Goal: Task Accomplishment & Management: Complete application form

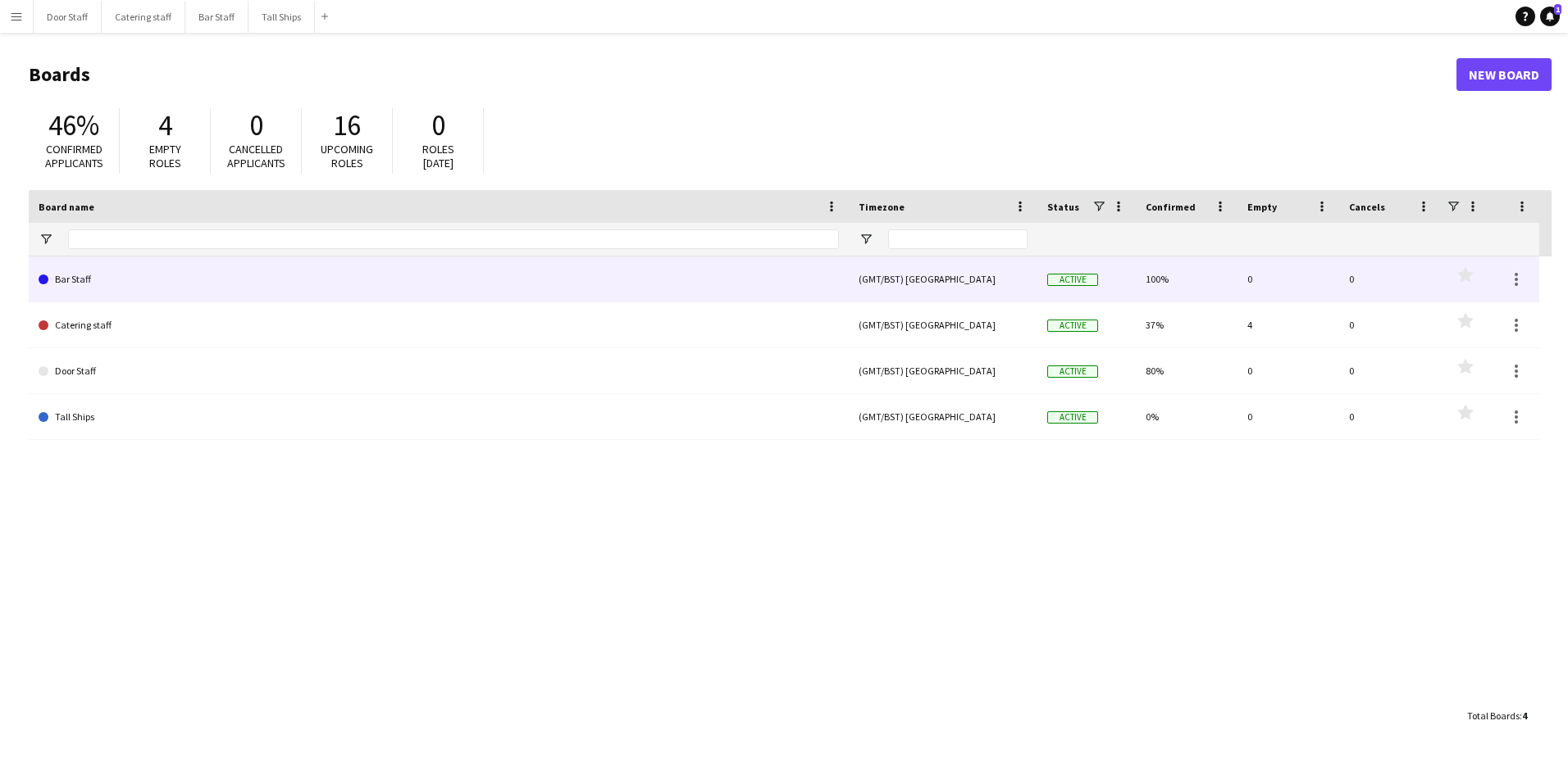
click at [85, 272] on link "Bar Staff" at bounding box center [439, 279] width 800 height 46
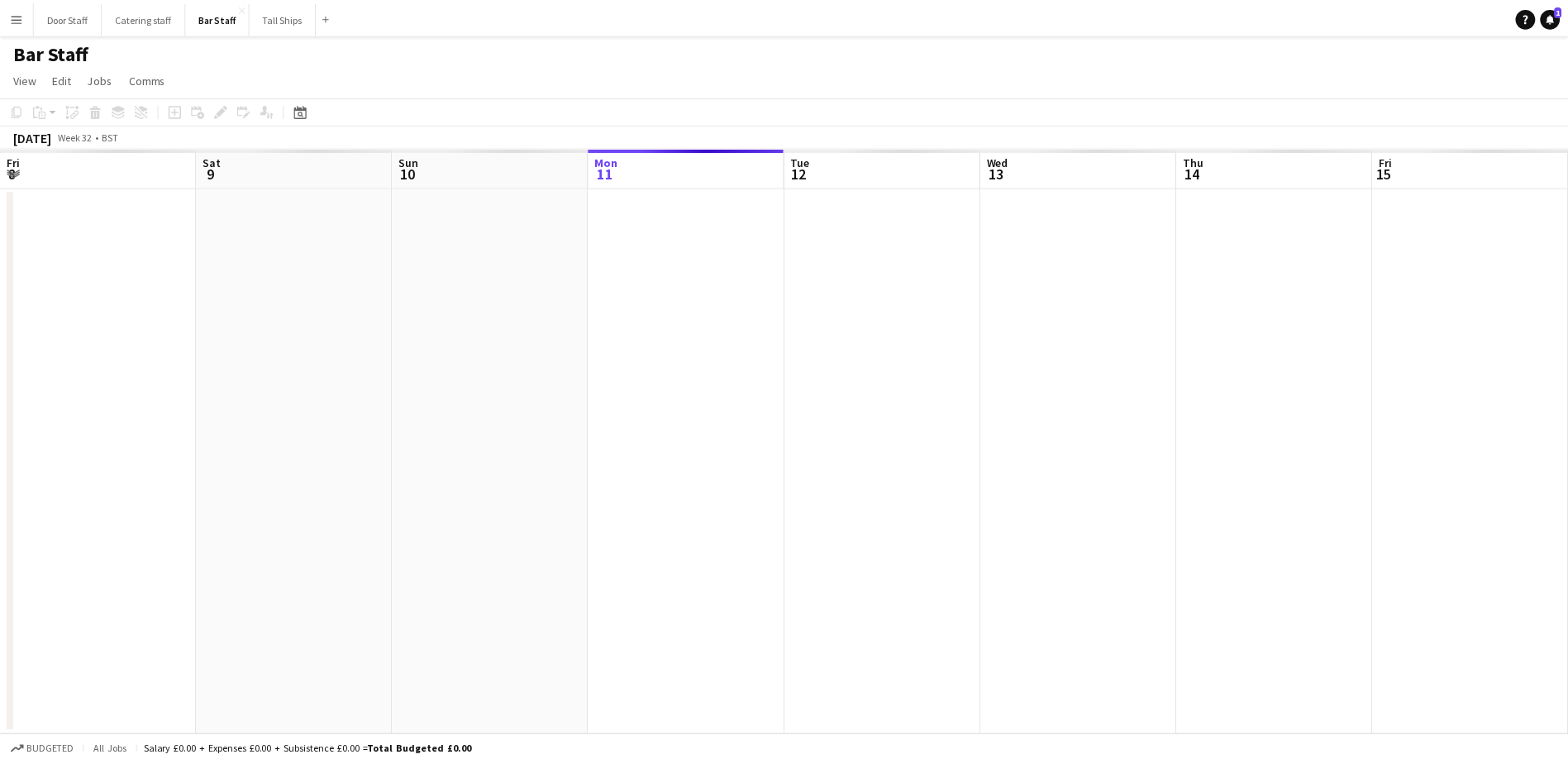
scroll to position [0, 395]
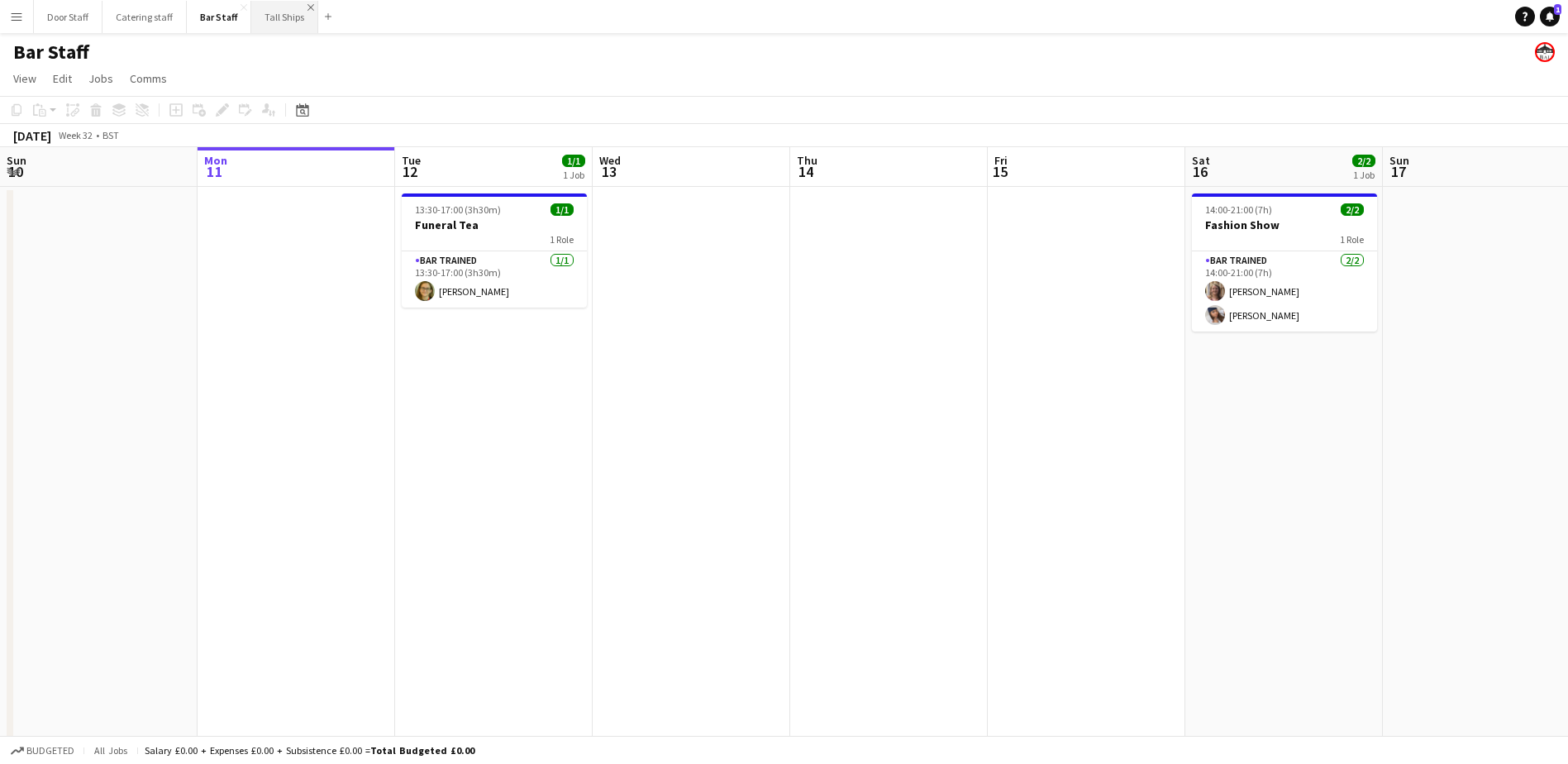
click at [310, 4] on app-icon "Close" at bounding box center [311, 8] width 7 height 7
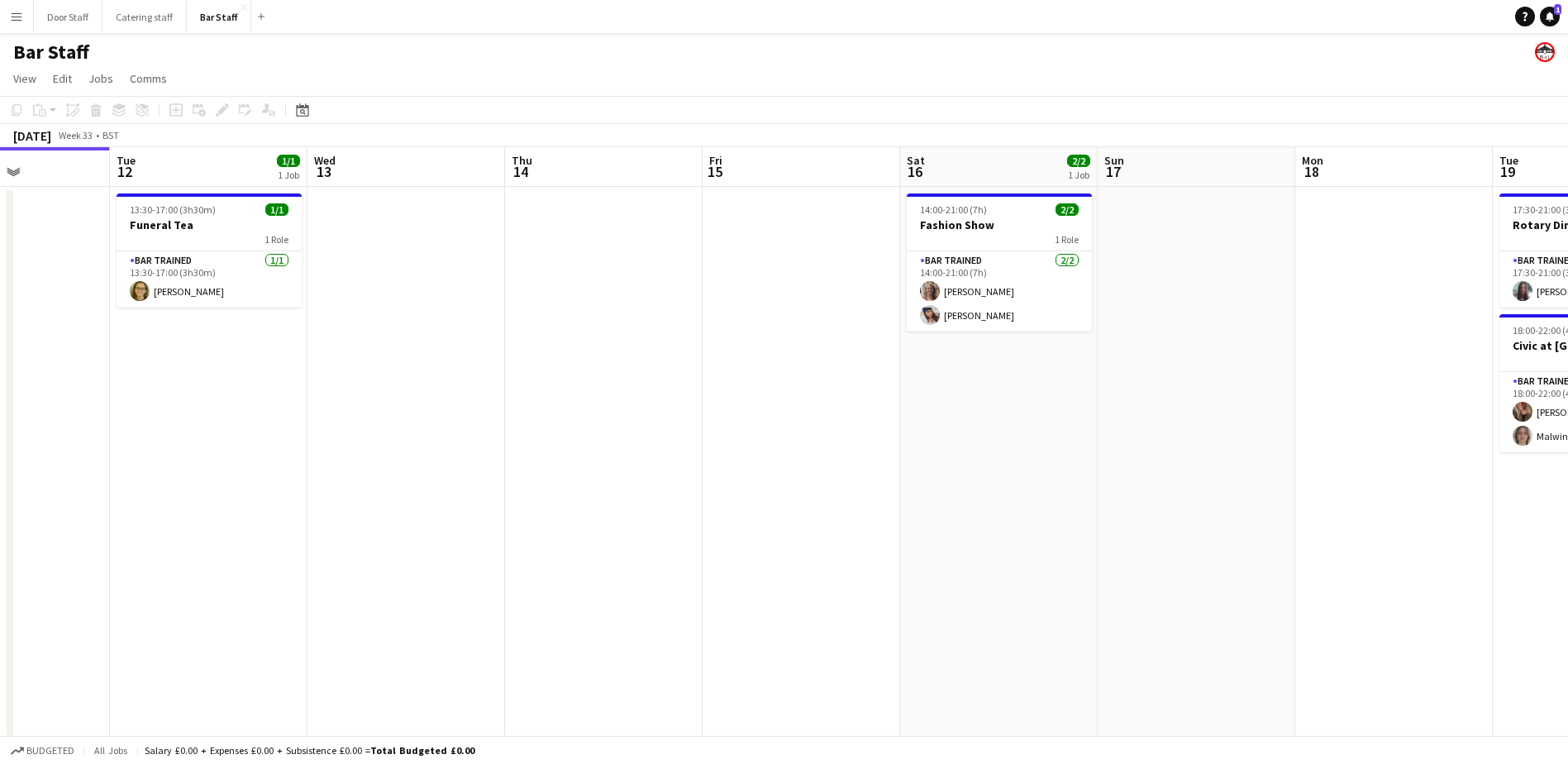
scroll to position [0, 486]
drag, startPoint x: 740, startPoint y: 428, endPoint x: 451, endPoint y: 443, distance: 289.4
click at [451, 443] on app-calendar-viewport "Sat 9 16/19 5 Jobs Sun 10 Mon 11 Tue 12 1/1 1 Job Wed 13 Thu 14 Fri 15 Sat 16 2…" at bounding box center [784, 553] width 1568 height 813
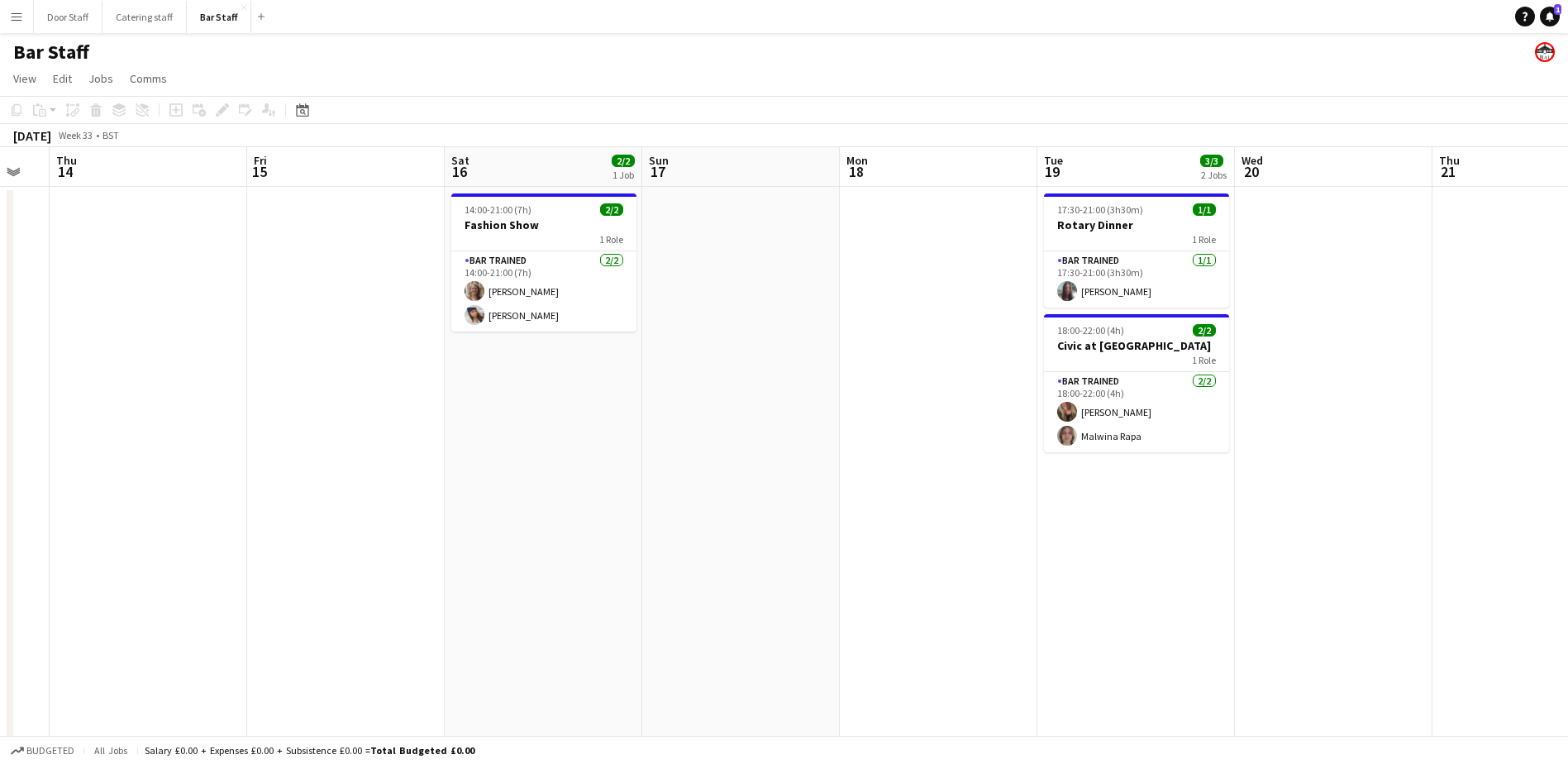
scroll to position [0, 545]
drag, startPoint x: 761, startPoint y: 430, endPoint x: 306, endPoint y: 458, distance: 455.9
click at [306, 458] on app-calendar-viewport "Mon 11 Tue 12 1/1 1 Job Wed 13 Thu 14 Fri 15 Sat 16 2/2 1 Job Sun 17 Mon 18 Tue…" at bounding box center [784, 553] width 1568 height 813
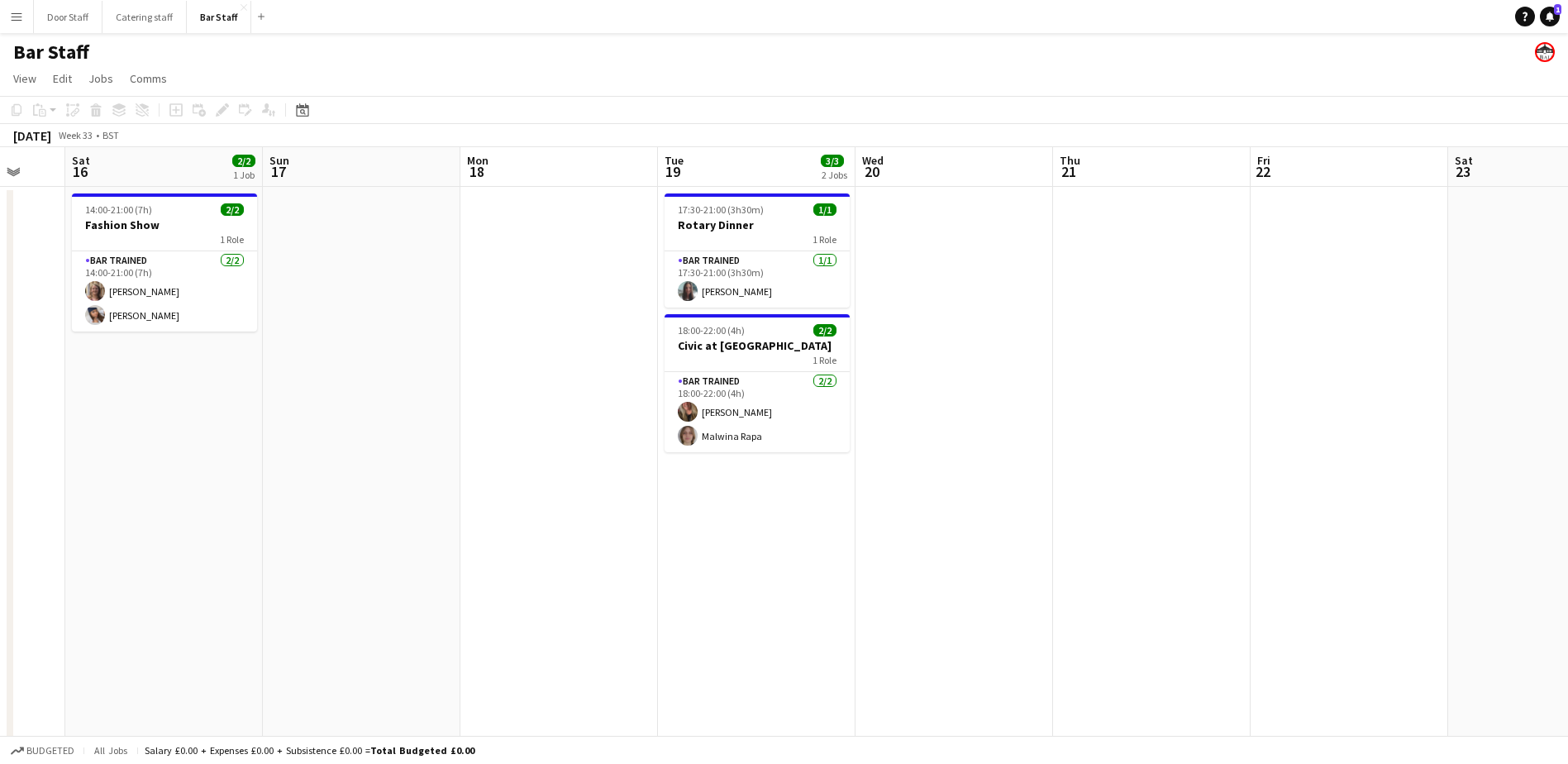
drag, startPoint x: 772, startPoint y: 519, endPoint x: 197, endPoint y: 500, distance: 575.3
click at [197, 500] on app-calendar-viewport "Wed 13 Thu 14 Fri 15 Sat 16 2/2 1 Job Sun 17 Mon 18 Tue 19 3/3 2 Jobs Wed 20 Th…" at bounding box center [784, 553] width 1568 height 813
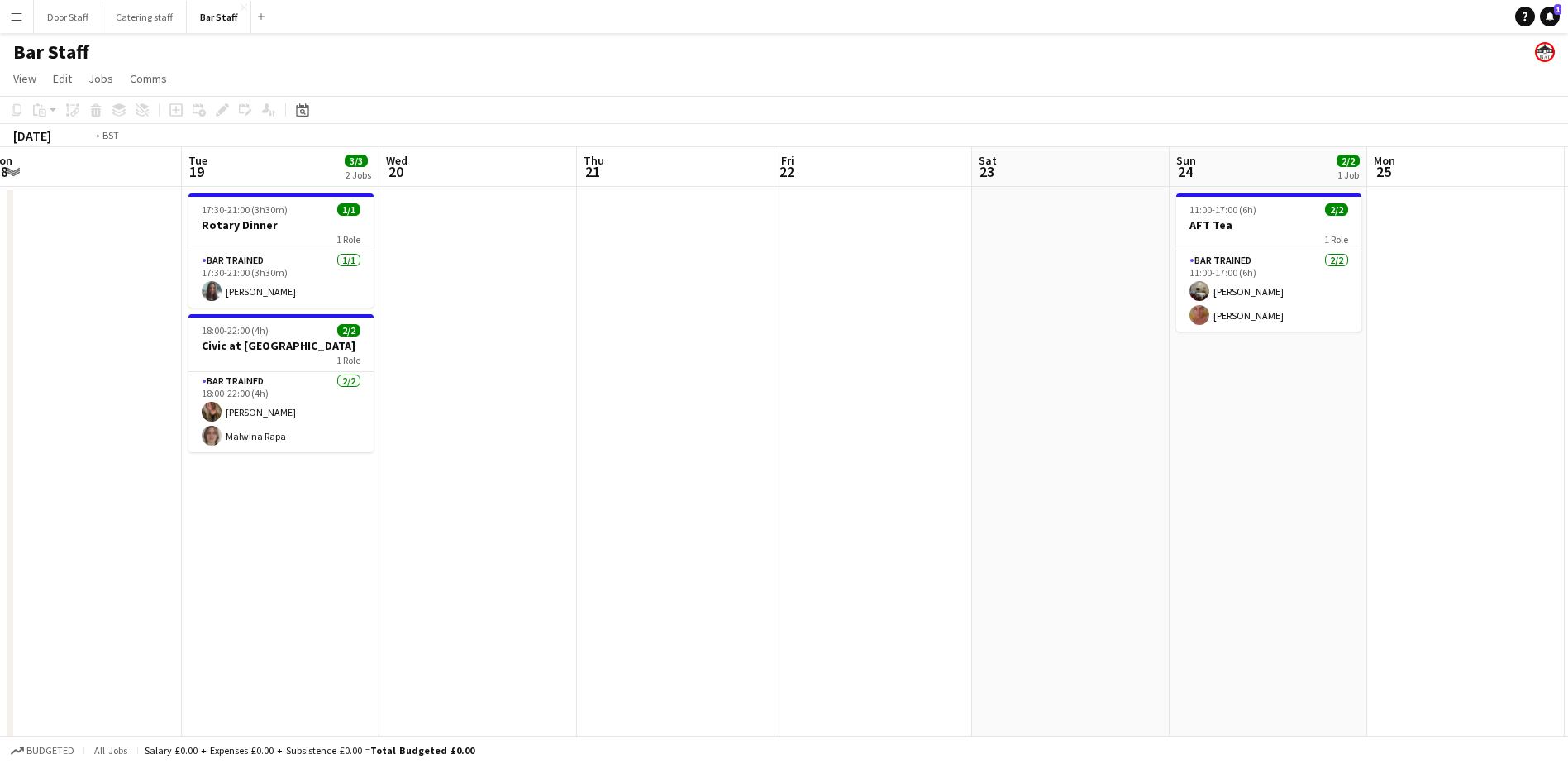
scroll to position [0, 498]
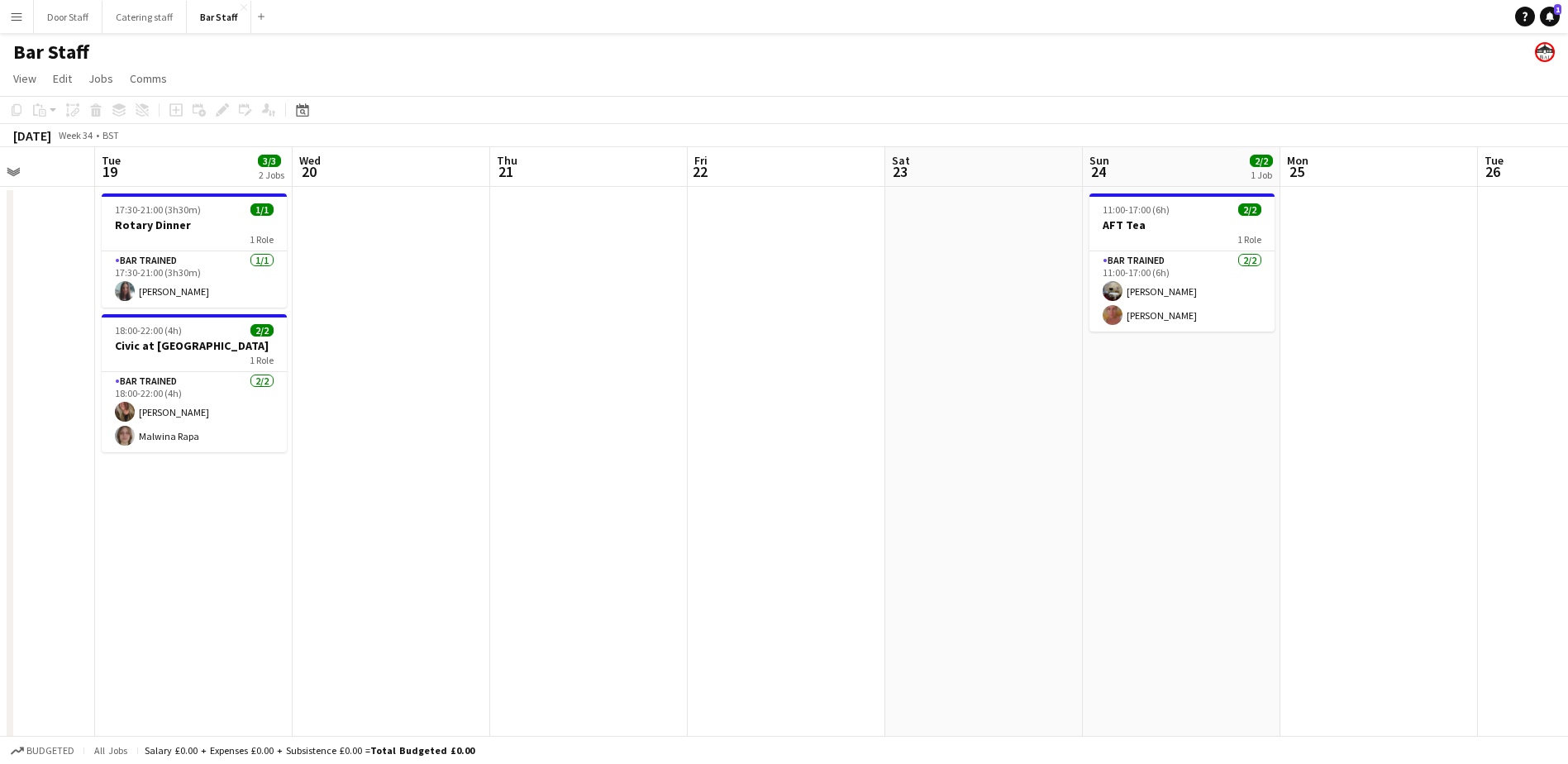
drag, startPoint x: 718, startPoint y: 471, endPoint x: 353, endPoint y: 487, distance: 365.4
click at [353, 487] on app-calendar-viewport "Sat 16 2/2 1 Job Sun 17 Mon 18 Tue 19 3/3 2 Jobs Wed 20 Thu 21 Fri 22 Sat 23 Su…" at bounding box center [784, 553] width 1568 height 813
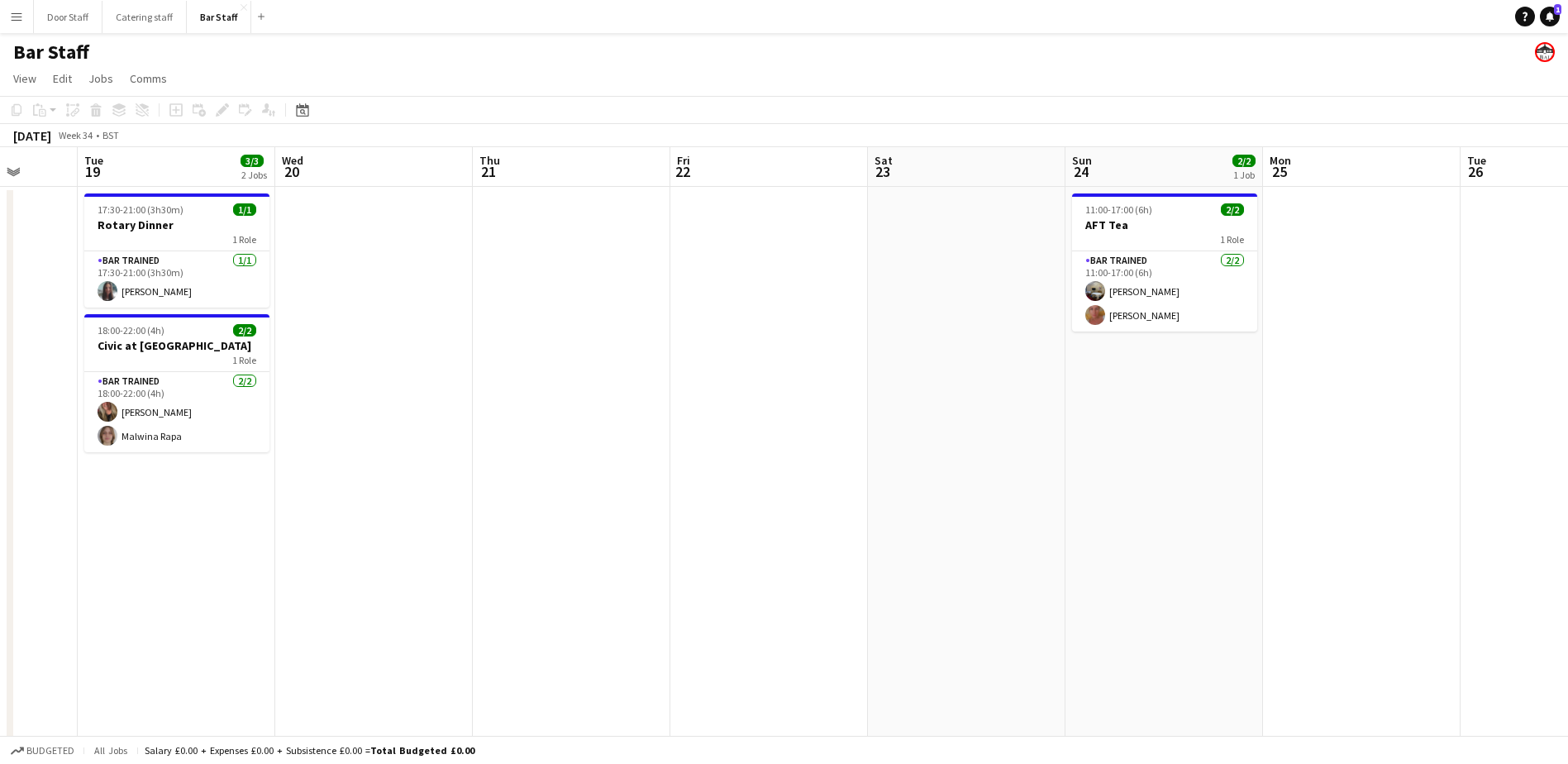
scroll to position [0, 532]
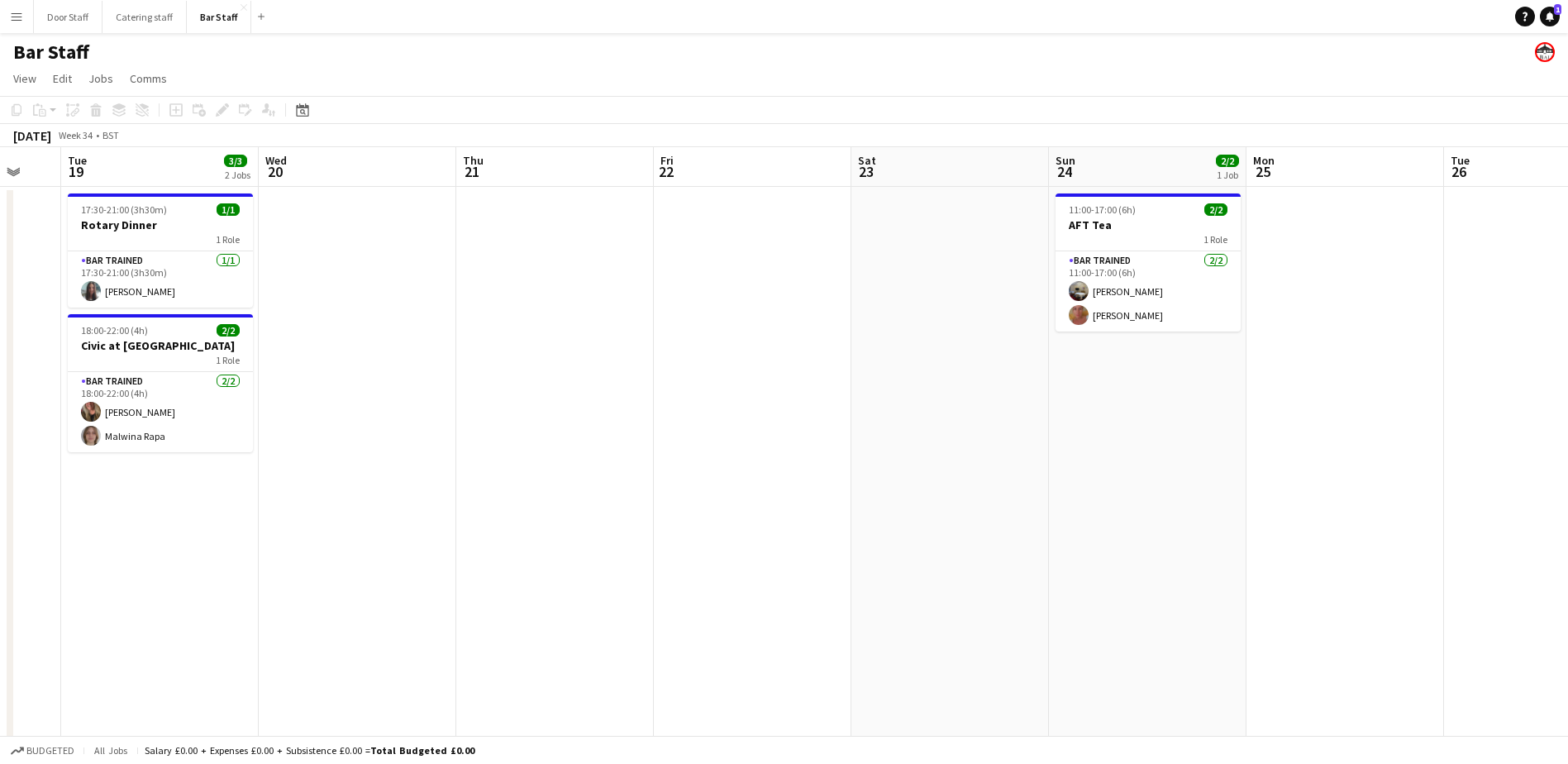
drag, startPoint x: 818, startPoint y: 436, endPoint x: 784, endPoint y: 441, distance: 34.4
click at [784, 441] on app-calendar-viewport "Sat 16 2/2 1 Job Sun 17 Mon 18 Tue 19 3/3 2 Jobs Wed 20 Thu 21 Fri 22 Sat 23 Su…" at bounding box center [784, 553] width 1568 height 813
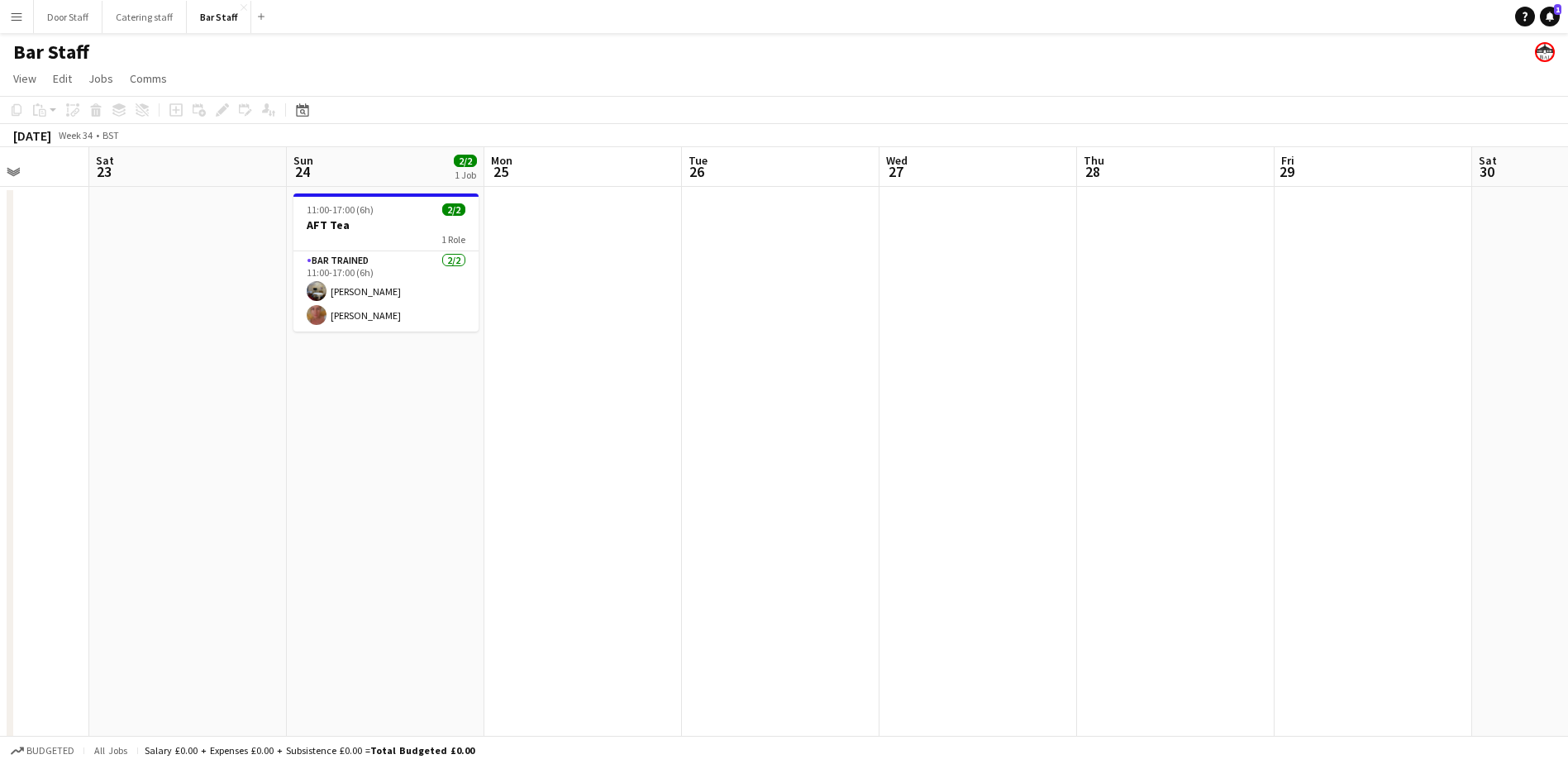
drag, startPoint x: 799, startPoint y: 353, endPoint x: -3, endPoint y: 356, distance: 802.0
click at [0, 356] on html "Menu Boards Boards Boards All jobs Status Workforce Workforce My Workforce Recr…" at bounding box center [784, 494] width 1568 height 988
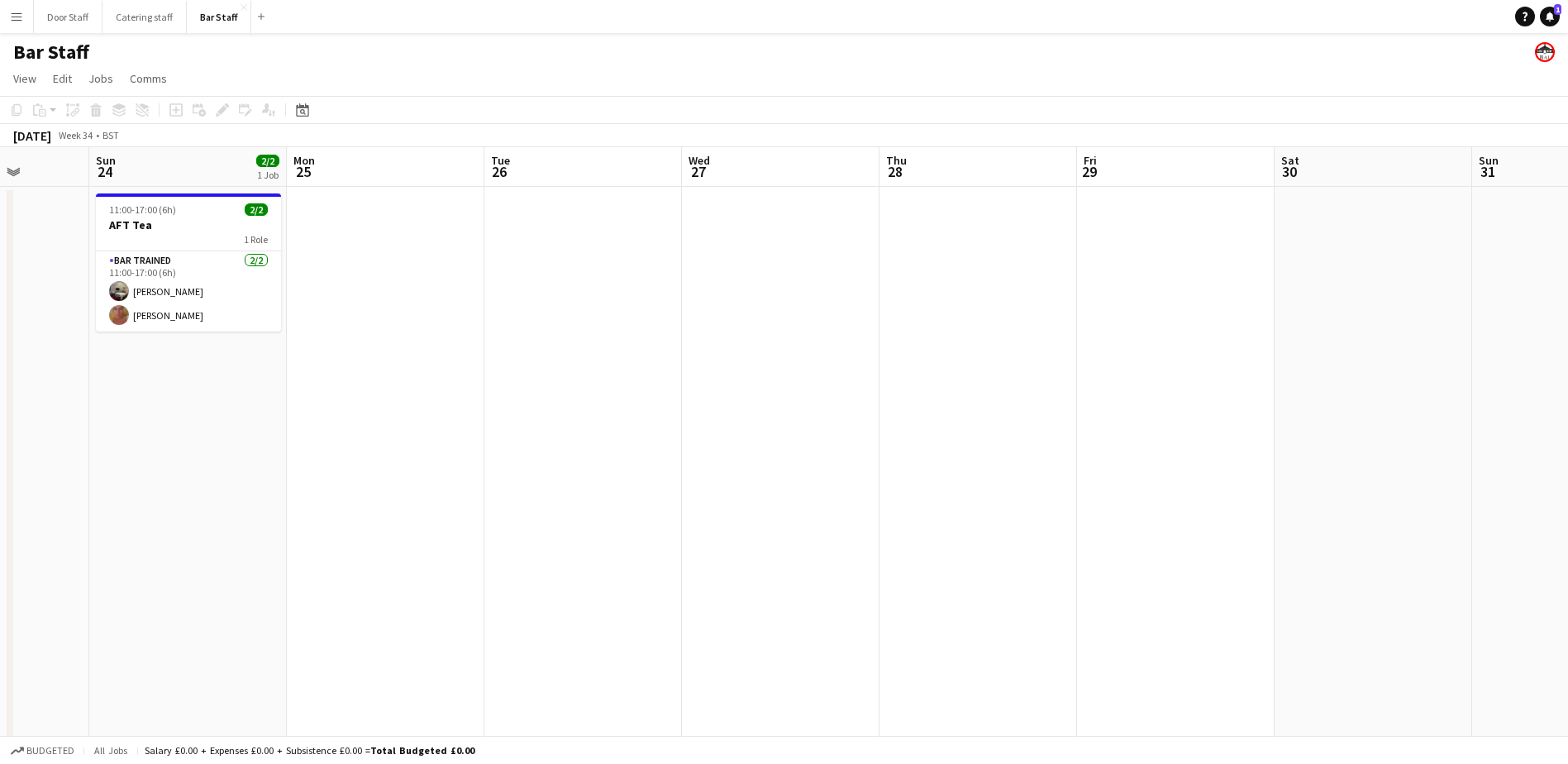
scroll to position [0, 528]
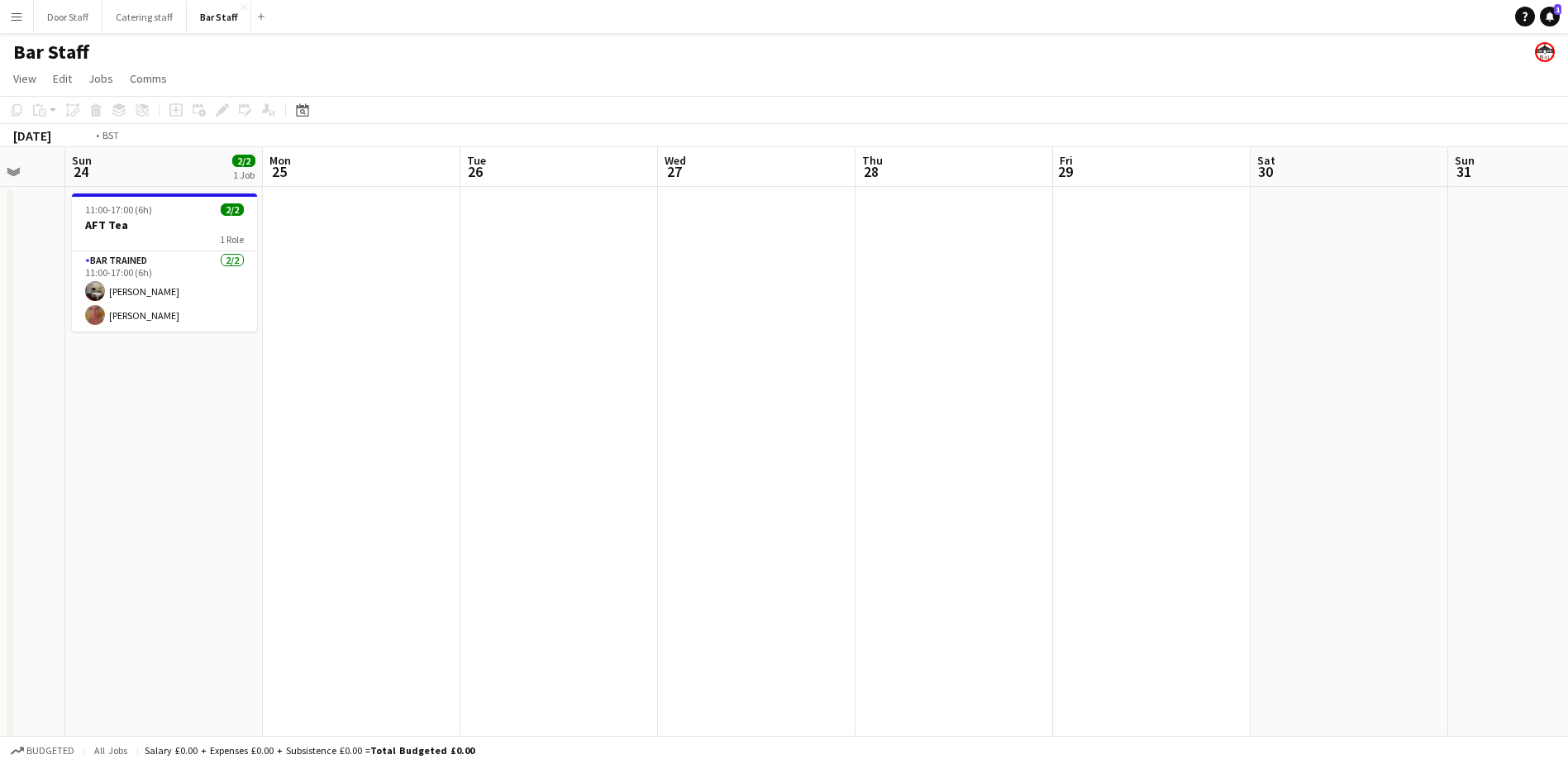
drag, startPoint x: 550, startPoint y: 369, endPoint x: 180, endPoint y: 372, distance: 370.0
click at [180, 372] on app-calendar-viewport "Thu 21 Fri 22 Sat 23 Sun 24 2/2 1 Job Mon 25 Tue 26 Wed 27 Thu 28 Fri 29 Sat 30…" at bounding box center [784, 553] width 1568 height 813
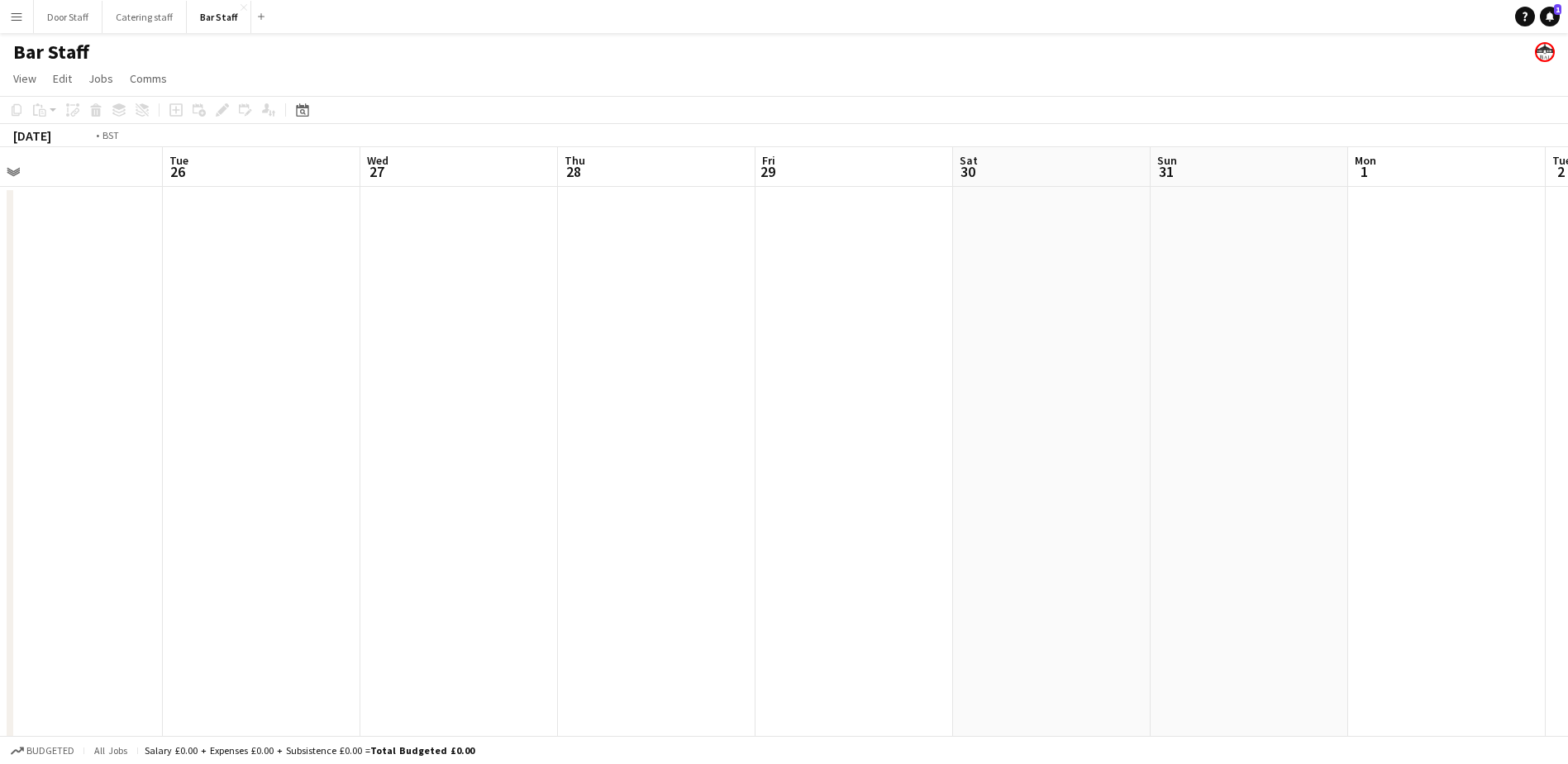
drag, startPoint x: 180, startPoint y: 382, endPoint x: 898, endPoint y: 352, distance: 718.6
click at [896, 353] on app-calendar-viewport "Sat 23 Sun 24 2/2 1 Job Mon 25 Tue 26 Wed 27 Thu 28 Fri 29 Sat 30 Sun 31 Mon 1 …" at bounding box center [784, 553] width 1568 height 813
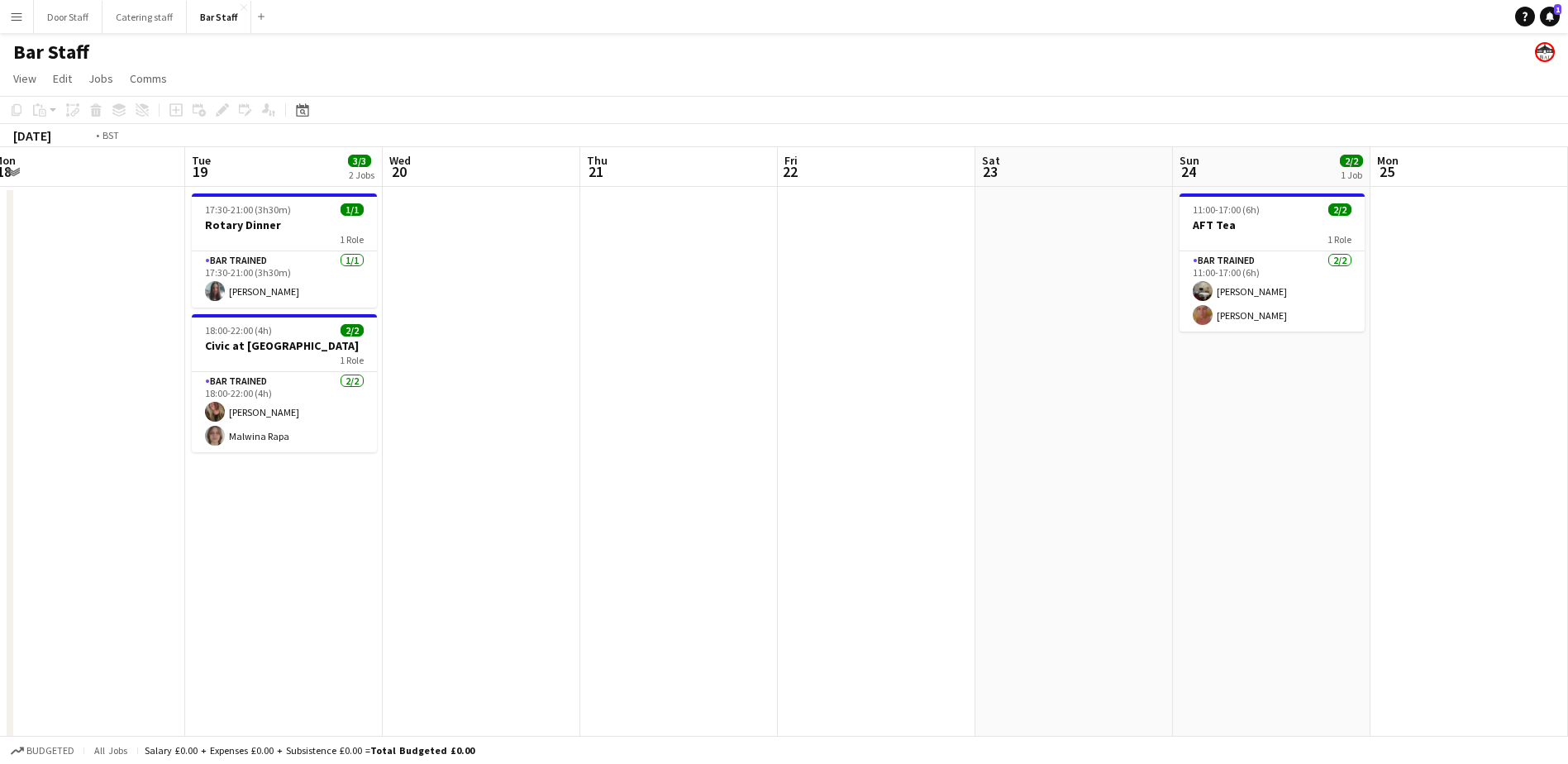
scroll to position [0, 339]
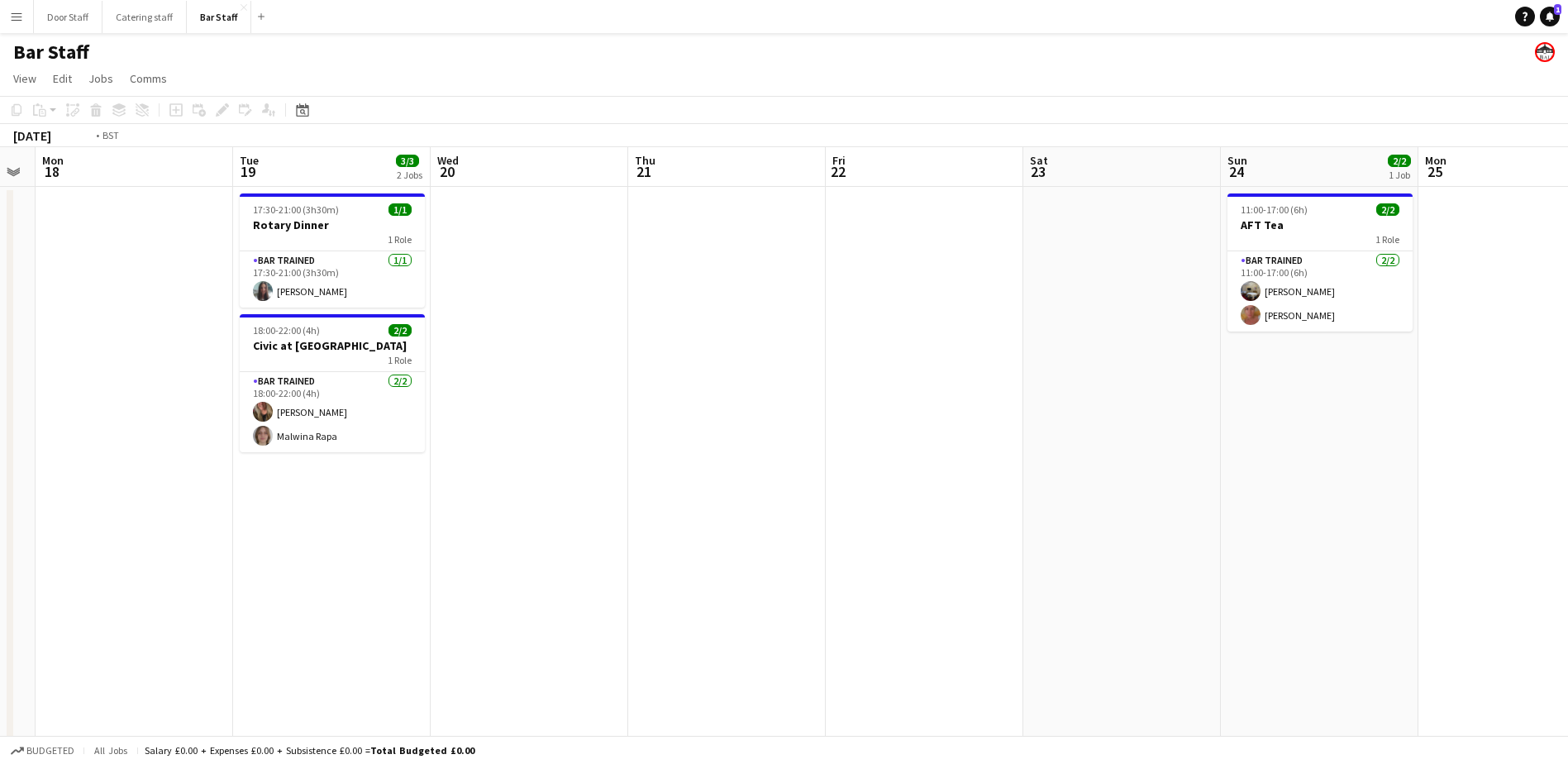
drag, startPoint x: 18, startPoint y: 366, endPoint x: 880, endPoint y: 369, distance: 862.0
click at [874, 370] on app-calendar-viewport "Sat 16 2/2 1 Job Sun 17 Mon 18 Tue 19 3/3 2 Jobs Wed 20 Thu 21 Fri 22 Sat 23 Su…" at bounding box center [784, 553] width 1568 height 813
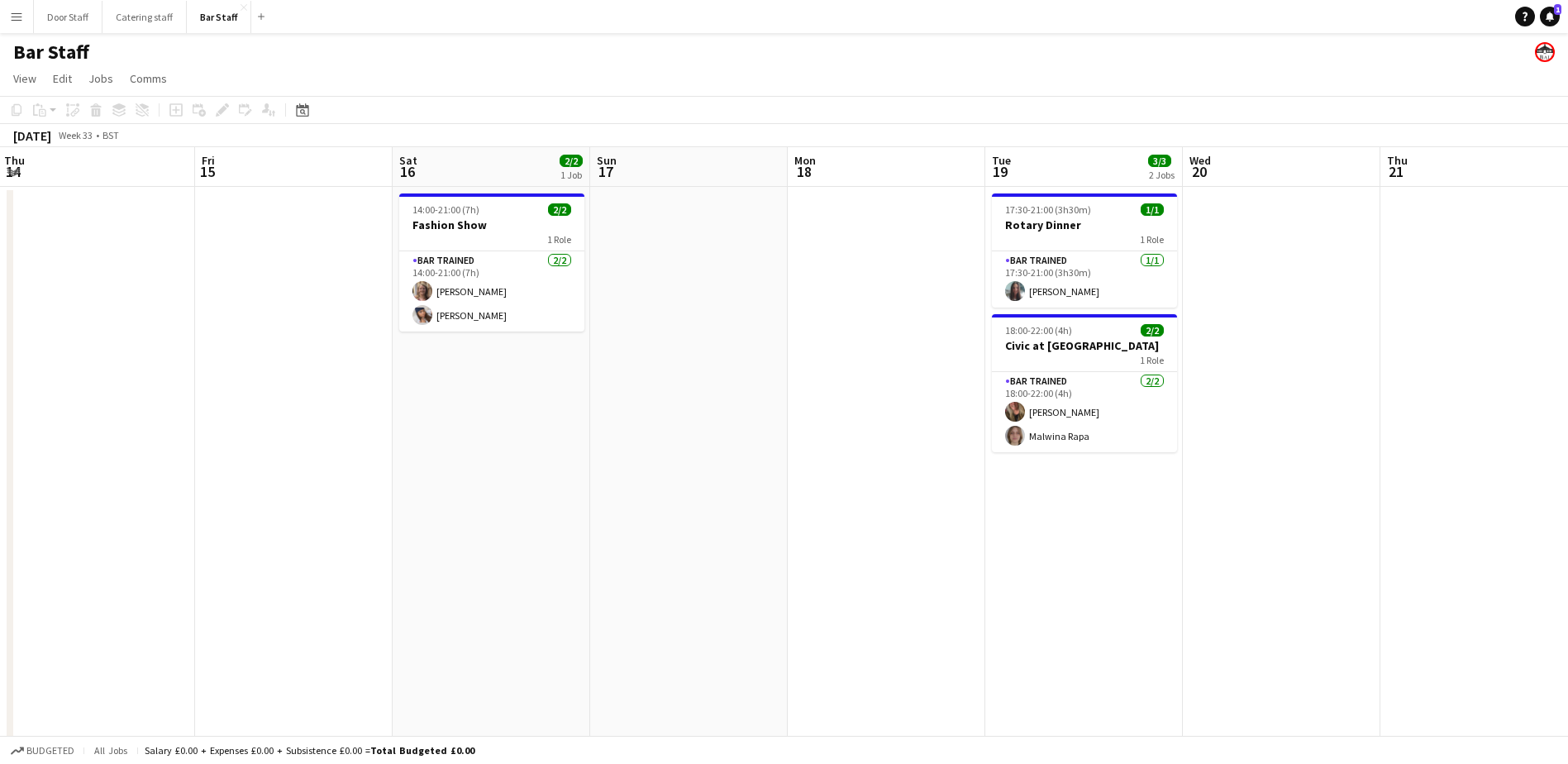
drag, startPoint x: 70, startPoint y: 407, endPoint x: 806, endPoint y: 358, distance: 737.6
click at [807, 358] on app-calendar-viewport "Tue 12 1/1 1 Job Wed 13 Thu 14 Fri 15 Sat 16 2/2 1 Job Sun 17 Mon 18 Tue 19 3/3…" at bounding box center [784, 553] width 1568 height 813
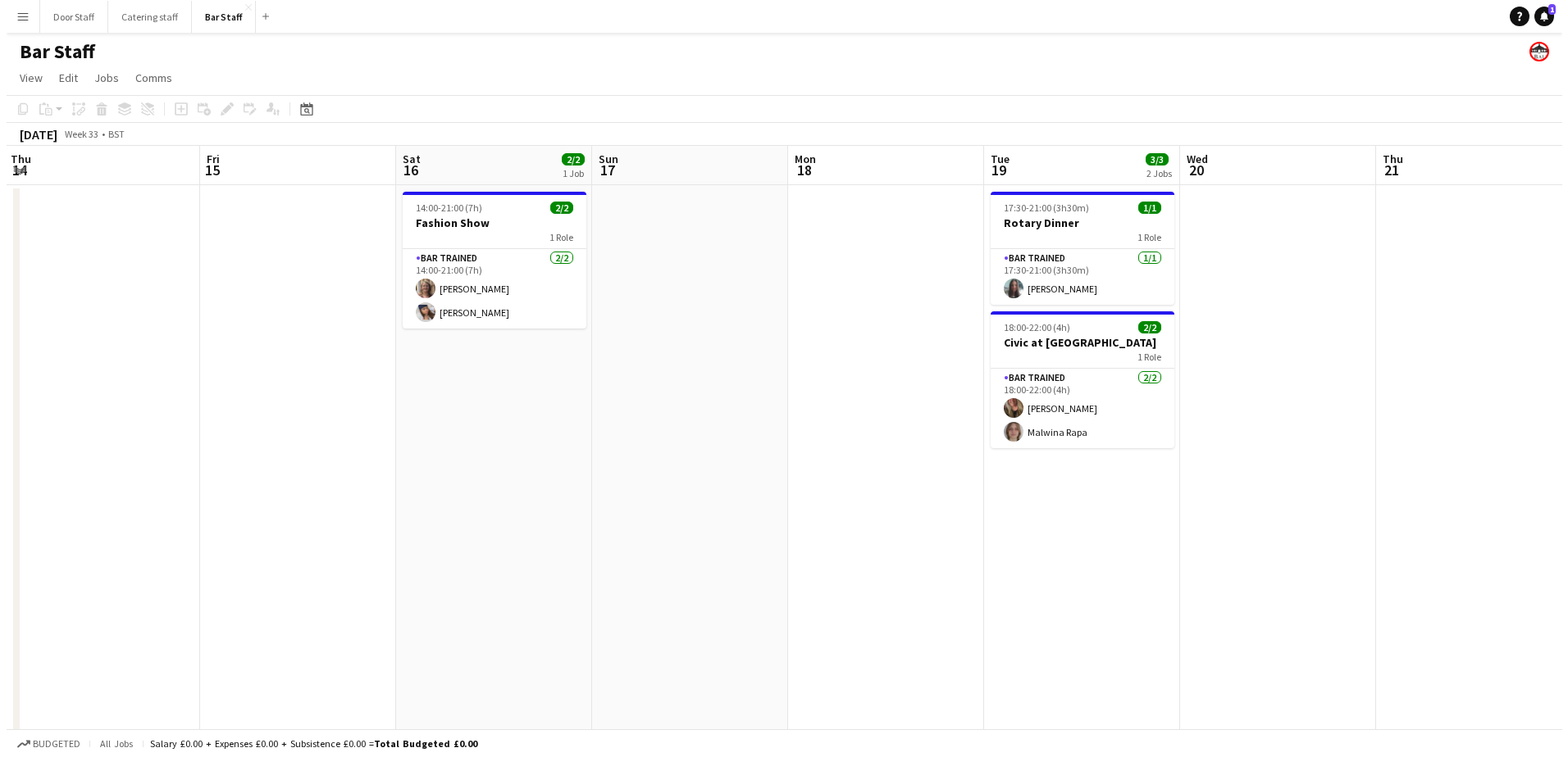
scroll to position [0, 389]
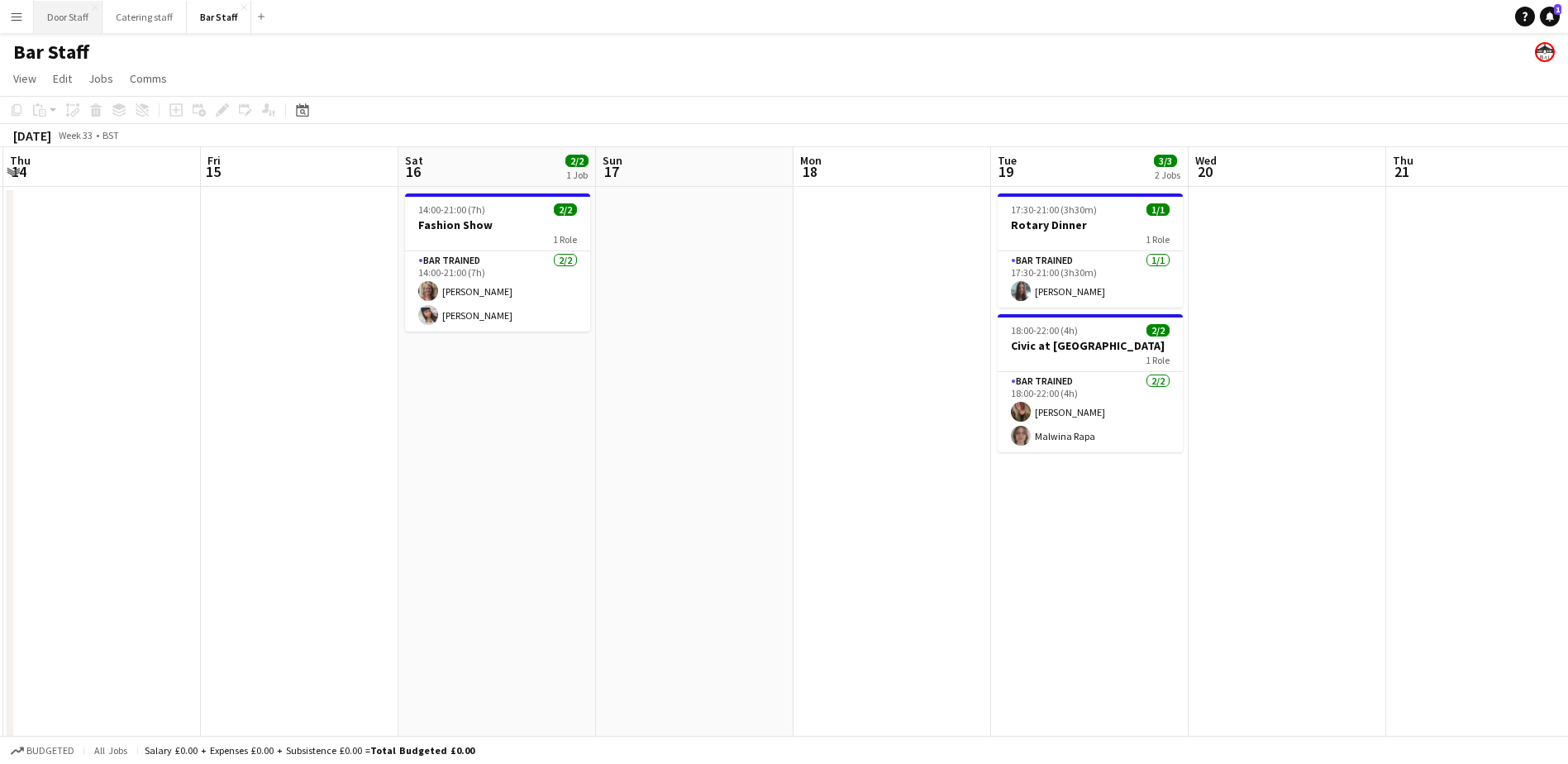
click at [59, 20] on button "Door Staff Close" at bounding box center [68, 17] width 69 height 32
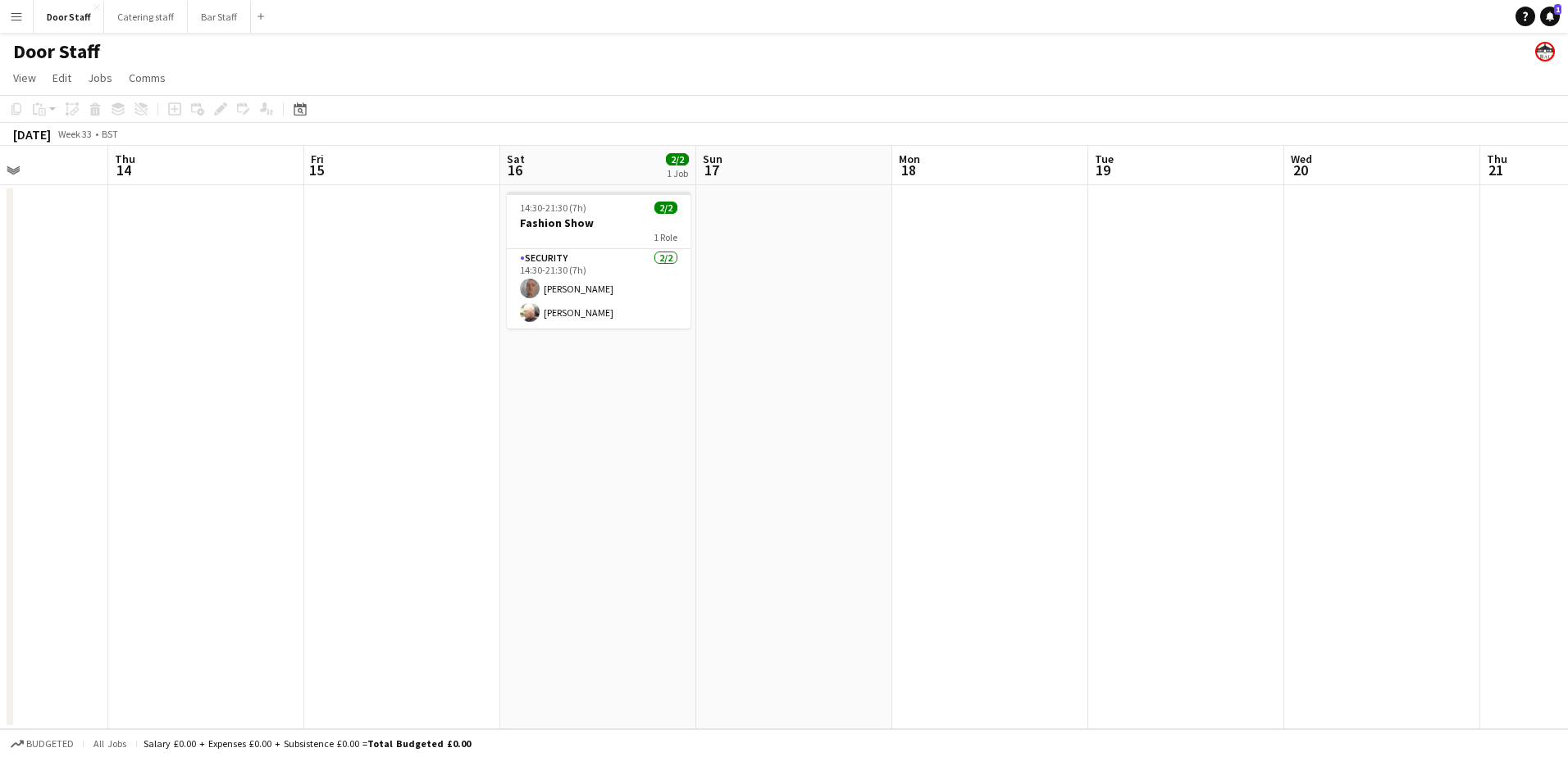
scroll to position [0, 510]
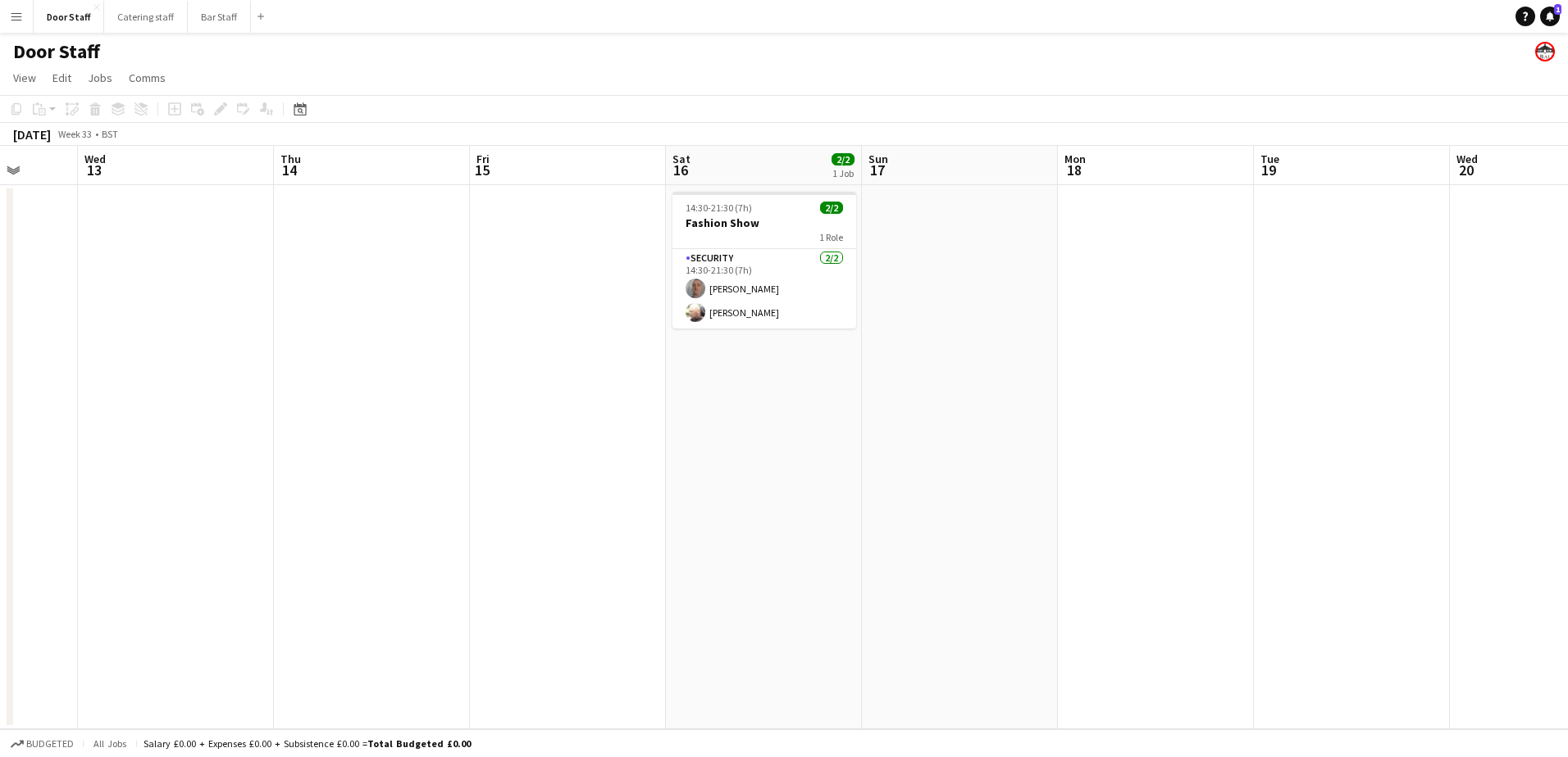
drag, startPoint x: 617, startPoint y: 402, endPoint x: 107, endPoint y: 393, distance: 510.1
click at [107, 393] on app-calendar-viewport "Sun 10 Mon 11 Tue 12 Wed 13 Thu 14 Fri 15 Sat 16 2/2 1 Job Sun 17 Mon 18 Tue 19…" at bounding box center [784, 438] width 1568 height 584
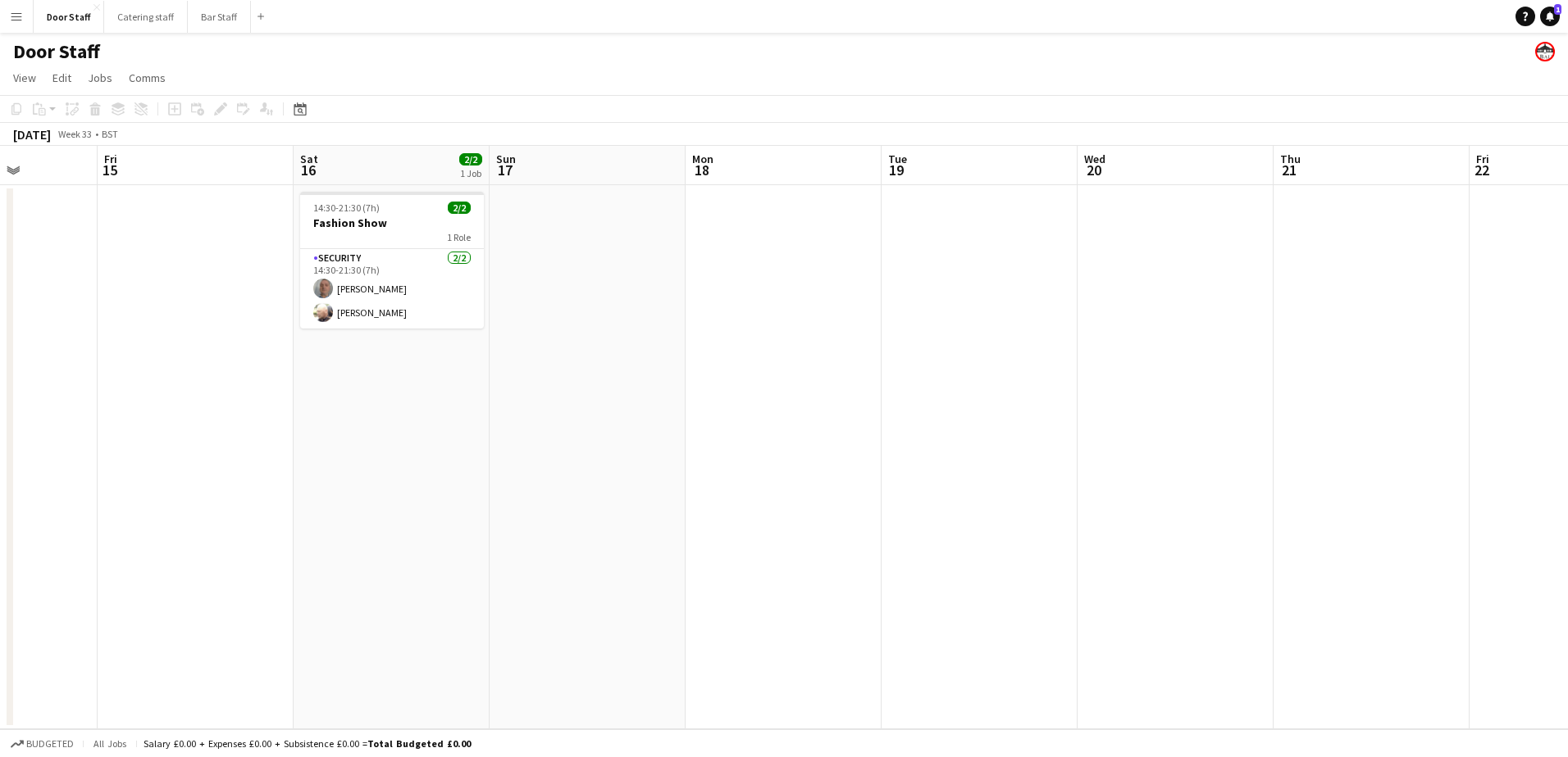
scroll to position [0, 513]
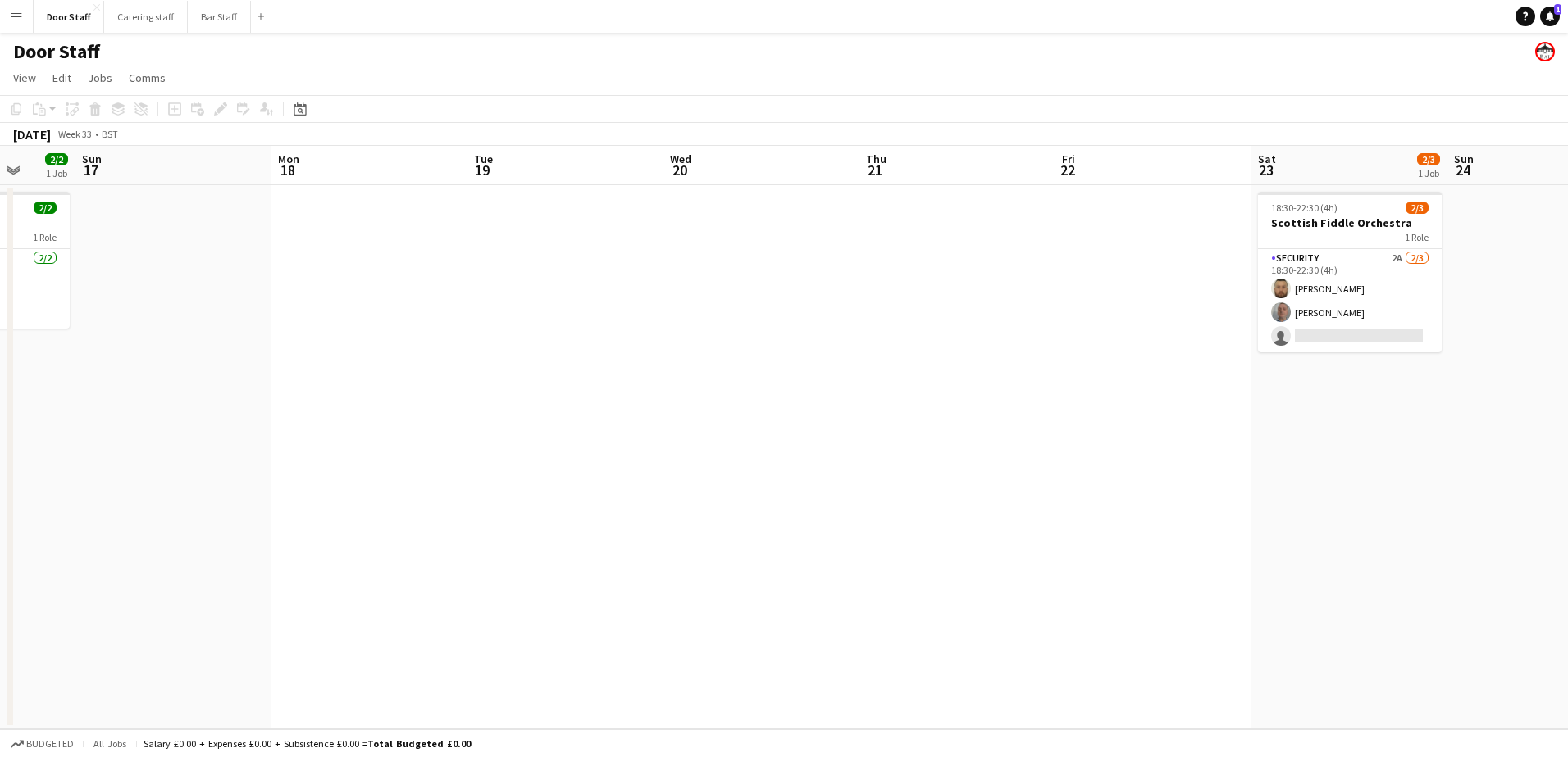
drag, startPoint x: 801, startPoint y: 382, endPoint x: -3, endPoint y: 384, distance: 804.0
click at [0, 384] on html "Menu Boards Boards Boards All jobs Status Workforce Workforce My Workforce Recr…" at bounding box center [784, 378] width 1568 height 757
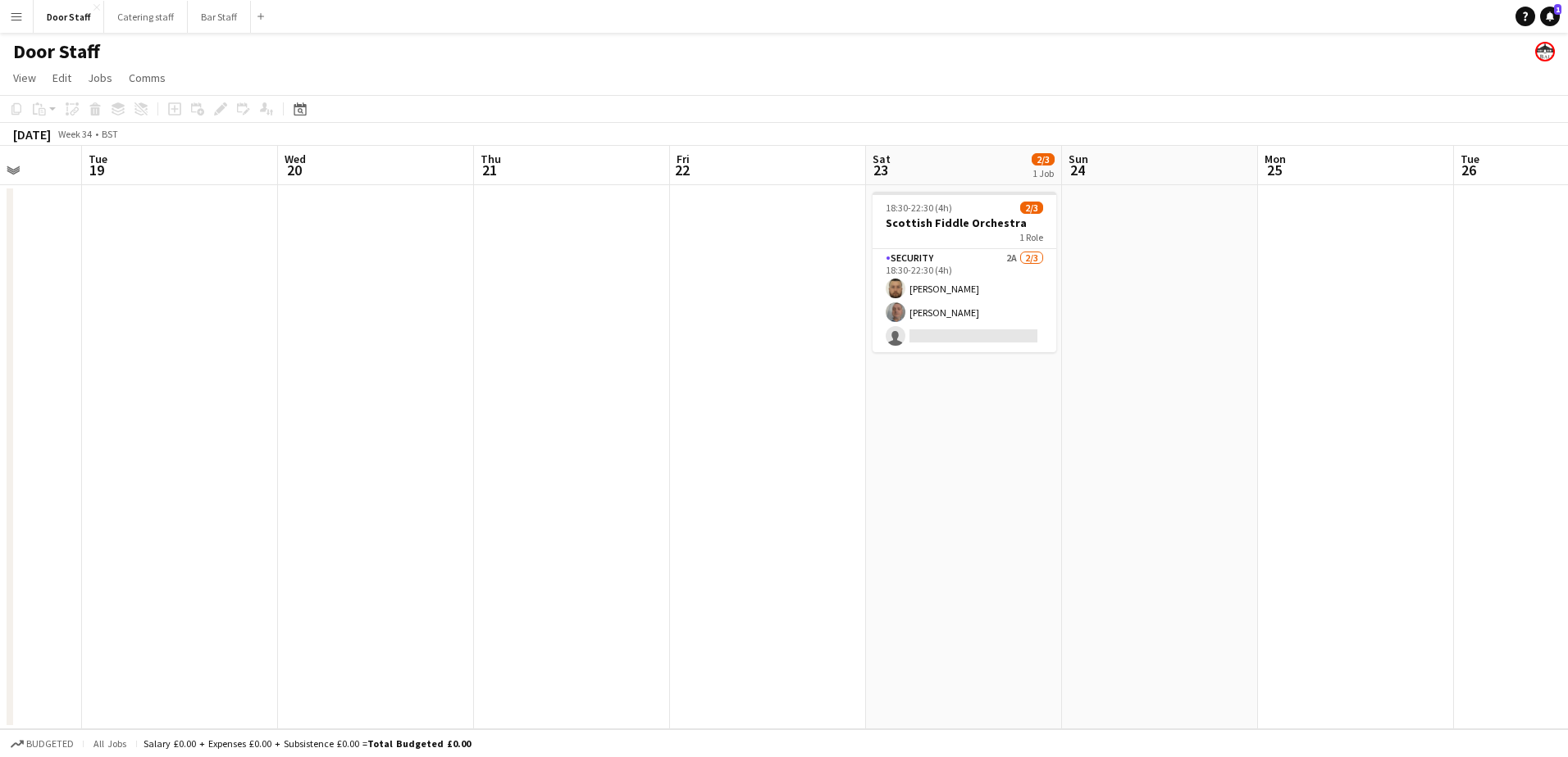
scroll to position [0, 546]
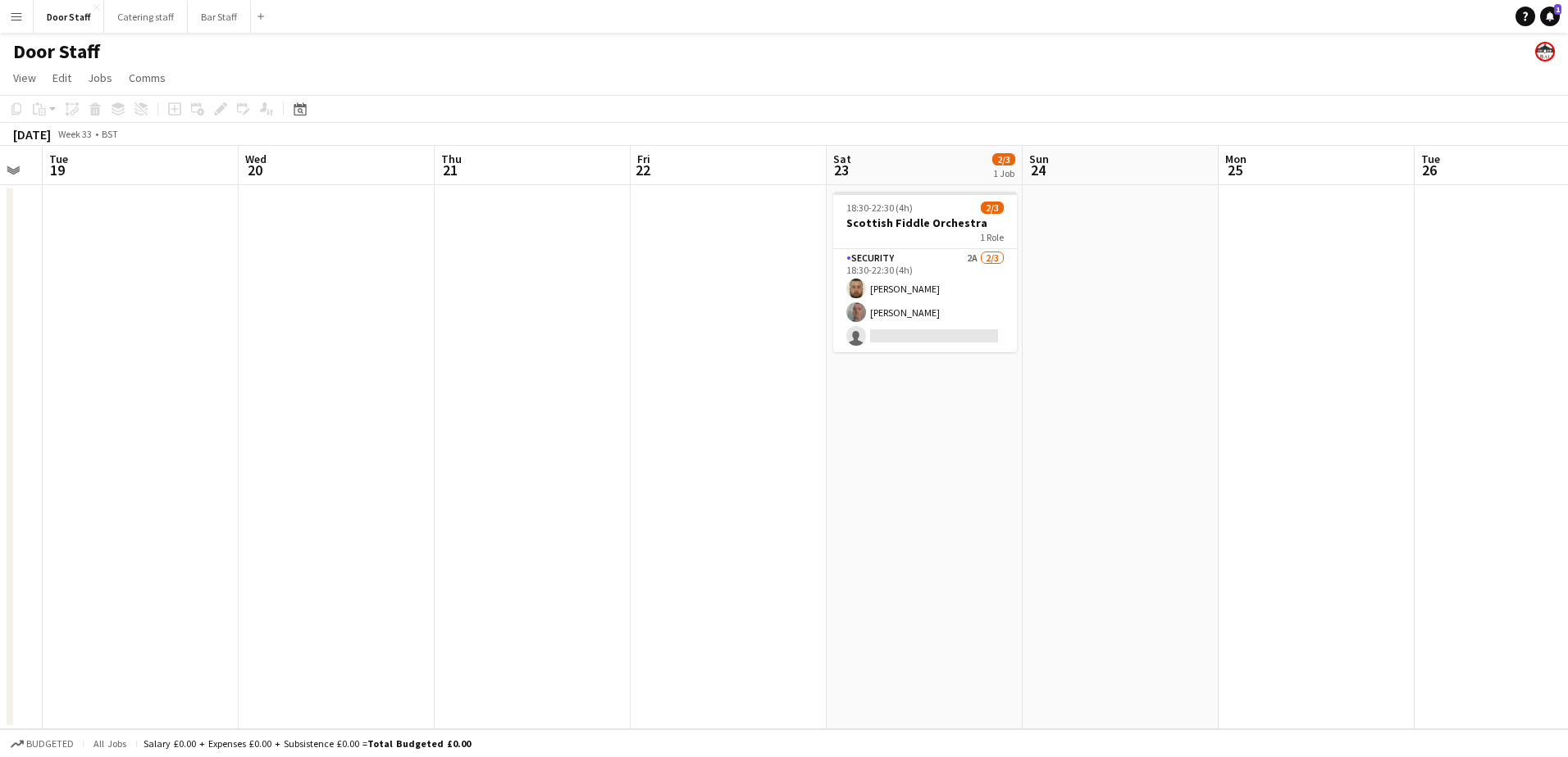
drag, startPoint x: 1084, startPoint y: 382, endPoint x: 660, endPoint y: 375, distance: 424.1
click at [660, 375] on app-calendar-viewport "Sat 16 2/2 1 Job Sun 17 Mon 18 Tue 19 Wed 20 Thu 21 Fri 22 Sat 23 2/3 1 Job Sun…" at bounding box center [784, 438] width 1568 height 584
click at [209, 24] on button "Bar Staff Close" at bounding box center [218, 16] width 63 height 32
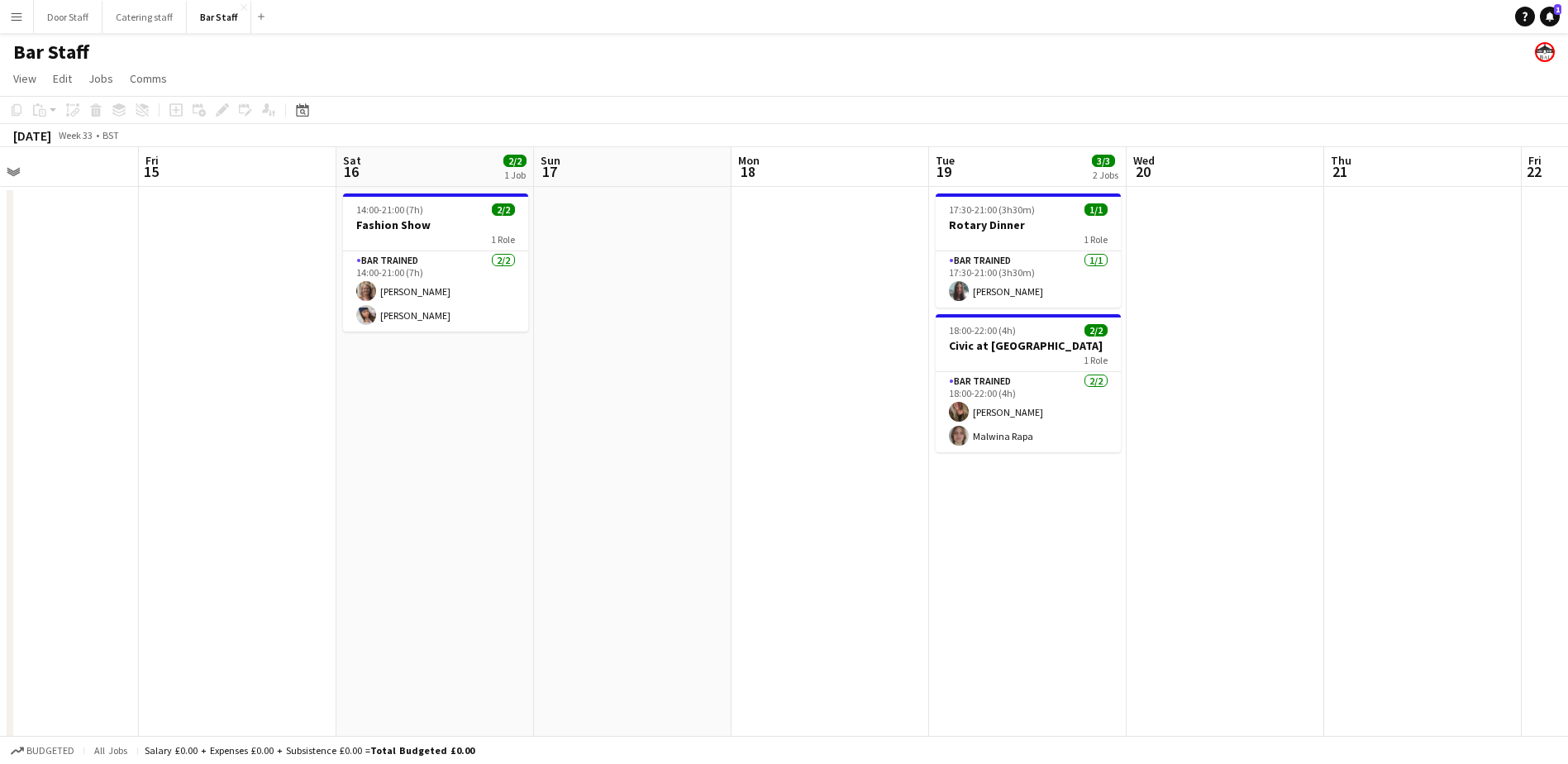
drag, startPoint x: 1089, startPoint y: 515, endPoint x: 155, endPoint y: 537, distance: 934.3
click at [155, 537] on app-calendar-viewport "Mon 11 Tue 12 1/1 1 Job Wed 13 Thu 14 Fri 15 Sat 16 2/2 1 Job Sun 17 Mon 18 Tue…" at bounding box center [784, 553] width 1568 height 813
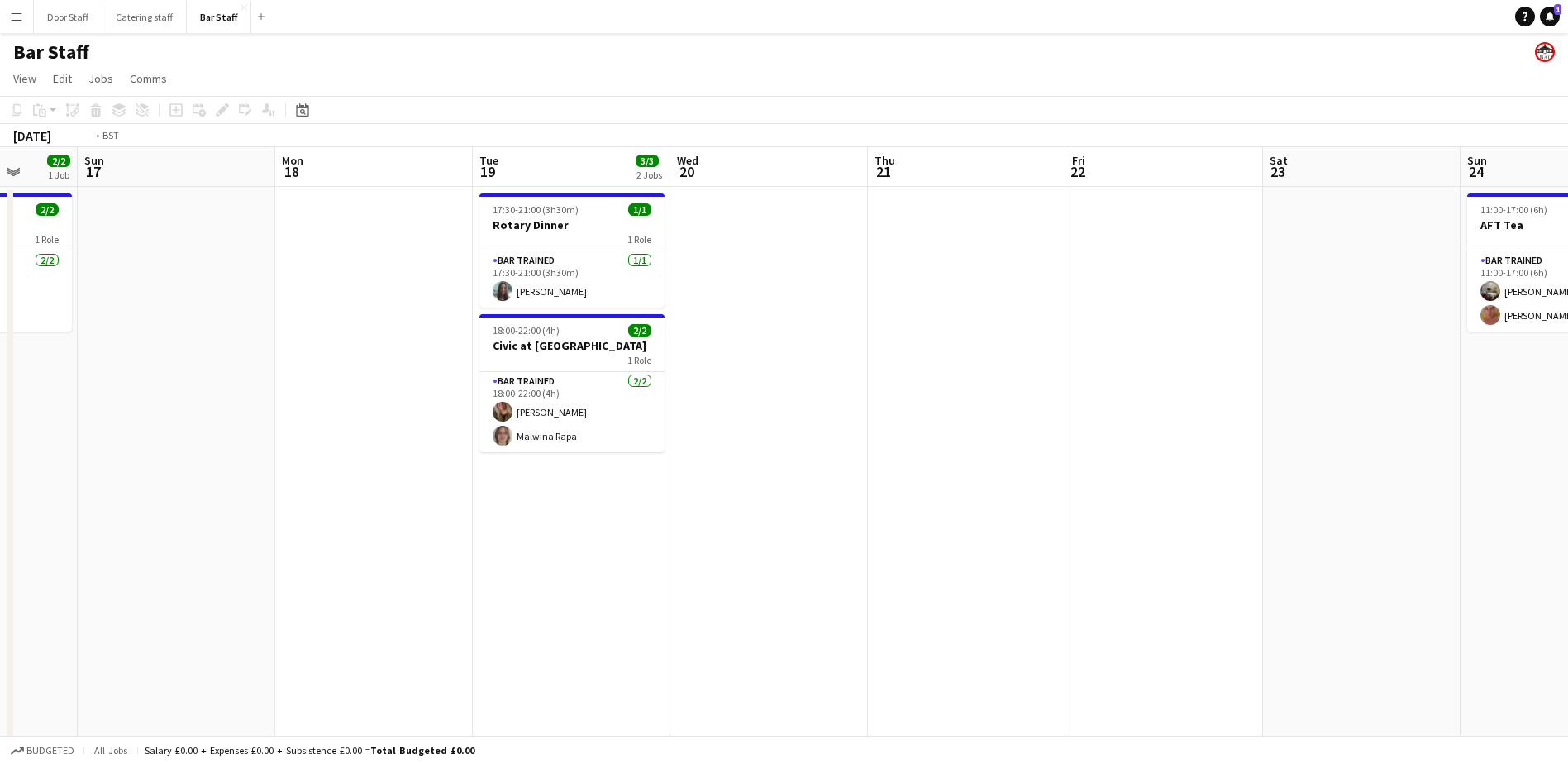
drag, startPoint x: 870, startPoint y: 468, endPoint x: 103, endPoint y: 484, distance: 767.2
click at [103, 484] on app-calendar-viewport "Thu 14 Fri 15 Sat 16 2/2 1 Job Sun 17 Mon 18 Tue 19 3/3 2 Jobs Wed 20 Thu 21 Fr…" at bounding box center [784, 553] width 1568 height 813
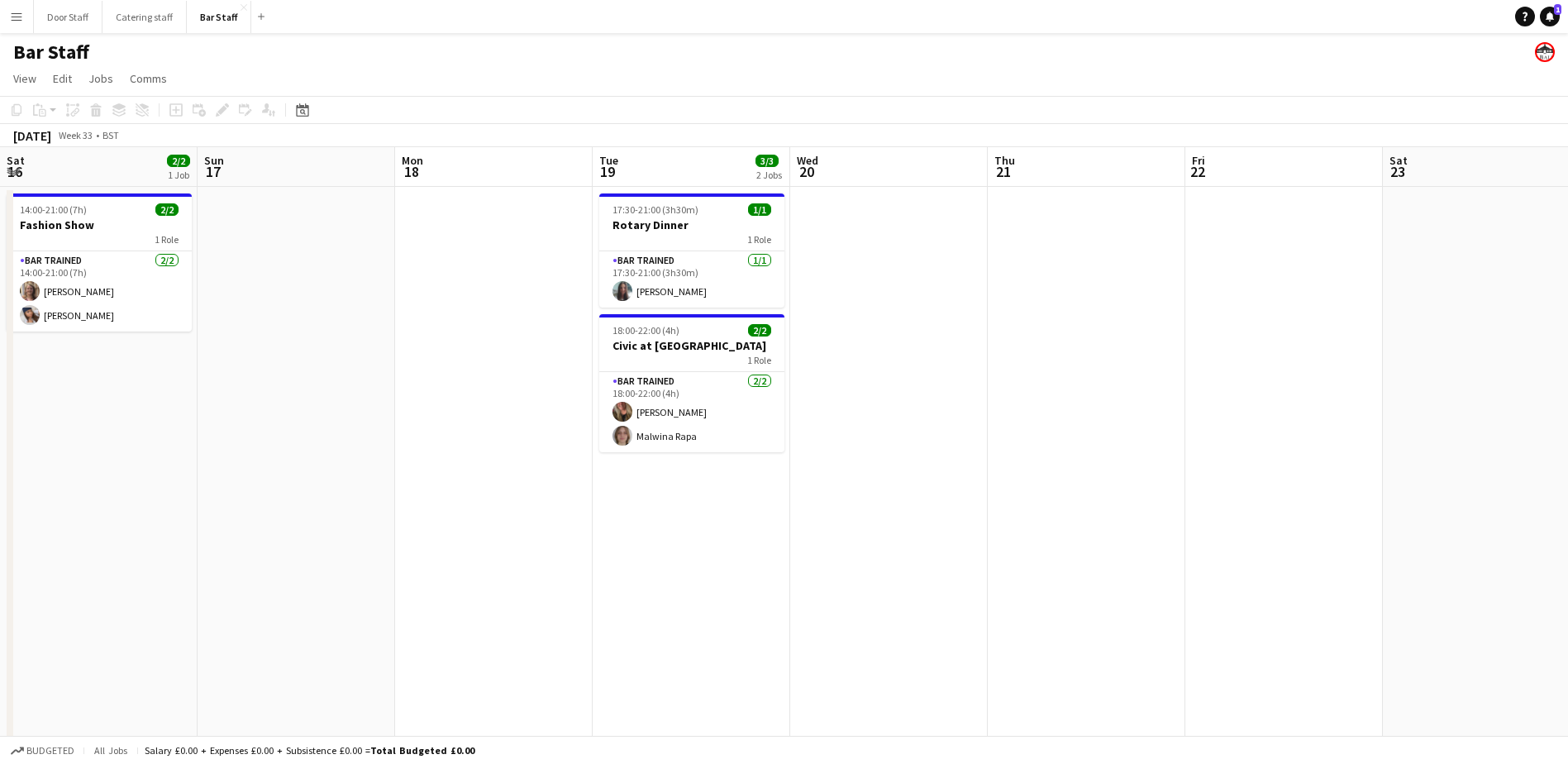
drag, startPoint x: 16, startPoint y: 504, endPoint x: 534, endPoint y: 487, distance: 518.3
click at [534, 487] on app-calendar-viewport "Thu 14 Fri 15 Sat 16 2/2 1 Job Sun 17 Mon 18 Tue 19 3/3 2 Jobs Wed 20 Thu 21 Fr…" at bounding box center [784, 553] width 1568 height 813
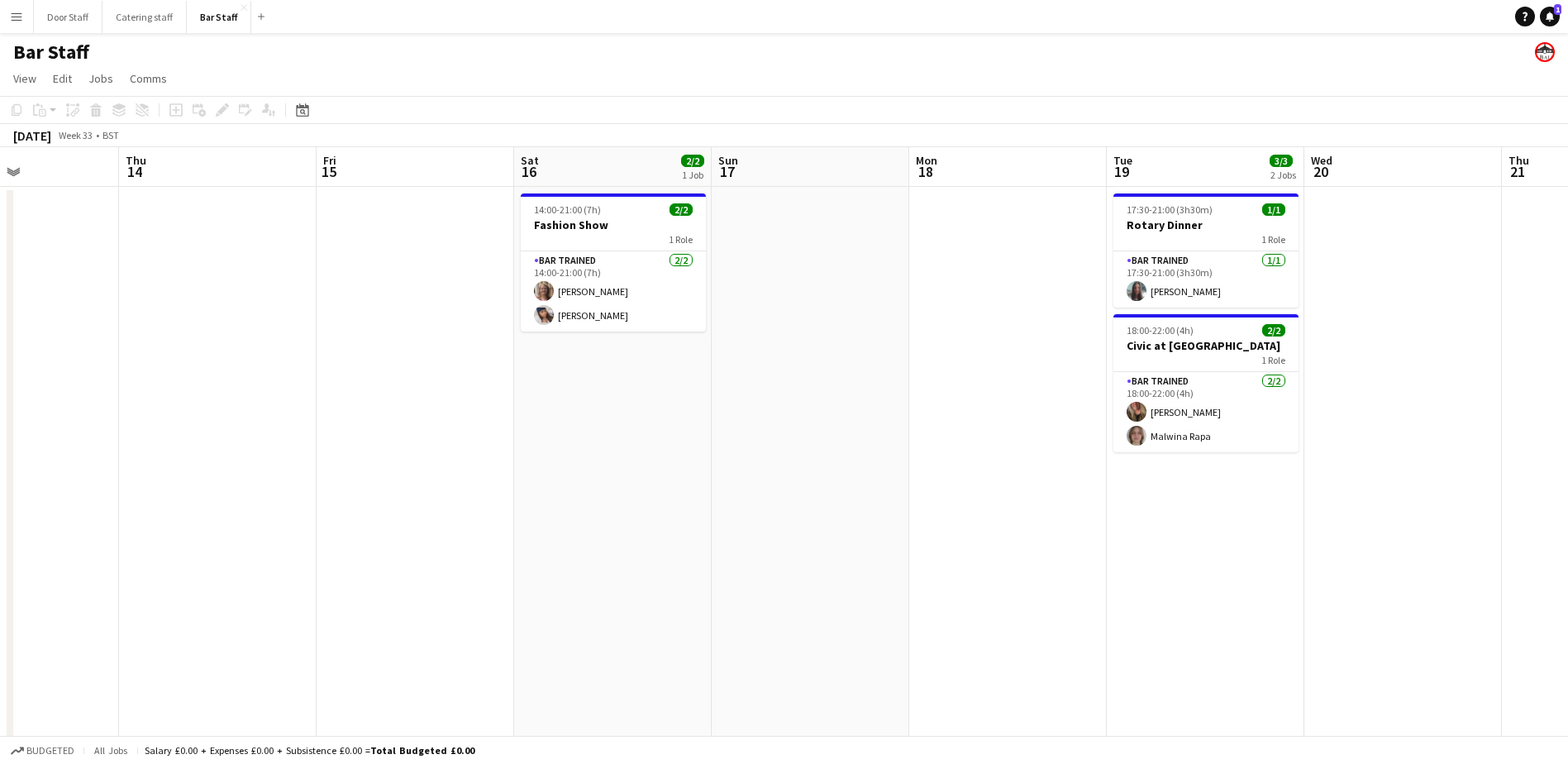
drag, startPoint x: 260, startPoint y: 459, endPoint x: 771, endPoint y: 436, distance: 511.5
click at [771, 436] on app-calendar-viewport "Mon 11 Tue 12 1/1 1 Job Wed 13 Thu 14 Fri 15 Sat 16 2/2 1 Job Sun 17 Mon 18 Tue…" at bounding box center [784, 553] width 1568 height 813
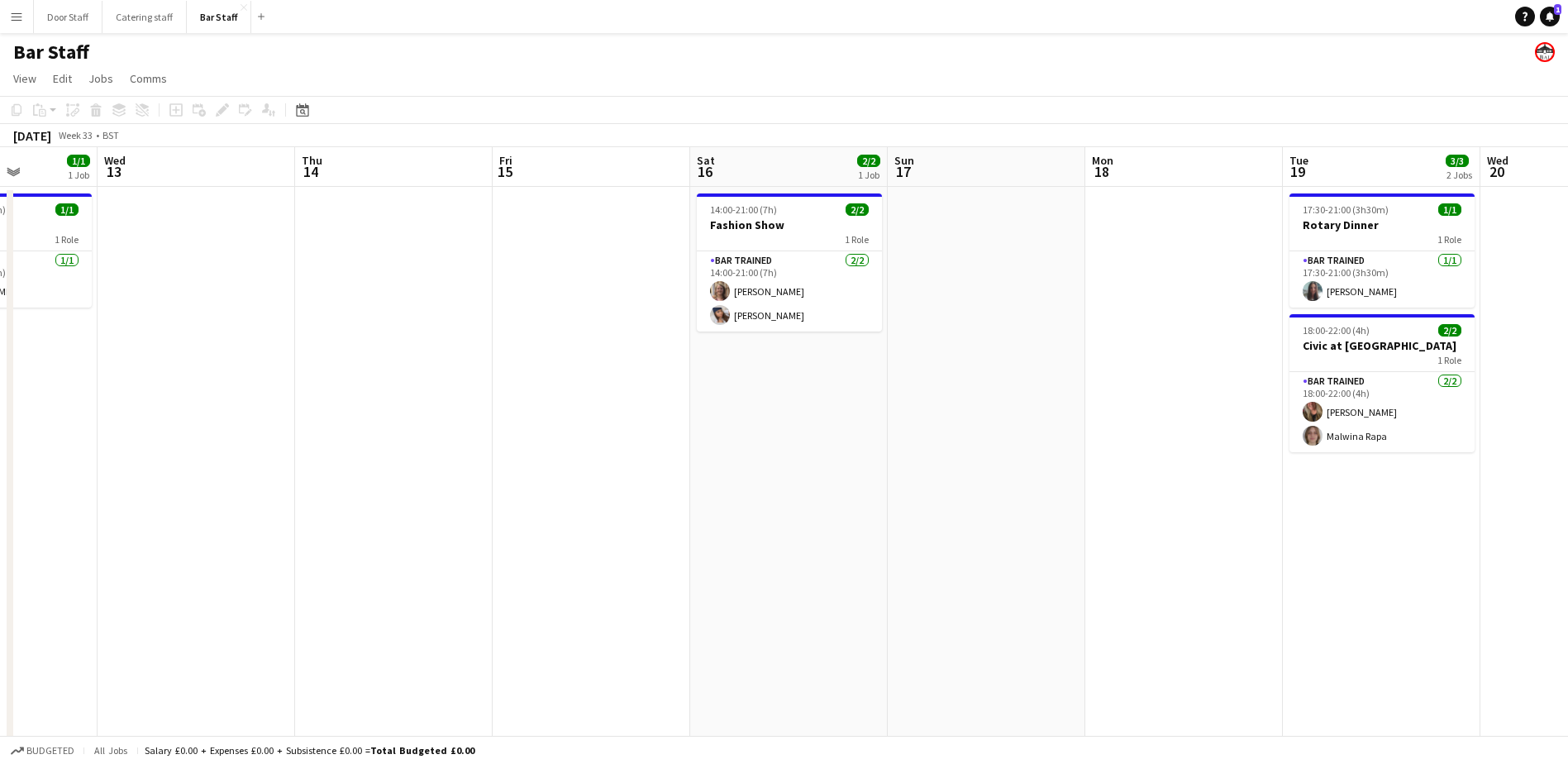
drag, startPoint x: 278, startPoint y: 441, endPoint x: 655, endPoint y: 421, distance: 377.5
click at [655, 421] on app-calendar-viewport "Sun 10 Mon 11 Tue 12 1/1 1 Job Wed 13 Thu 14 Fri 15 Sat 16 2/2 1 Job Sun 17 Mon…" at bounding box center [784, 553] width 1568 height 813
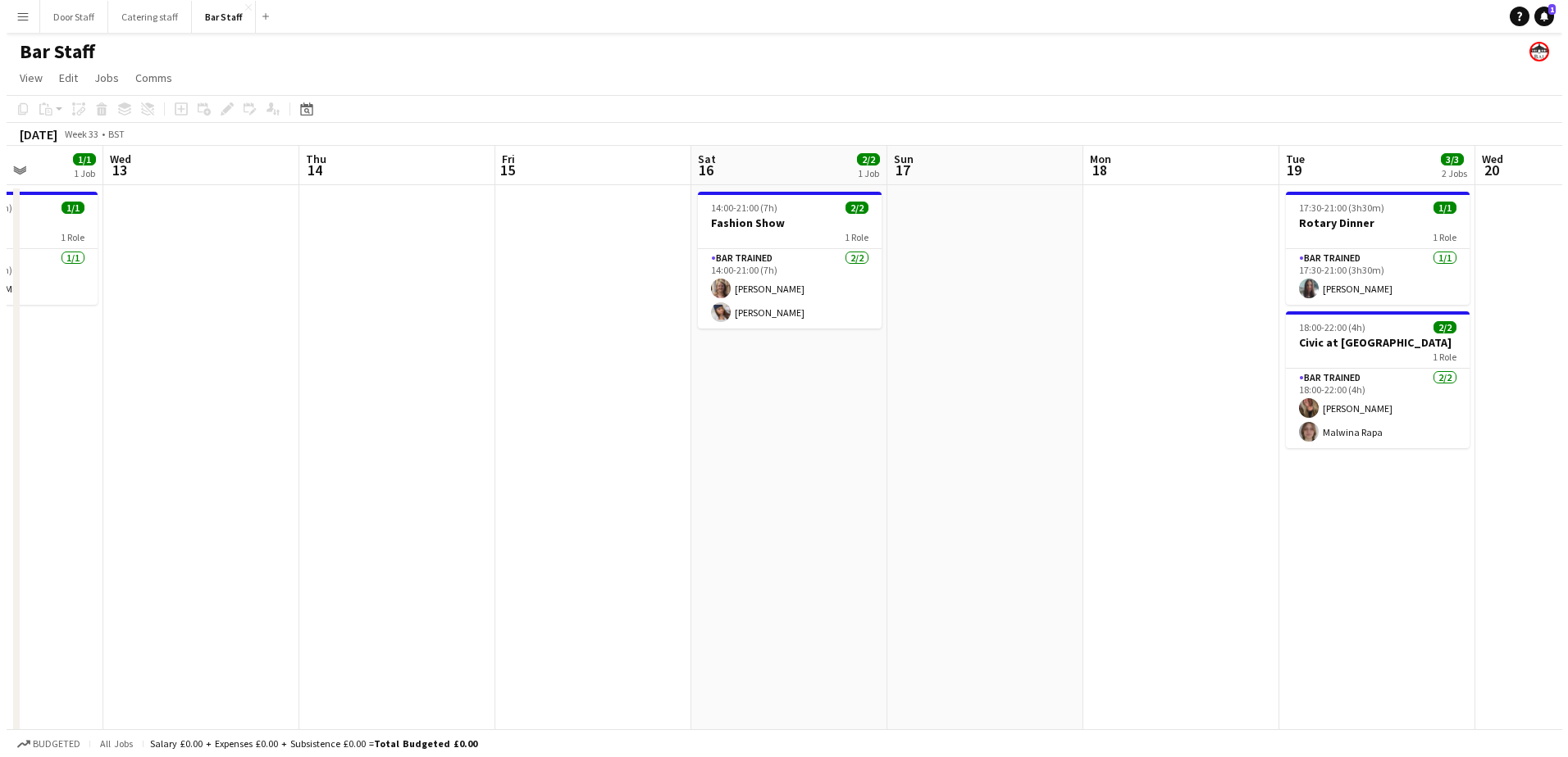
scroll to position [0, 488]
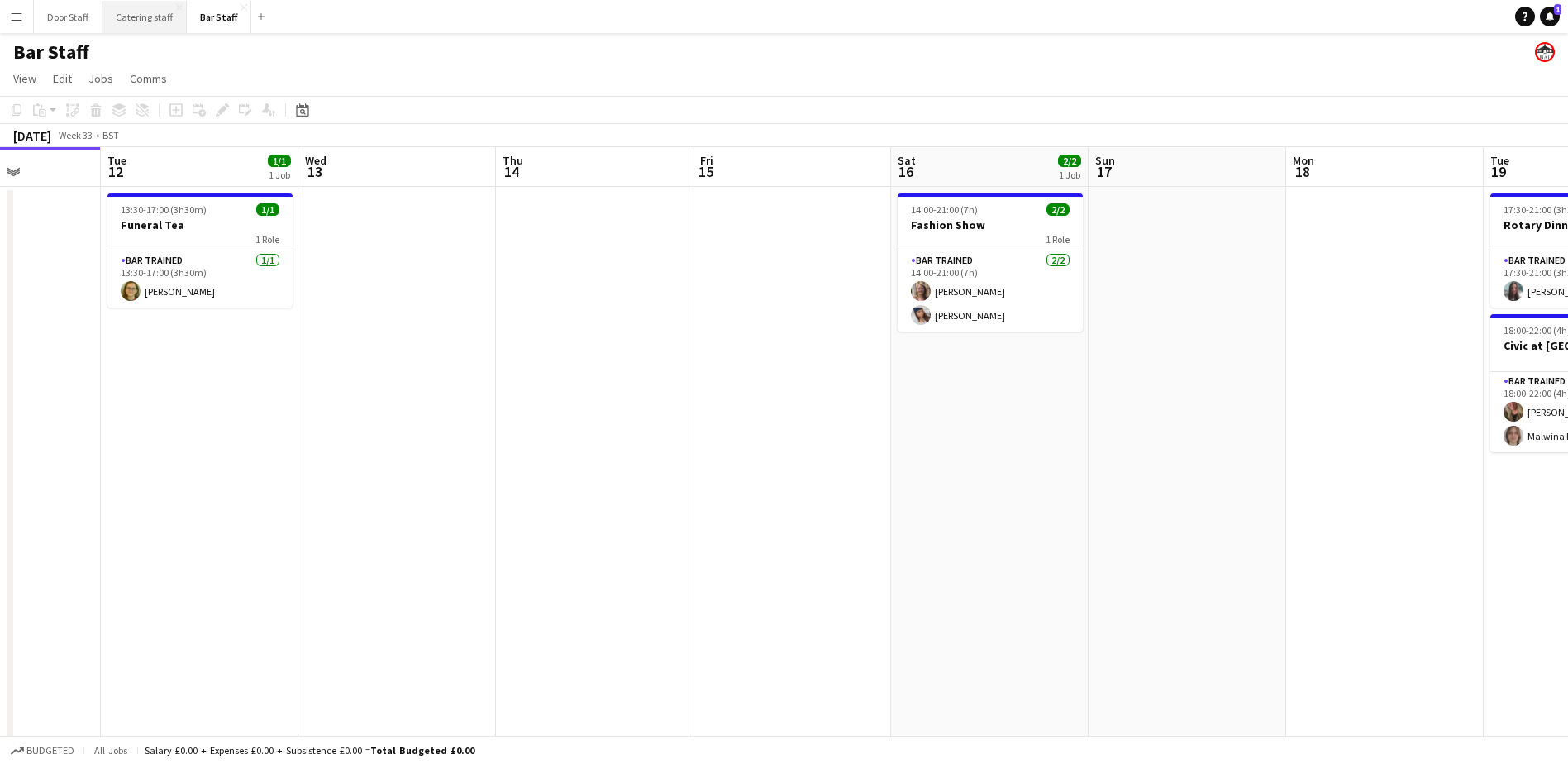
click at [119, 23] on button "Catering staff Close" at bounding box center [145, 17] width 84 height 32
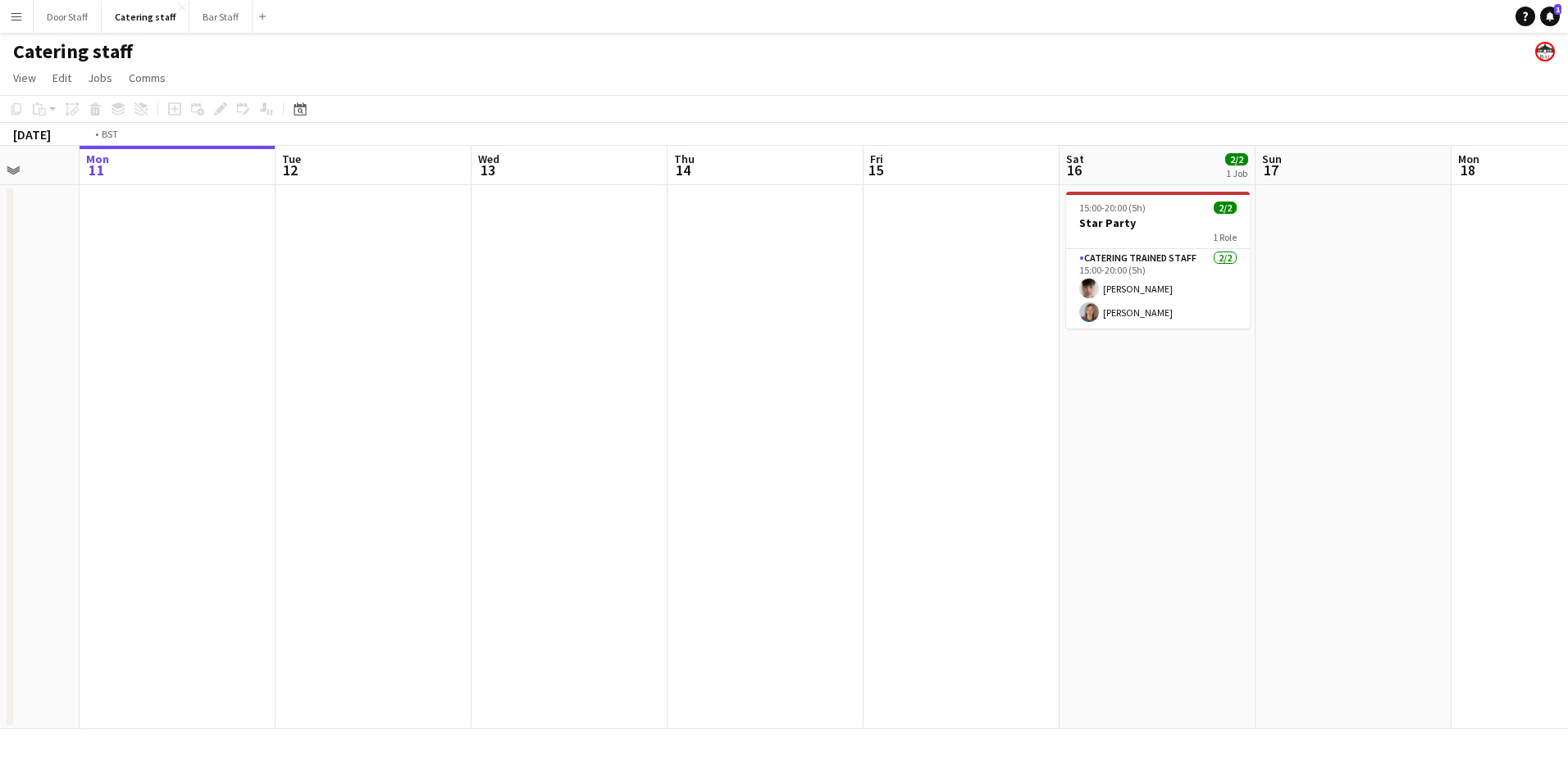
drag, startPoint x: 556, startPoint y: 423, endPoint x: 0, endPoint y: 445, distance: 556.4
click at [0, 445] on html "Menu Boards Boards Boards All jobs Status Workforce Workforce My Workforce Recr…" at bounding box center [784, 378] width 1568 height 757
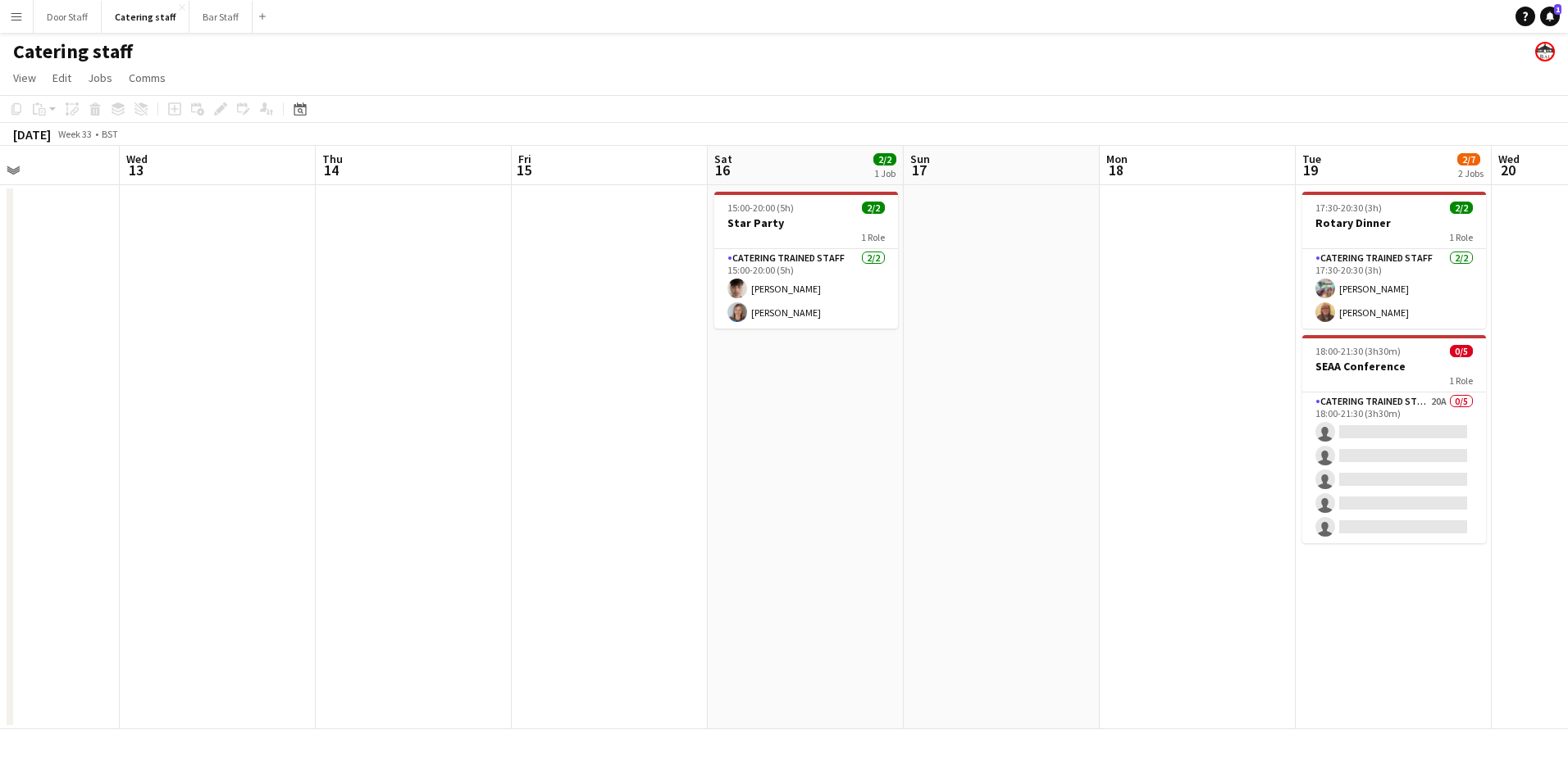
drag, startPoint x: 745, startPoint y: 441, endPoint x: 0, endPoint y: 483, distance: 746.2
click at [0, 483] on html "Menu Boards Boards Boards All jobs Status Workforce Workforce My Workforce Recr…" at bounding box center [784, 378] width 1568 height 757
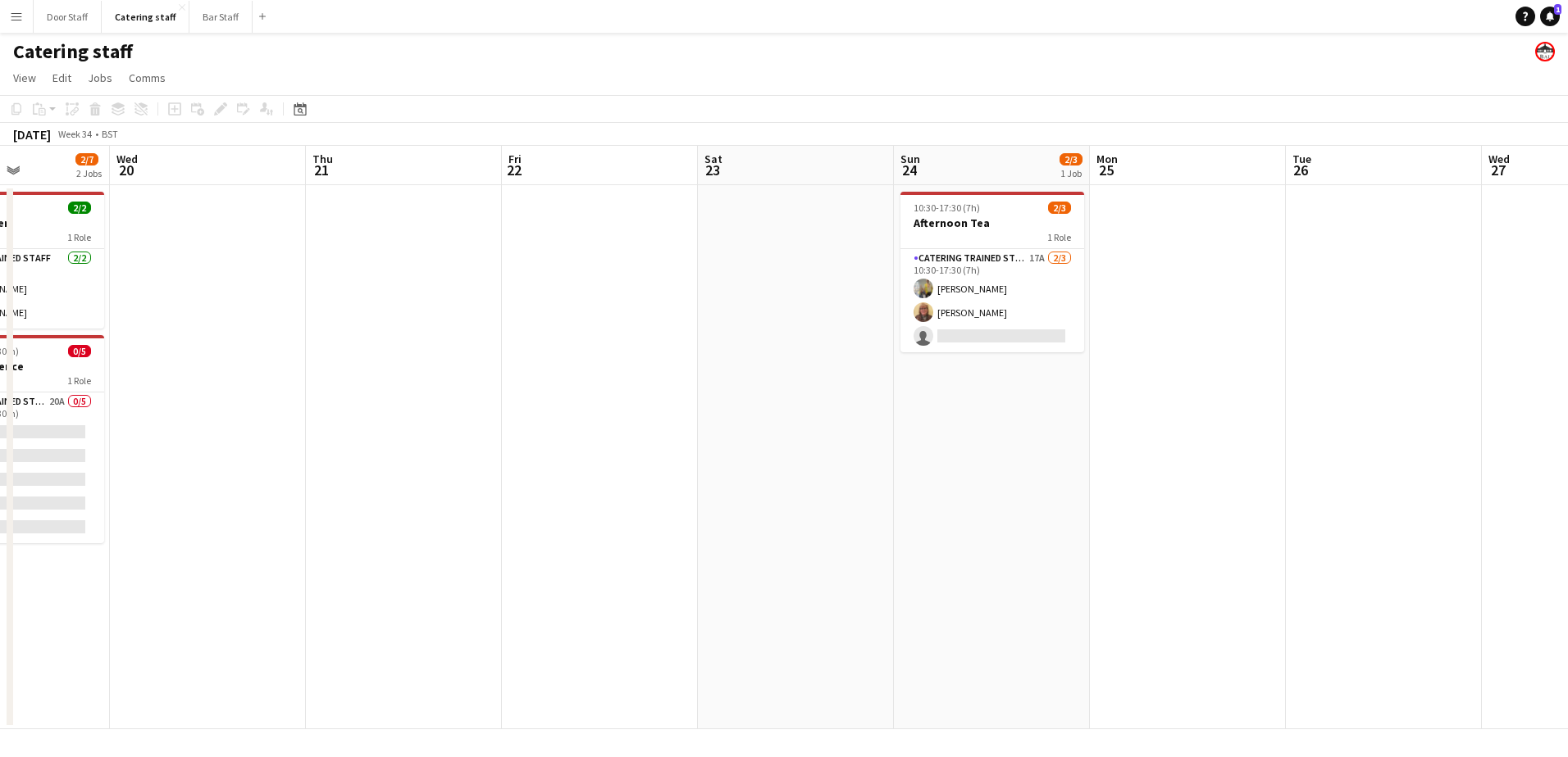
scroll to position [0, 480]
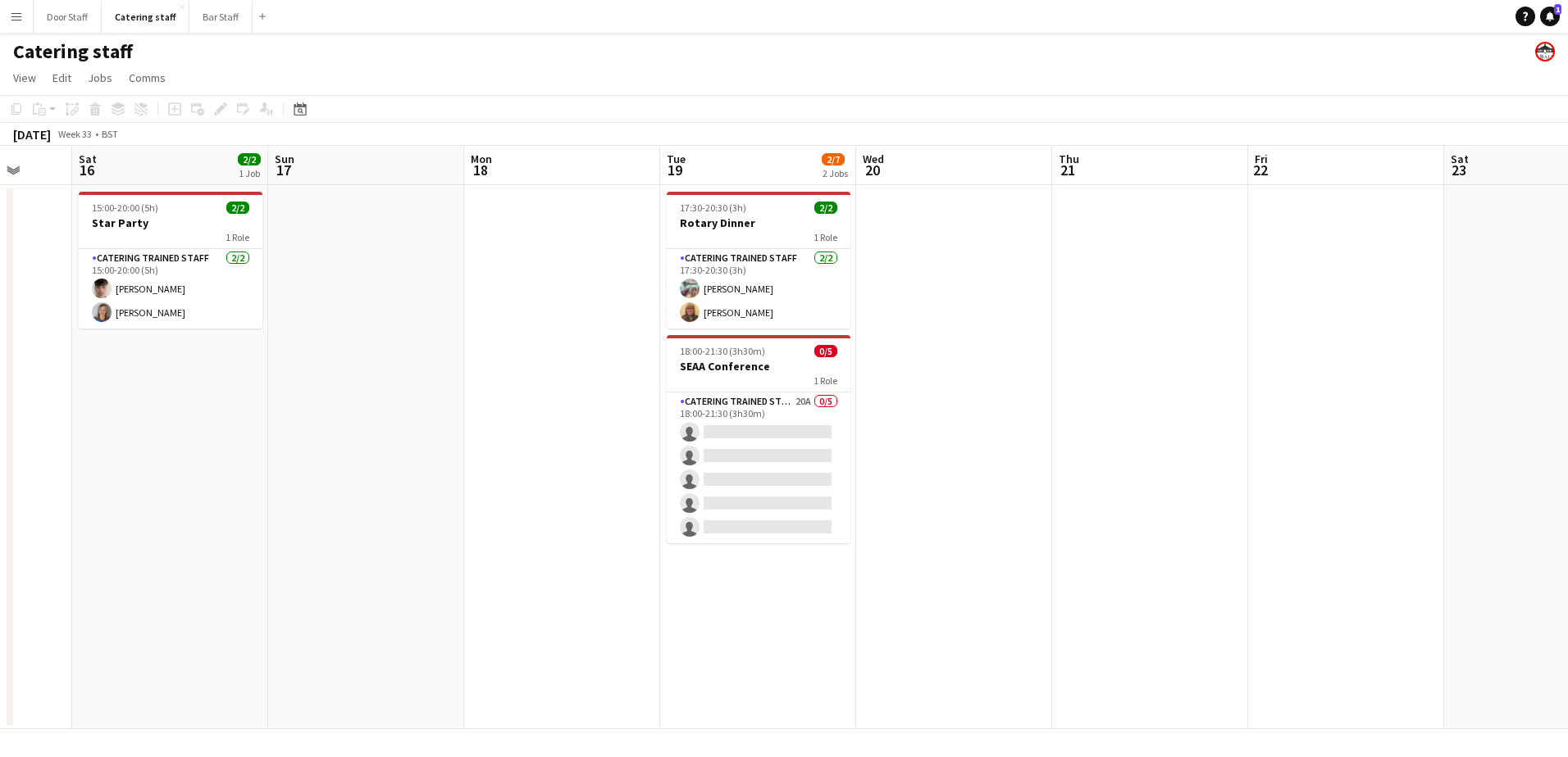
drag, startPoint x: 908, startPoint y: 467, endPoint x: 1008, endPoint y: 411, distance: 114.6
click at [1075, 413] on app-calendar-viewport "Thu 14 Fri 15 Sat 16 2/2 1 Job Sun 17 Mon 18 Tue 19 2/7 2 Jobs Wed 20 Thu 21 Fr…" at bounding box center [784, 438] width 1568 height 584
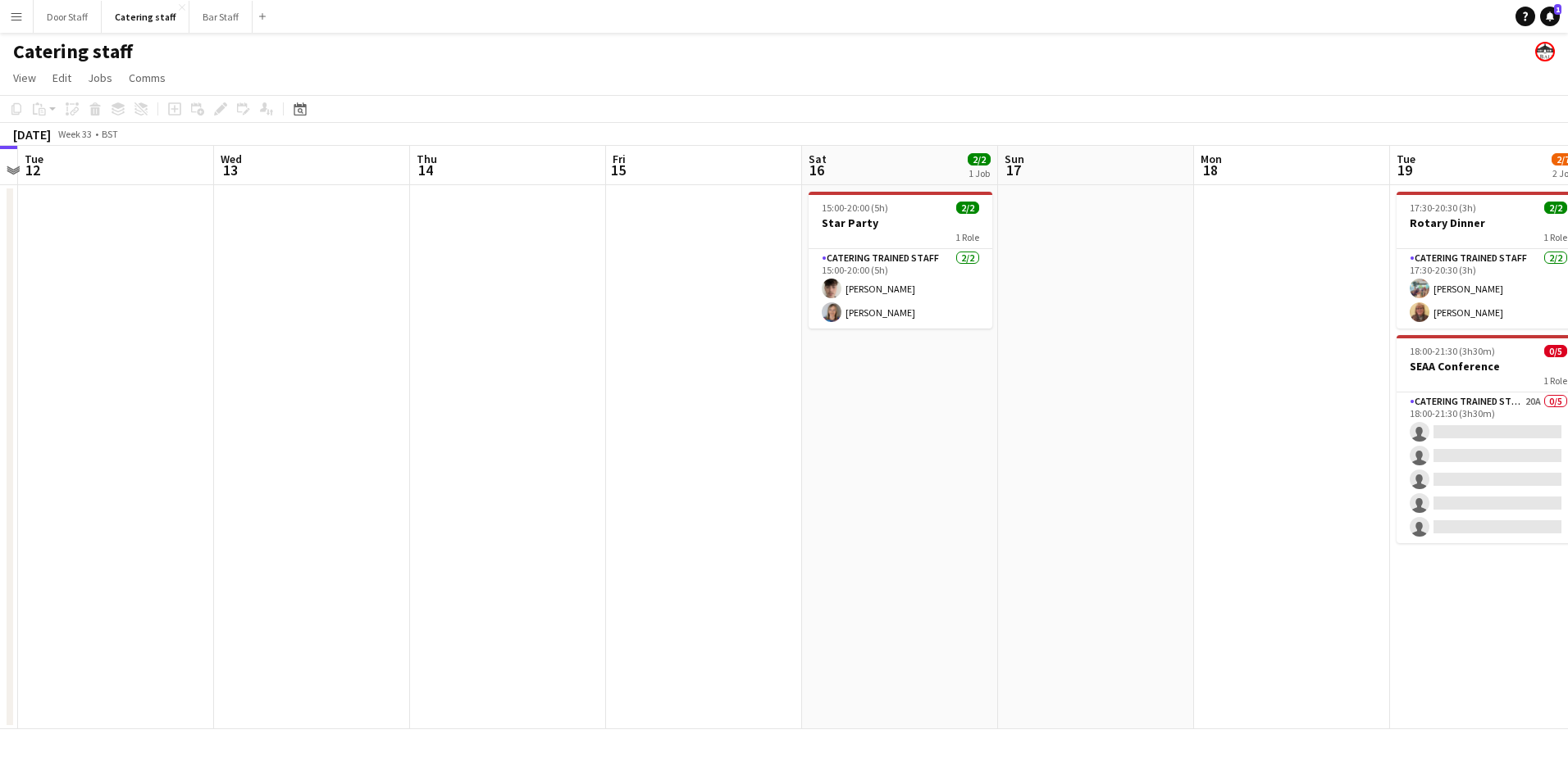
scroll to position [0, 351]
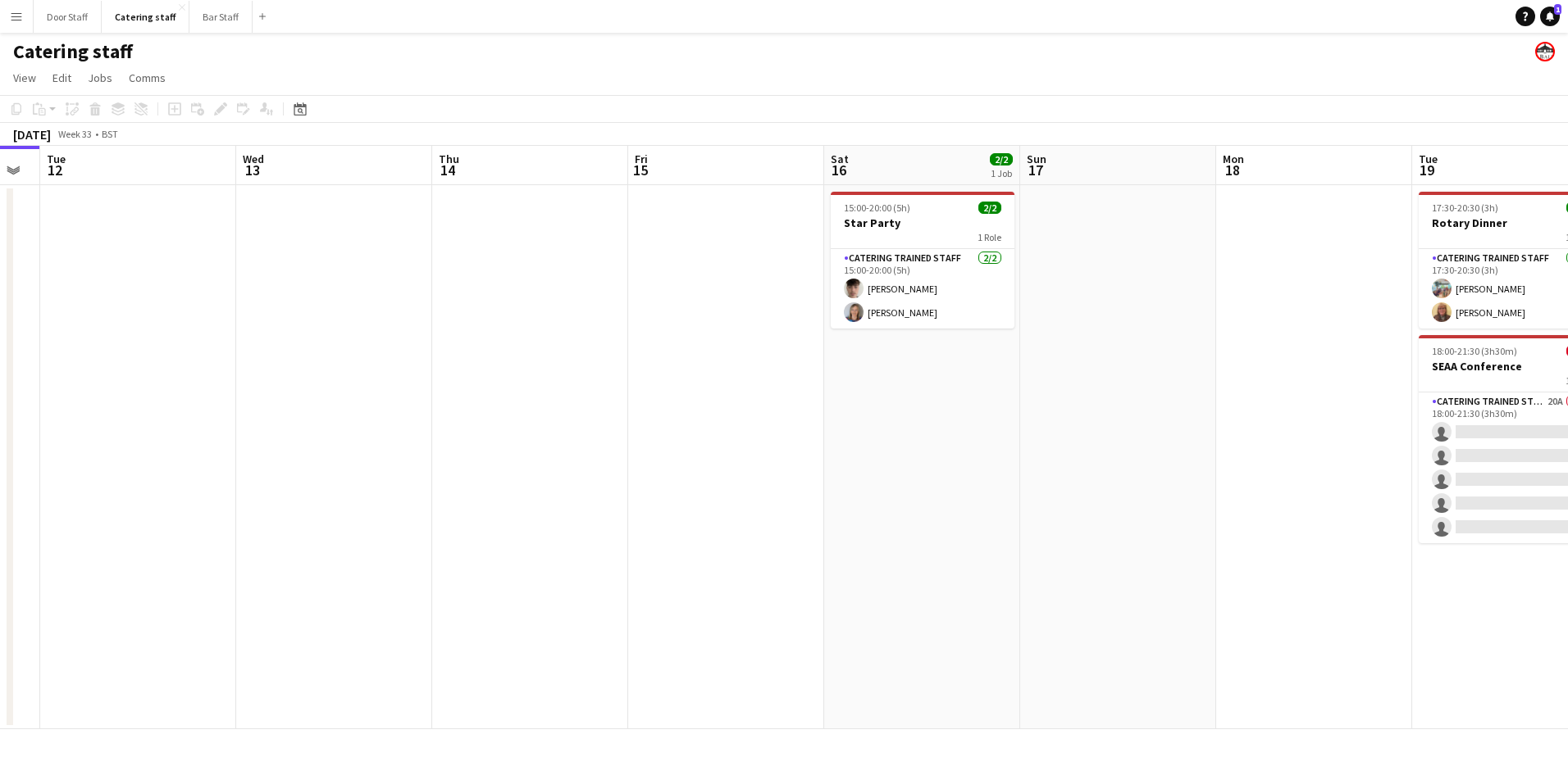
drag, startPoint x: 158, startPoint y: 445, endPoint x: 892, endPoint y: 394, distance: 735.8
click at [892, 394] on app-calendar-viewport "Sun 10 Mon 11 Tue 12 Wed 13 Thu 14 Fri 15 Sat 16 2/2 1 Job Sun 17 Mon 18 Tue 19…" at bounding box center [784, 438] width 1568 height 584
click at [50, 15] on button "Door Staff Close" at bounding box center [67, 16] width 68 height 32
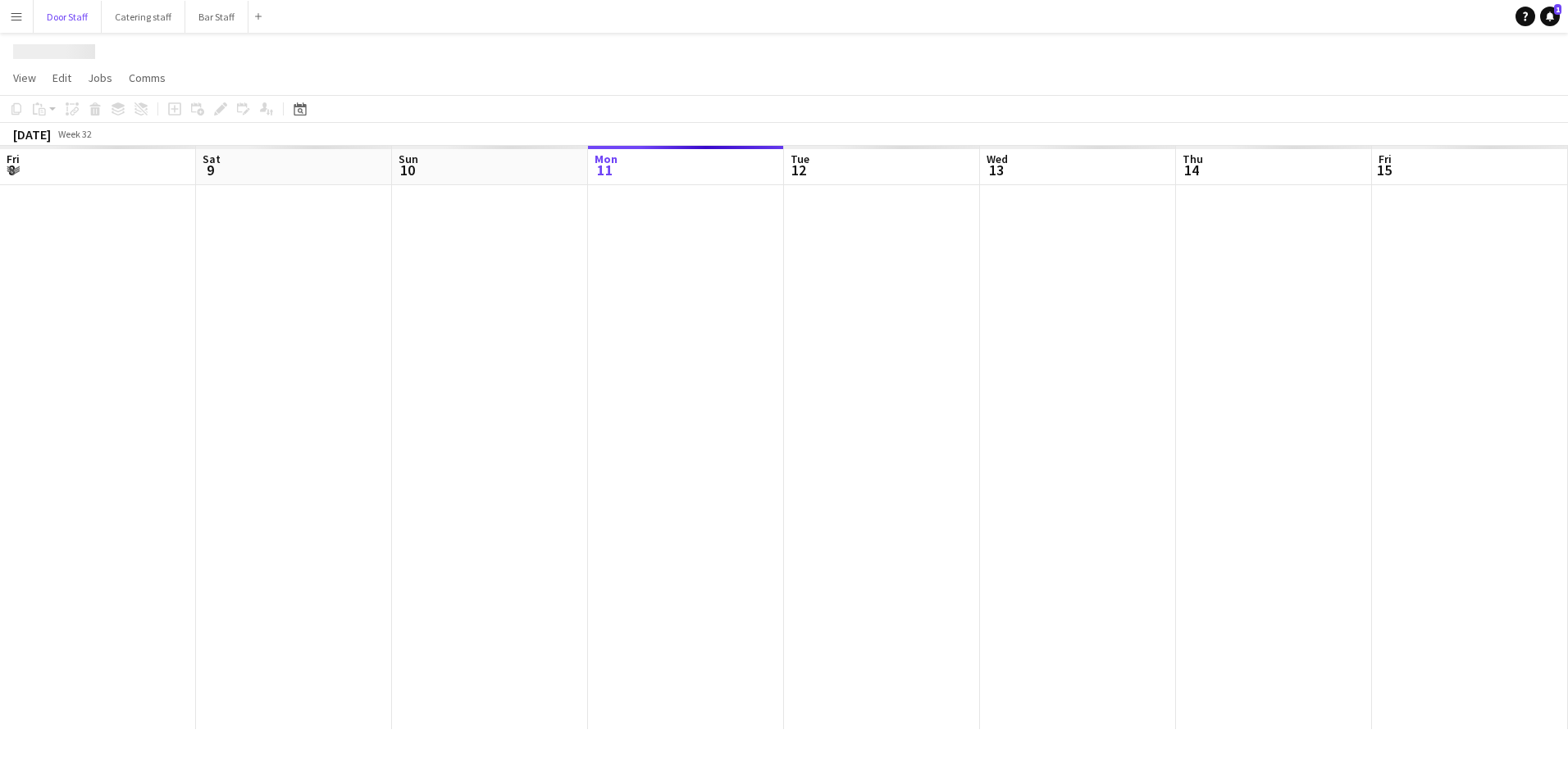
scroll to position [0, 392]
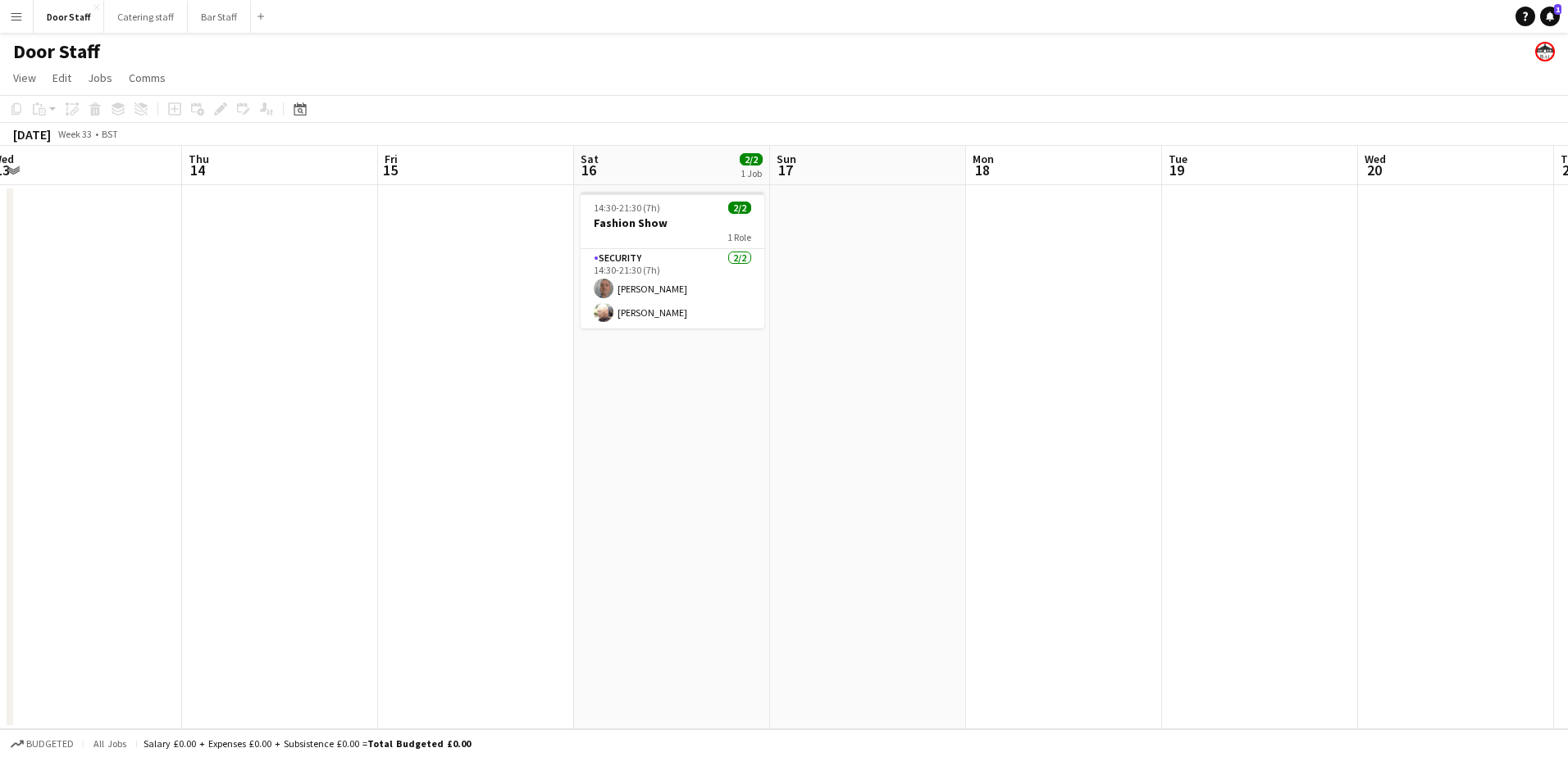
drag, startPoint x: 891, startPoint y: 474, endPoint x: 289, endPoint y: 472, distance: 602.0
click at [289, 472] on app-calendar-viewport "Sun 10 Mon 11 Tue 12 Wed 13 Thu 14 Fri 15 Sat 16 2/2 1 Job Sun 17 Mon 18 Tue 19…" at bounding box center [784, 438] width 1568 height 584
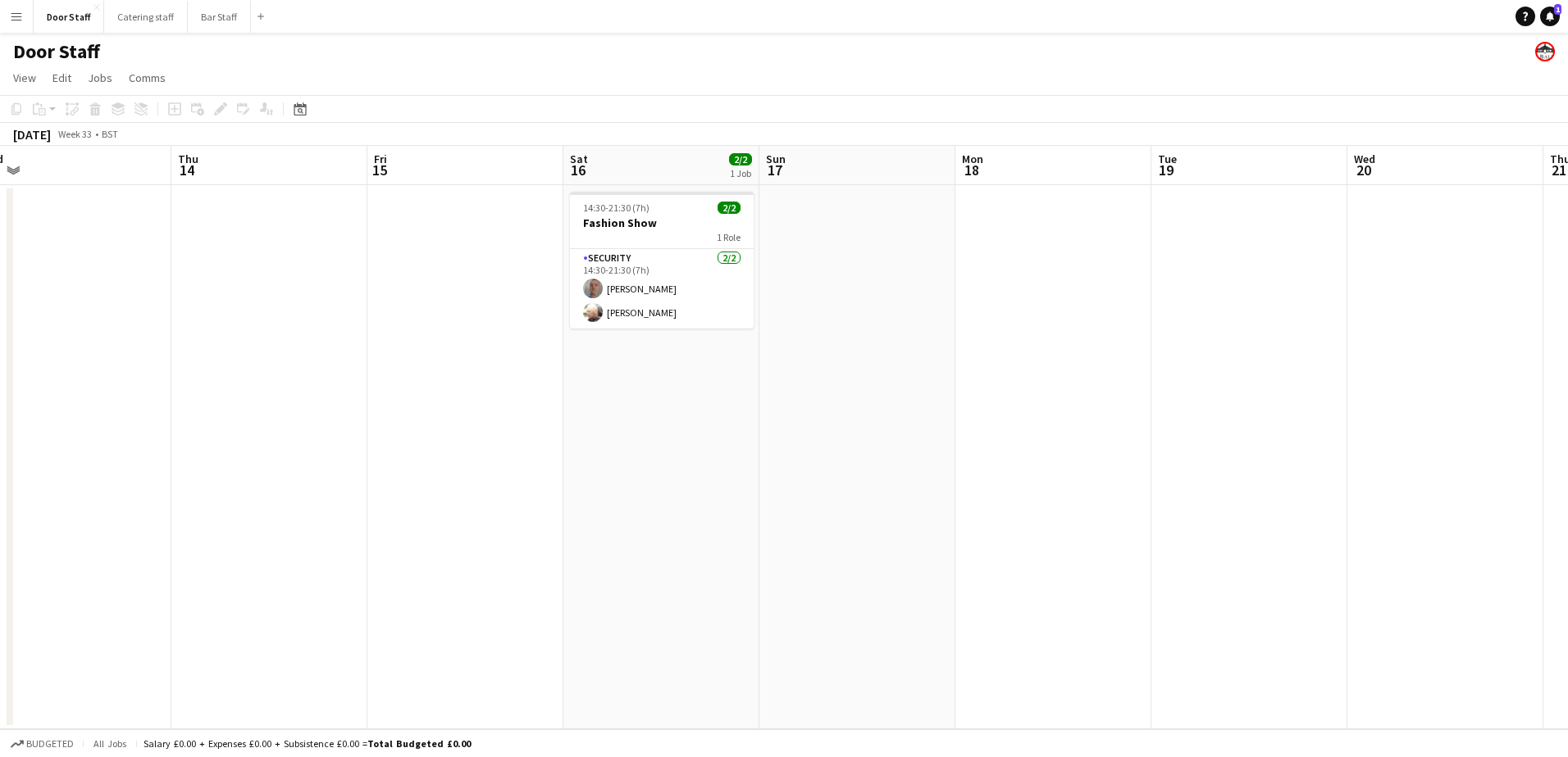
scroll to position [0, 570]
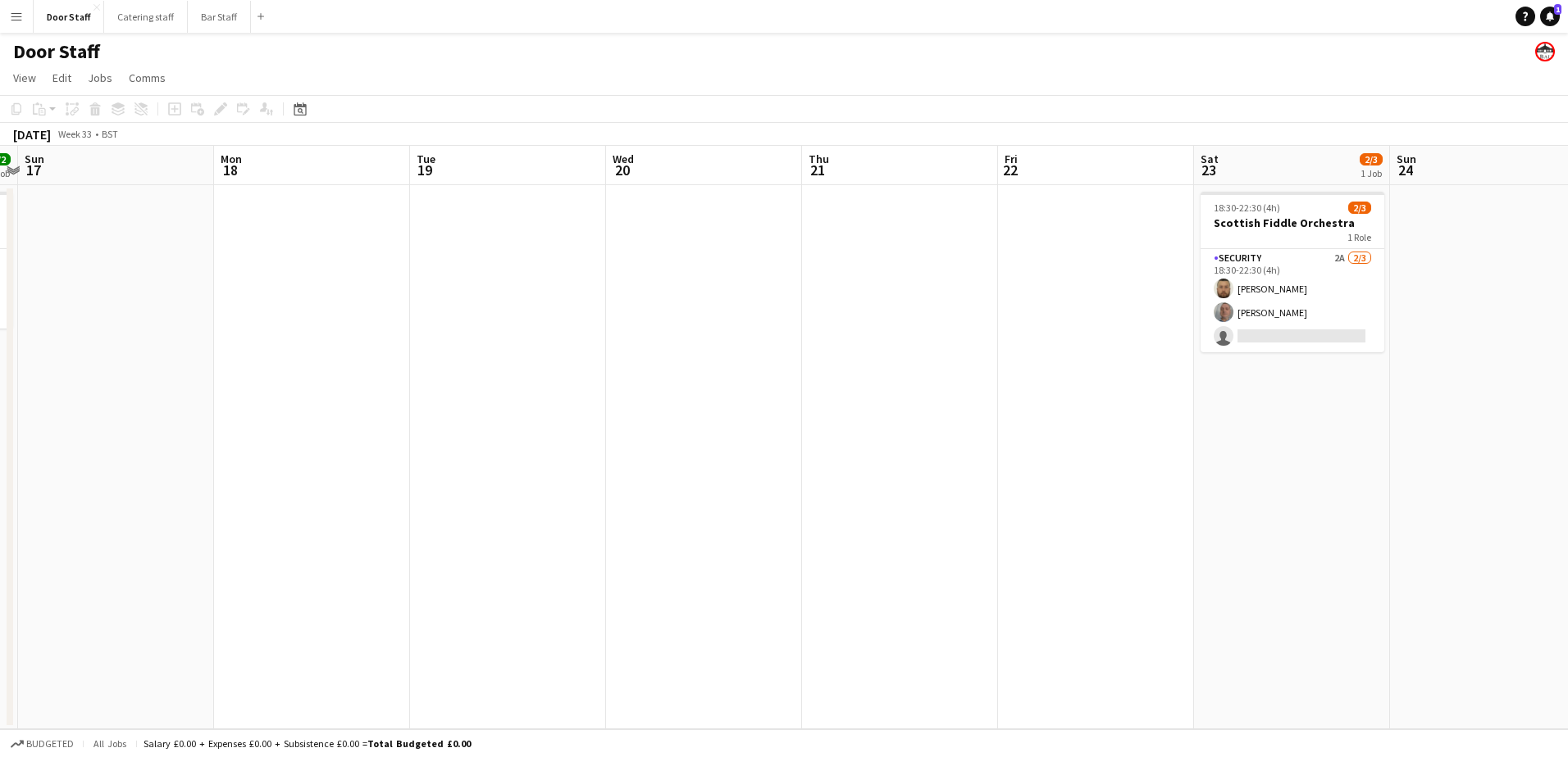
drag, startPoint x: 754, startPoint y: 472, endPoint x: -3, endPoint y: 514, distance: 758.2
click at [0, 514] on html "Menu Boards Boards Boards All jobs Status Workforce Workforce My Workforce Recr…" at bounding box center [784, 378] width 1568 height 757
click at [1264, 298] on app-card-role "Security 2A [DATE] 18:30-22:30 (4h) [PERSON_NAME] [PERSON_NAME] single-neutral-…" at bounding box center [1292, 301] width 184 height 104
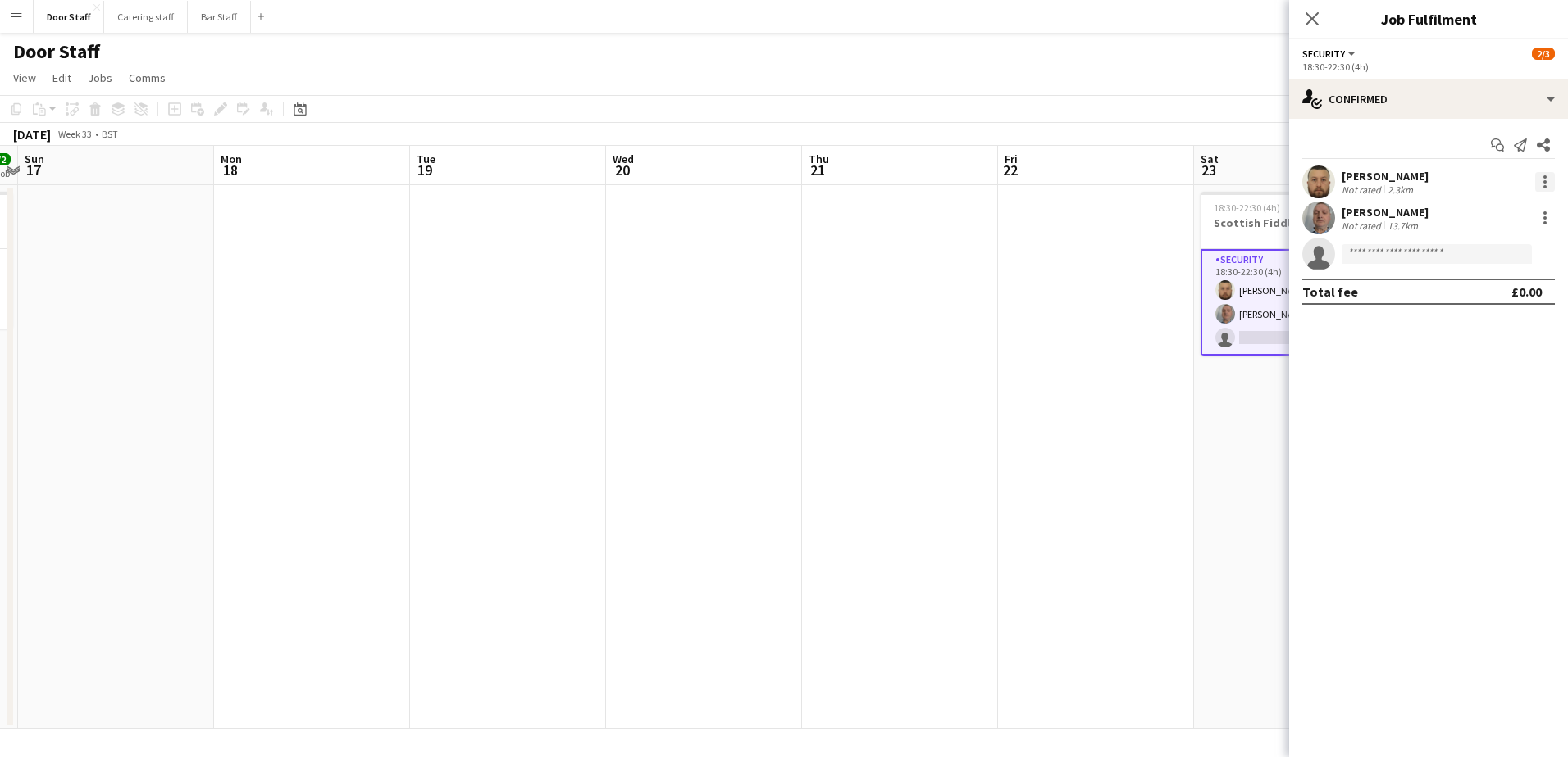
click at [1546, 181] on div at bounding box center [1545, 181] width 20 height 20
click at [1459, 367] on span "Remove" at bounding box center [1464, 369] width 49 height 14
click at [1551, 181] on div at bounding box center [1545, 181] width 20 height 20
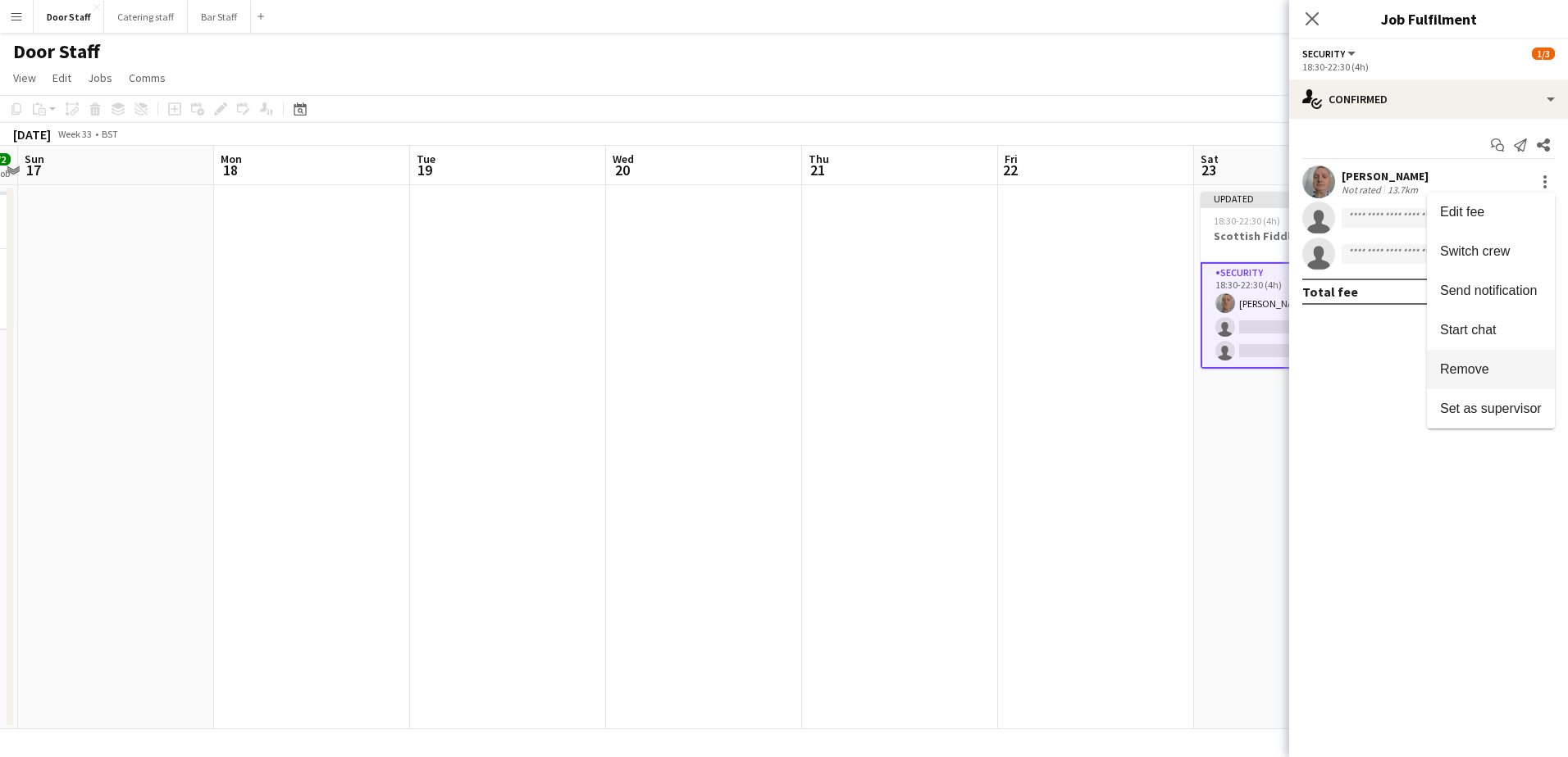
click at [1466, 363] on span "Remove" at bounding box center [1464, 369] width 49 height 14
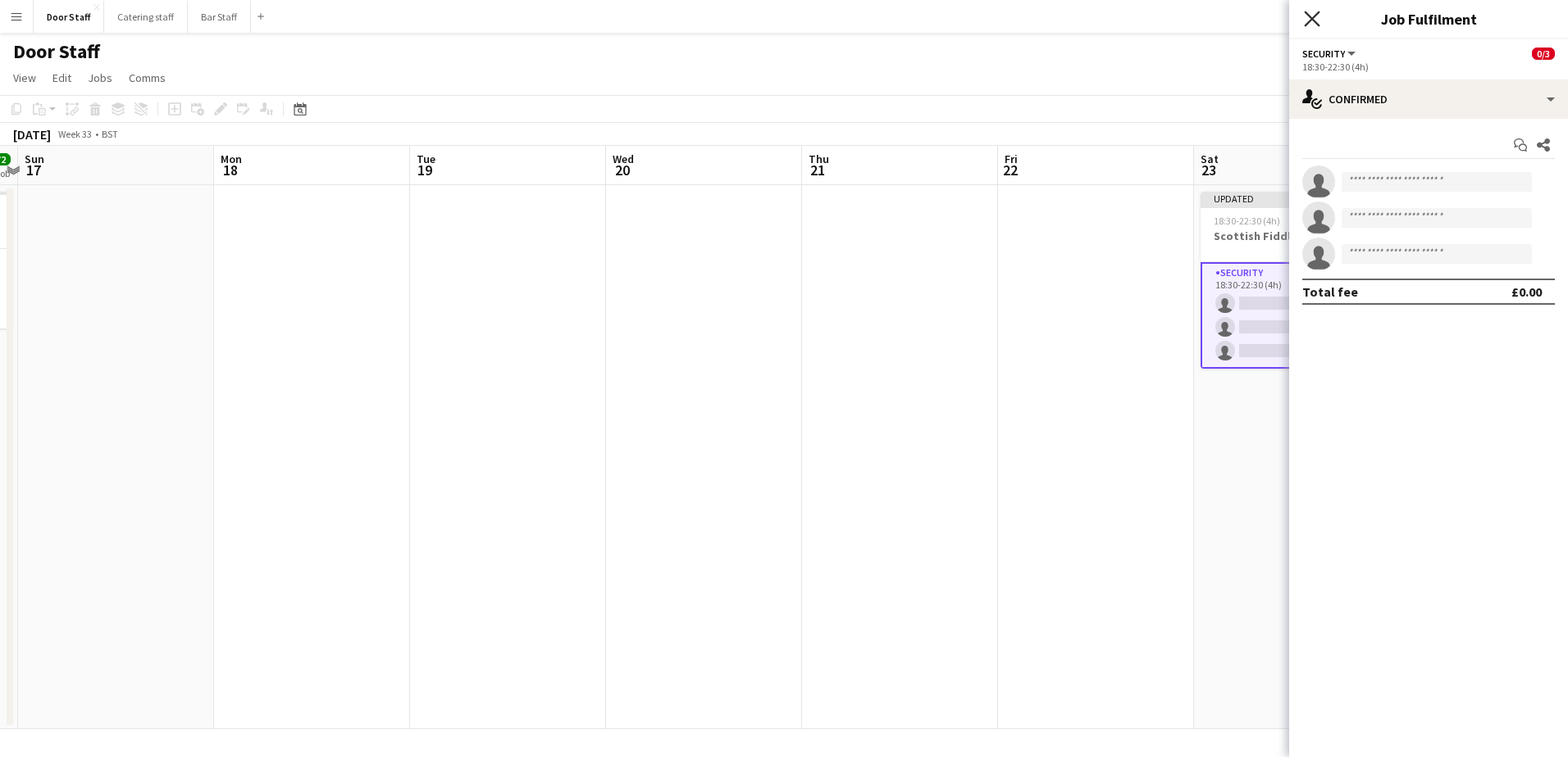
click at [1313, 21] on icon at bounding box center [1312, 18] width 16 height 16
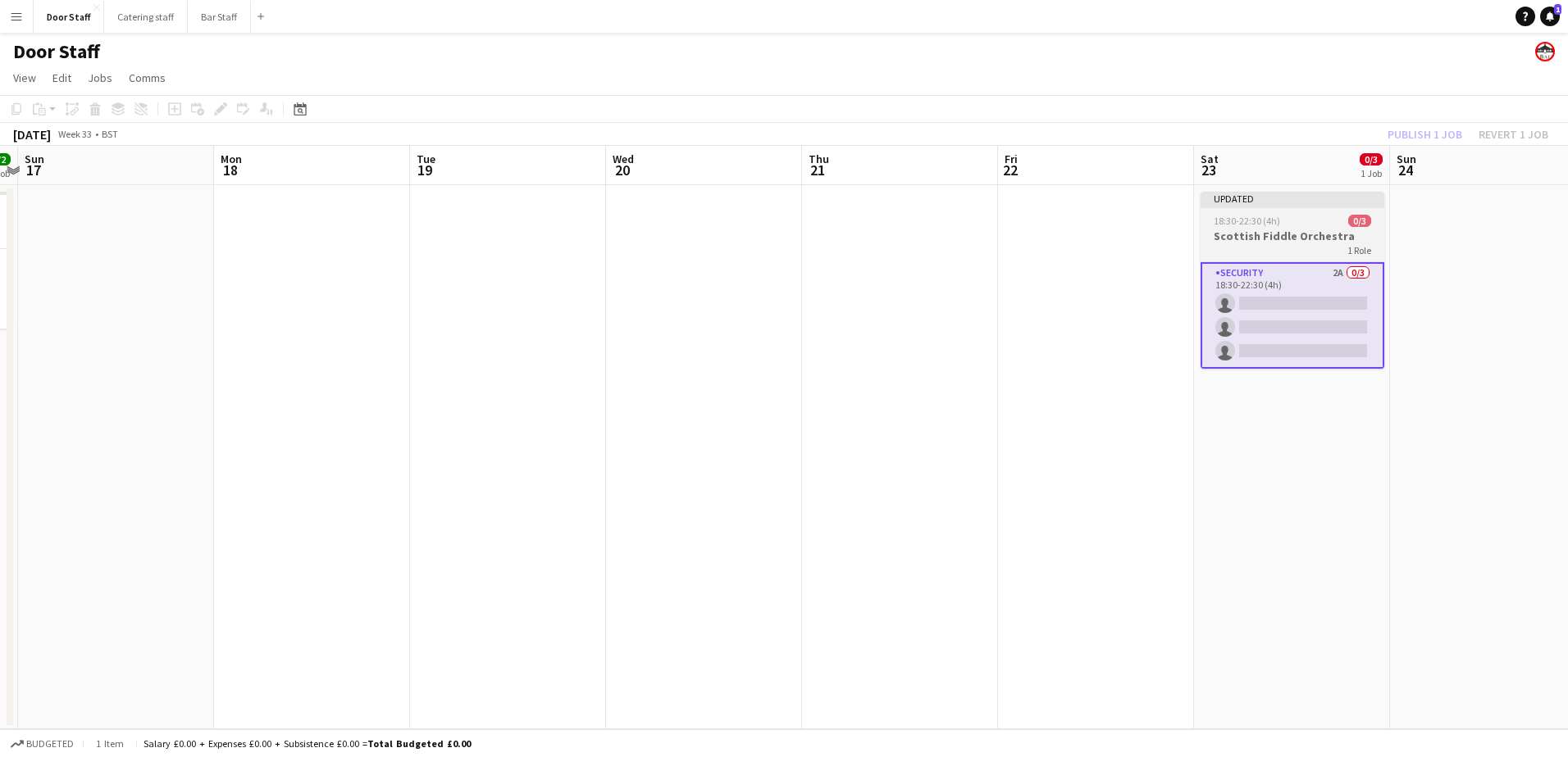
click at [1295, 204] on div "Updated" at bounding box center [1292, 198] width 184 height 13
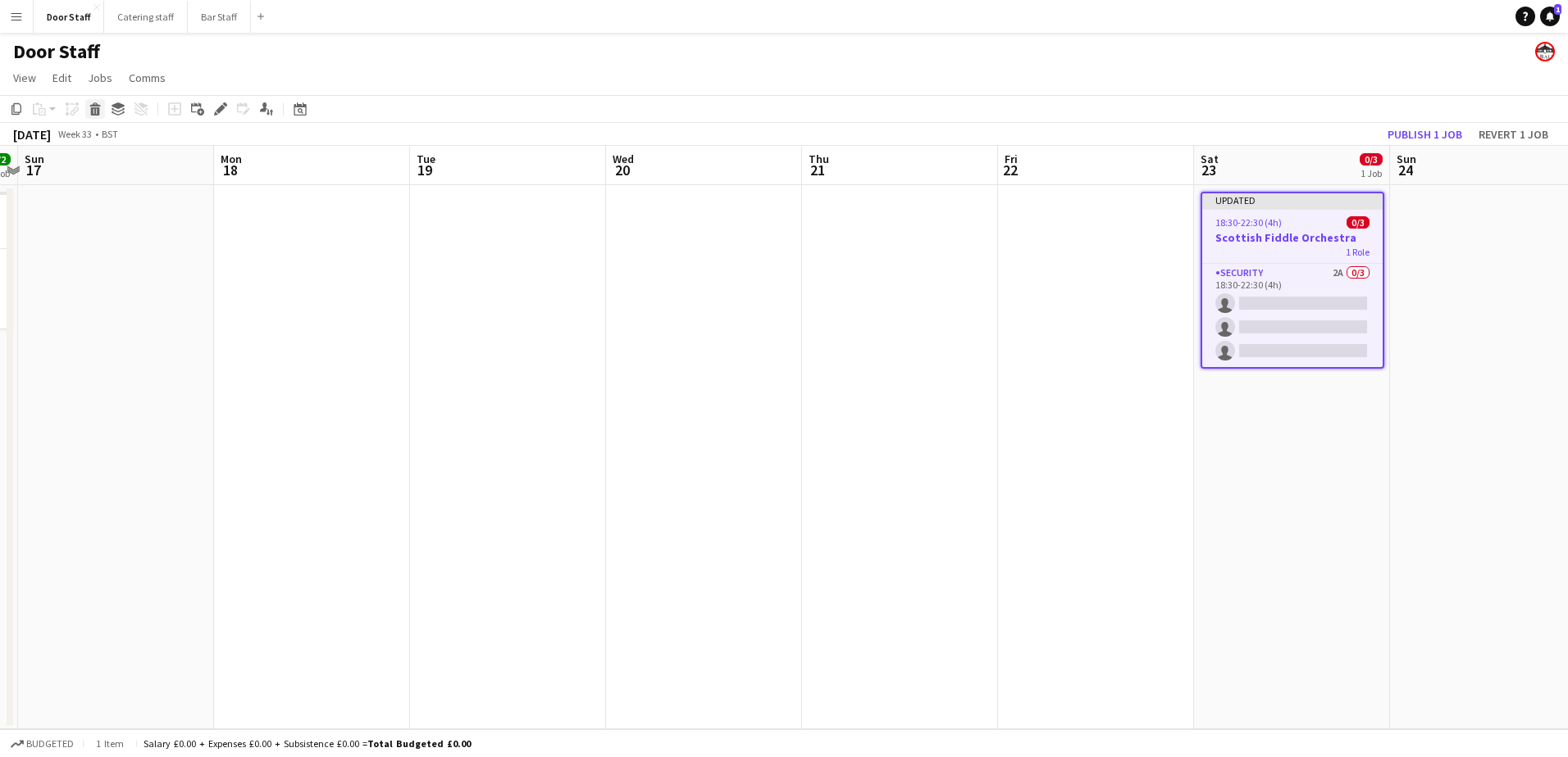
click at [97, 108] on icon at bounding box center [95, 110] width 9 height 8
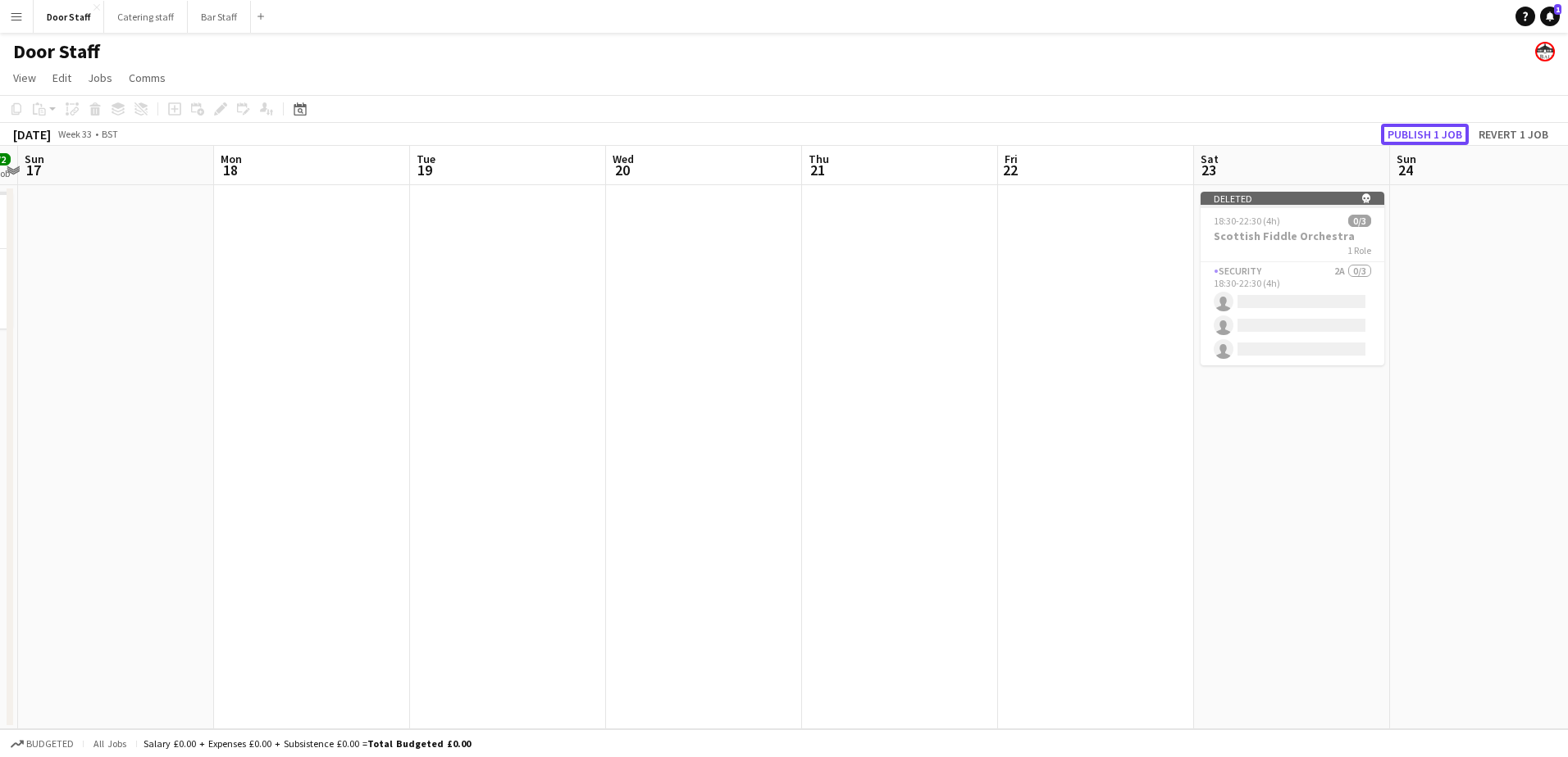
click at [1443, 138] on button "Publish 1 job" at bounding box center [1425, 134] width 88 height 22
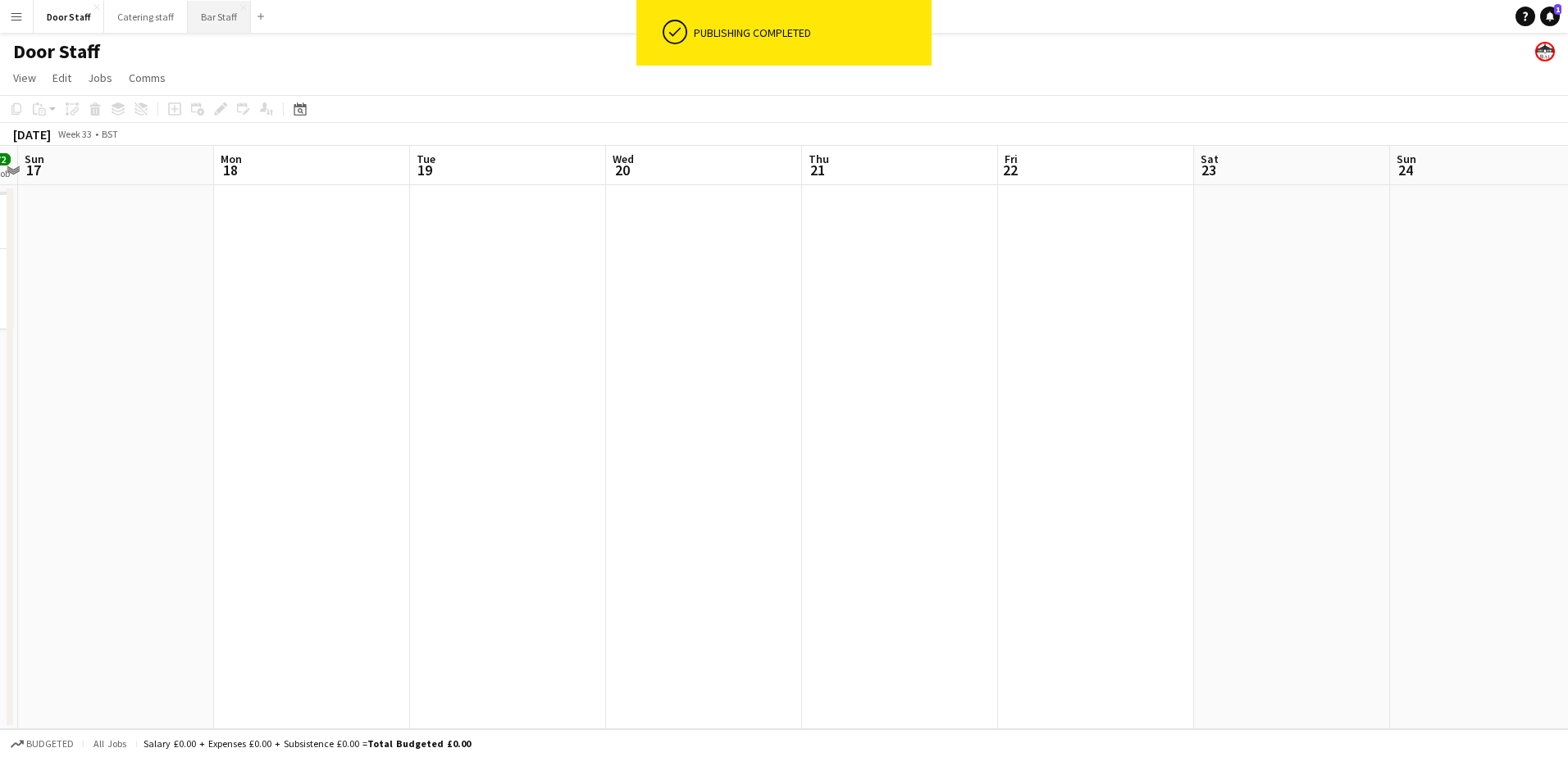
click at [218, 22] on button "Bar Staff Close" at bounding box center [218, 16] width 63 height 32
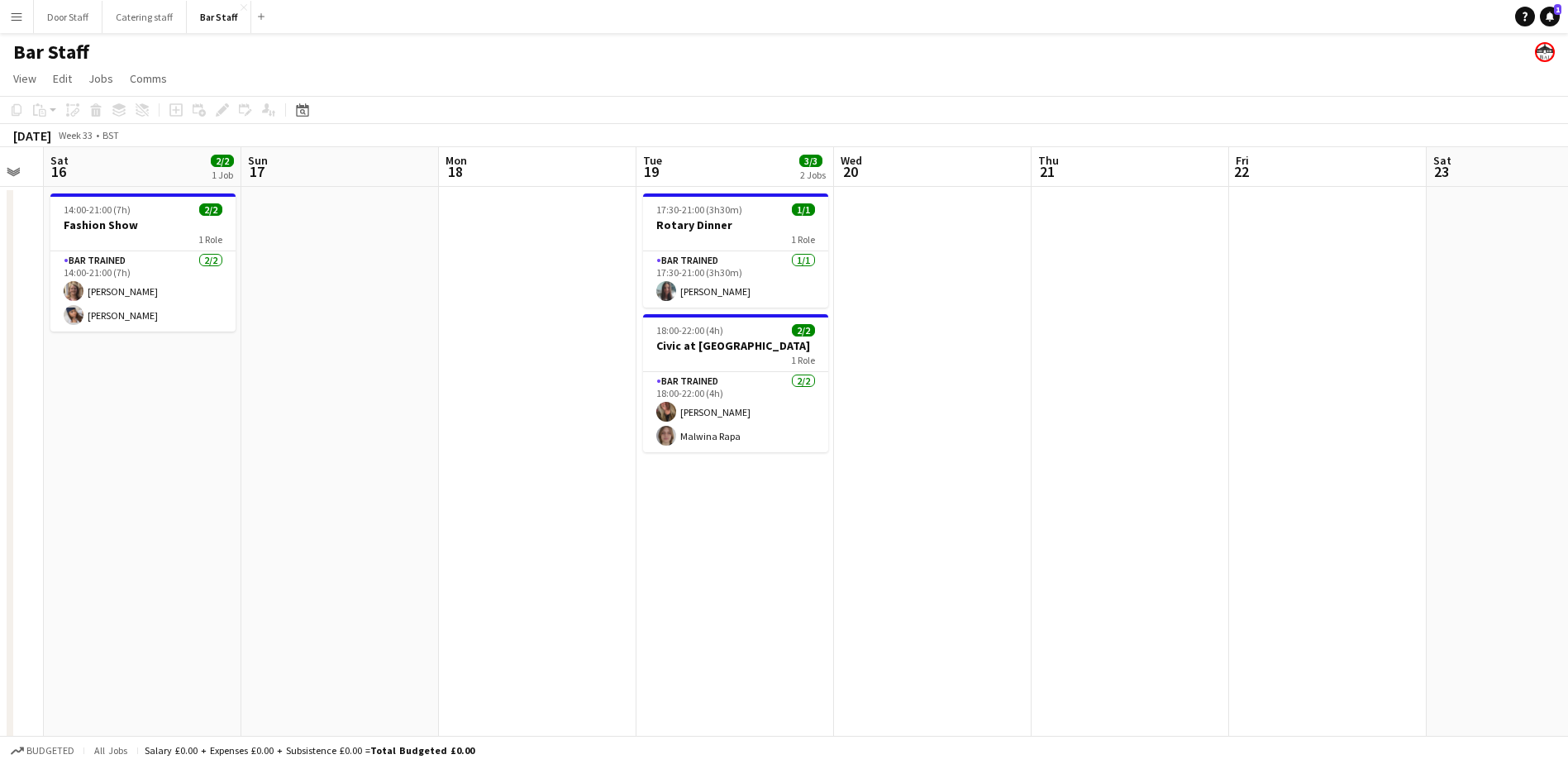
scroll to position [0, 482]
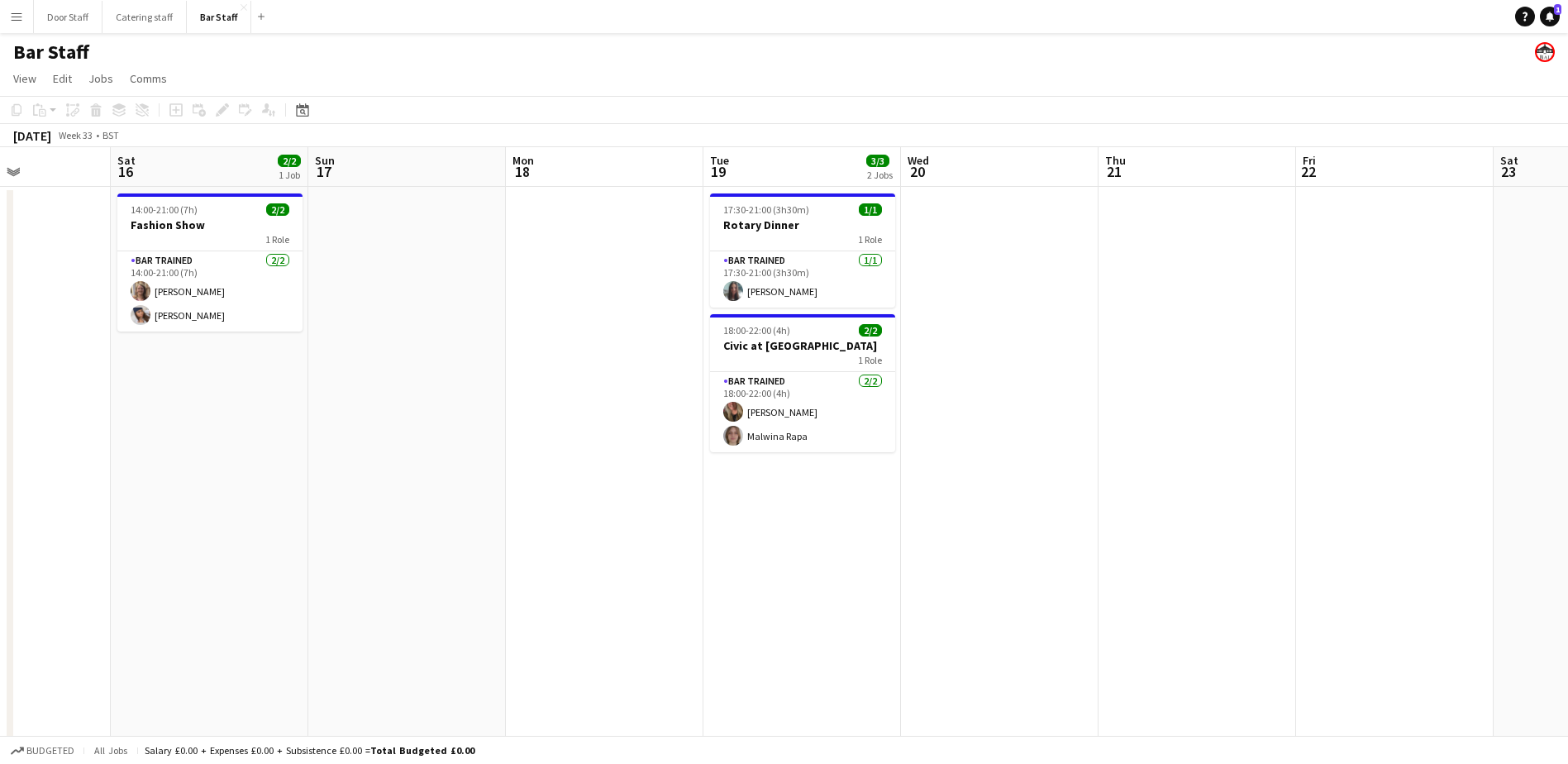
drag, startPoint x: 1325, startPoint y: 486, endPoint x: 251, endPoint y: 486, distance: 1074.0
click at [251, 486] on app-calendar-viewport "Wed 13 Thu 14 Fri 15 Sat 16 2/2 1 Job Sun 17 Mon 18 Tue 19 3/3 2 Jobs Wed 20 Th…" at bounding box center [784, 553] width 1568 height 813
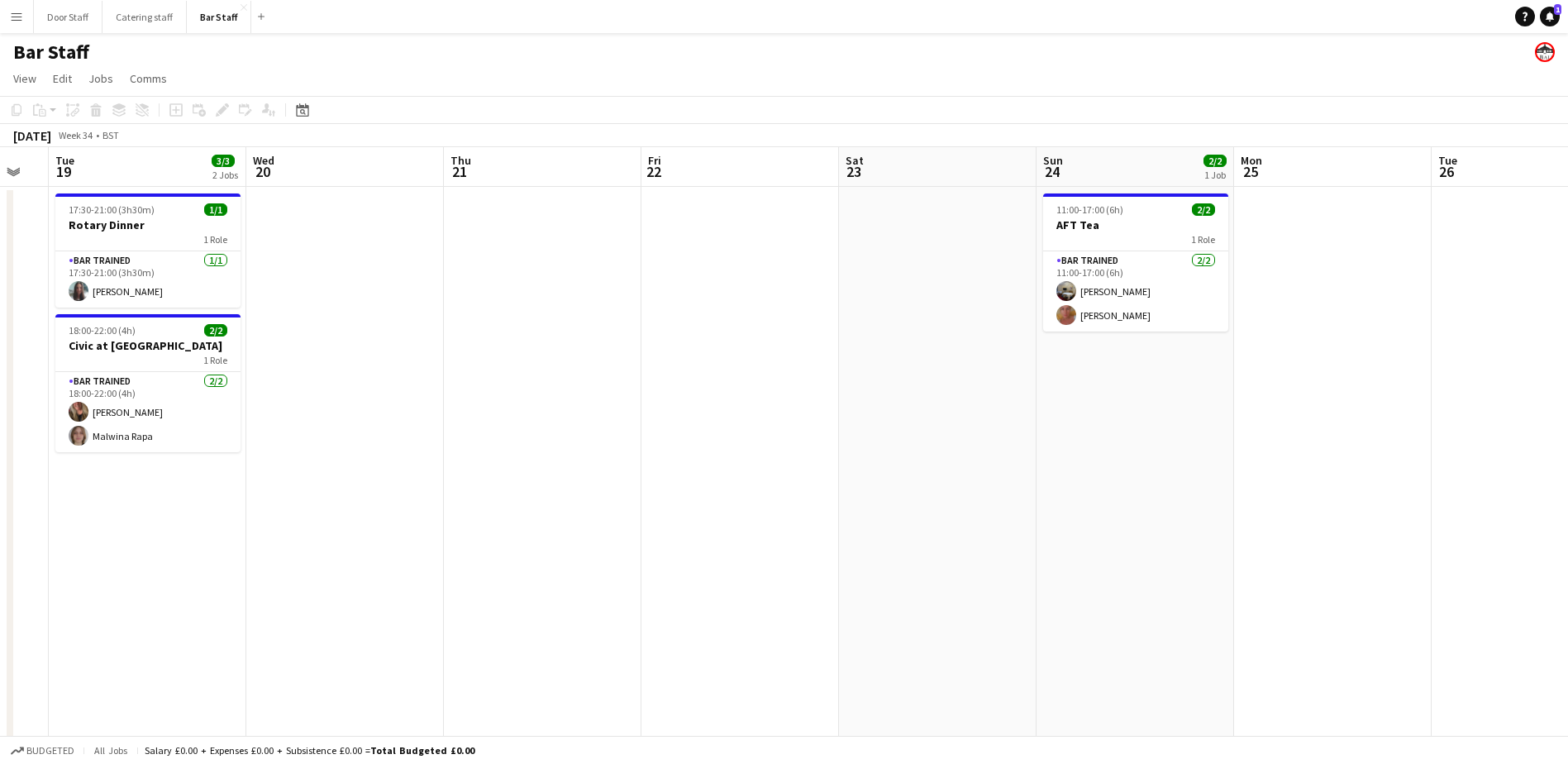
drag, startPoint x: 1173, startPoint y: 425, endPoint x: 517, endPoint y: 455, distance: 656.7
click at [517, 455] on app-calendar-viewport "Sat 16 2/2 1 Job Sun 17 Mon 18 Tue 19 3/3 2 Jobs Wed 20 Thu 21 Fri 22 Sat 23 Su…" at bounding box center [784, 553] width 1568 height 813
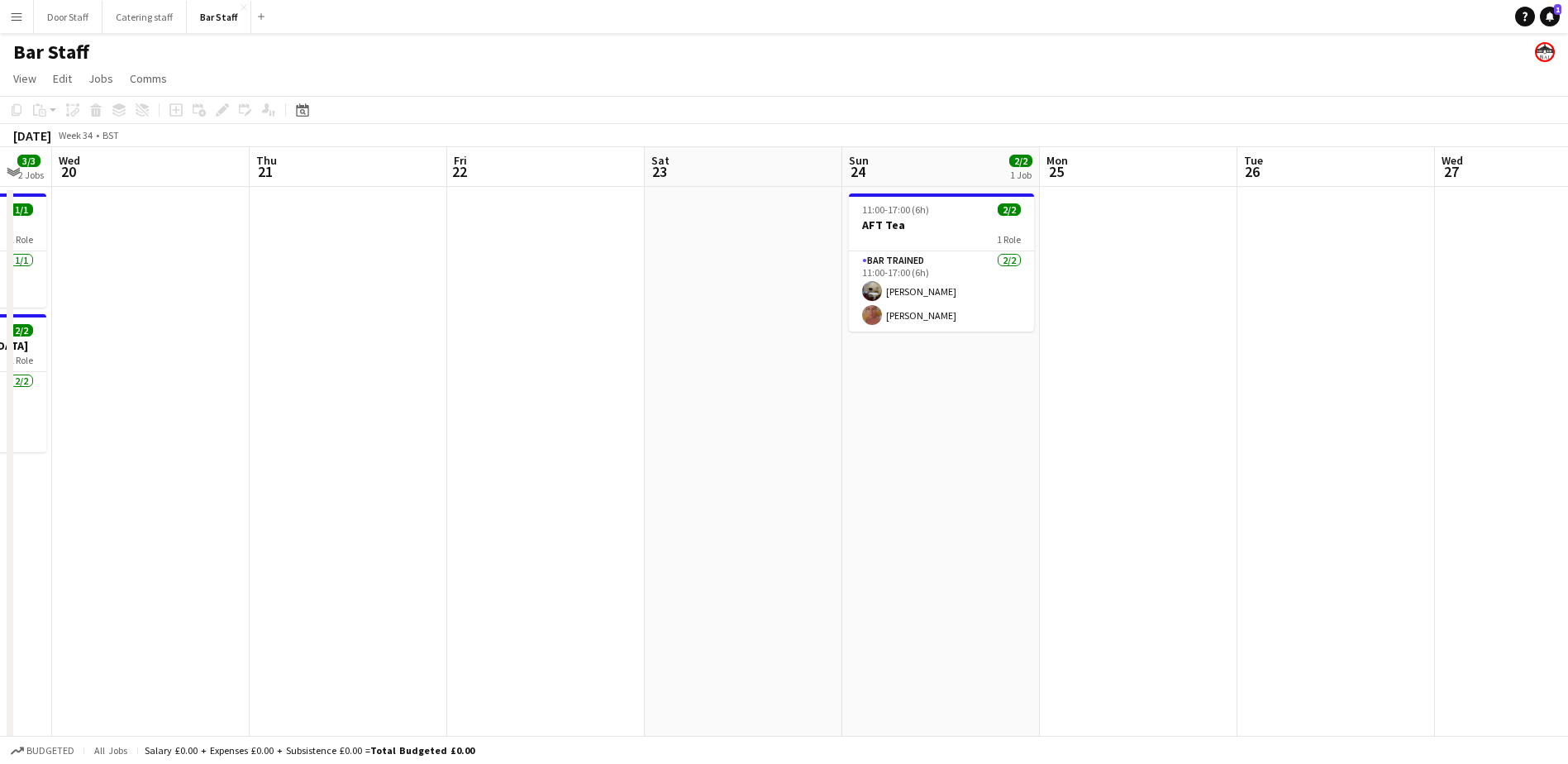
scroll to position [0, 586]
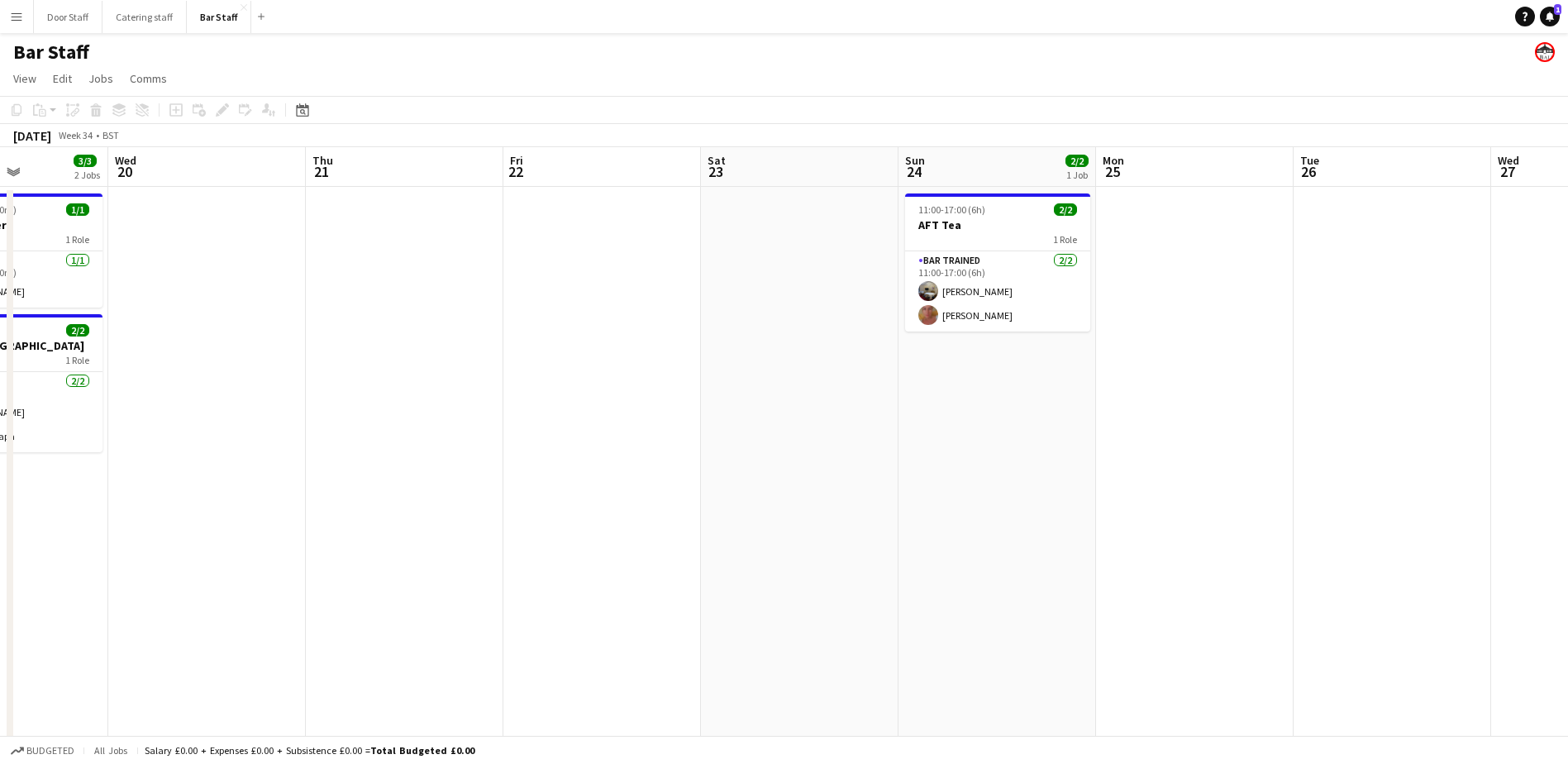
drag, startPoint x: 926, startPoint y: 382, endPoint x: 986, endPoint y: 374, distance: 60.5
click at [986, 375] on app-calendar-viewport "Sun 17 Mon 18 Tue 19 3/3 2 Jobs Wed 20 Thu 21 Fri 22 Sat 23 Sun 24 2/2 1 Job Mo…" at bounding box center [784, 553] width 1568 height 813
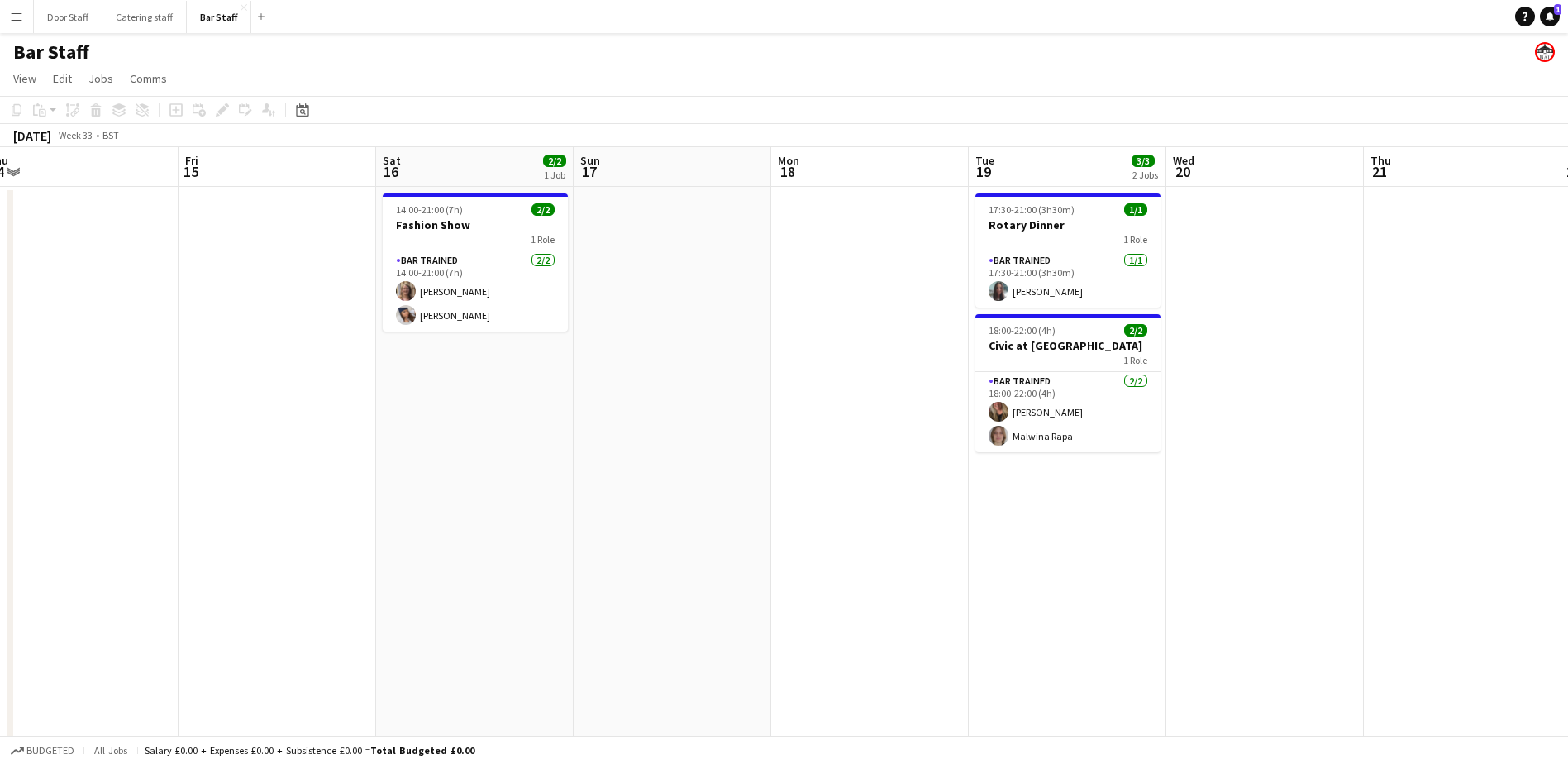
drag, startPoint x: 319, startPoint y: 451, endPoint x: 1179, endPoint y: 416, distance: 860.7
click at [1179, 416] on app-calendar-viewport "Tue 12 1/1 1 Job Wed 13 Thu 14 Fri 15 Sat 16 2/2 1 Job Sun 17 Mon 18 Tue 19 3/3…" at bounding box center [784, 553] width 1568 height 813
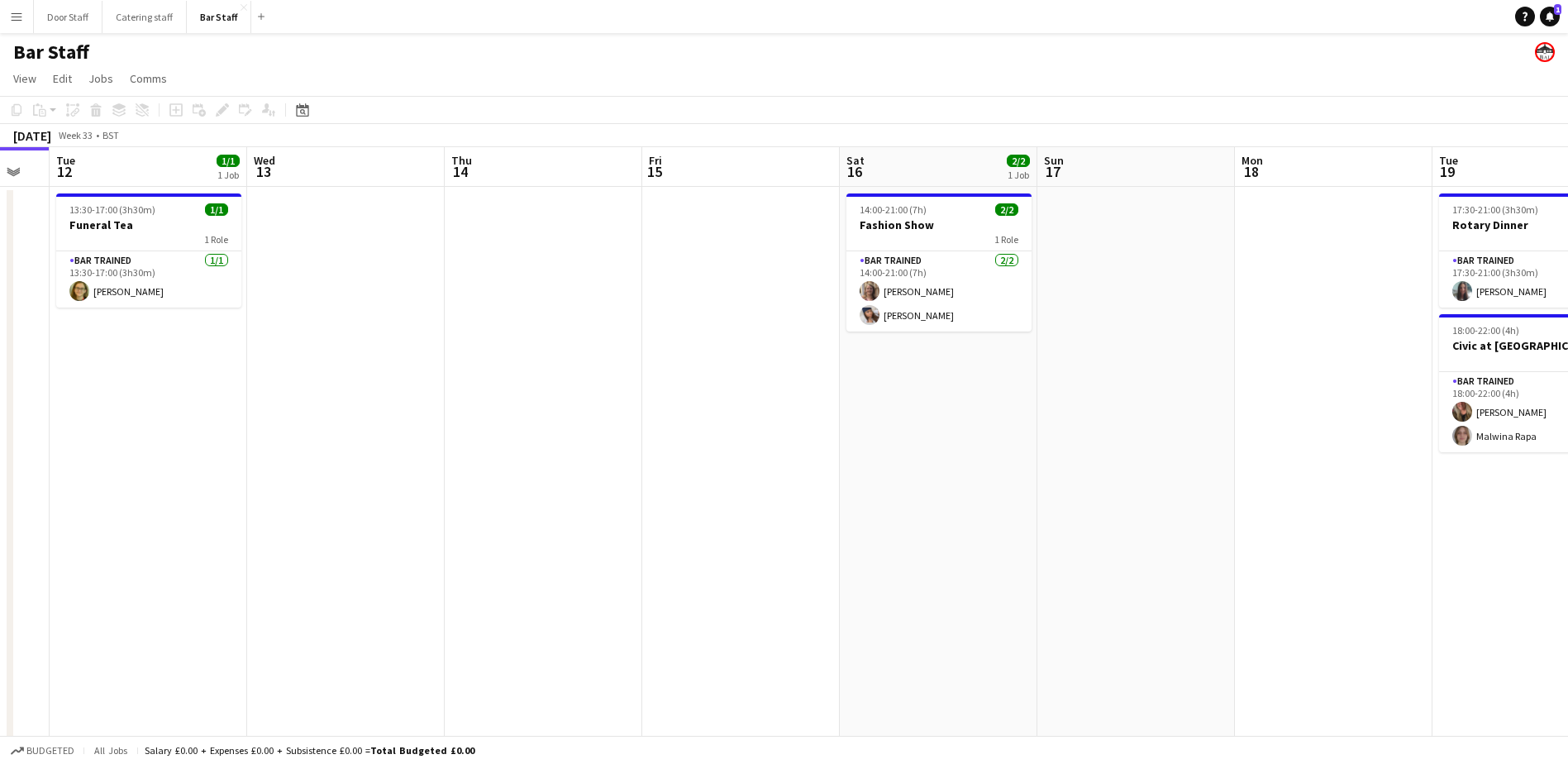
drag, startPoint x: 323, startPoint y: 536, endPoint x: 787, endPoint y: 517, distance: 464.4
click at [787, 517] on app-calendar-viewport "Sun 10 Mon 11 Tue 12 1/1 1 Job Wed 13 Thu 14 Fri 15 Sat 16 2/2 1 Job Sun 17 Mon…" at bounding box center [784, 553] width 1568 height 813
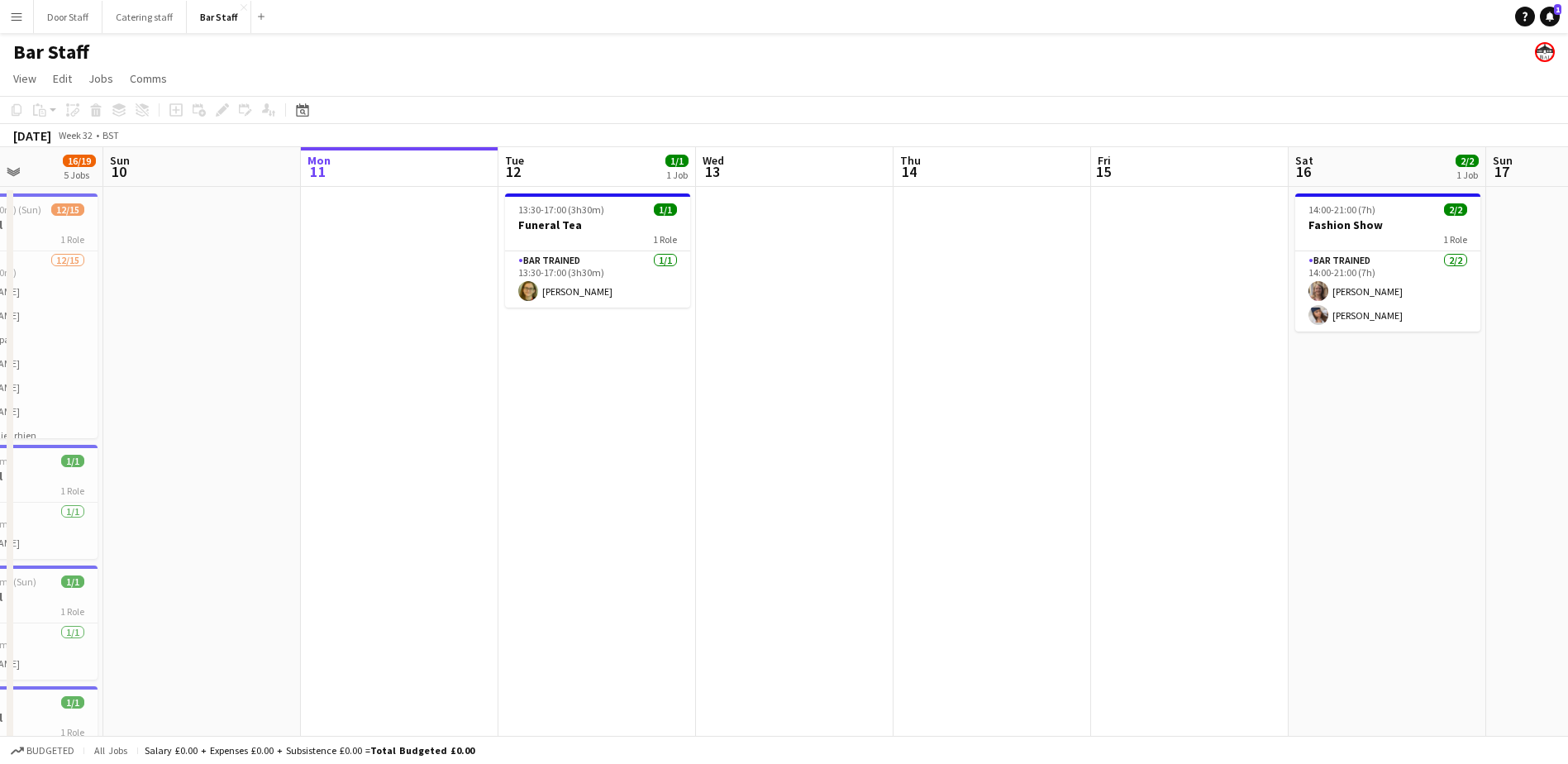
scroll to position [0, 488]
drag, startPoint x: 247, startPoint y: 512, endPoint x: 697, endPoint y: 503, distance: 450.1
click at [697, 503] on app-calendar-viewport "Thu 7 Fri 8 13/13 2 Jobs Sat 9 16/19 5 Jobs Sun 10 Mon 11 Tue 12 1/1 1 Job Wed …" at bounding box center [784, 553] width 1568 height 813
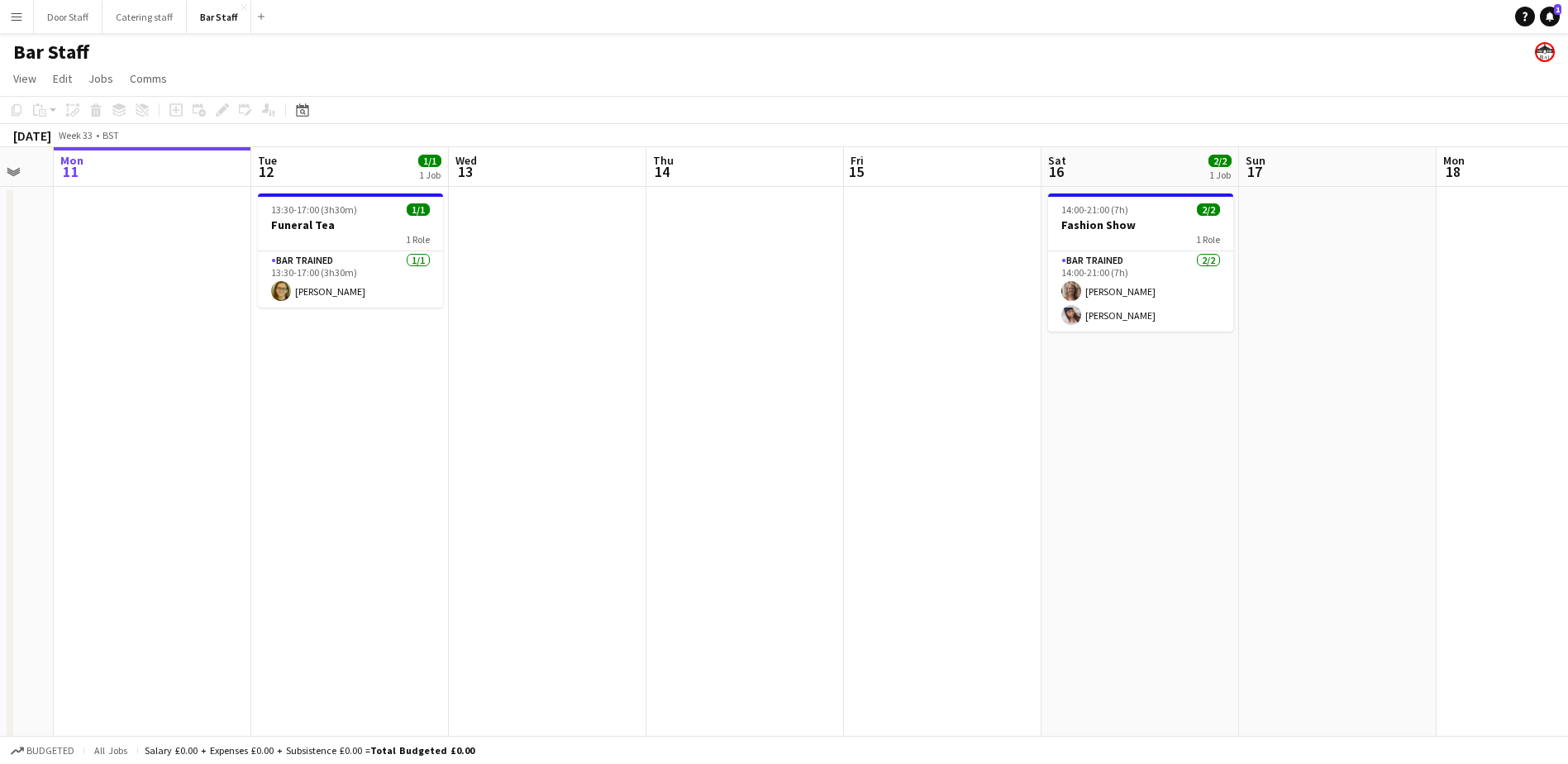
scroll to position [0, 543]
drag, startPoint x: 808, startPoint y: 468, endPoint x: 358, endPoint y: 504, distance: 451.4
click at [358, 504] on app-calendar-viewport "Fri 8 13/13 2 Jobs Sat 9 16/19 5 Jobs Sun 10 Mon 11 Tue 12 1/1 1 Job Wed 13 Thu…" at bounding box center [784, 553] width 1568 height 813
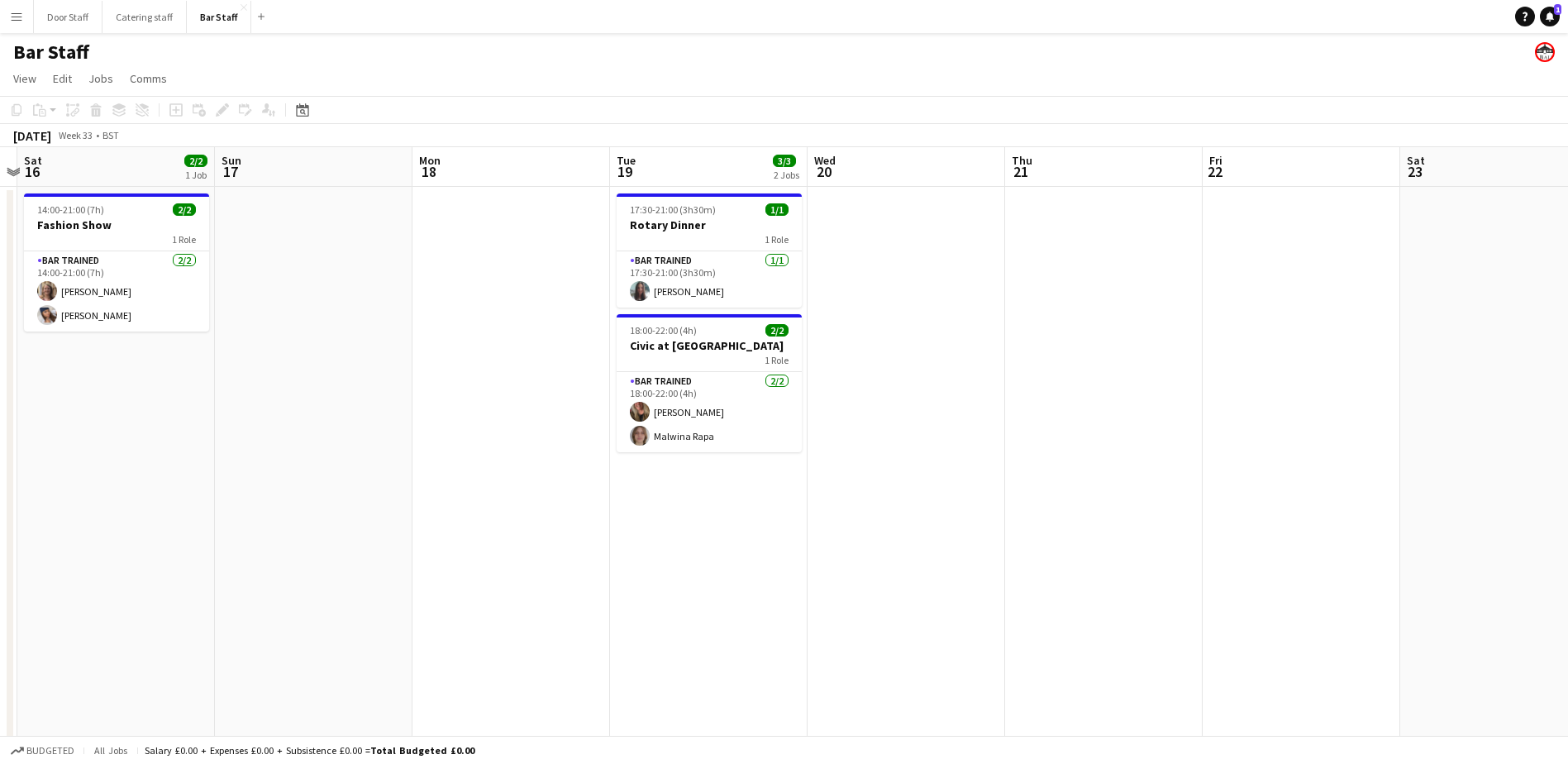
scroll to position [0, 599]
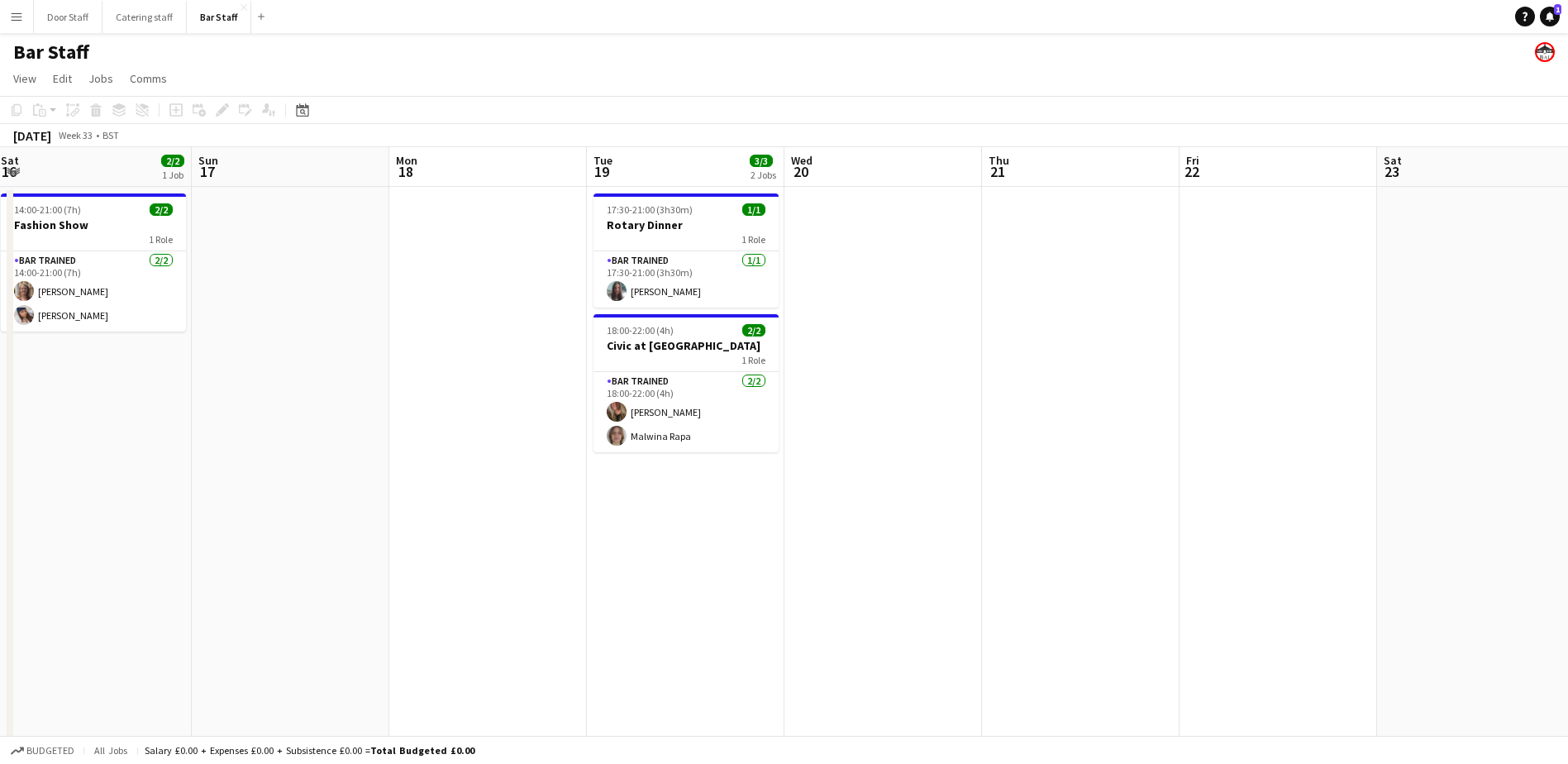
drag, startPoint x: 1052, startPoint y: 482, endPoint x: 205, endPoint y: 469, distance: 847.1
click at [205, 469] on app-calendar-viewport "Wed 13 Thu 14 Fri 15 Sat 16 2/2 1 Job Sun 17 Mon 18 Tue 19 3/3 2 Jobs Wed 20 Th…" at bounding box center [784, 553] width 1568 height 813
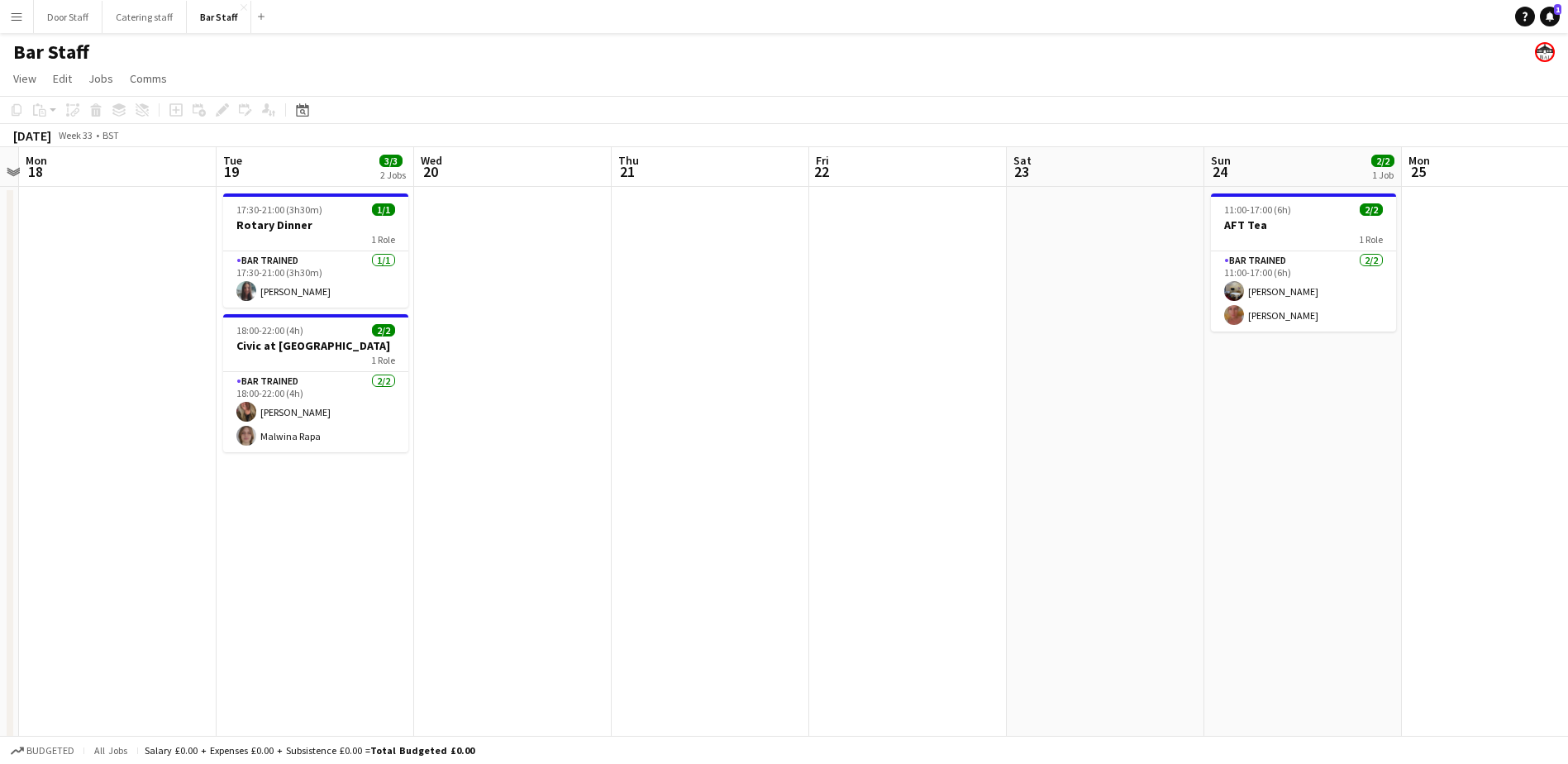
scroll to position [0, 484]
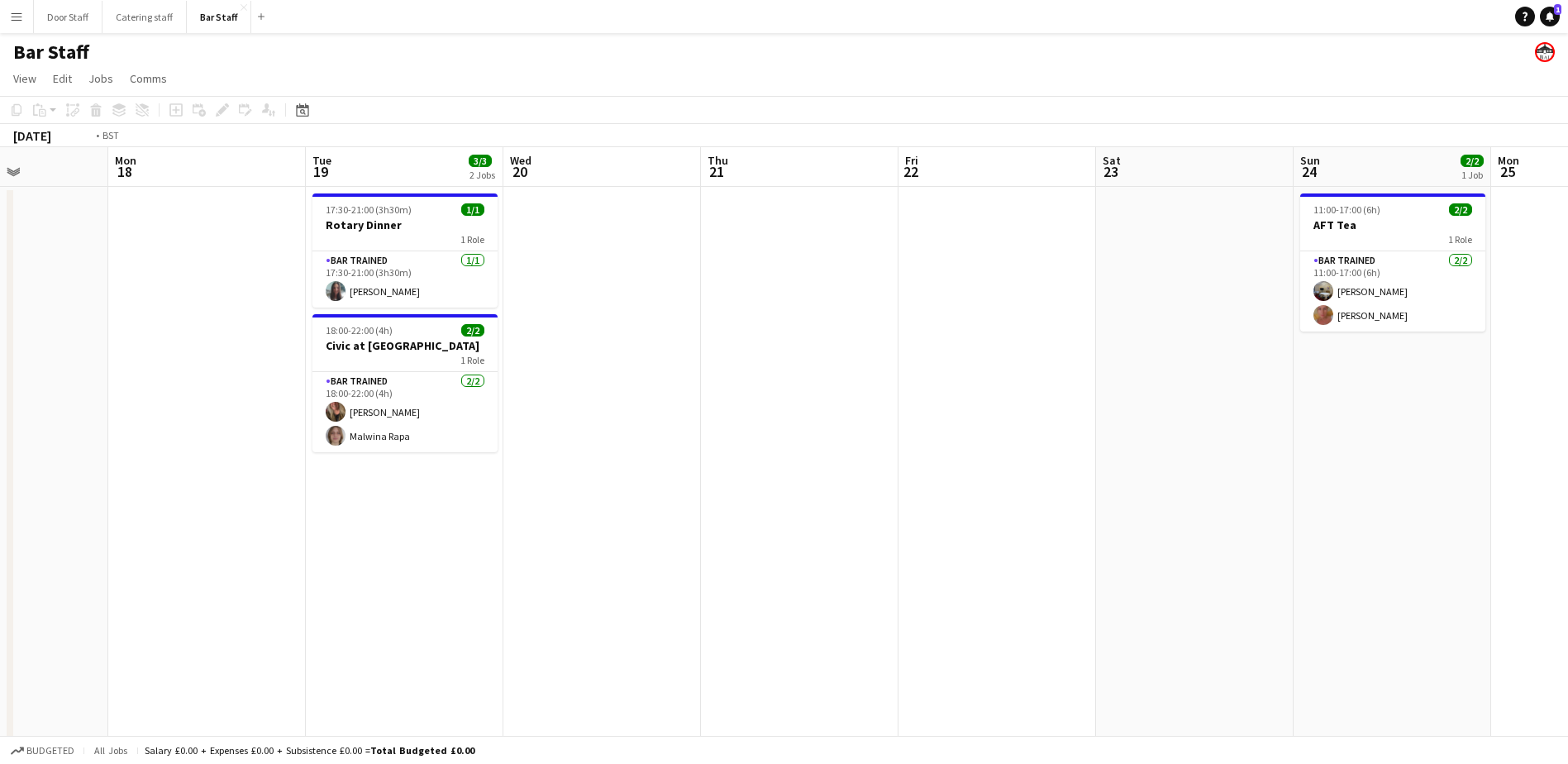
drag, startPoint x: 774, startPoint y: 471, endPoint x: 295, endPoint y: 485, distance: 479.2
click at [295, 485] on app-calendar-viewport "Fri 15 Sat 16 2/2 1 Job Sun 17 Mon 18 Tue 19 3/3 2 Jobs Wed 20 Thu 21 Fri 22 Sa…" at bounding box center [784, 553] width 1568 height 813
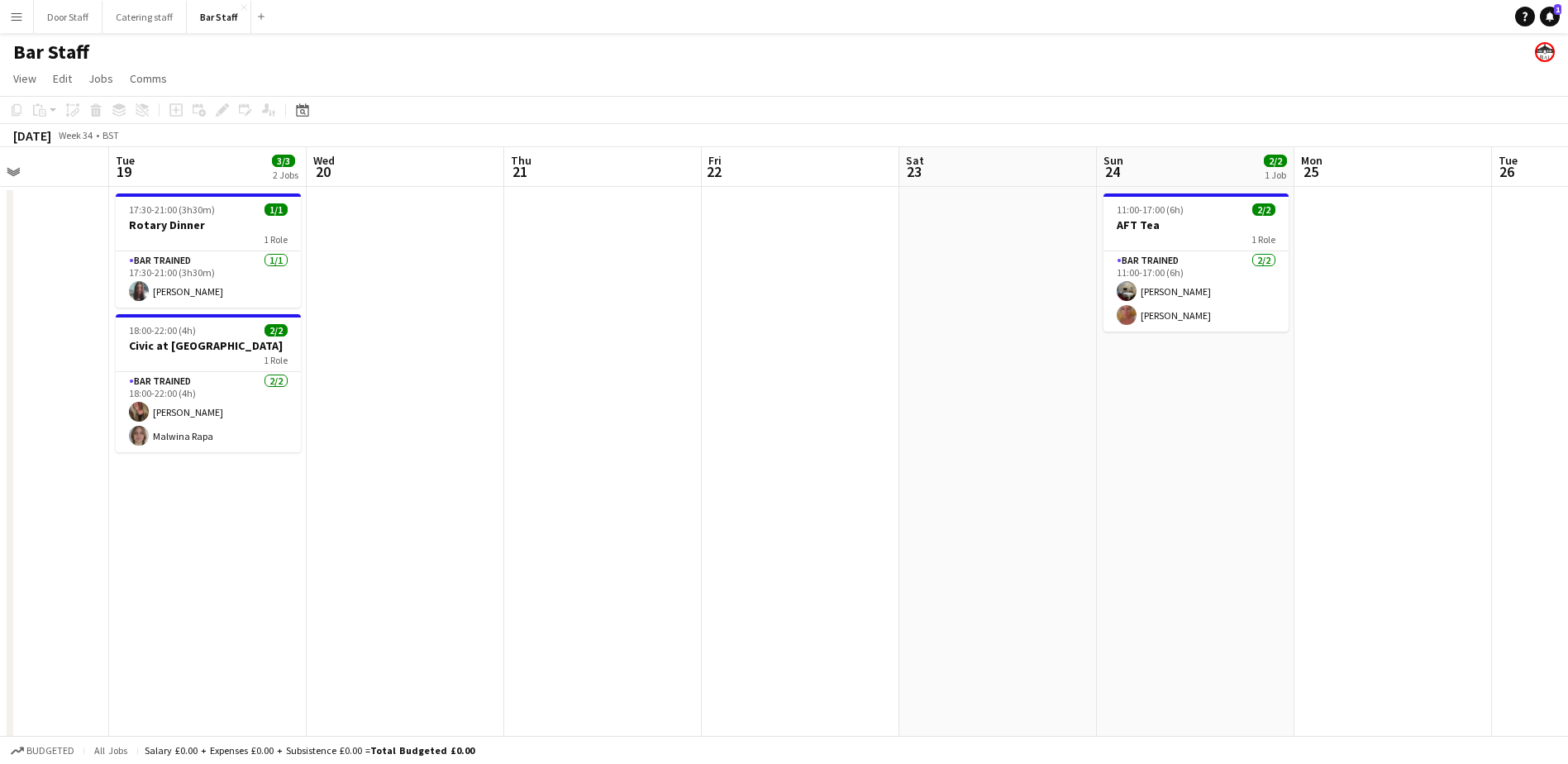
scroll to position [0, 482]
drag, startPoint x: 643, startPoint y: 480, endPoint x: 645, endPoint y: 469, distance: 11.2
click at [645, 469] on app-calendar-viewport "Sat 16 2/2 1 Job Sun 17 Mon 18 Tue 19 3/3 2 Jobs Wed 20 Thu 21 Fri 22 Sat 23 Su…" at bounding box center [784, 553] width 1568 height 813
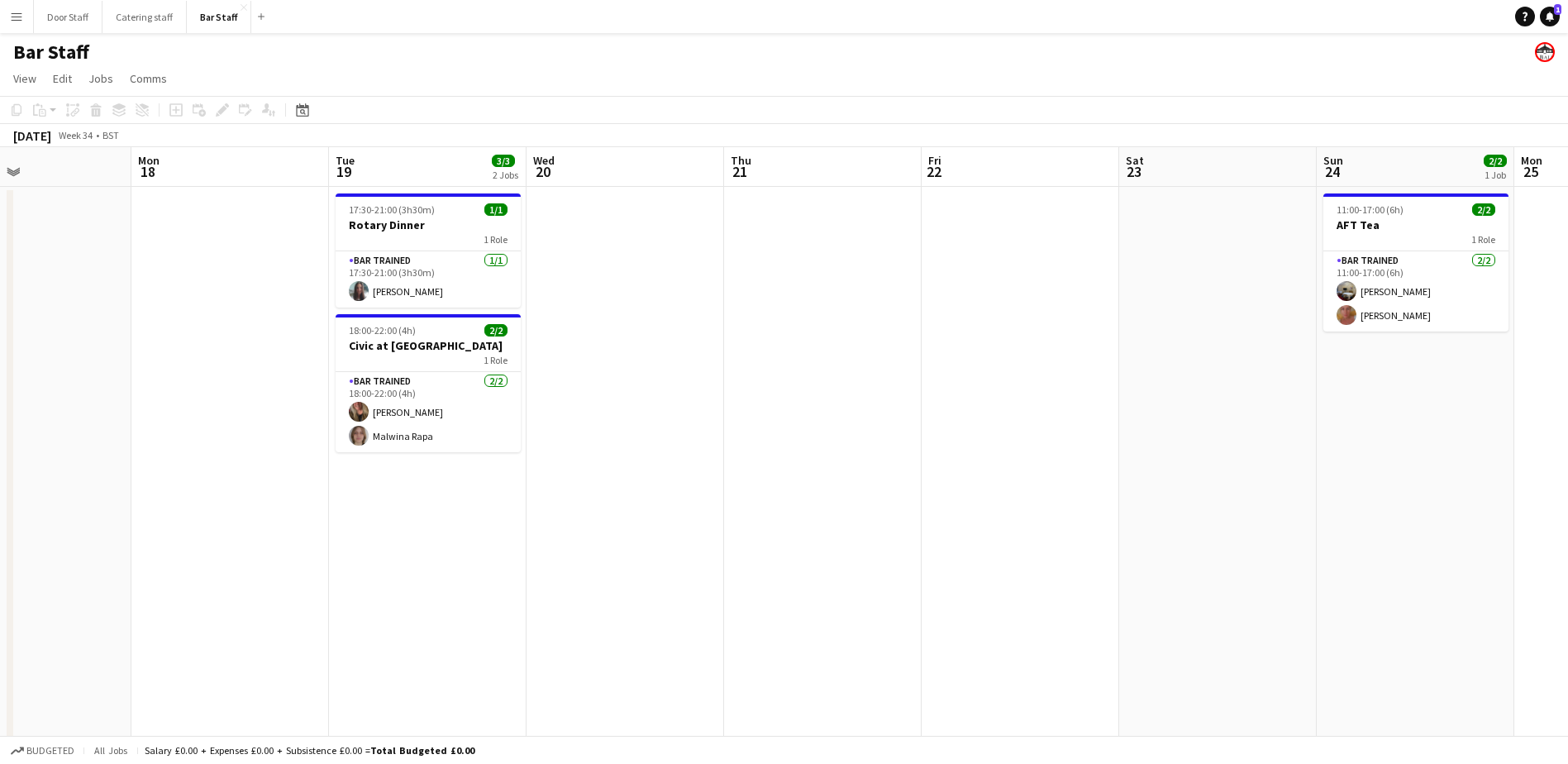
drag, startPoint x: 441, startPoint y: 430, endPoint x: 1055, endPoint y: 410, distance: 614.3
click at [1055, 410] on app-calendar-viewport "Fri 15 Sat 16 2/2 1 Job Sun 17 Mon 18 Tue 19 3/3 2 Jobs Wed 20 Thu 21 Fri 22 Sa…" at bounding box center [784, 553] width 1568 height 813
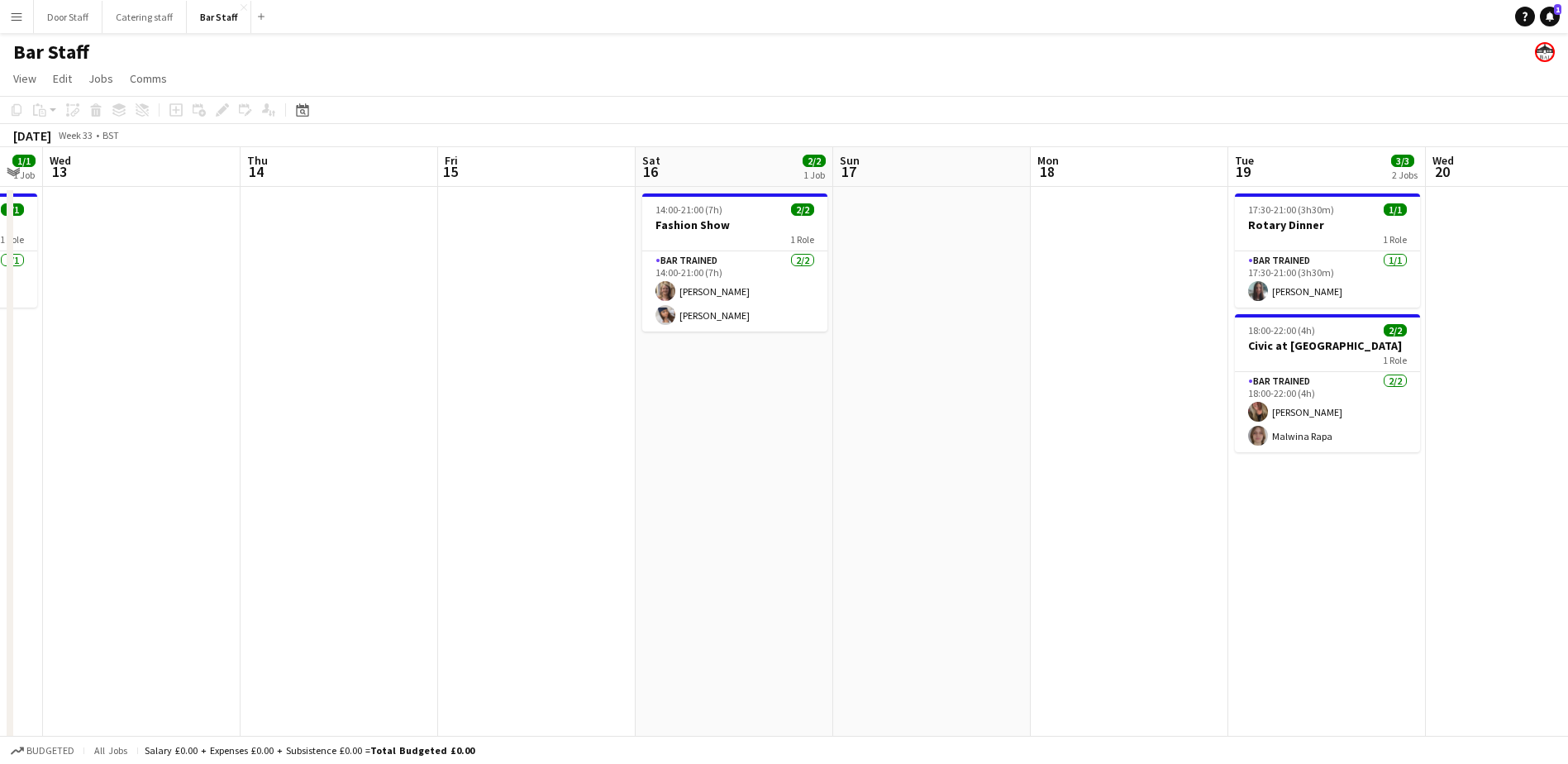
scroll to position [0, 352]
drag, startPoint x: 322, startPoint y: 510, endPoint x: 828, endPoint y: 470, distance: 507.6
click at [828, 470] on app-calendar-viewport "Mon 11 Tue 12 1/1 1 Job Wed 13 Thu 14 Fri 15 Sat 16 2/2 1 Job Sun 17 Mon 18 Tue…" at bounding box center [784, 553] width 1568 height 813
click at [484, 213] on app-date-cell at bounding box center [537, 573] width 198 height 773
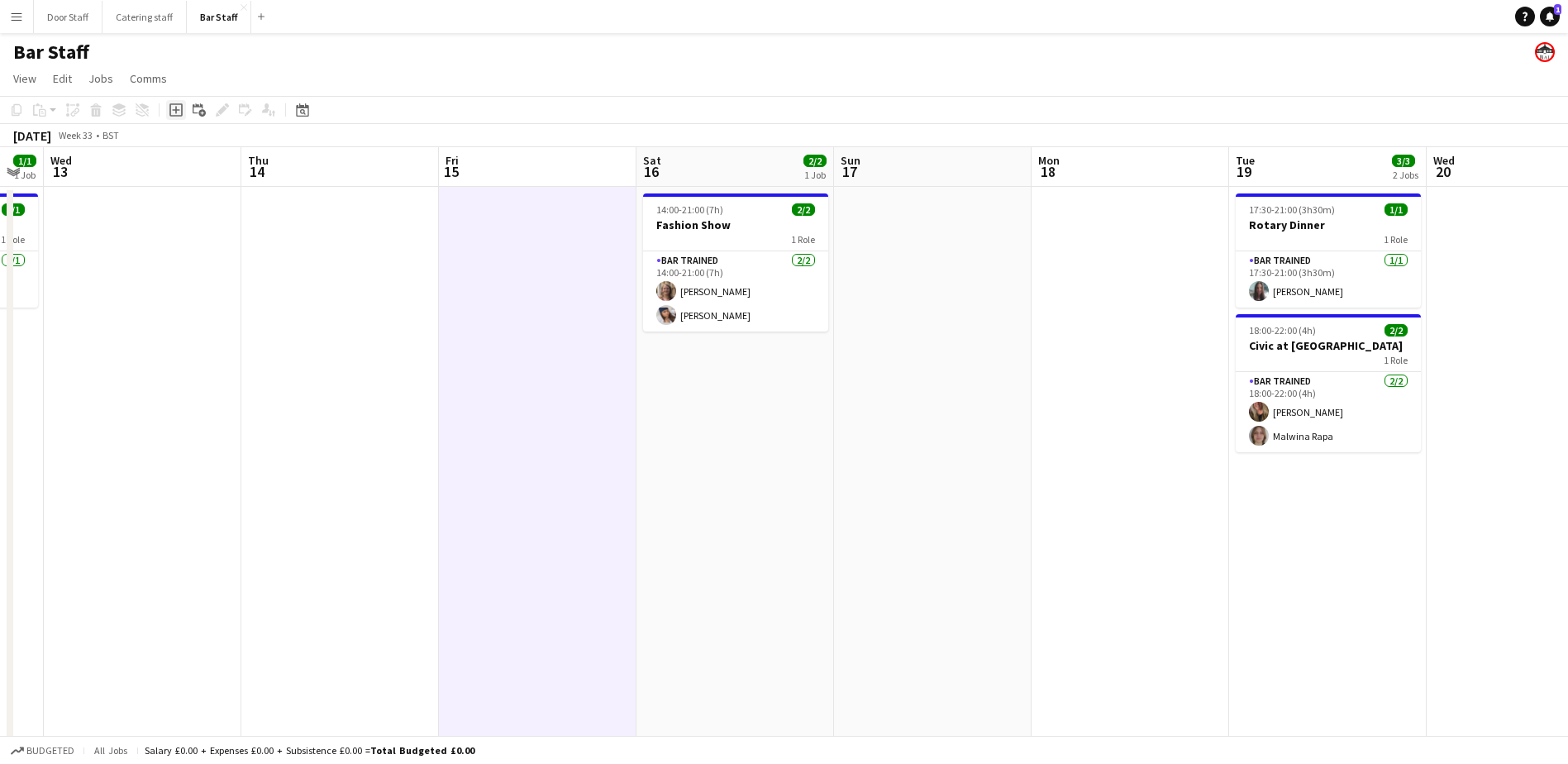
click at [177, 112] on icon "Add job" at bounding box center [176, 110] width 13 height 13
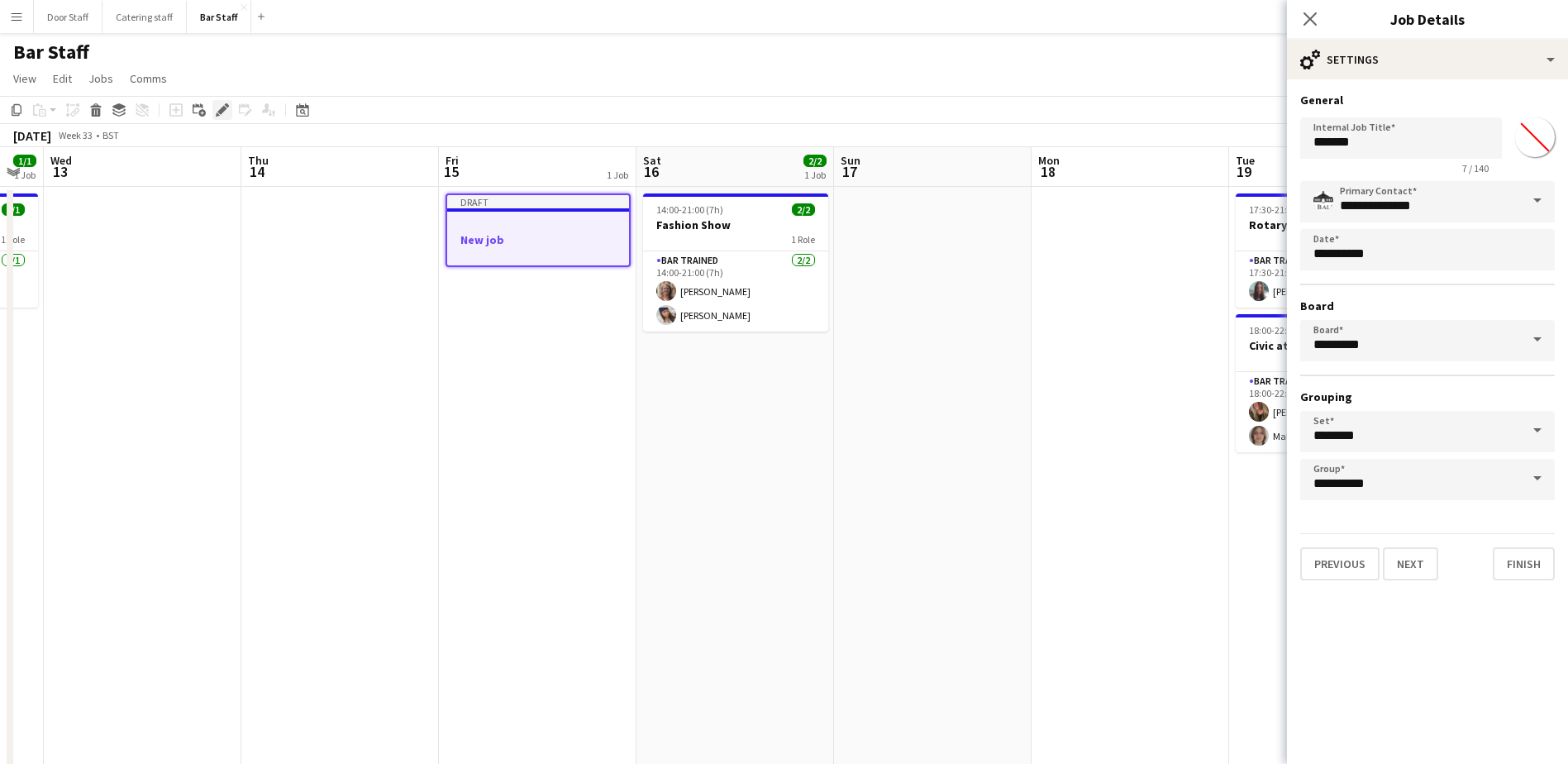
click at [228, 105] on icon "Edit" at bounding box center [222, 110] width 13 height 13
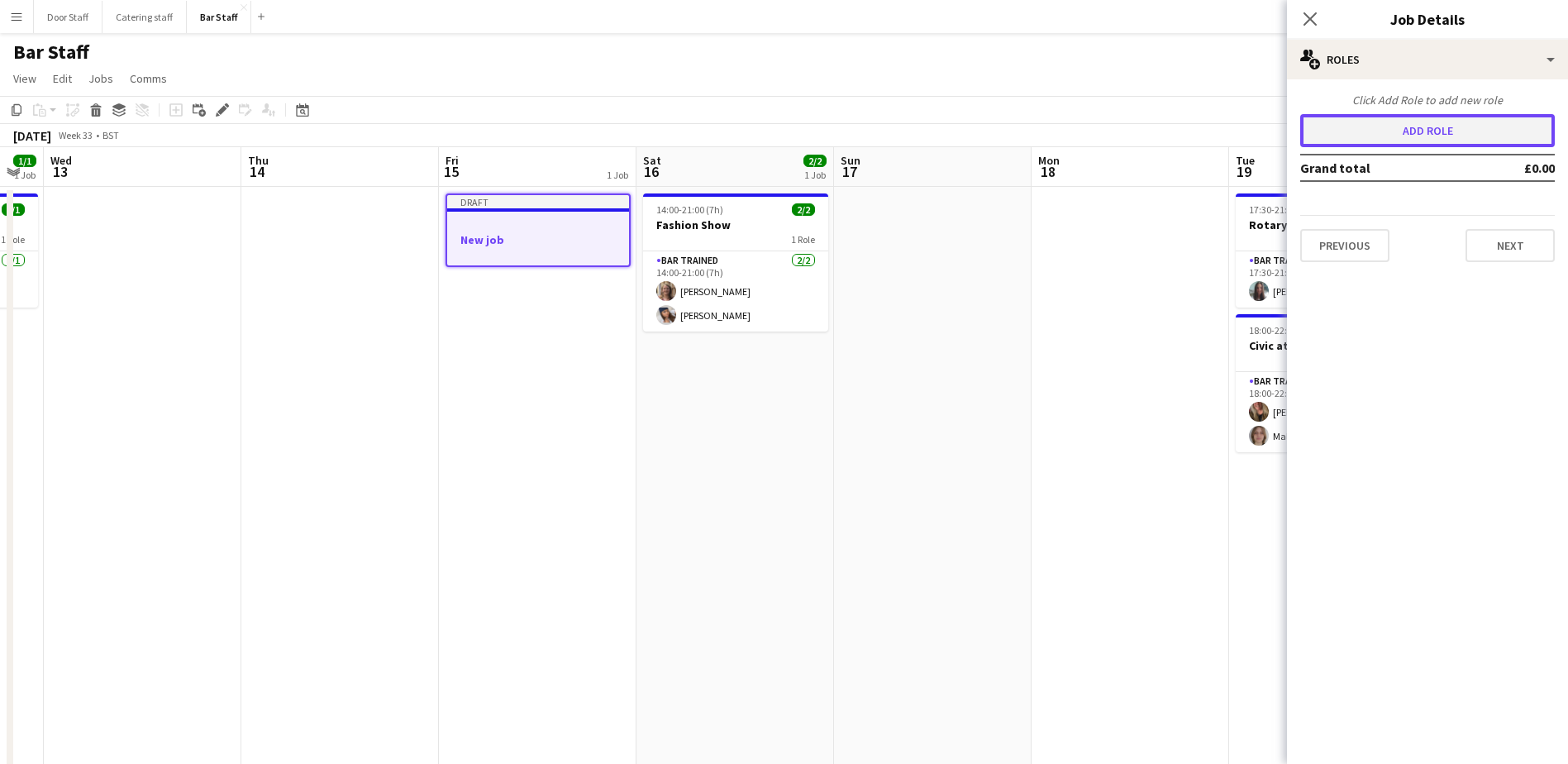
click at [1391, 126] on button "Add role" at bounding box center [1428, 131] width 254 height 33
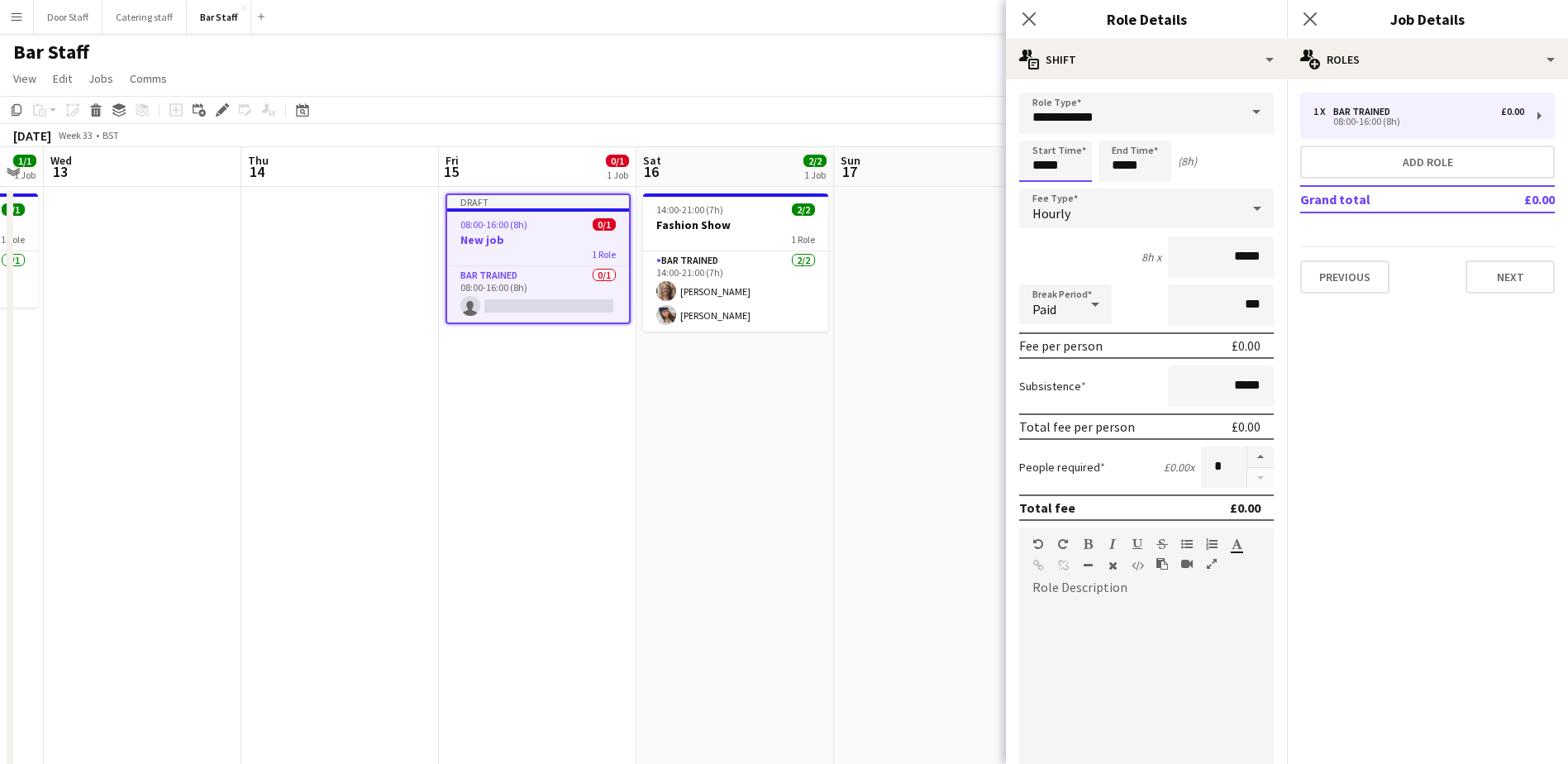
click at [1073, 158] on input "*****" at bounding box center [1056, 160] width 73 height 41
click at [1037, 127] on div at bounding box center [1040, 132] width 33 height 17
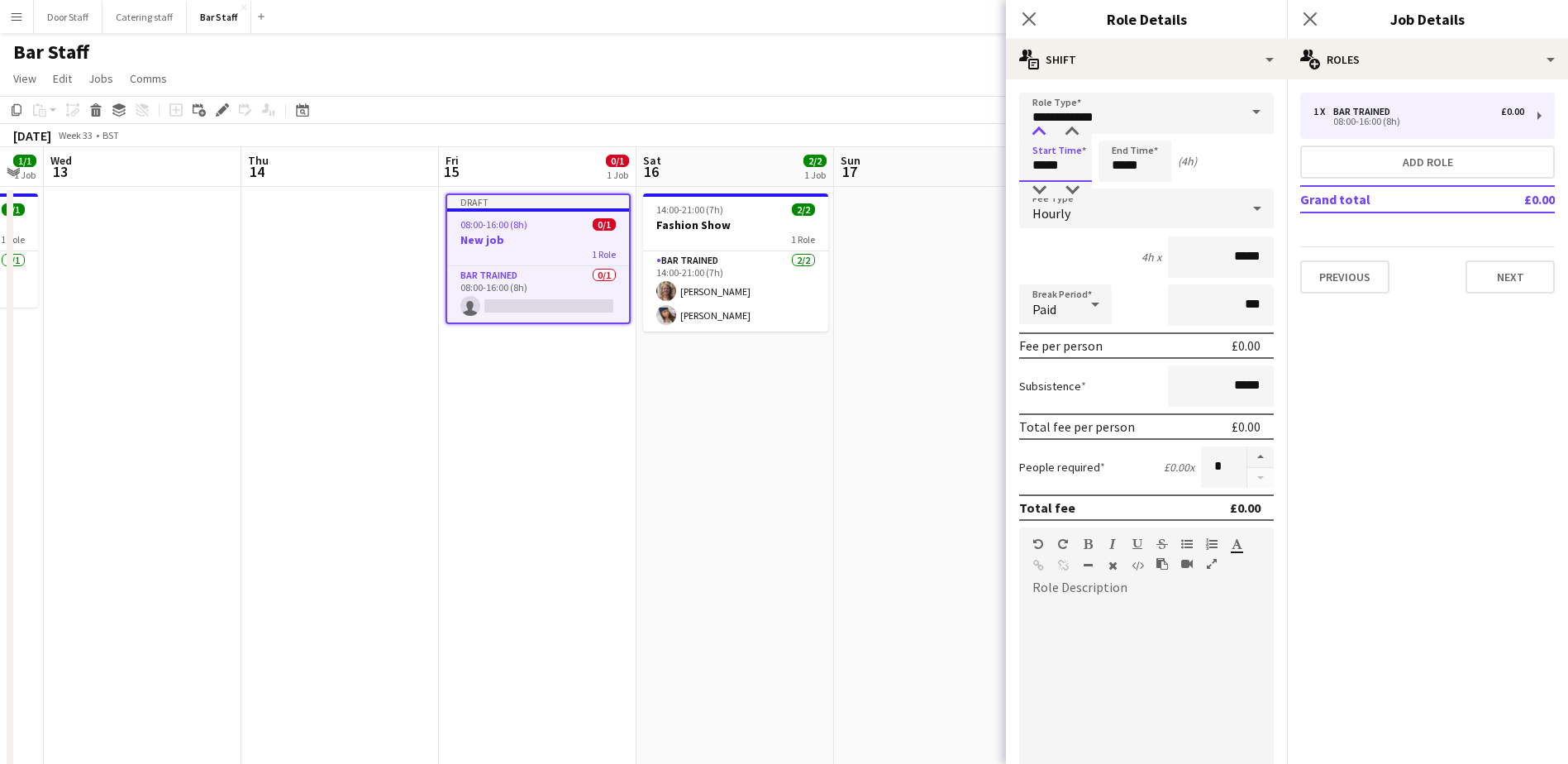
click at [1037, 127] on div at bounding box center [1040, 132] width 33 height 17
type input "*****"
click at [1037, 127] on div at bounding box center [1040, 132] width 33 height 17
click at [1126, 172] on input "*****" at bounding box center [1135, 160] width 73 height 41
click at [1154, 132] on div at bounding box center [1152, 132] width 33 height 17
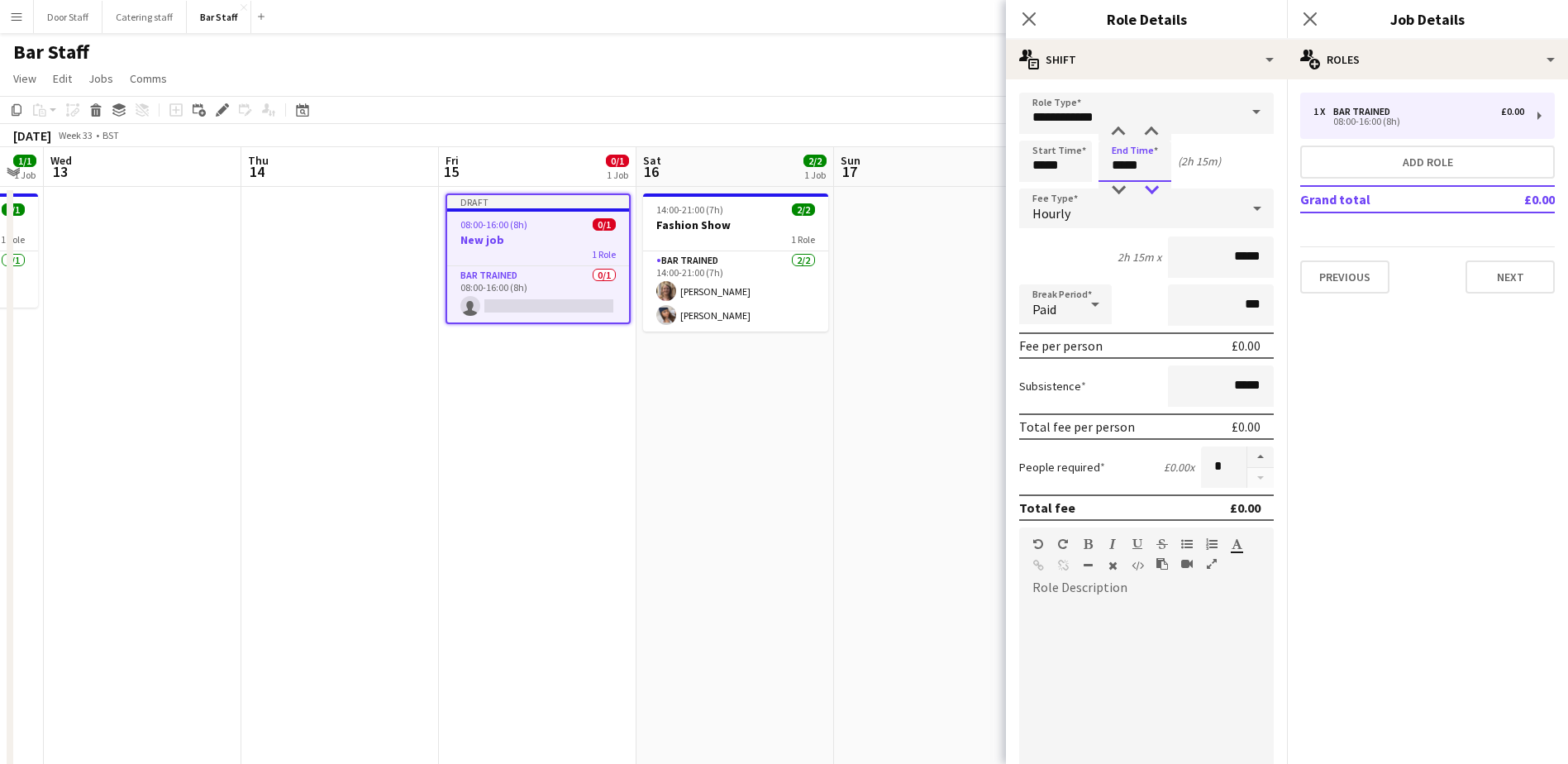
click at [1153, 190] on div at bounding box center [1152, 190] width 33 height 17
click at [1119, 123] on input "**********" at bounding box center [1147, 112] width 254 height 41
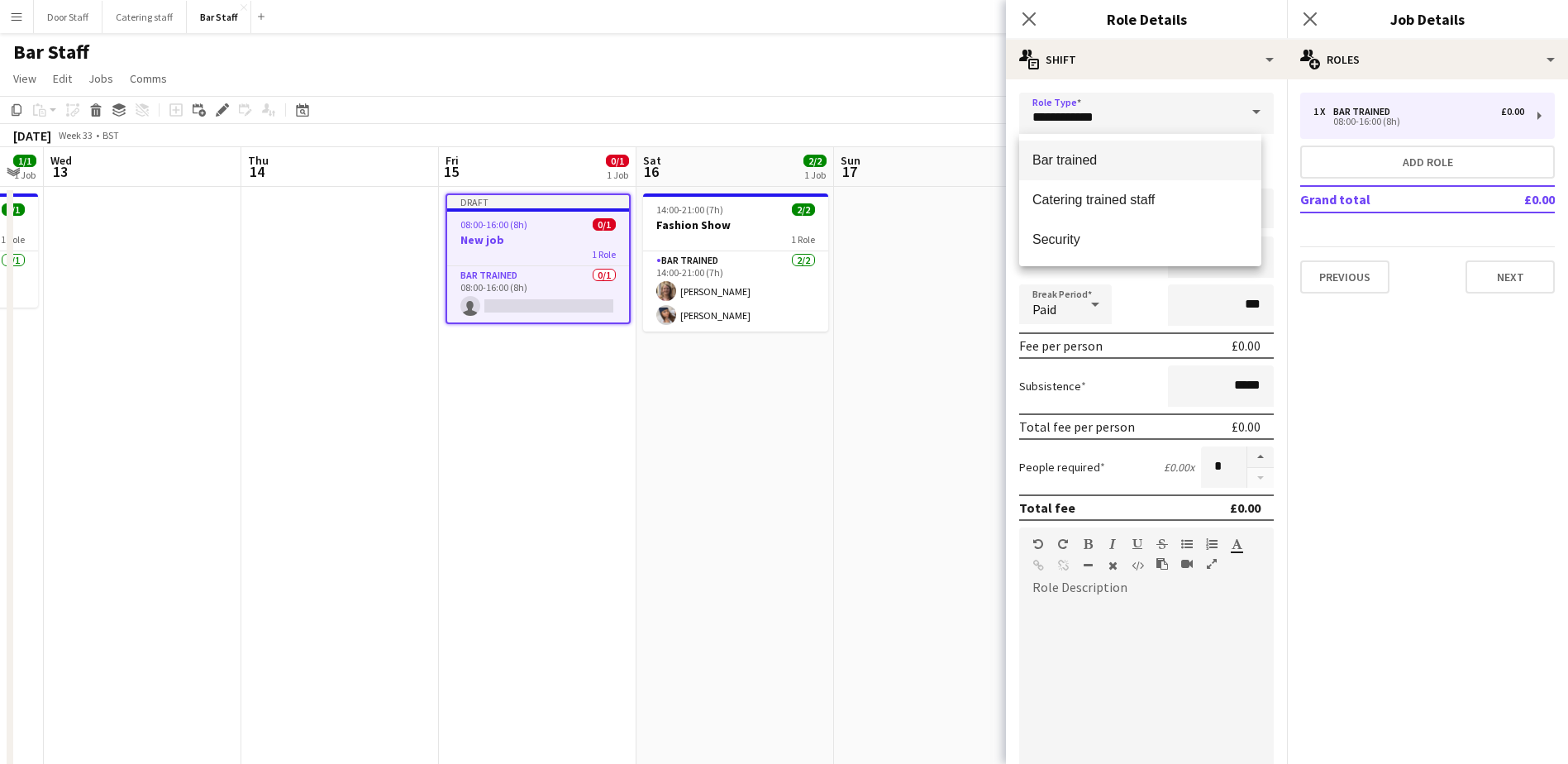
click at [1093, 152] on mat-option "Bar trained" at bounding box center [1141, 160] width 242 height 40
click at [1123, 158] on input "*****" at bounding box center [1135, 160] width 73 height 41
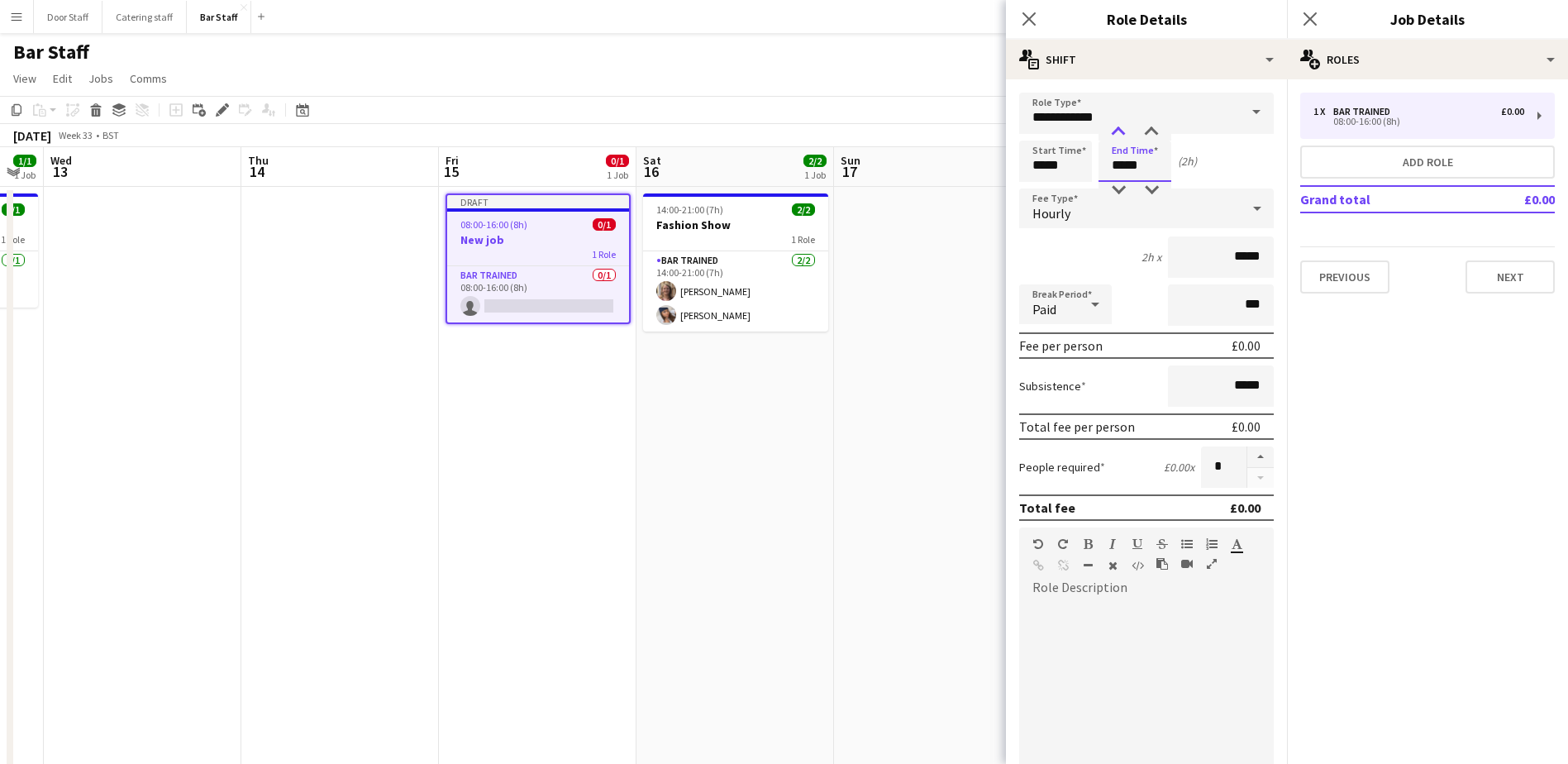
type input "*****"
click at [1118, 134] on div at bounding box center [1119, 132] width 33 height 17
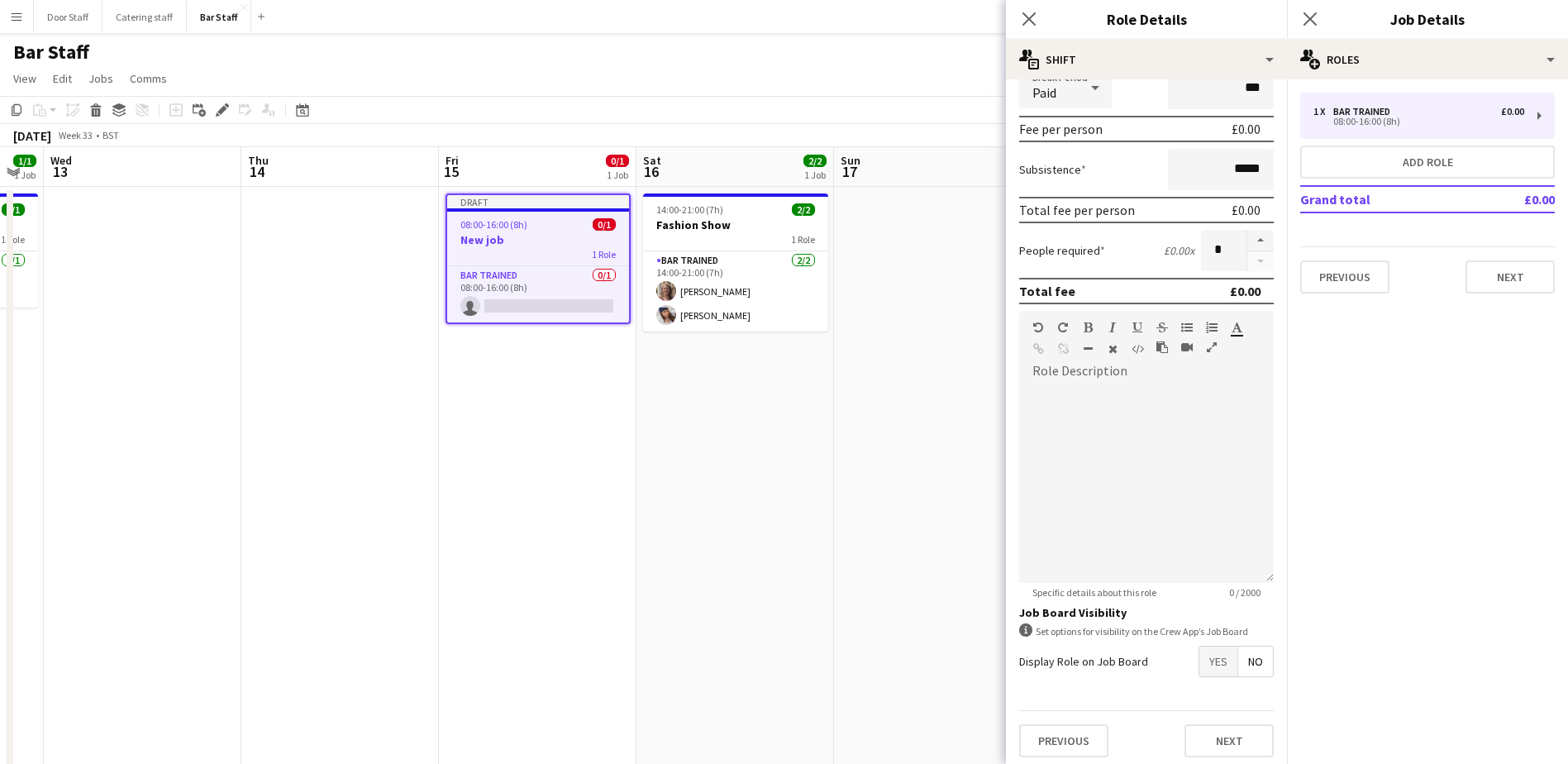
scroll to position [223, 0]
click at [1203, 661] on span "Yes" at bounding box center [1219, 655] width 38 height 30
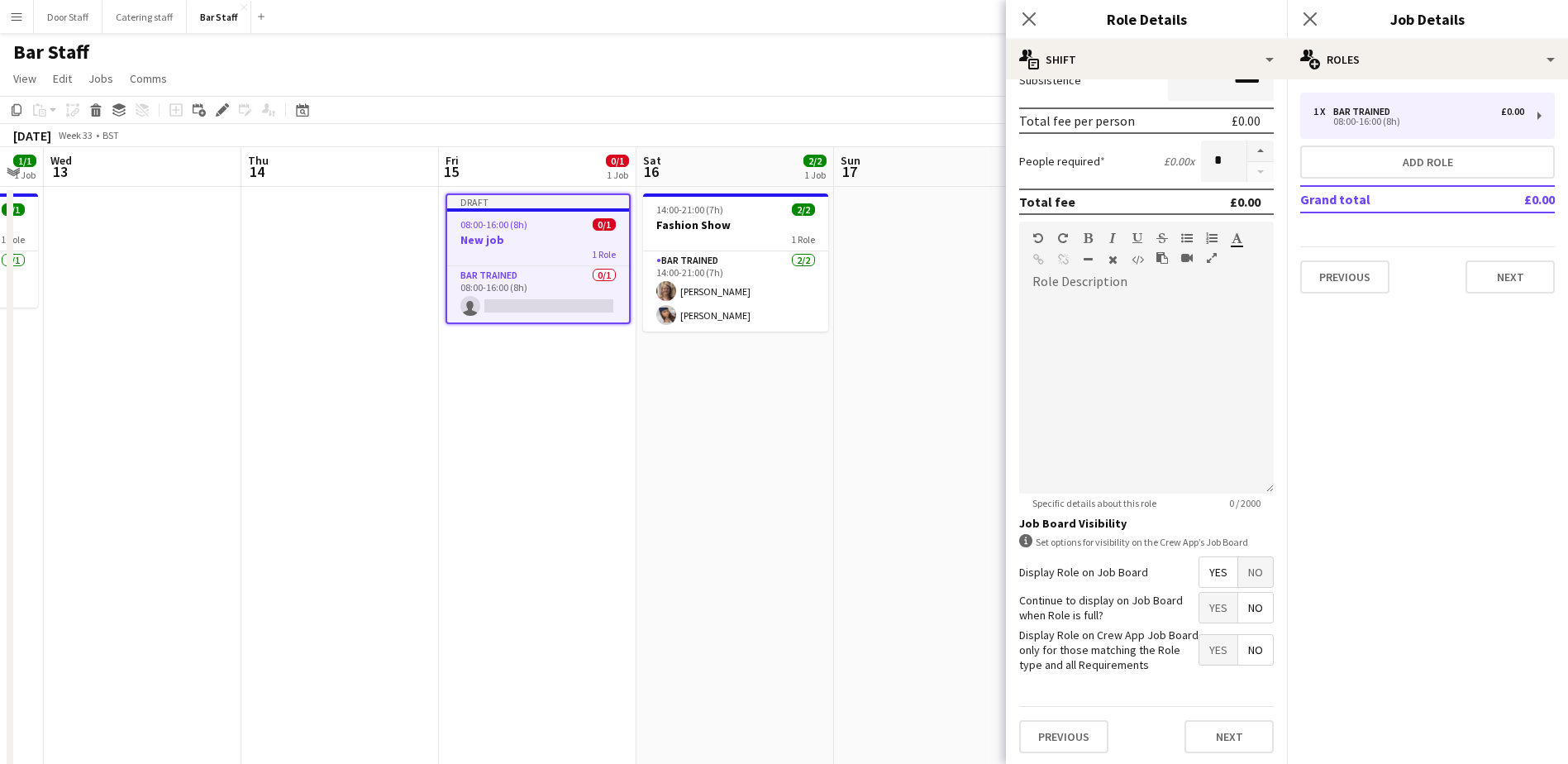
scroll to position [308, 0]
click at [1241, 605] on span "No" at bounding box center [1256, 605] width 35 height 30
click at [1221, 727] on button "Next" at bounding box center [1229, 734] width 90 height 33
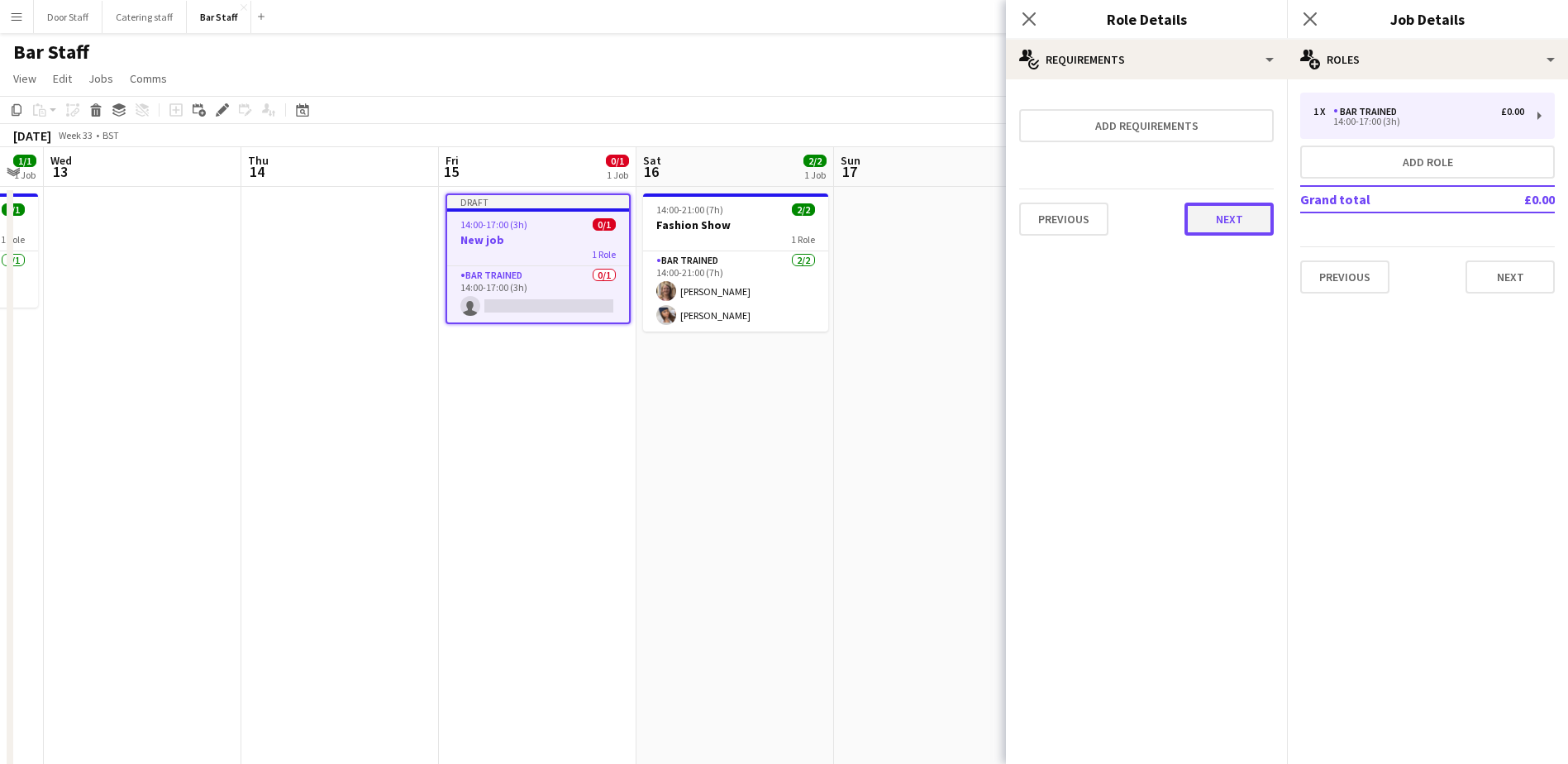
click at [1218, 226] on button "Next" at bounding box center [1229, 220] width 90 height 33
click at [1218, 226] on button "Finish" at bounding box center [1242, 222] width 62 height 33
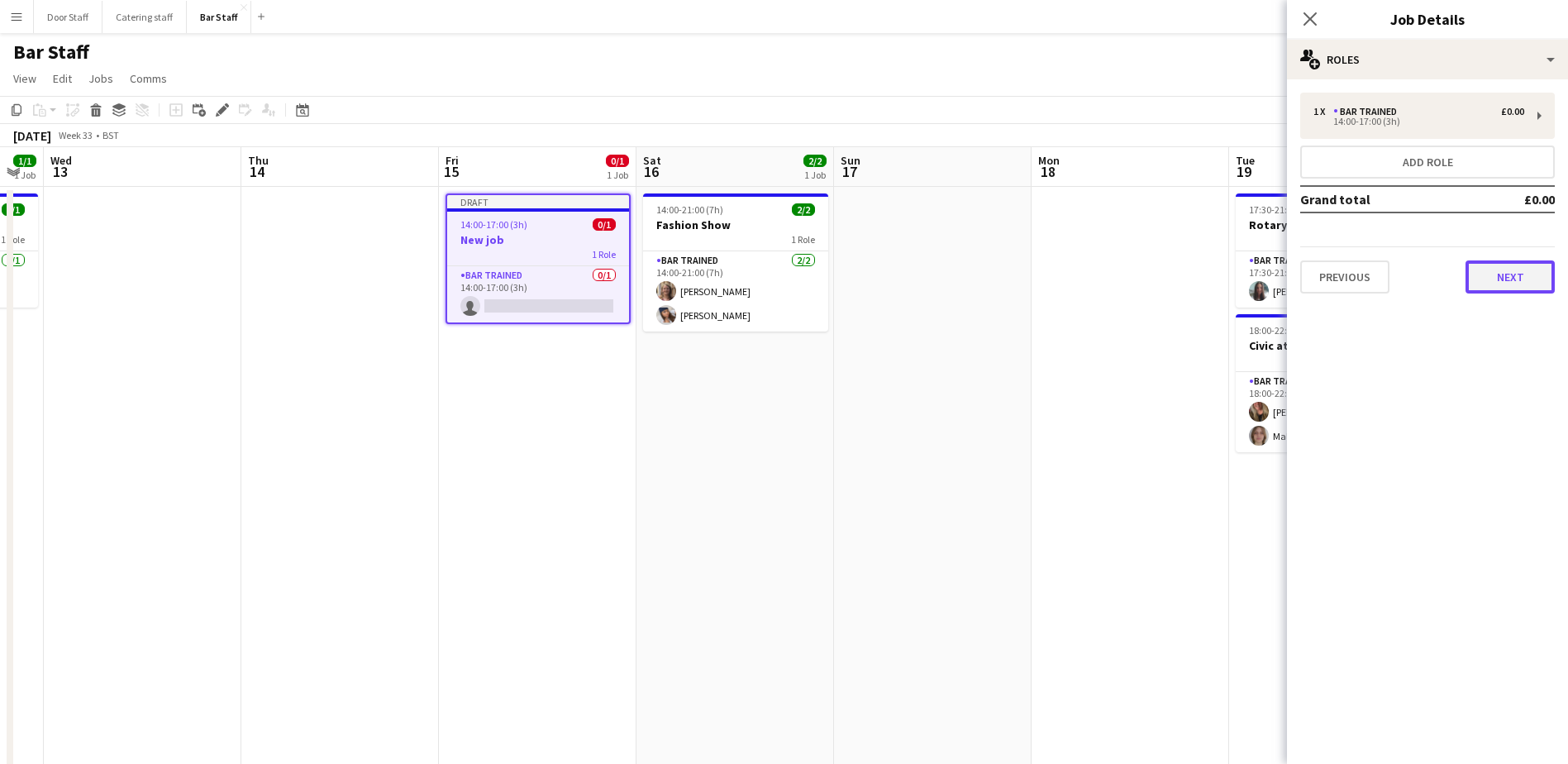
click at [1481, 271] on button "Next" at bounding box center [1511, 277] width 90 height 33
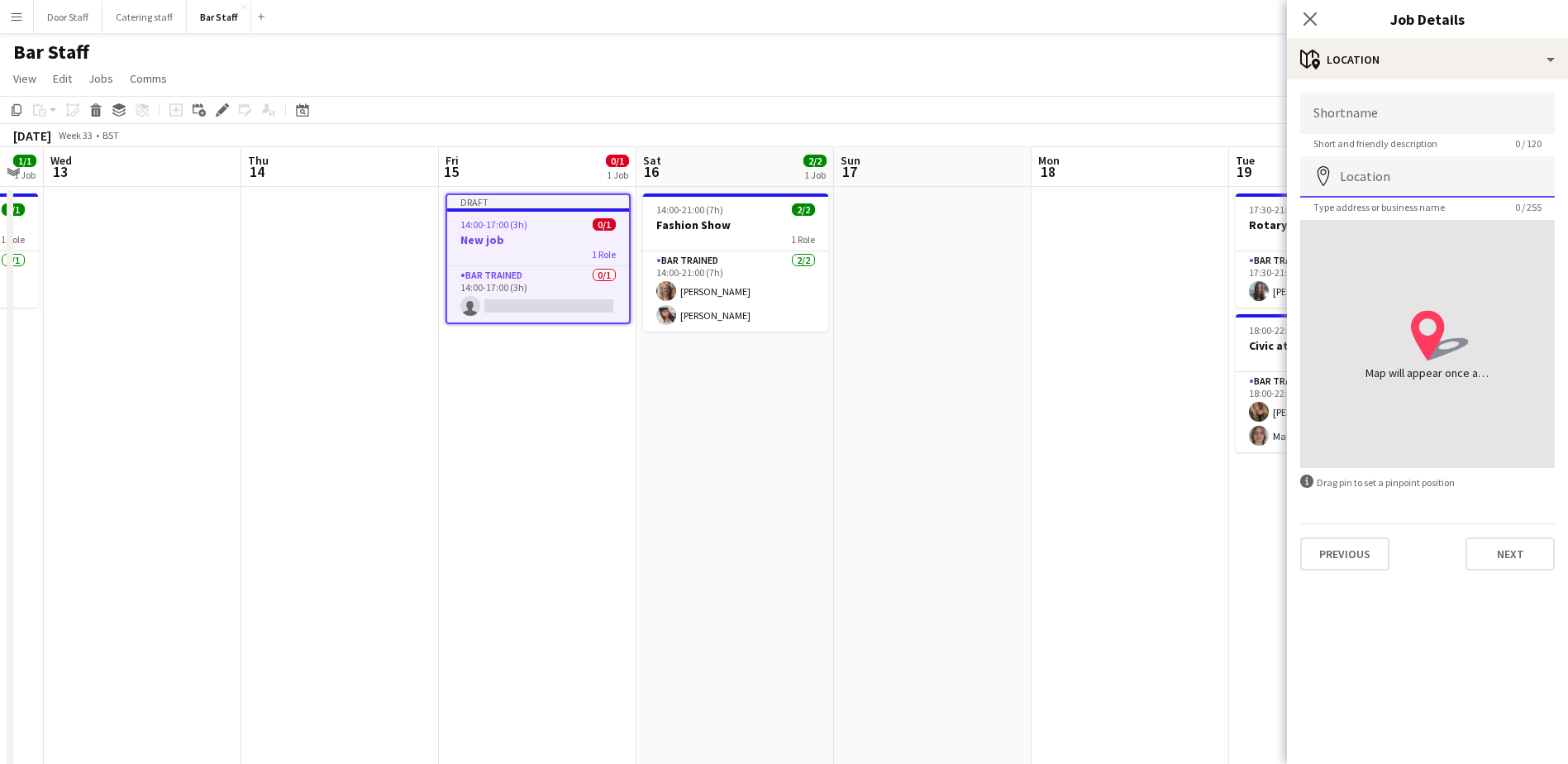
click at [1384, 180] on input "Location" at bounding box center [1428, 176] width 254 height 41
type input "**********"
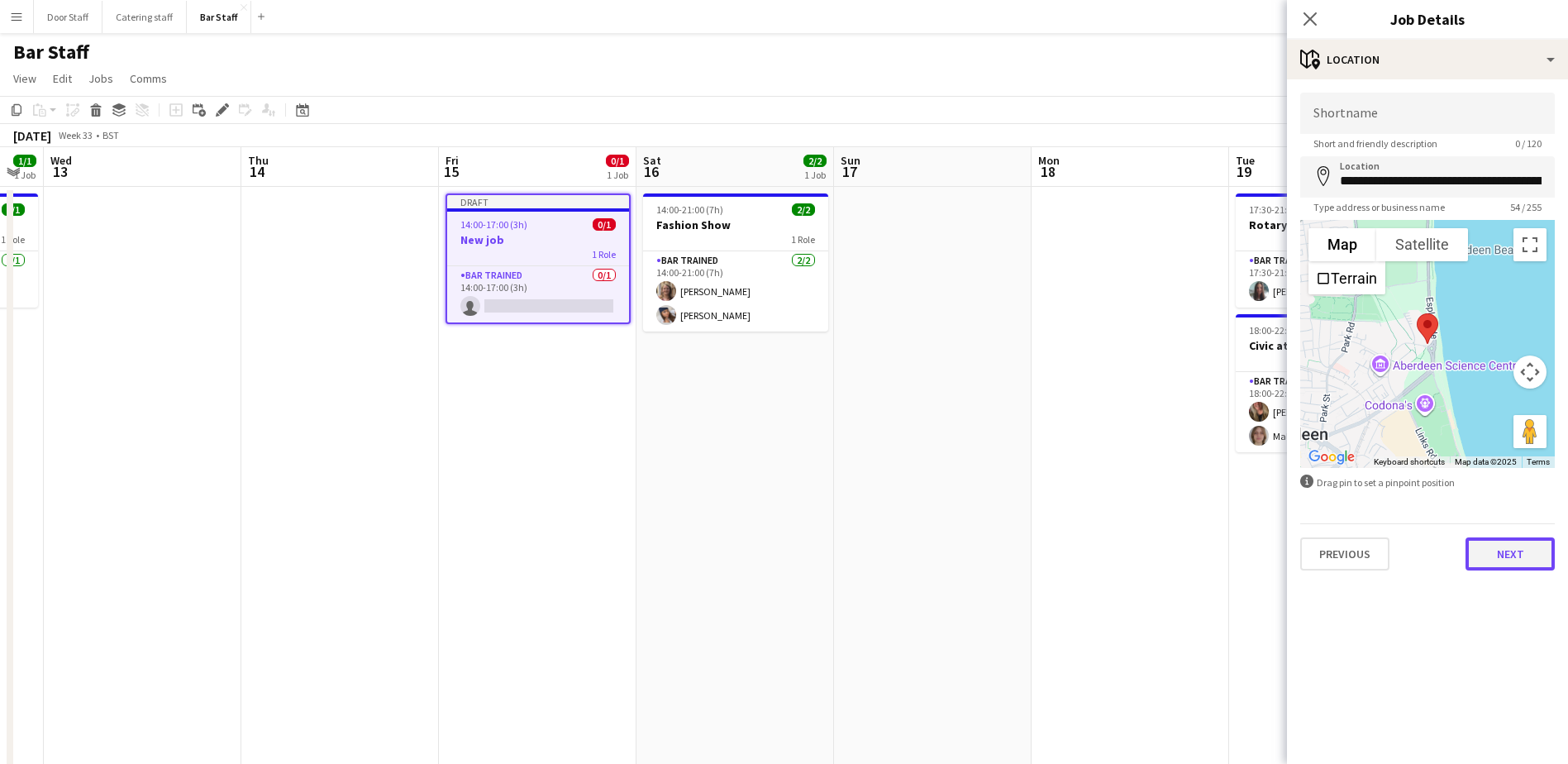
click at [1520, 553] on button "Next" at bounding box center [1511, 554] width 90 height 33
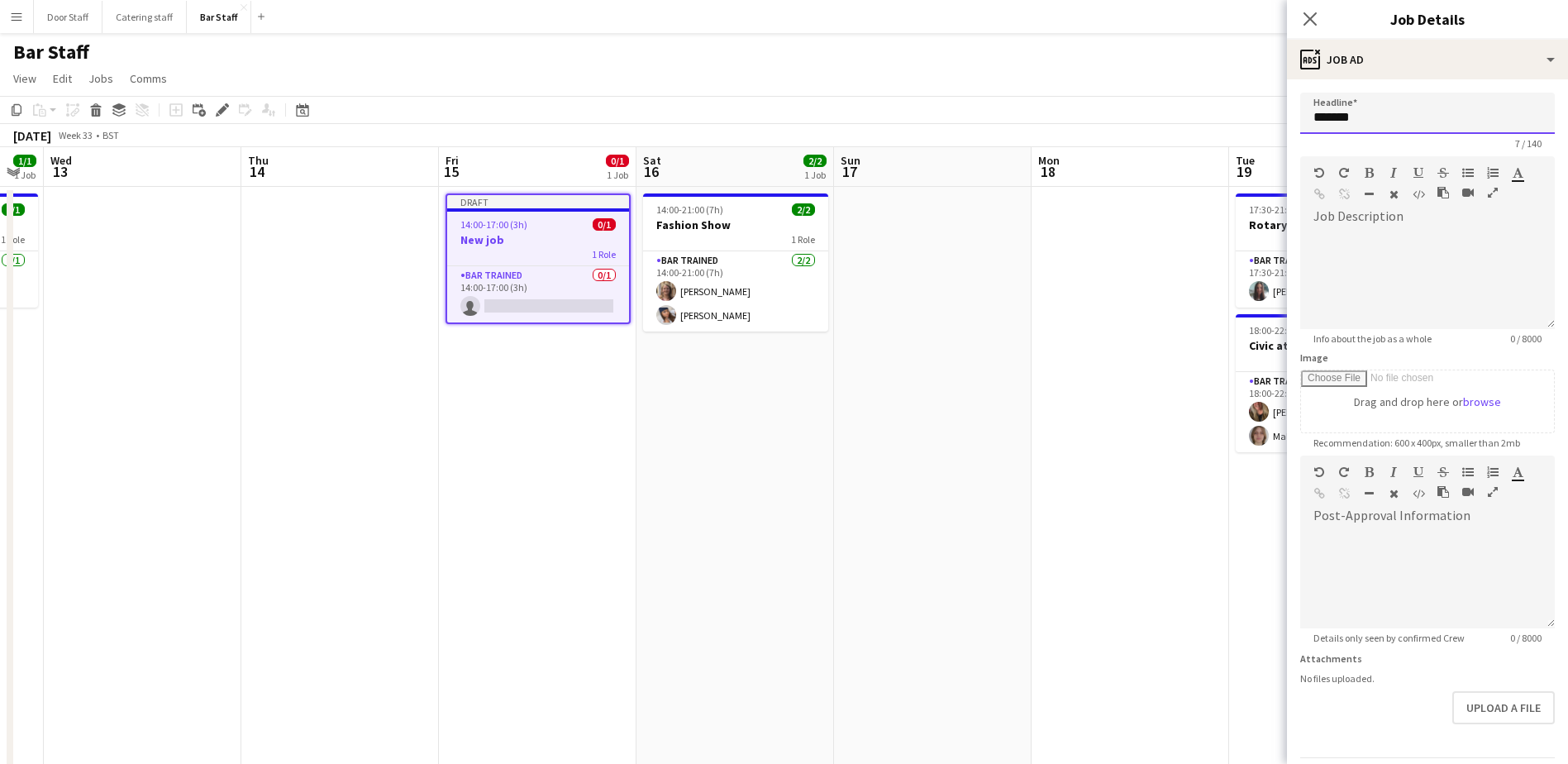
click at [1385, 123] on input "*******" at bounding box center [1428, 112] width 254 height 41
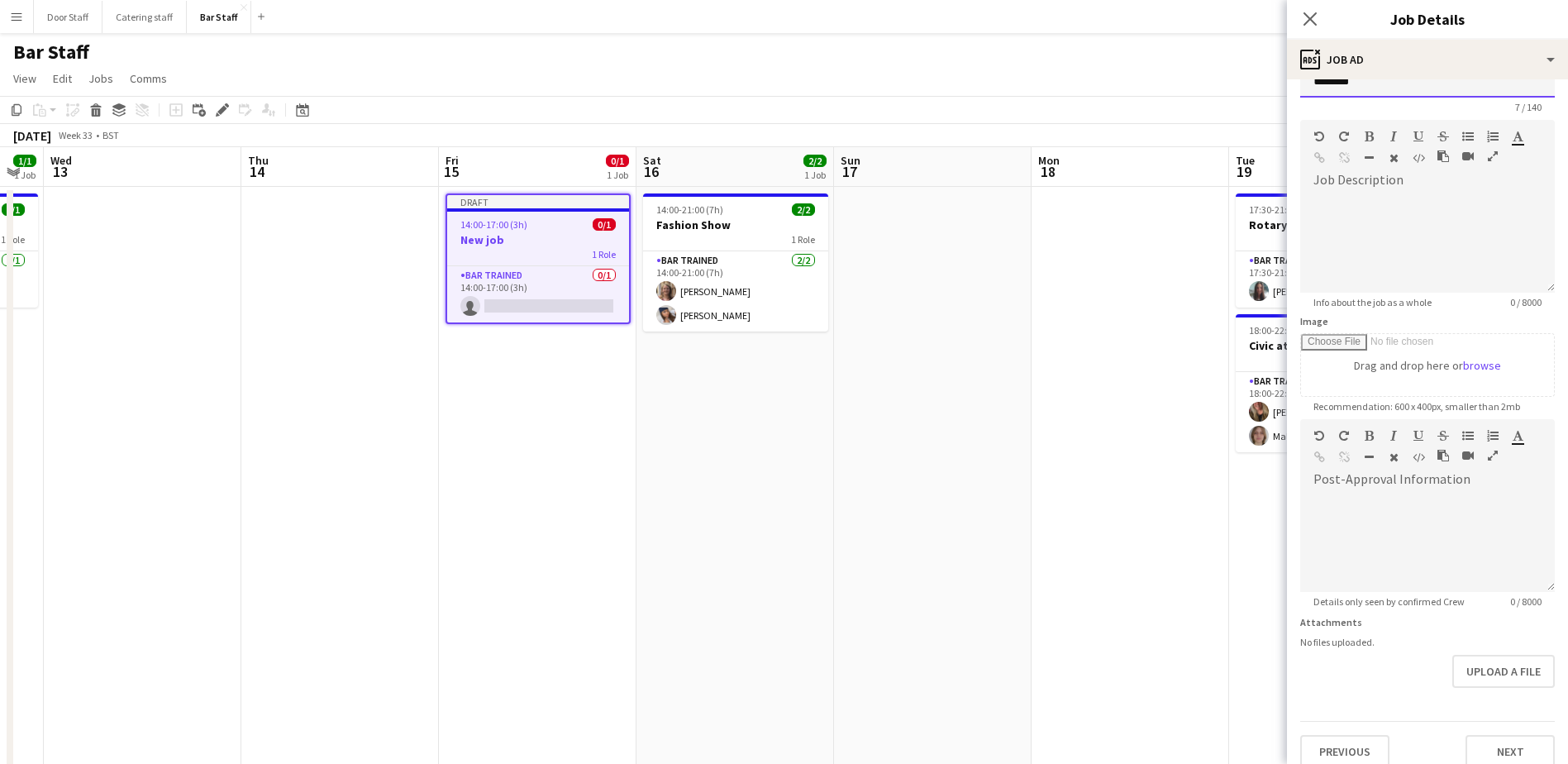
scroll to position [54, 0]
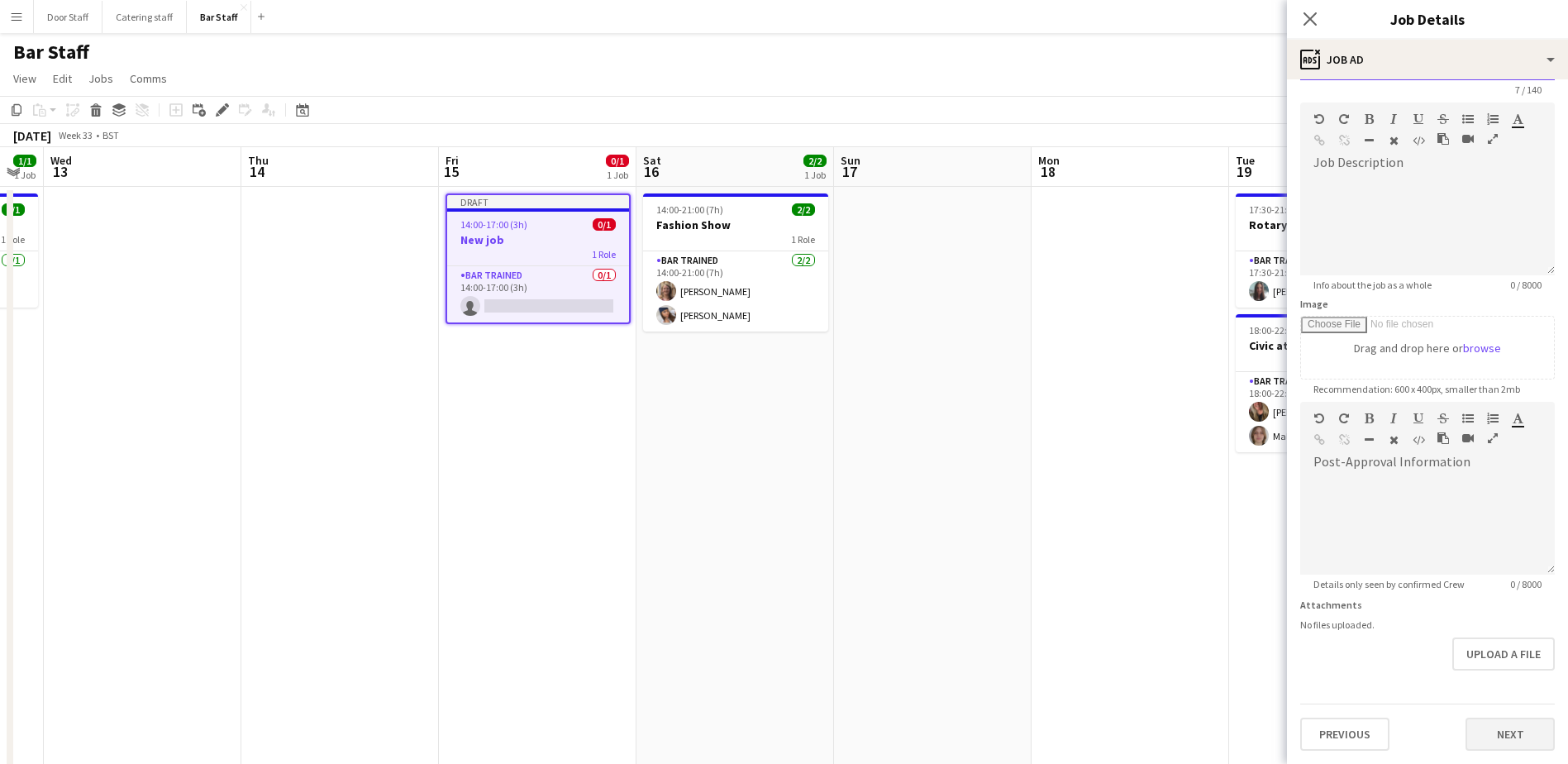
type input "*******"
click at [1511, 726] on button "Next" at bounding box center [1511, 734] width 90 height 33
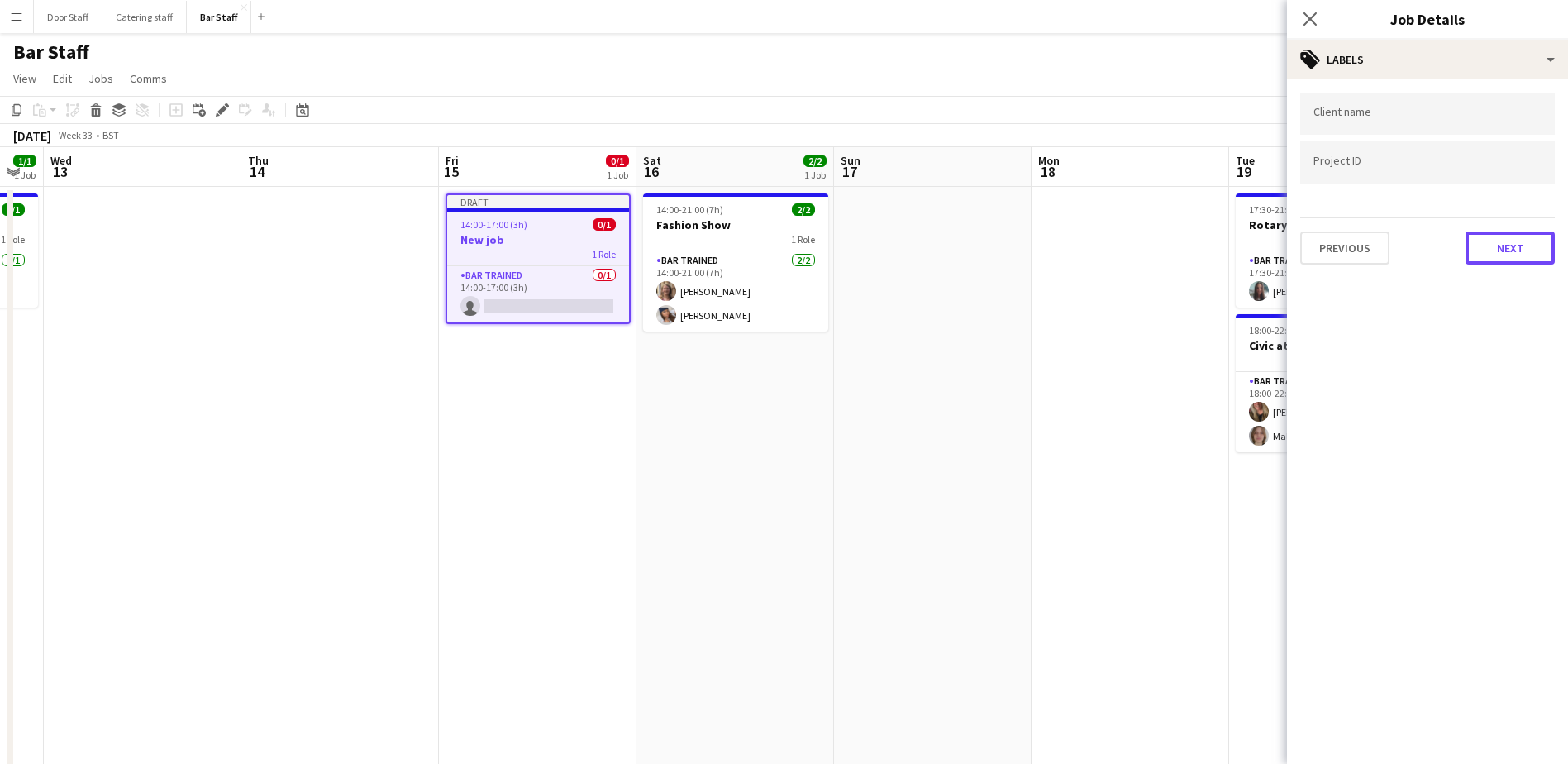
click at [1520, 243] on button "Next" at bounding box center [1511, 248] width 90 height 33
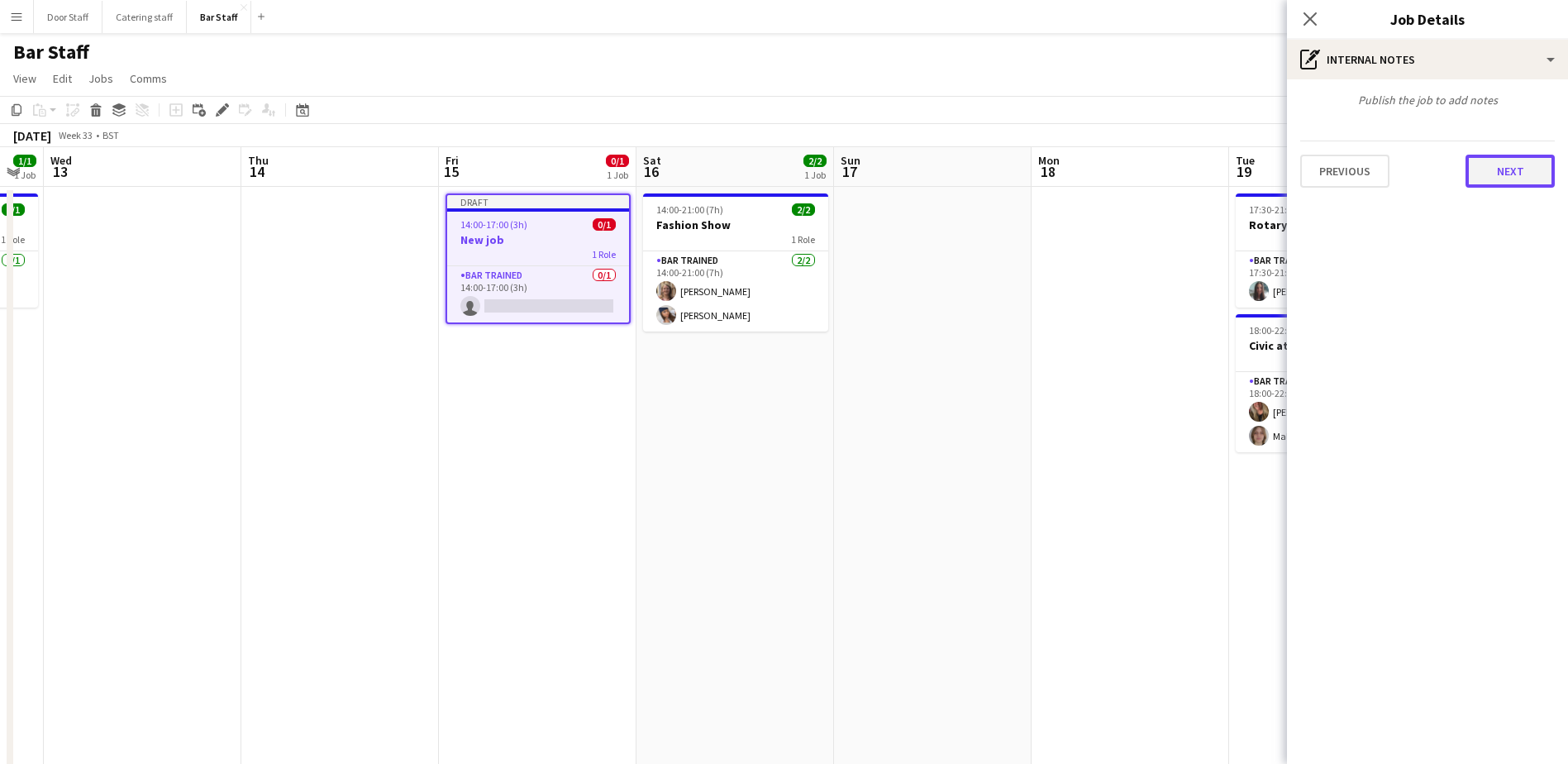
click at [1523, 171] on button "Next" at bounding box center [1511, 172] width 90 height 33
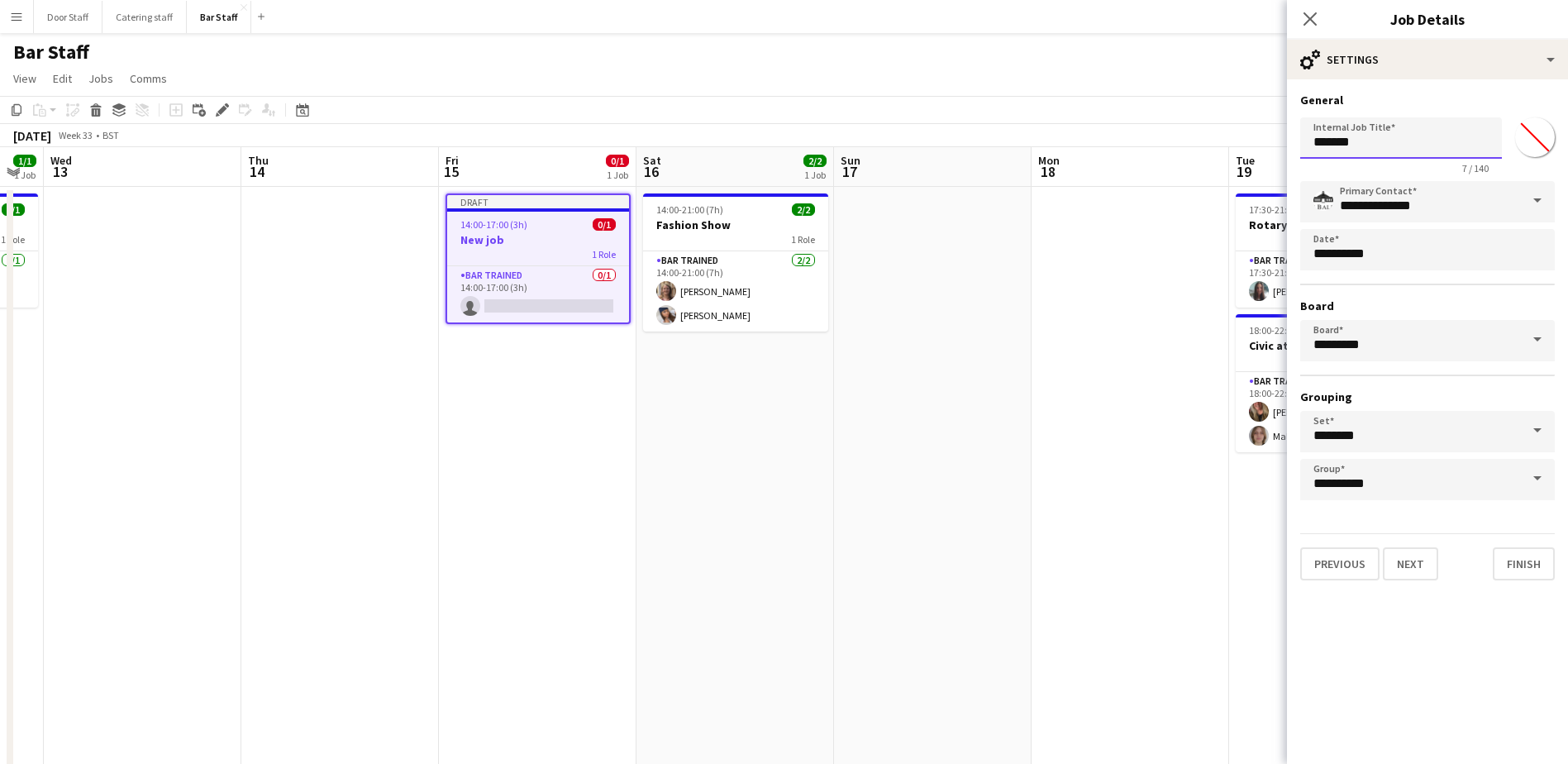
click at [1417, 142] on input "*******" at bounding box center [1402, 138] width 202 height 41
type input "*******"
click at [1417, 567] on button "Next" at bounding box center [1411, 565] width 56 height 33
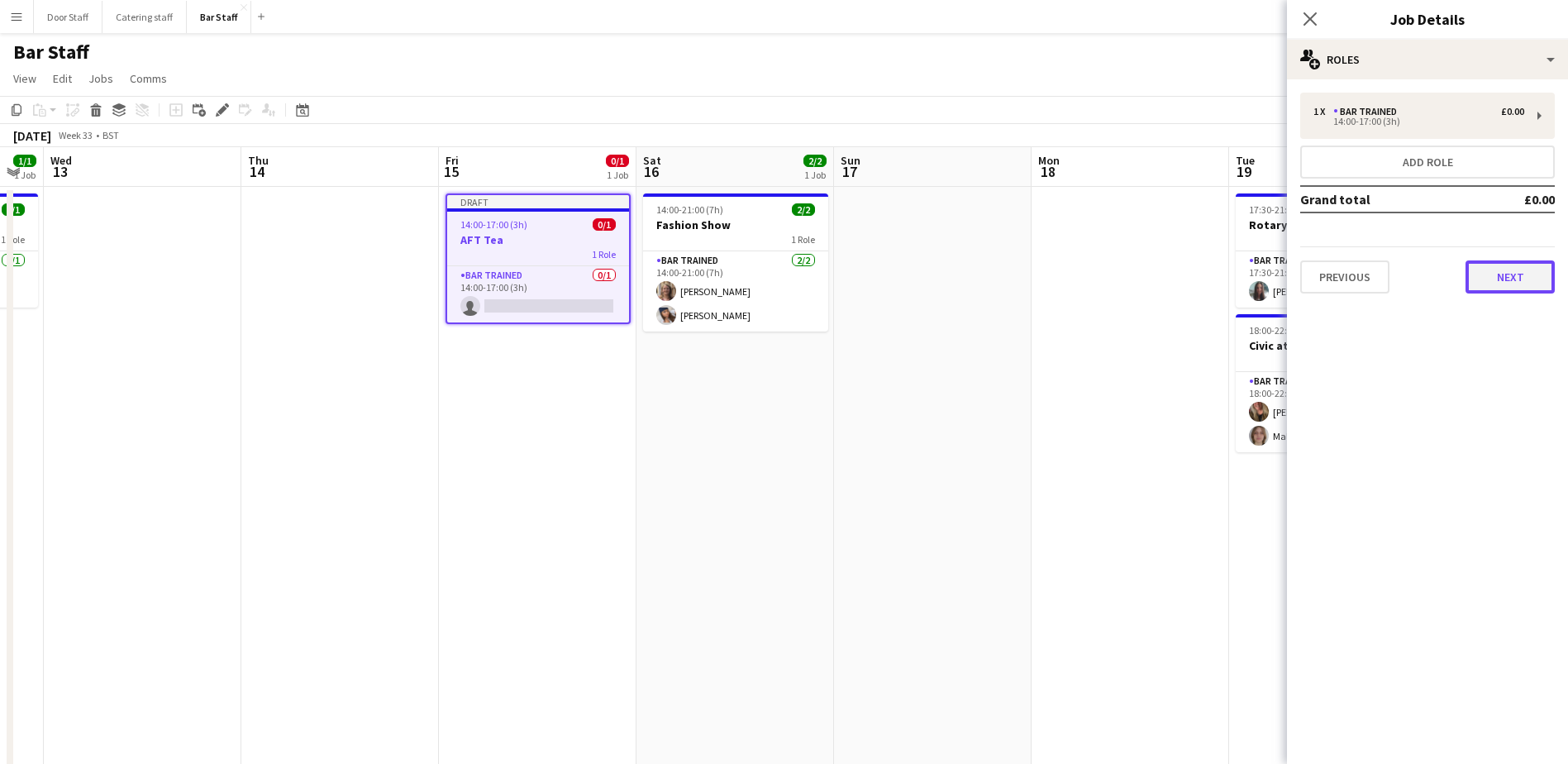
click at [1522, 271] on button "Next" at bounding box center [1511, 277] width 90 height 33
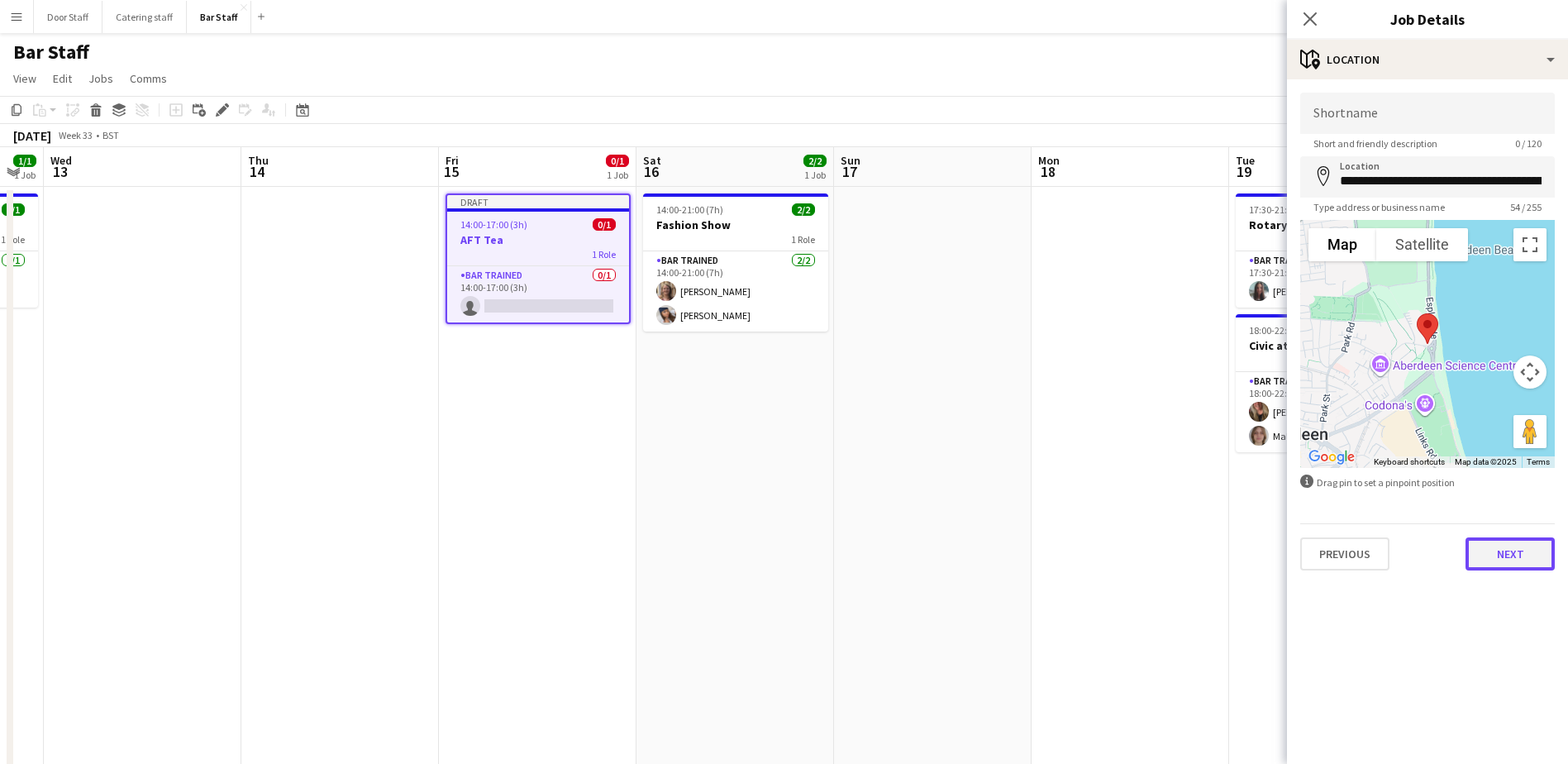
click at [1524, 553] on button "Next" at bounding box center [1511, 554] width 90 height 33
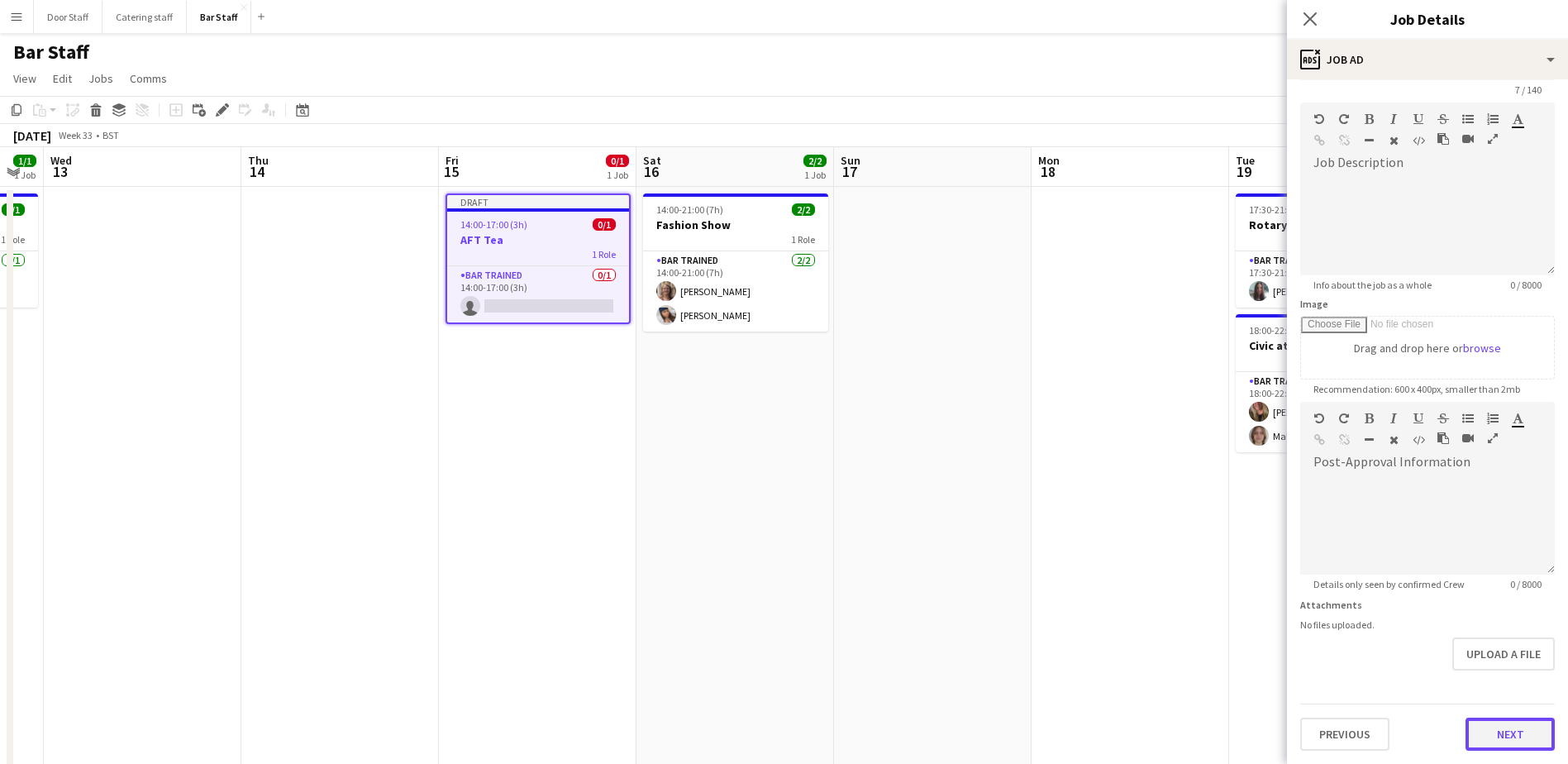
click at [1483, 690] on form "Headline ******* 7 / 140 Job Description default Heading 1 Heading 2 Heading 3 …" at bounding box center [1428, 396] width 281 height 713
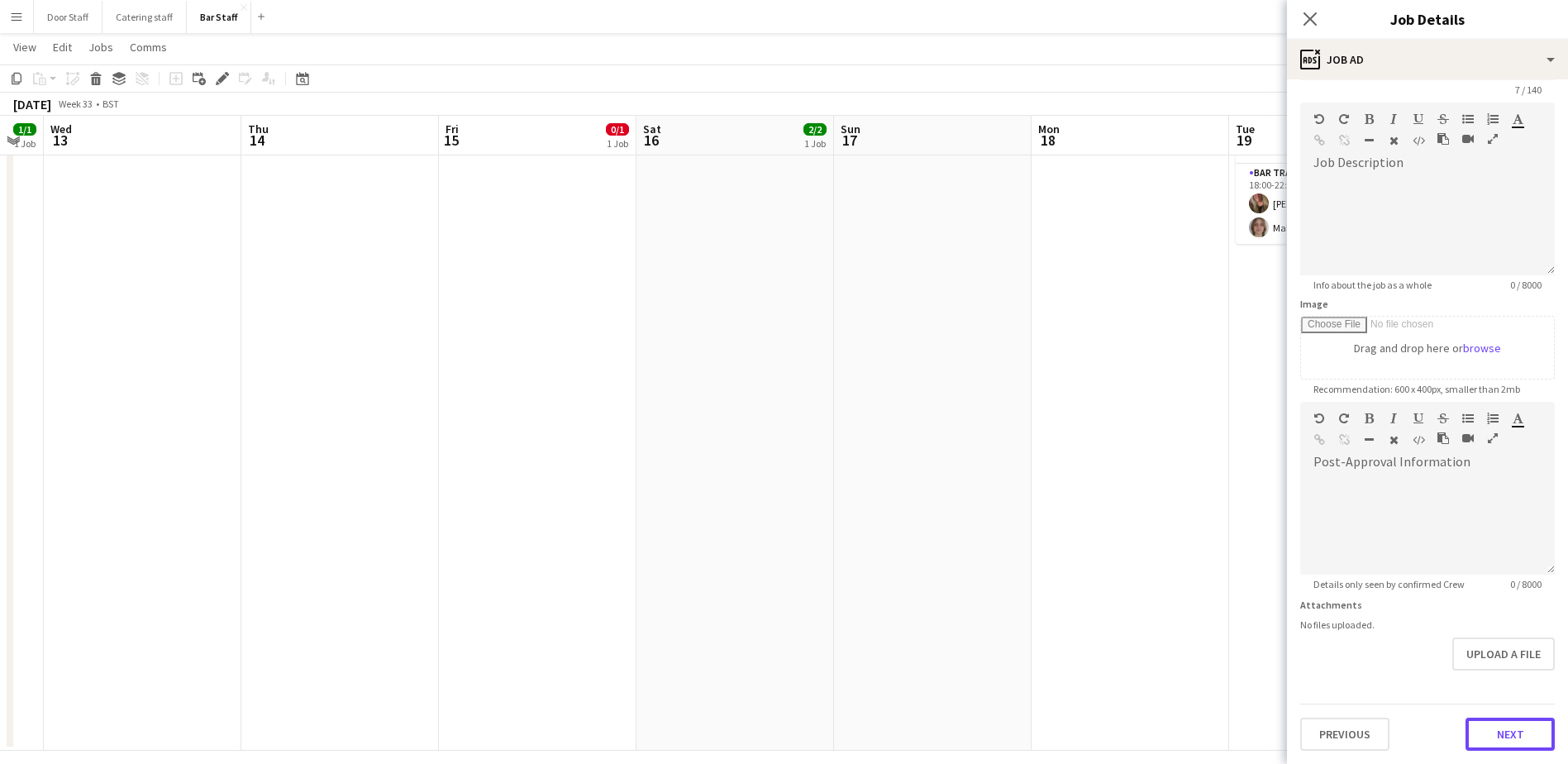
scroll to position [221, 0]
click at [1511, 744] on button "Next" at bounding box center [1511, 734] width 90 height 33
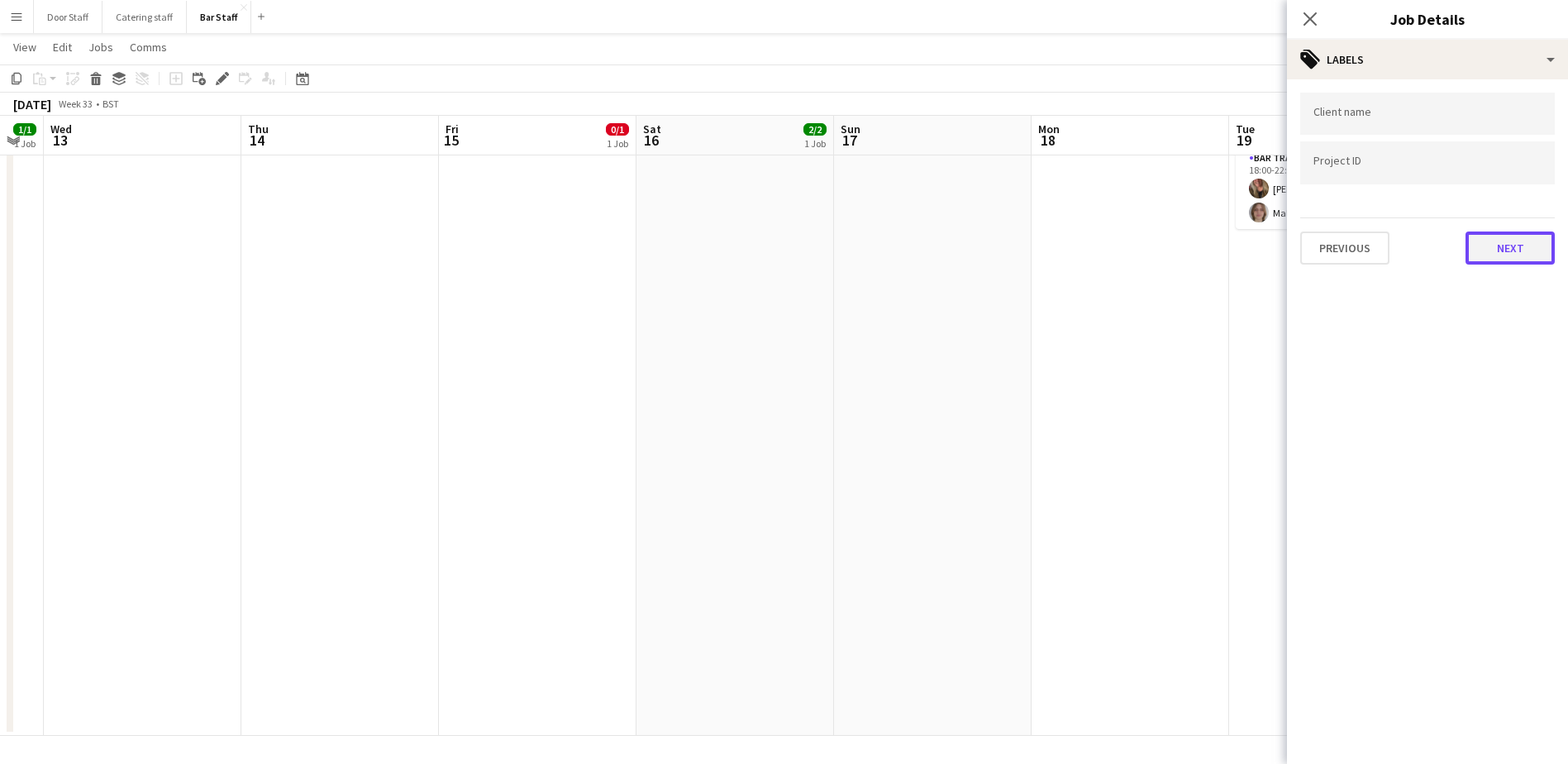
click at [1530, 257] on button "Next" at bounding box center [1511, 248] width 90 height 33
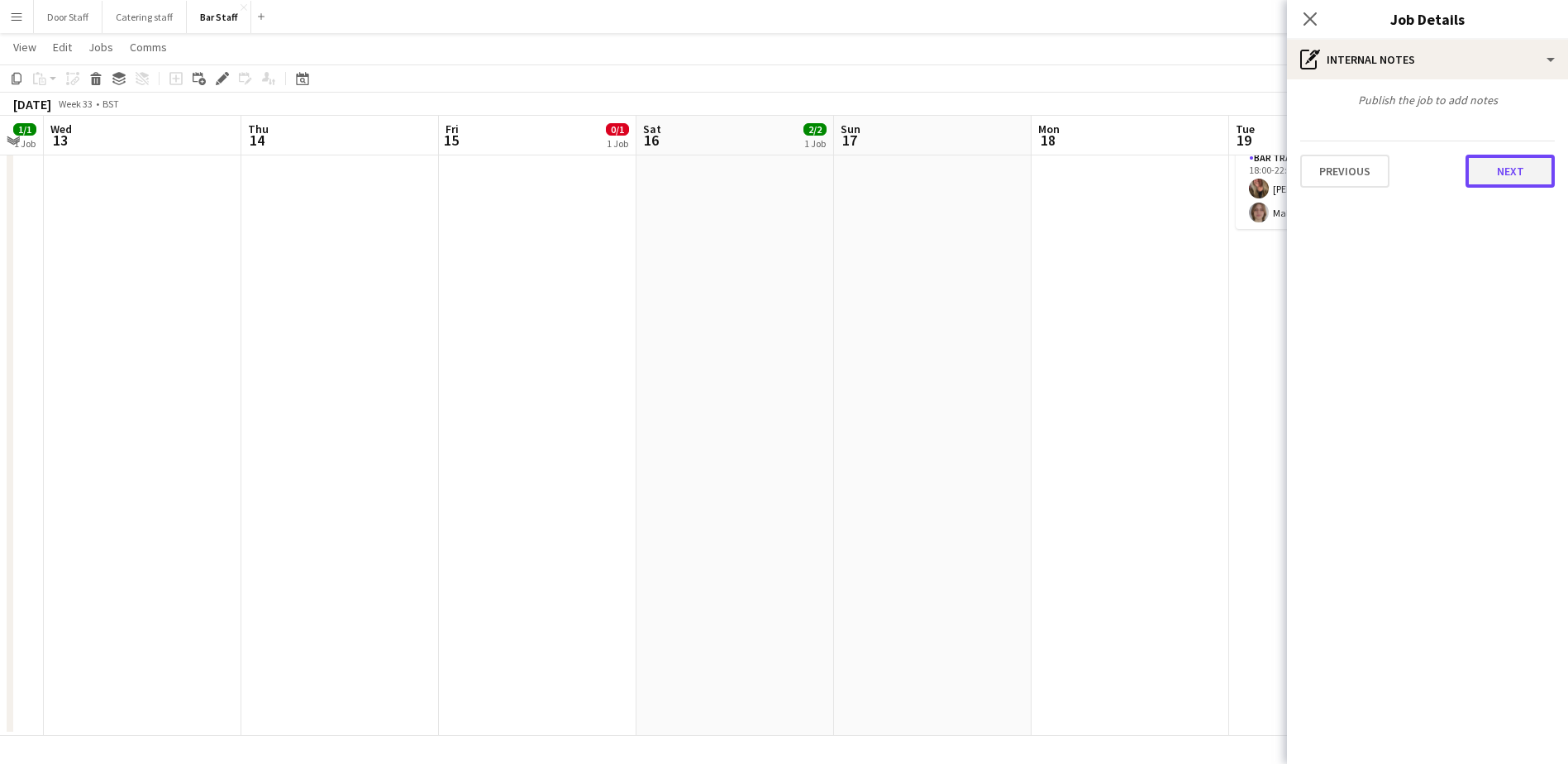
click at [1510, 172] on button "Next" at bounding box center [1511, 172] width 90 height 33
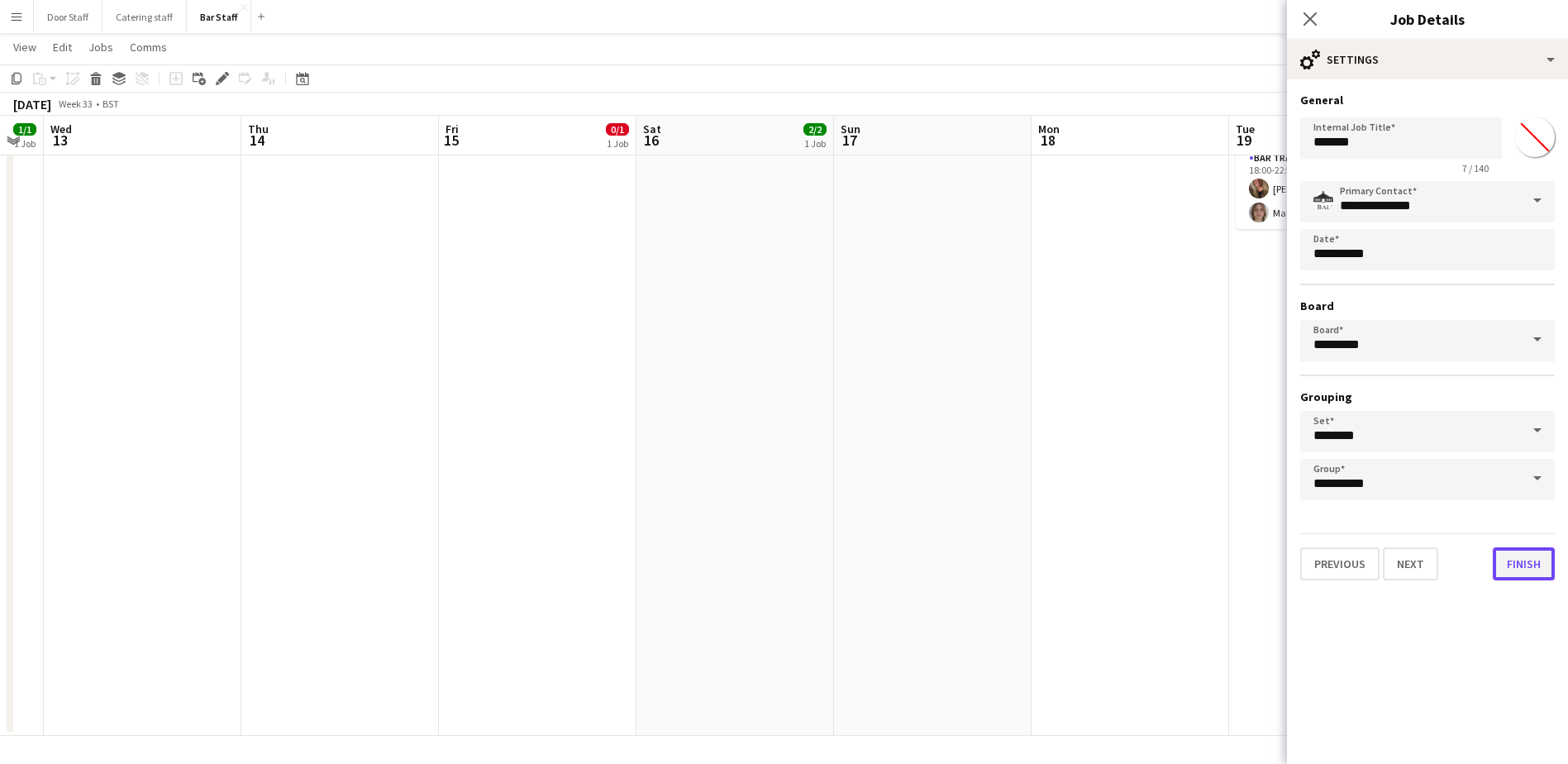
click at [1514, 566] on button "Finish" at bounding box center [1524, 565] width 62 height 33
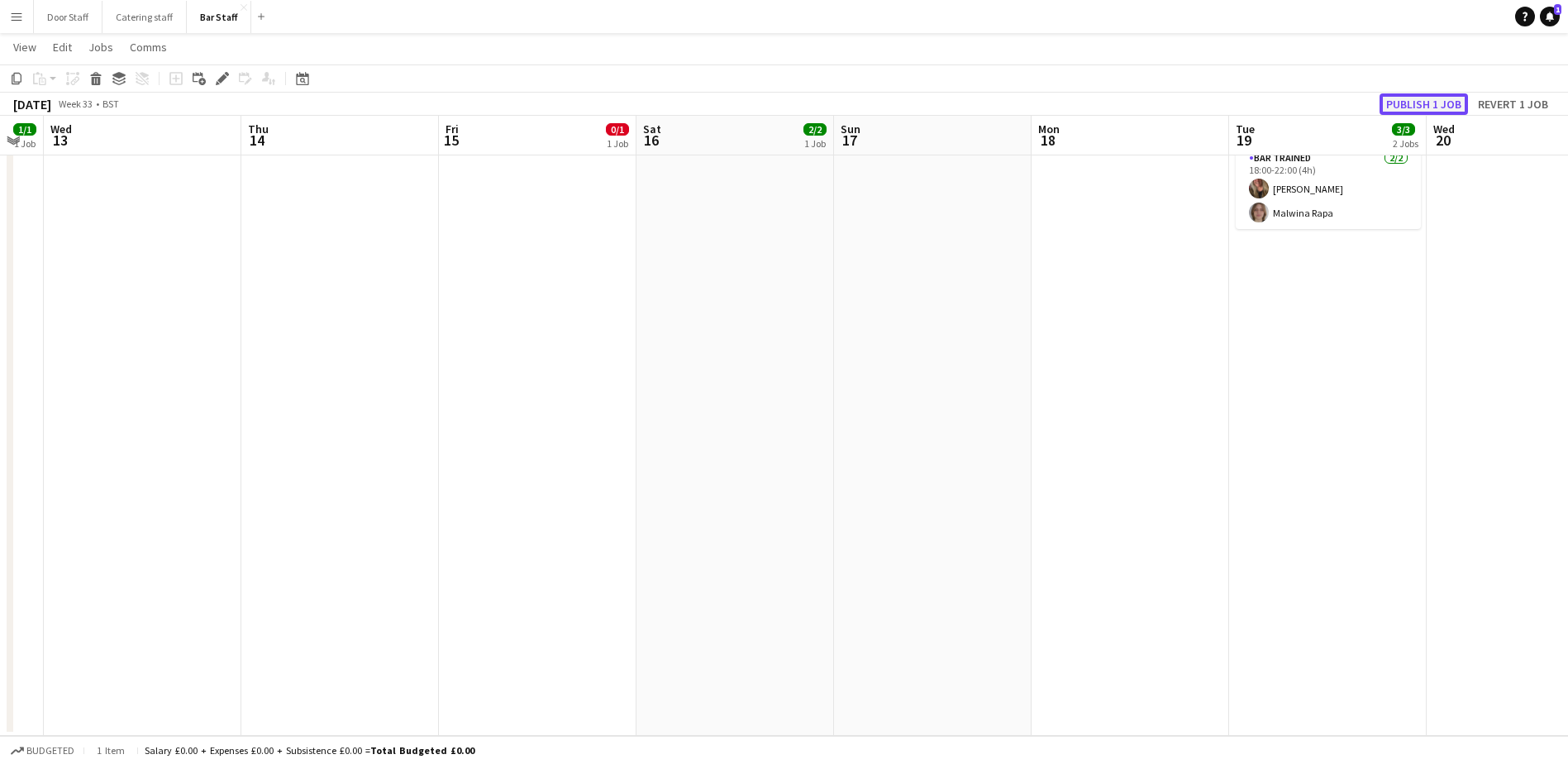
click at [1419, 103] on button "Publish 1 job" at bounding box center [1424, 104] width 89 height 22
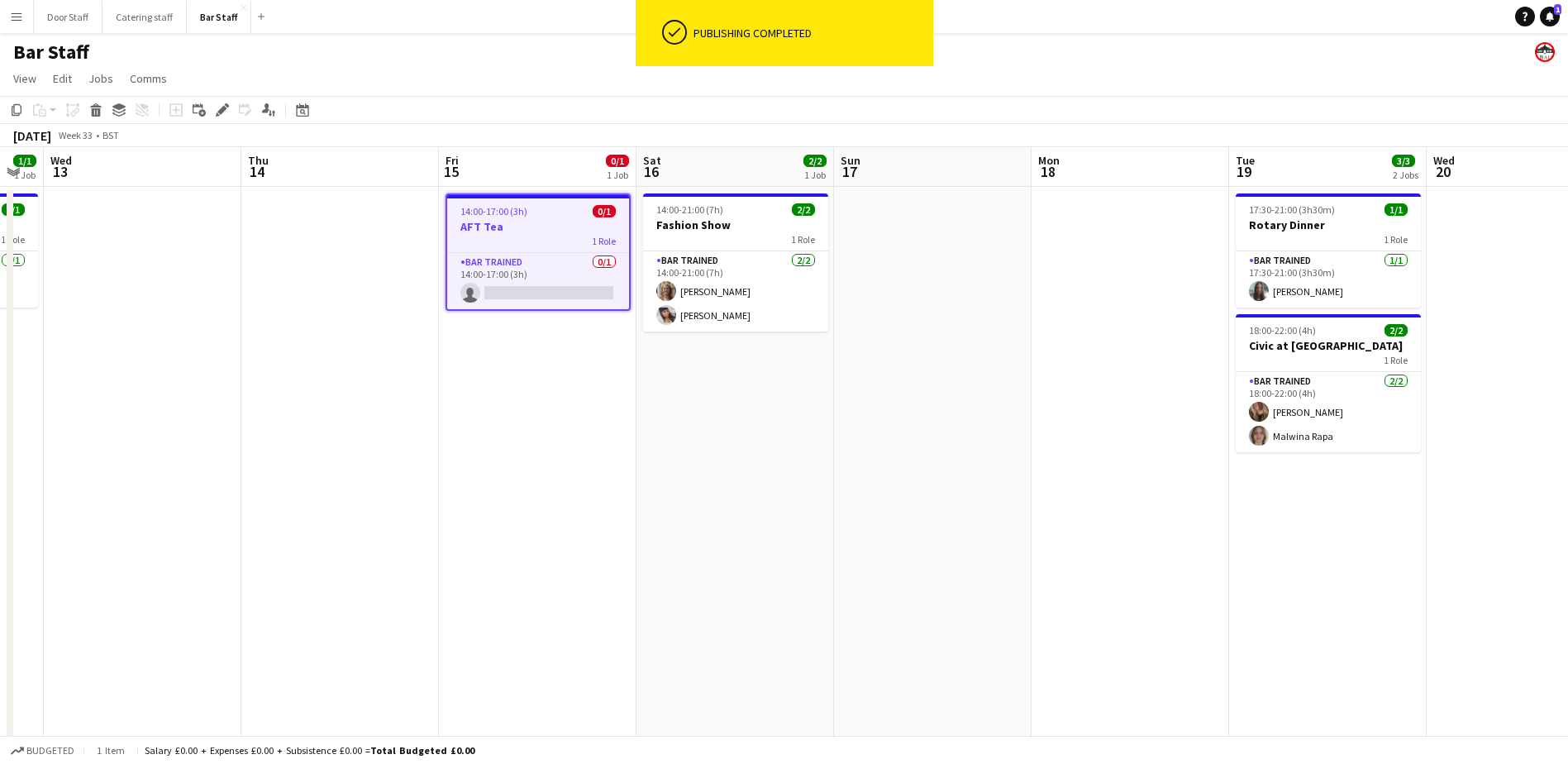
click at [553, 469] on app-date-cell "14:00-17:00 (3h) 0/1 AFT Tea 1 Role Bar trained 0/1 14:00-17:00 (3h) single-neu…" at bounding box center [537, 573] width 198 height 773
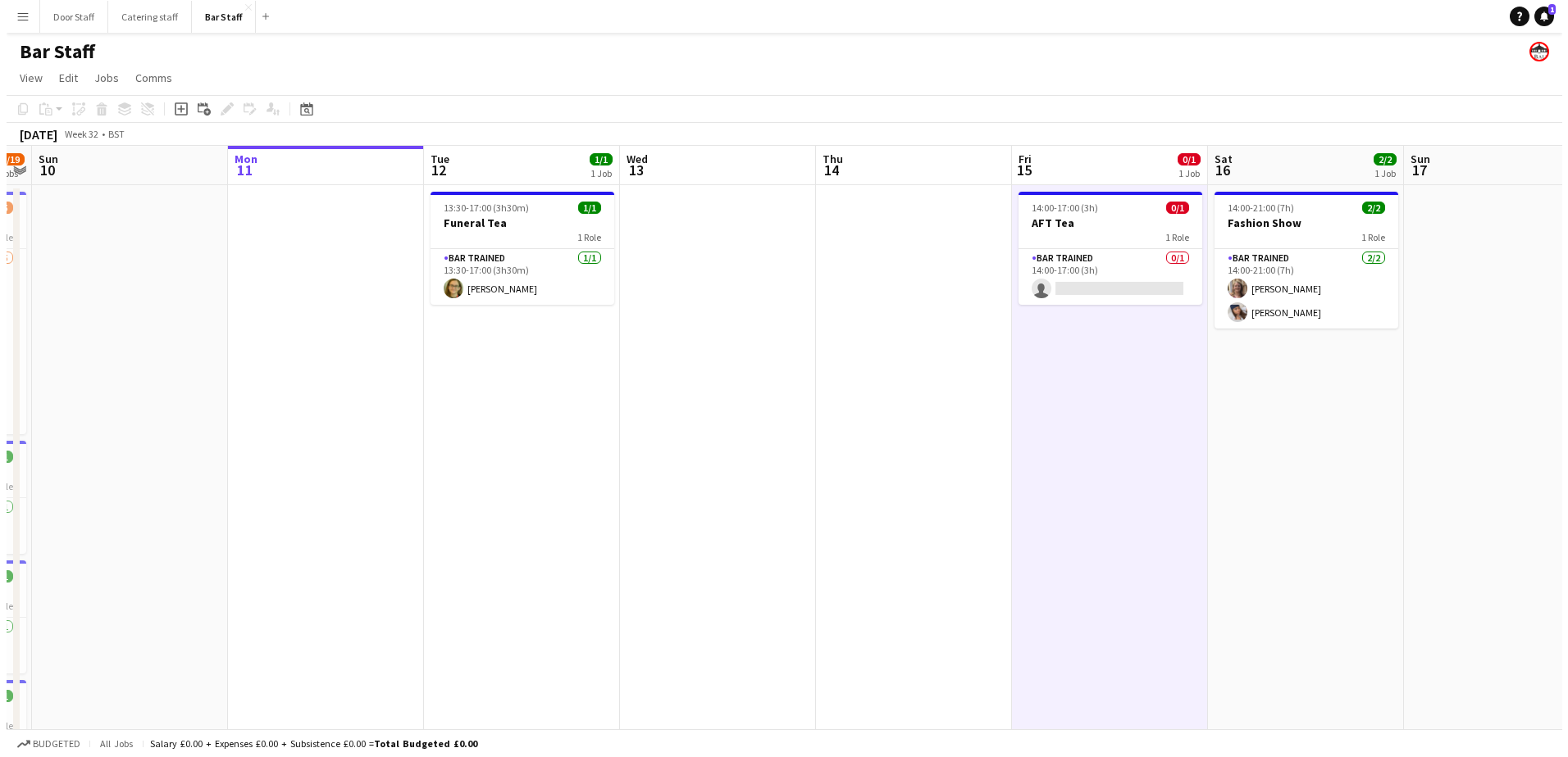
scroll to position [0, 363]
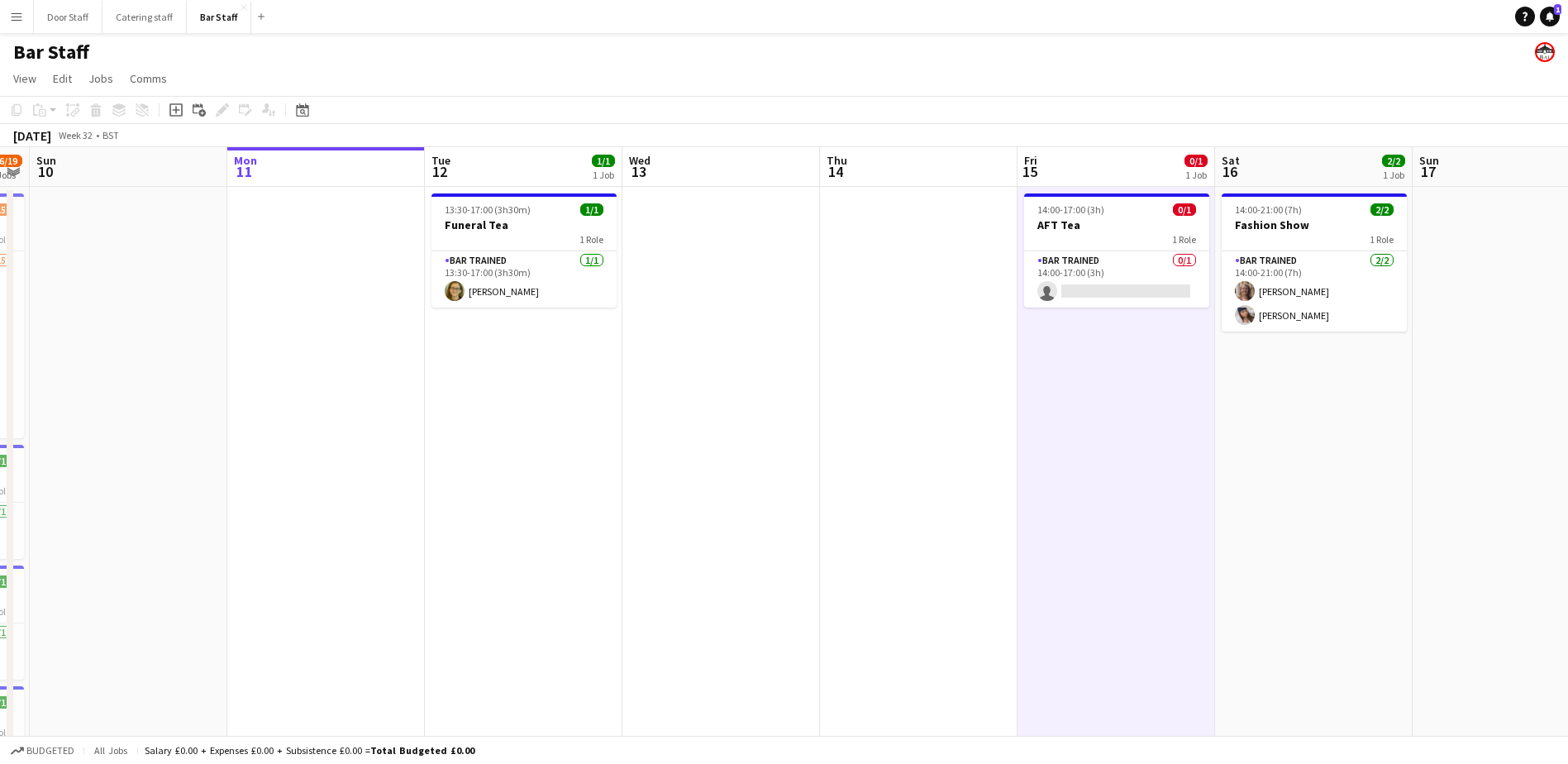
drag, startPoint x: 151, startPoint y: 465, endPoint x: 730, endPoint y: 424, distance: 580.4
click at [730, 424] on app-calendar-viewport "Fri 8 13/13 2 Jobs Sat 9 16/19 5 Jobs Sun 10 Mon 11 Tue 12 1/1 1 Job Wed 13 Thu…" at bounding box center [784, 553] width 1568 height 813
click at [57, 22] on button "Door Staff Close" at bounding box center [68, 17] width 69 height 32
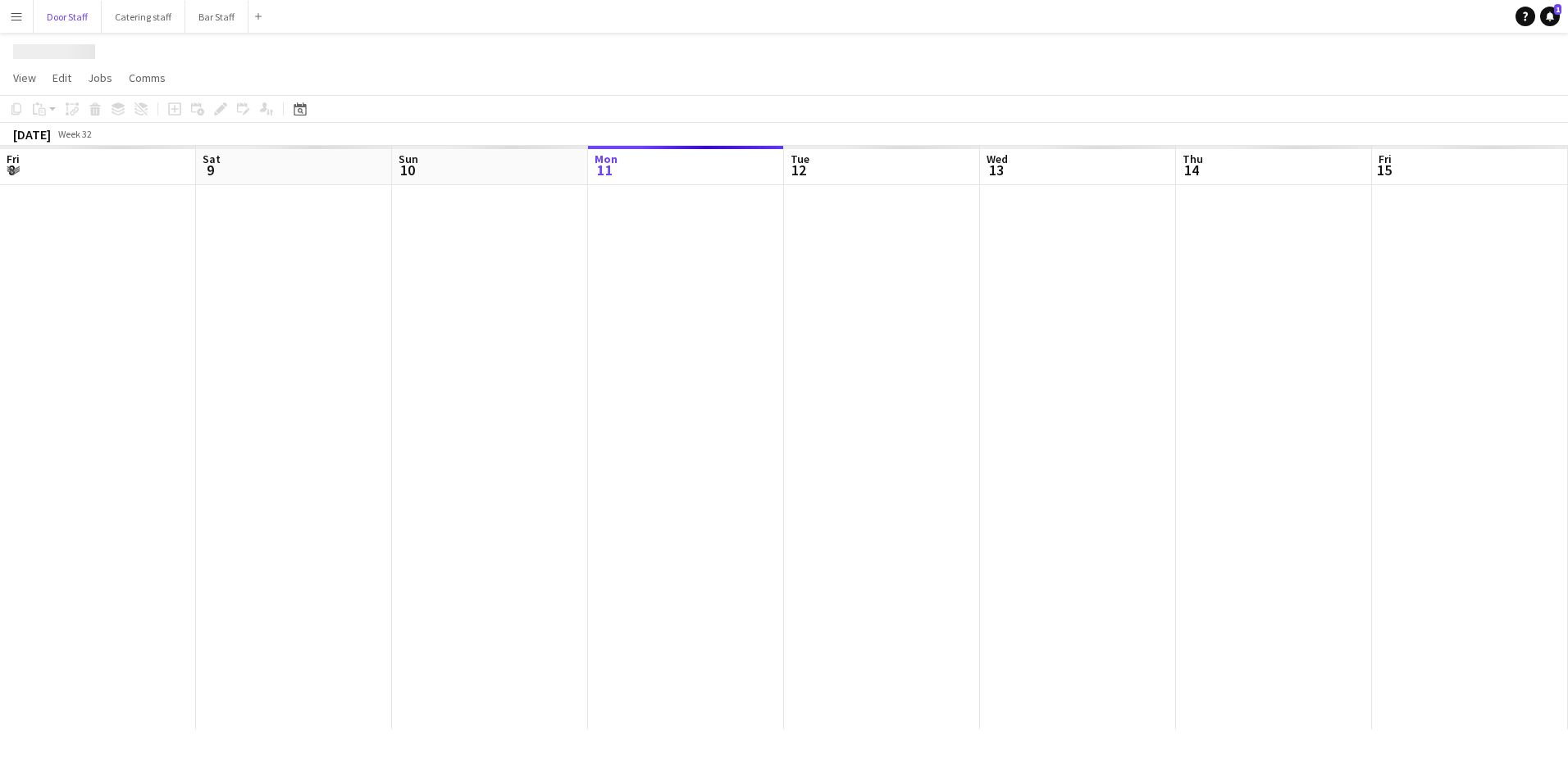
scroll to position [0, 392]
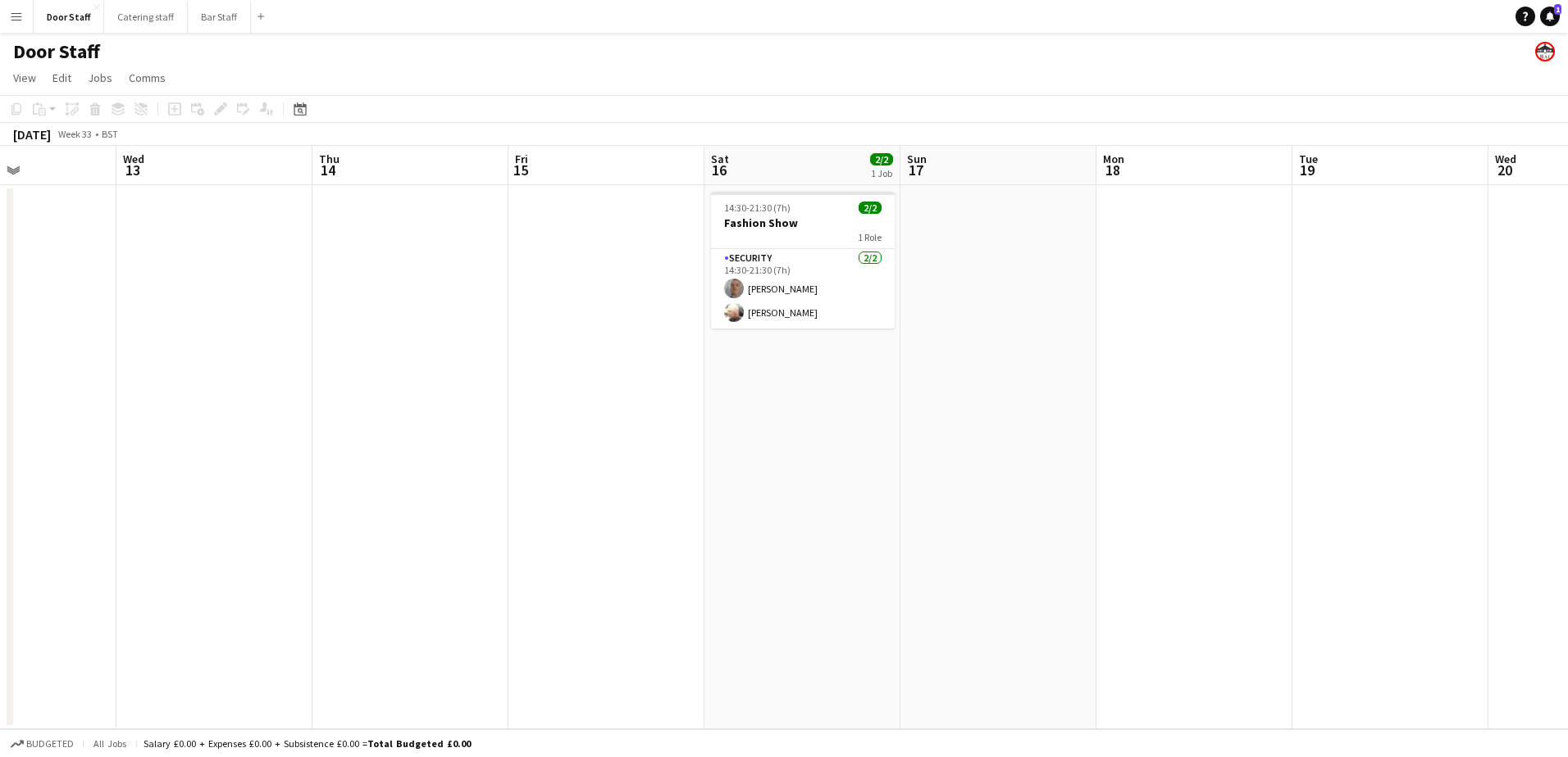
drag, startPoint x: 699, startPoint y: 382, endPoint x: 180, endPoint y: 407, distance: 519.6
click at [180, 407] on app-calendar-viewport "Sat 9 1/1 1 Job Sun 10 Mon 11 Tue 12 Wed 13 Thu 14 Fri 15 Sat 16 2/2 1 Job Sun …" at bounding box center [784, 438] width 1568 height 584
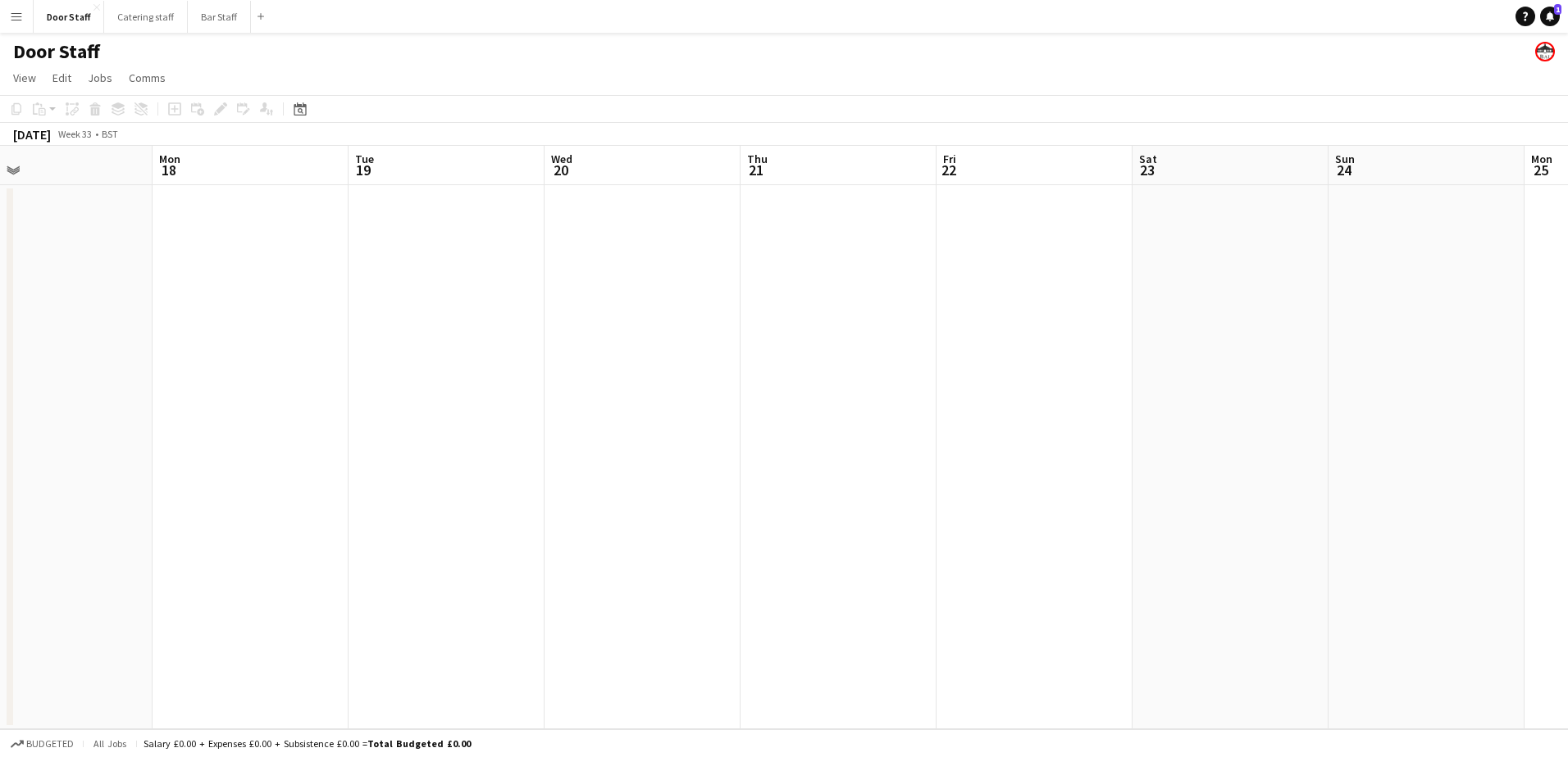
drag, startPoint x: 953, startPoint y: 396, endPoint x: 58, endPoint y: 423, distance: 895.4
click at [55, 421] on app-calendar-viewport "Thu 14 Fri 15 Sat 16 2/2 1 Job Sun 17 Mon 18 Tue 19 Wed 20 Thu 21 Fri 22 Sat 23…" at bounding box center [784, 438] width 1568 height 584
drag, startPoint x: 912, startPoint y: 393, endPoint x: 199, endPoint y: 394, distance: 713.0
click at [199, 394] on app-calendar-viewport "Mon 18 Tue 19 Wed 20 Thu 21 Fri 22 Sat 23 Sun 24 Mon 25 Tue 26 Wed 27 Thu 28 Fr…" at bounding box center [784, 438] width 1568 height 584
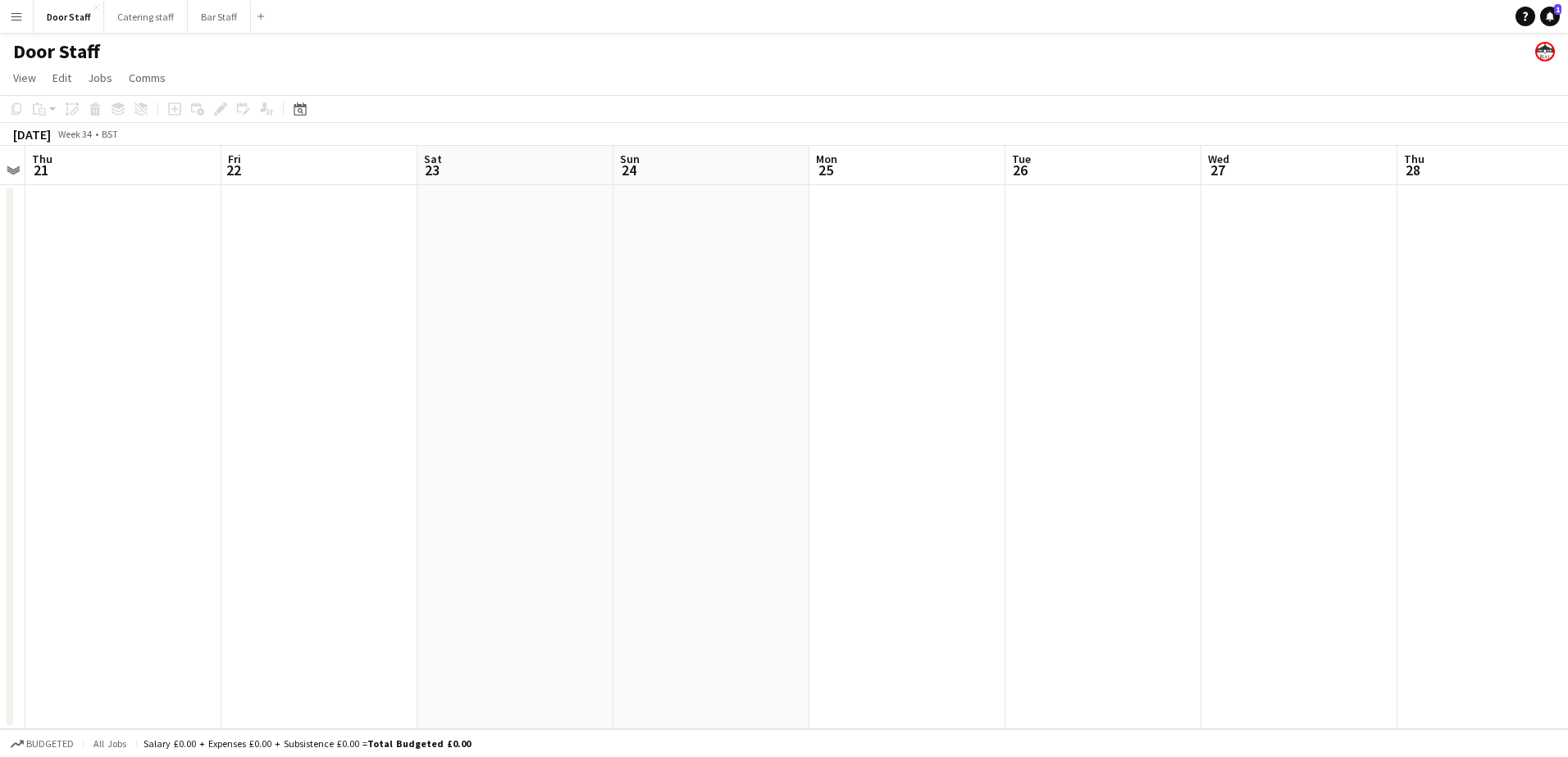
click at [731, 236] on app-date-cell at bounding box center [711, 457] width 196 height 545
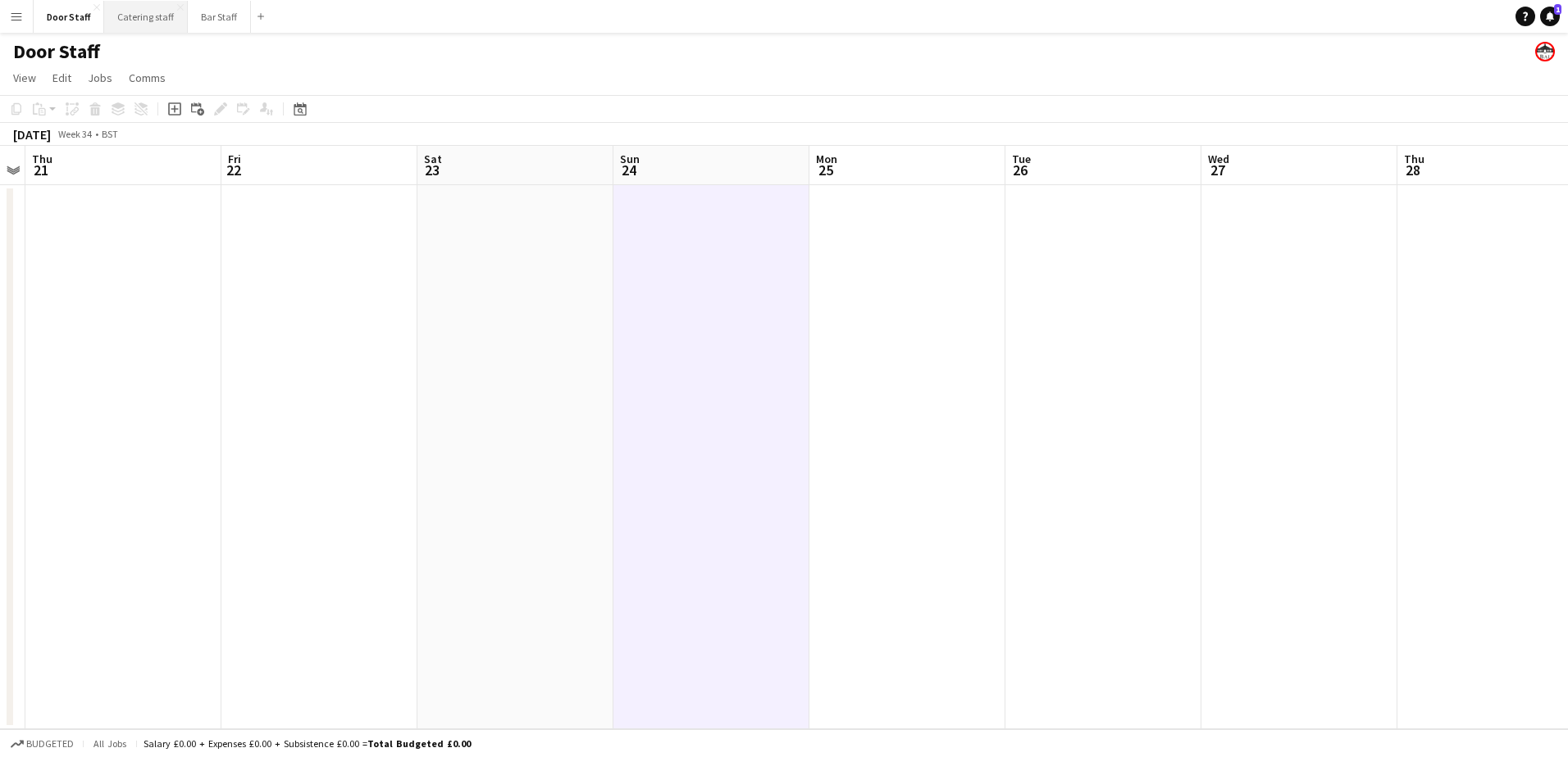
click at [128, 28] on button "Catering staff Close" at bounding box center [146, 16] width 84 height 32
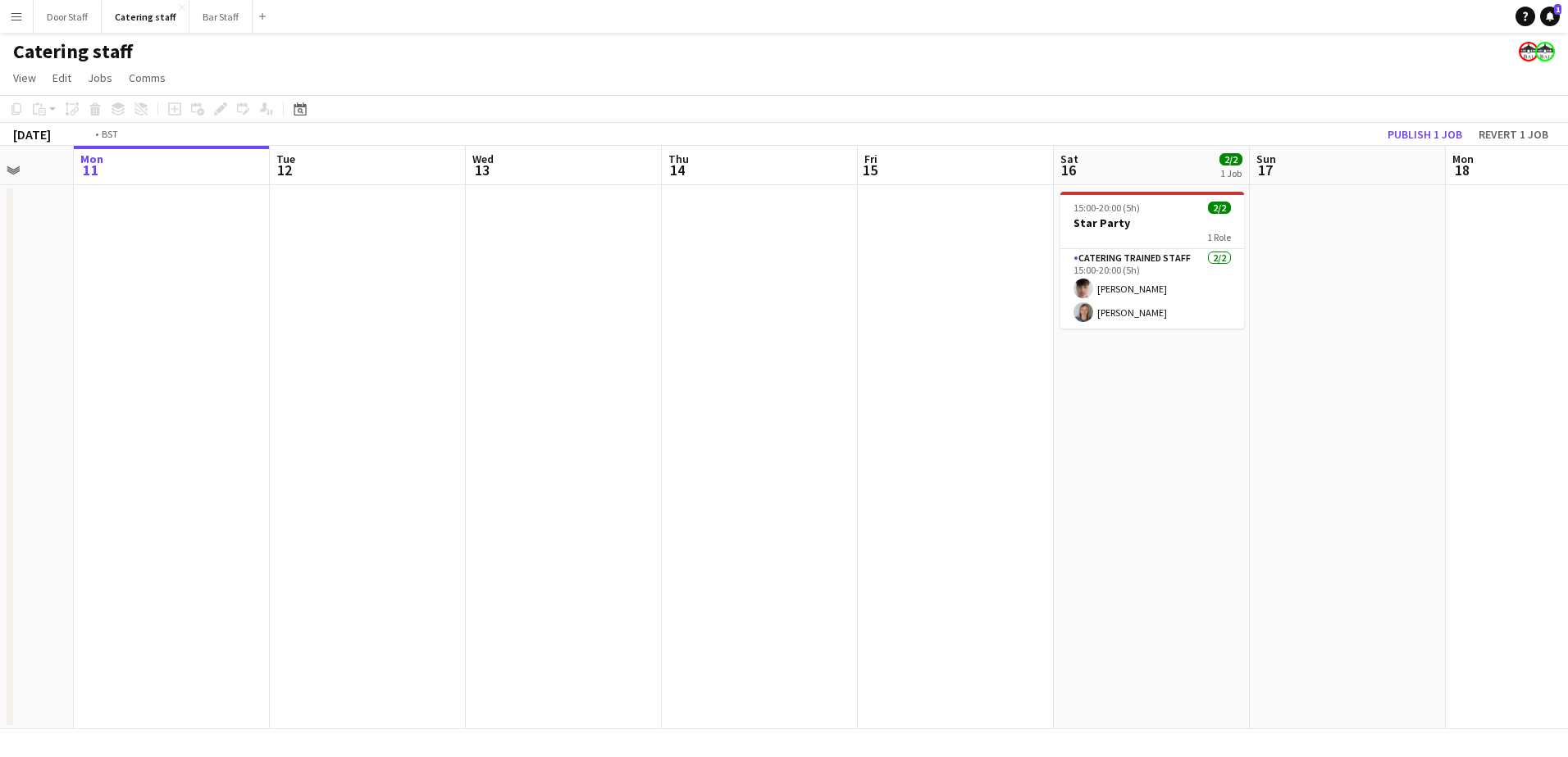
drag, startPoint x: 1034, startPoint y: 513, endPoint x: 88, endPoint y: 508, distance: 946.0
click at [88, 508] on app-calendar-viewport "Fri 8 1/1 1 Job Sat 9 3/3 1 Job Sun 10 Mon 11 Tue 12 Wed 13 Thu 14 Fri 15 Sat 1…" at bounding box center [784, 438] width 1568 height 584
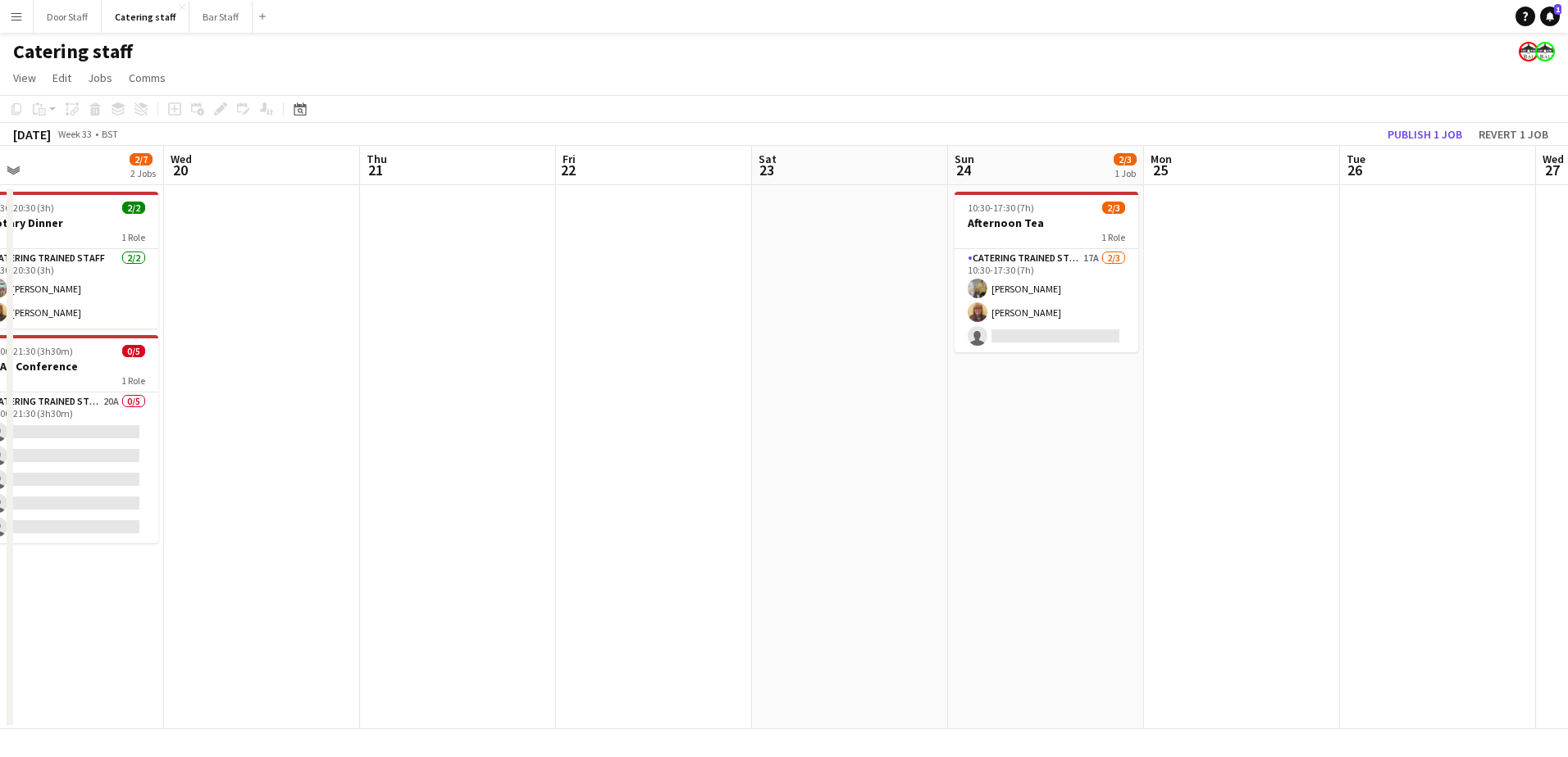
scroll to position [0, 635]
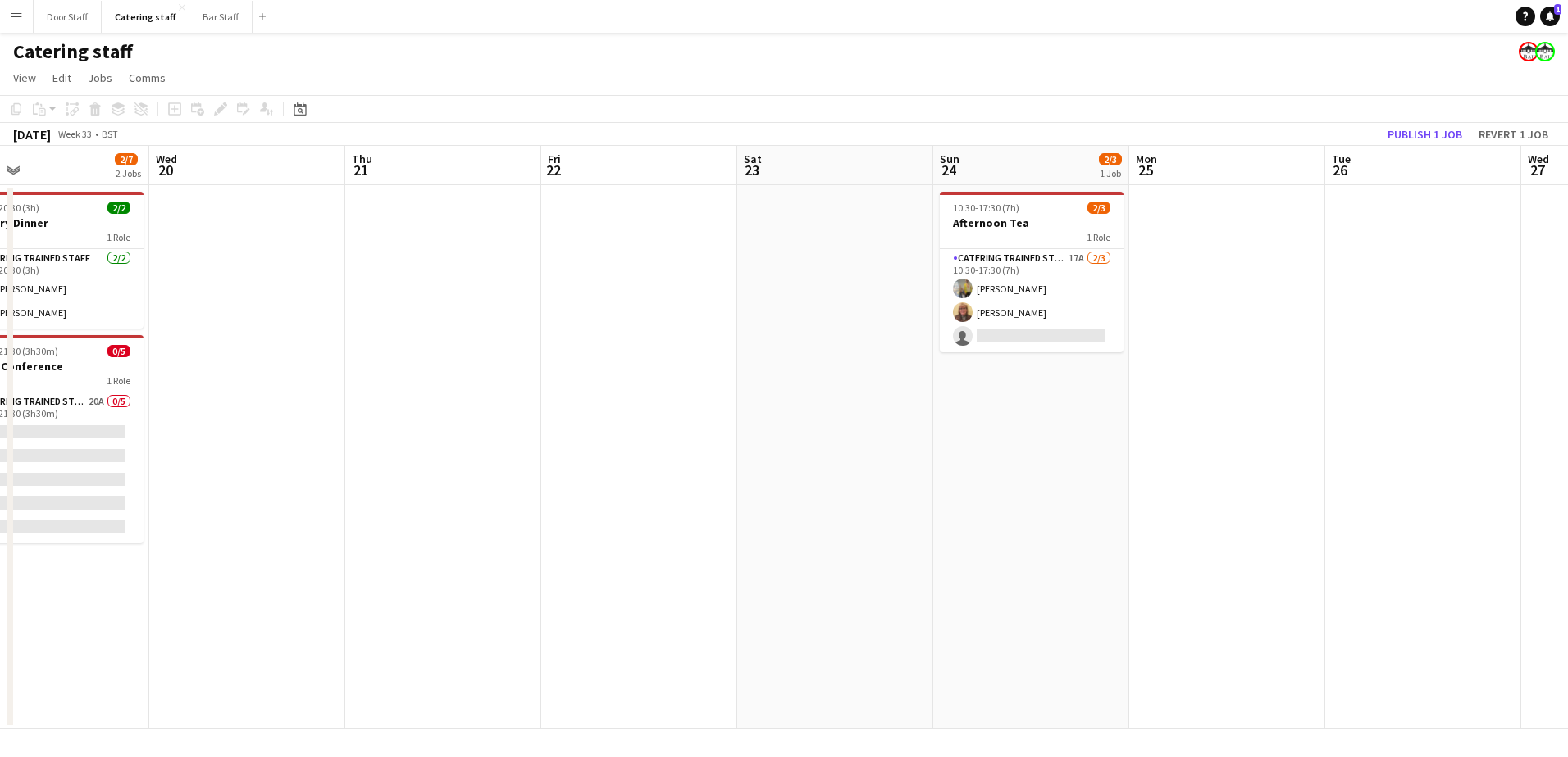
drag, startPoint x: 1179, startPoint y: 454, endPoint x: 336, endPoint y: 448, distance: 843.0
click at [336, 448] on app-calendar-viewport "Sat 16 2/2 1 Job Sun 17 Mon 18 Tue 19 2/7 2 Jobs Wed 20 Thu 21 Fri 22 Sat 23 Su…" at bounding box center [784, 438] width 1568 height 584
click at [1413, 141] on button "Publish 1 job" at bounding box center [1425, 134] width 88 height 22
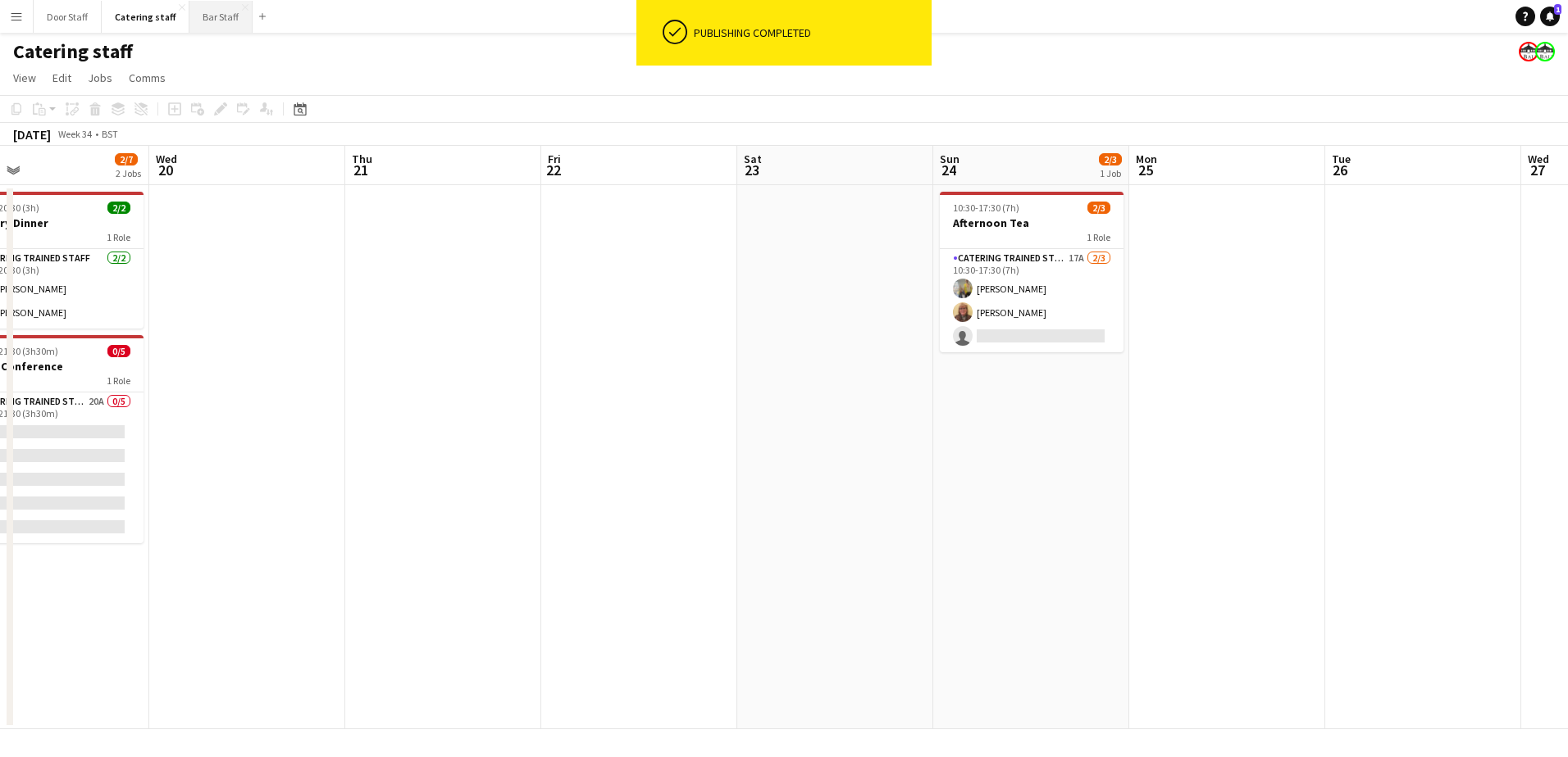
click at [208, 24] on button "Bar Staff Close" at bounding box center [220, 16] width 63 height 32
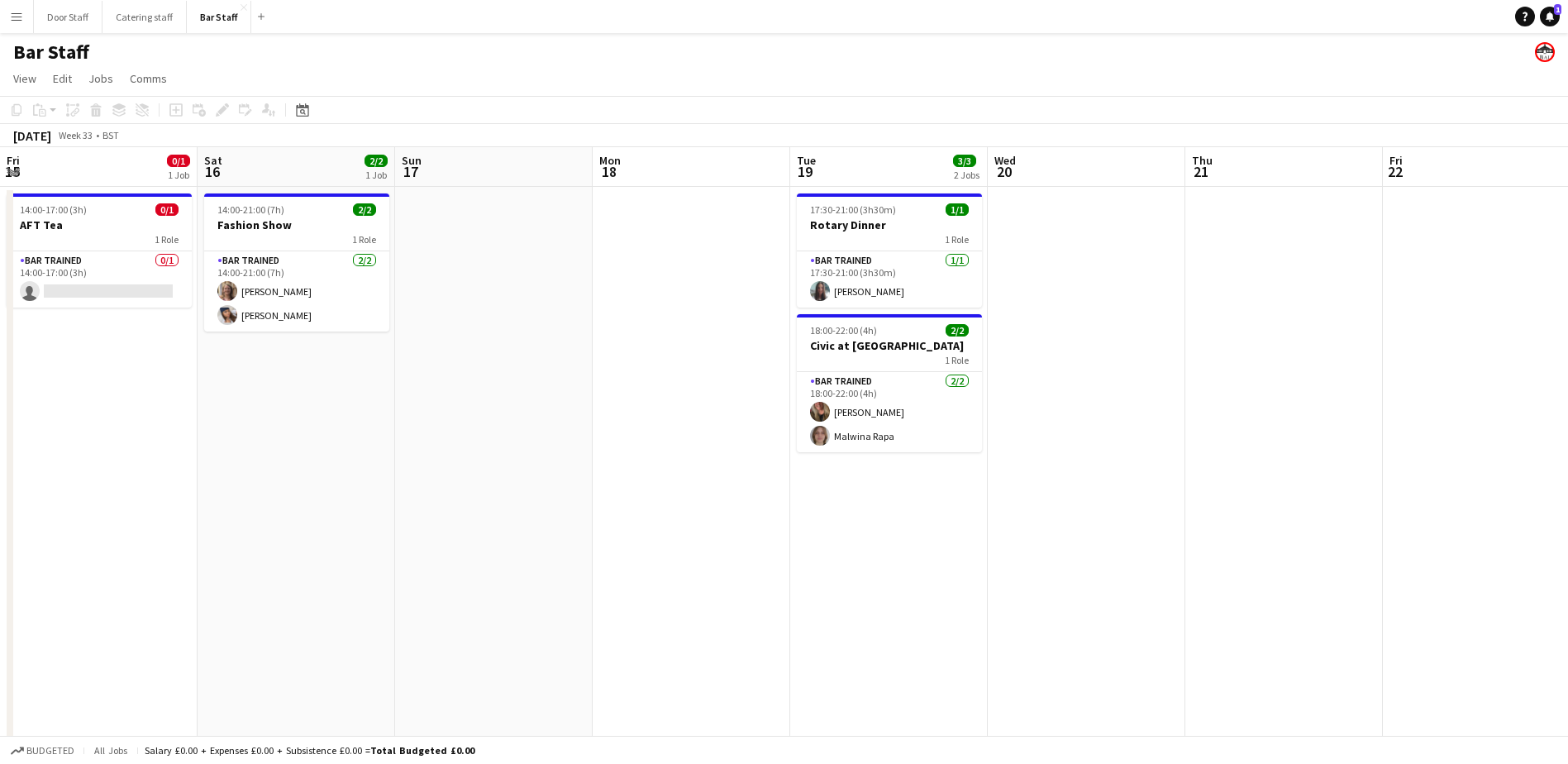
drag, startPoint x: 1204, startPoint y: 507, endPoint x: 365, endPoint y: 502, distance: 839.0
click at [293, 509] on app-calendar-viewport "Tue 12 1/1 1 Job Wed 13 Thu 14 Fri 15 0/1 1 Job Sat 16 2/2 1 Job Sun 17 Mon 18 …" at bounding box center [784, 553] width 1568 height 813
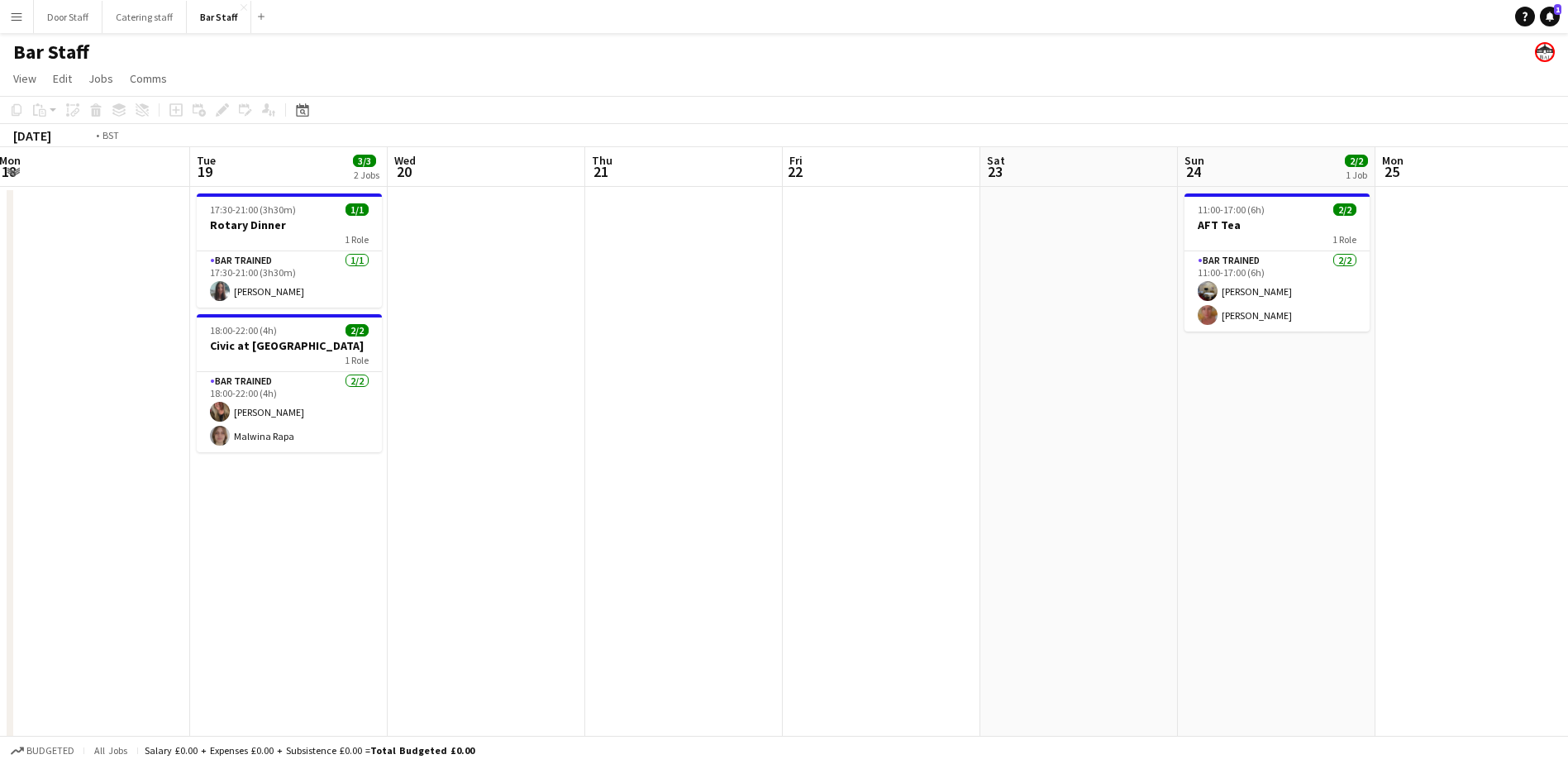
scroll to position [0, 635]
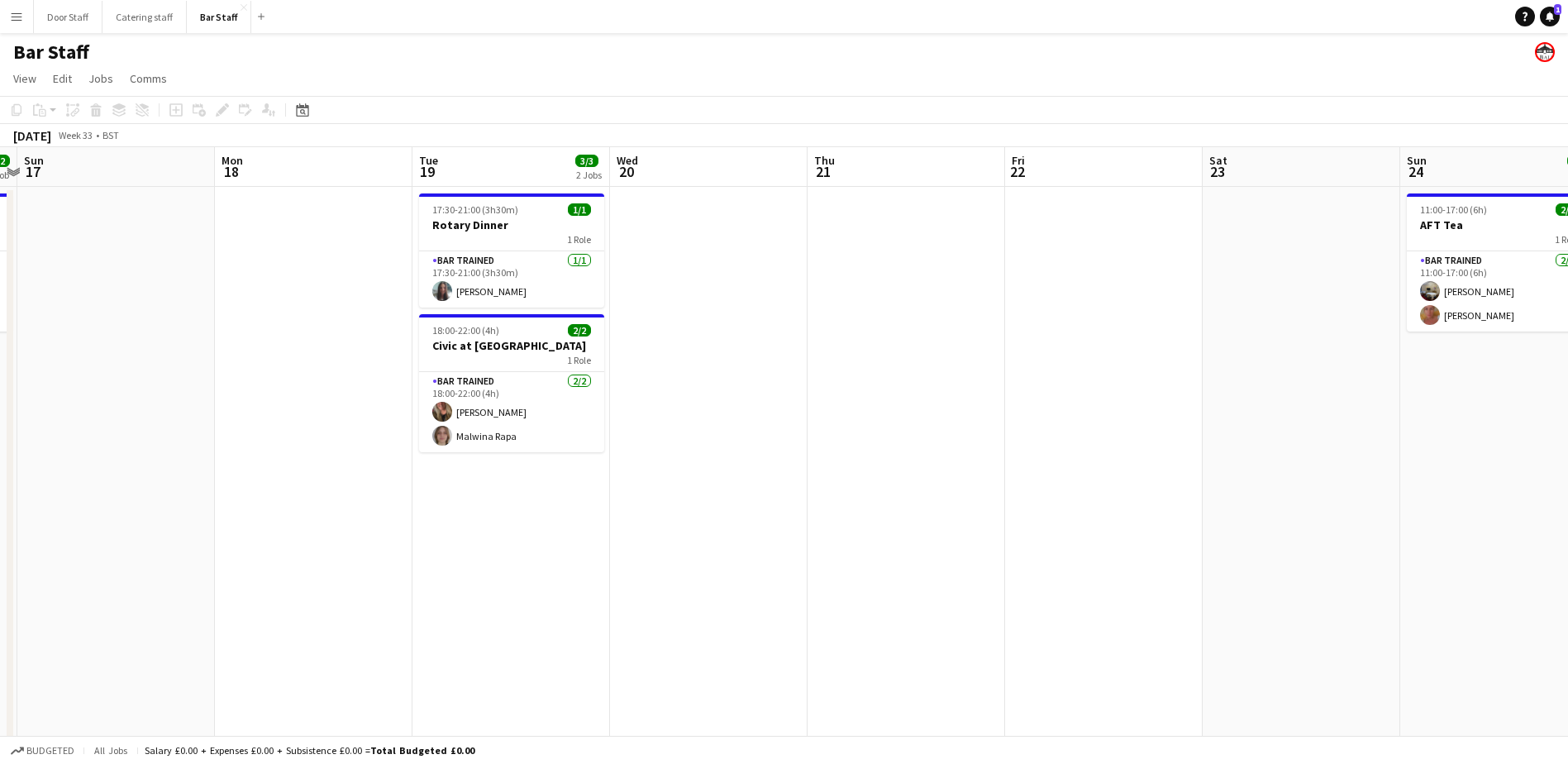
drag, startPoint x: 1247, startPoint y: 467, endPoint x: 1219, endPoint y: 434, distance: 43.3
click at [1219, 434] on app-calendar-viewport "Fri 15 0/1 1 Job Sat 16 2/2 1 Job Sun 17 Mon 18 Tue 19 3/3 2 Jobs Wed 20 Thu 21…" at bounding box center [784, 553] width 1568 height 813
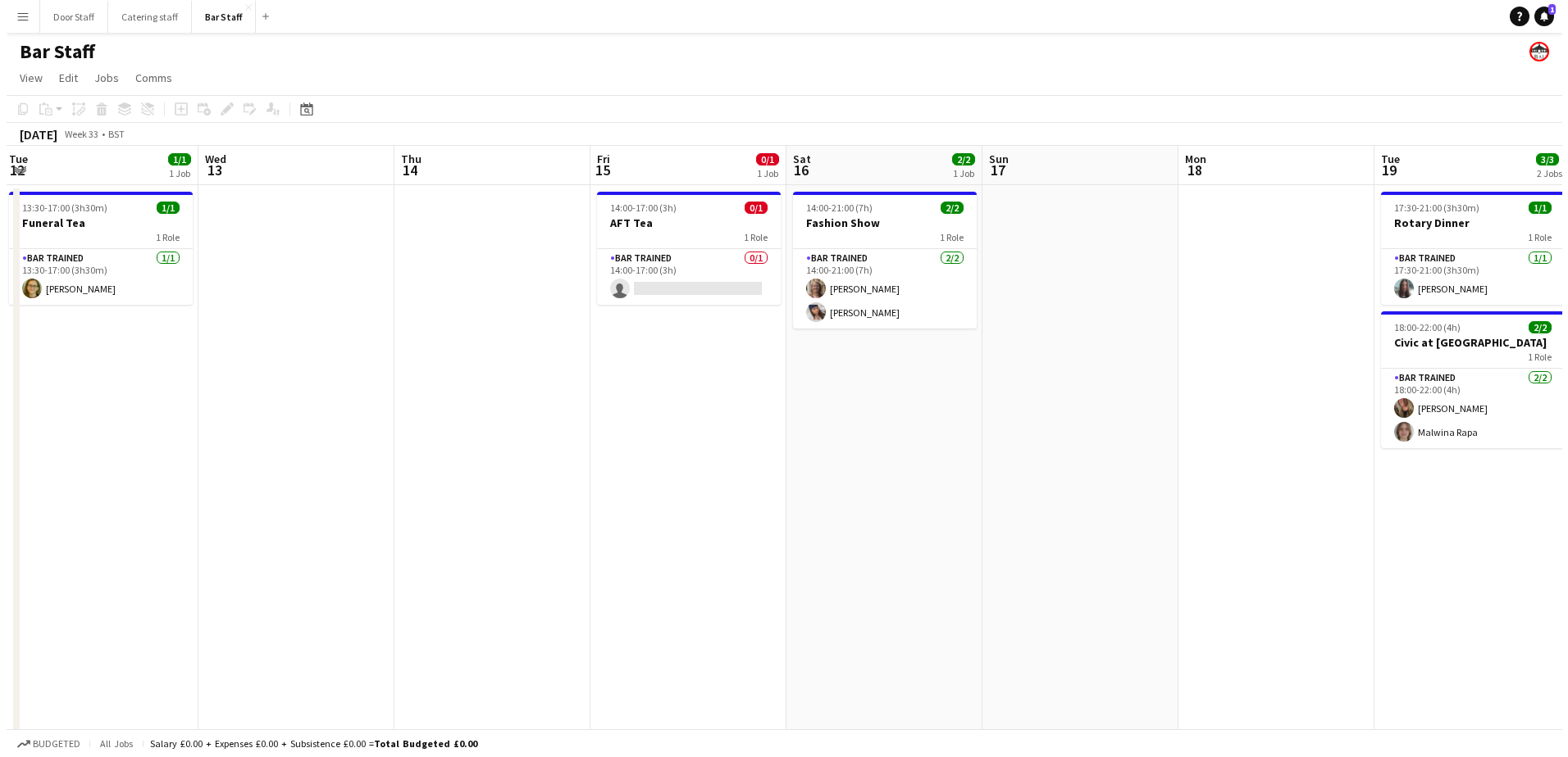
scroll to position [0, 370]
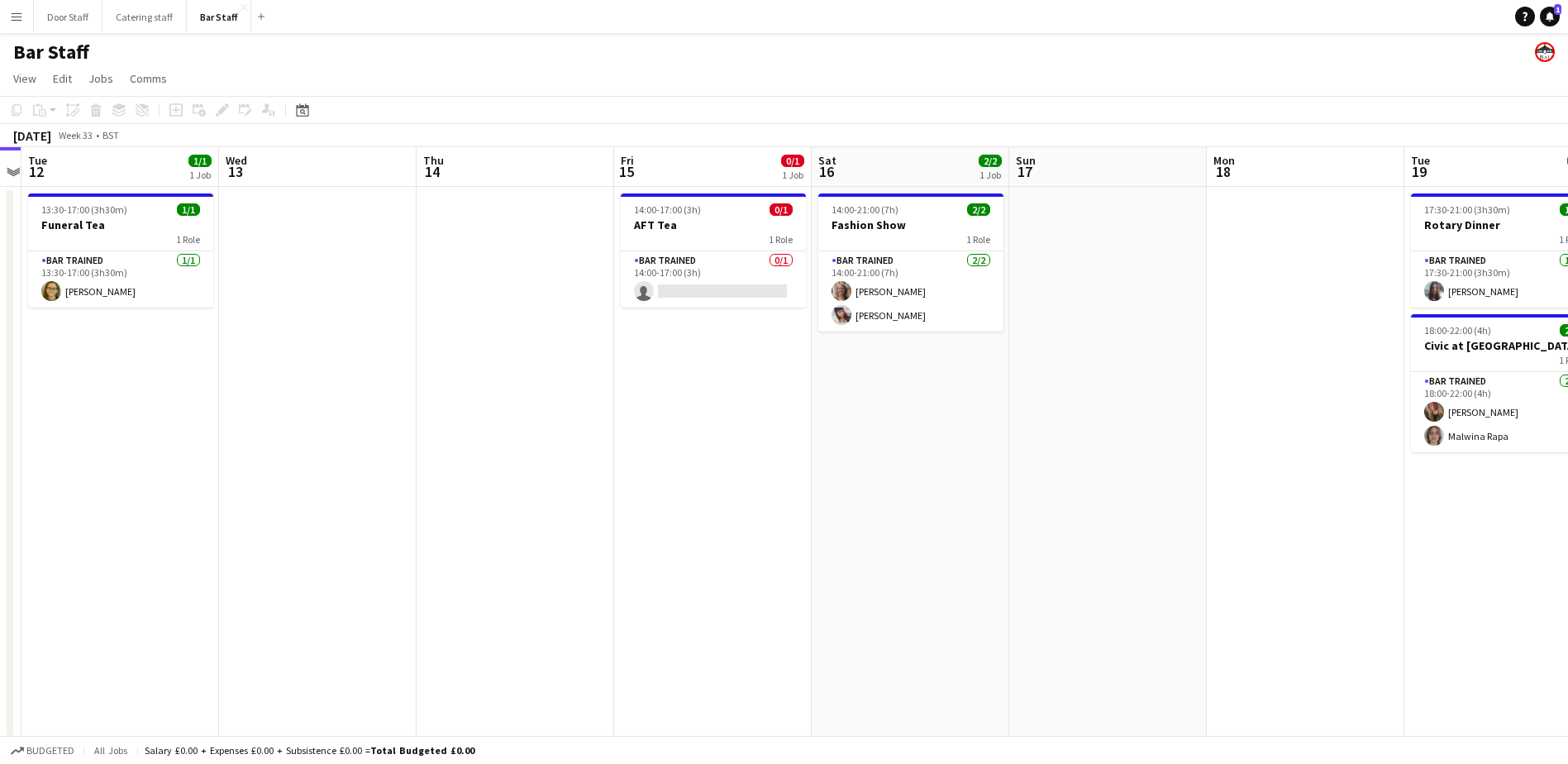
drag, startPoint x: 341, startPoint y: 493, endPoint x: 910, endPoint y: 411, distance: 574.9
click at [910, 411] on app-calendar-viewport "Sun 10 Mon 11 Tue 12 1/1 1 Job Wed 13 Thu 14 Fri 15 0/1 1 Job Sat 16 2/2 1 Job …" at bounding box center [784, 553] width 1568 height 813
click at [54, 26] on button "Door Staff Close" at bounding box center [68, 17] width 69 height 32
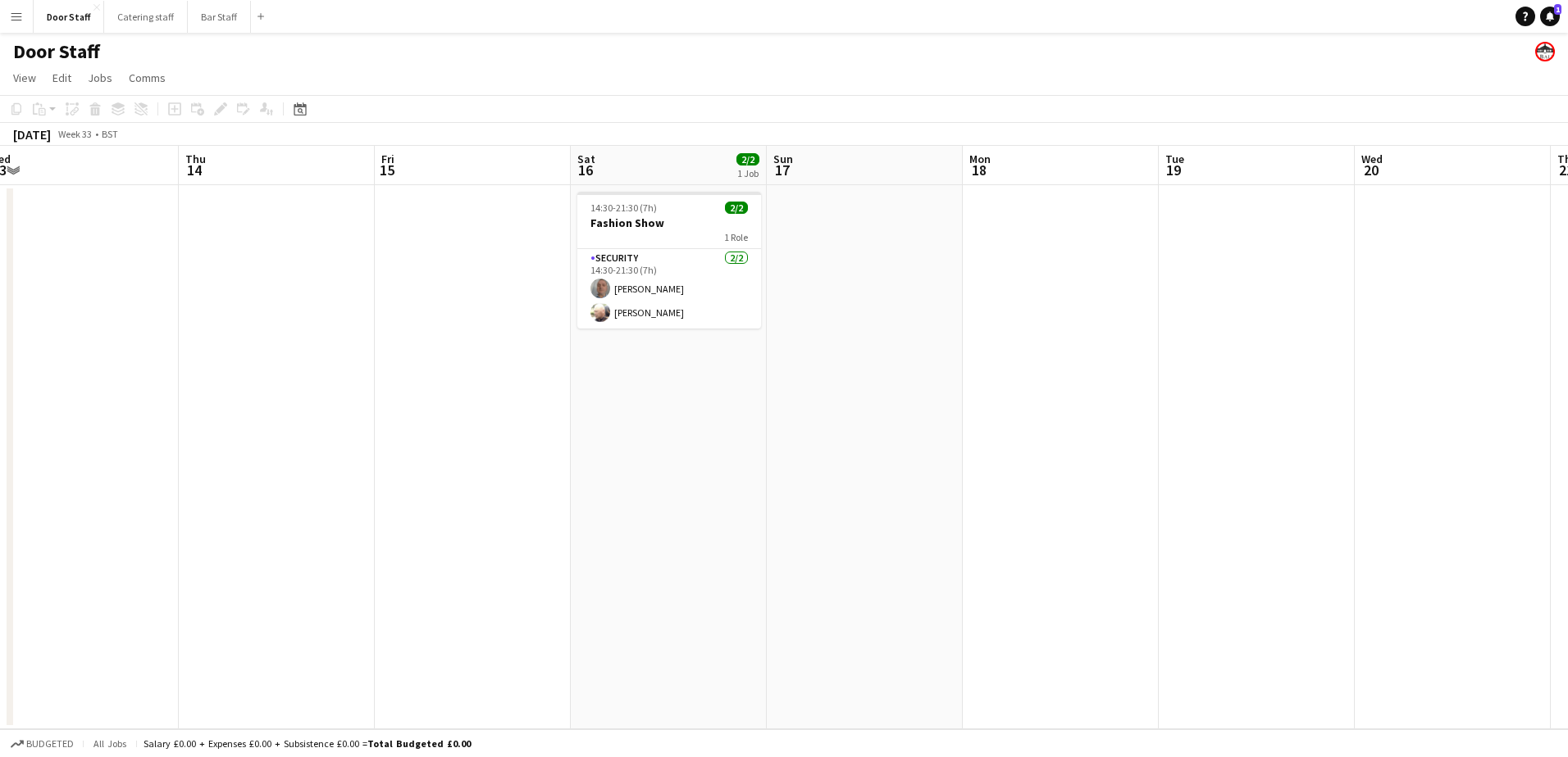
drag, startPoint x: 1190, startPoint y: 420, endPoint x: 200, endPoint y: 451, distance: 990.5
click at [199, 451] on app-calendar-viewport "Sun 10 Mon 11 Tue 12 Wed 13 Thu 14 Fri 15 Sat 16 2/2 1 Job Sun 17 Mon 18 Tue 19…" at bounding box center [784, 438] width 1568 height 584
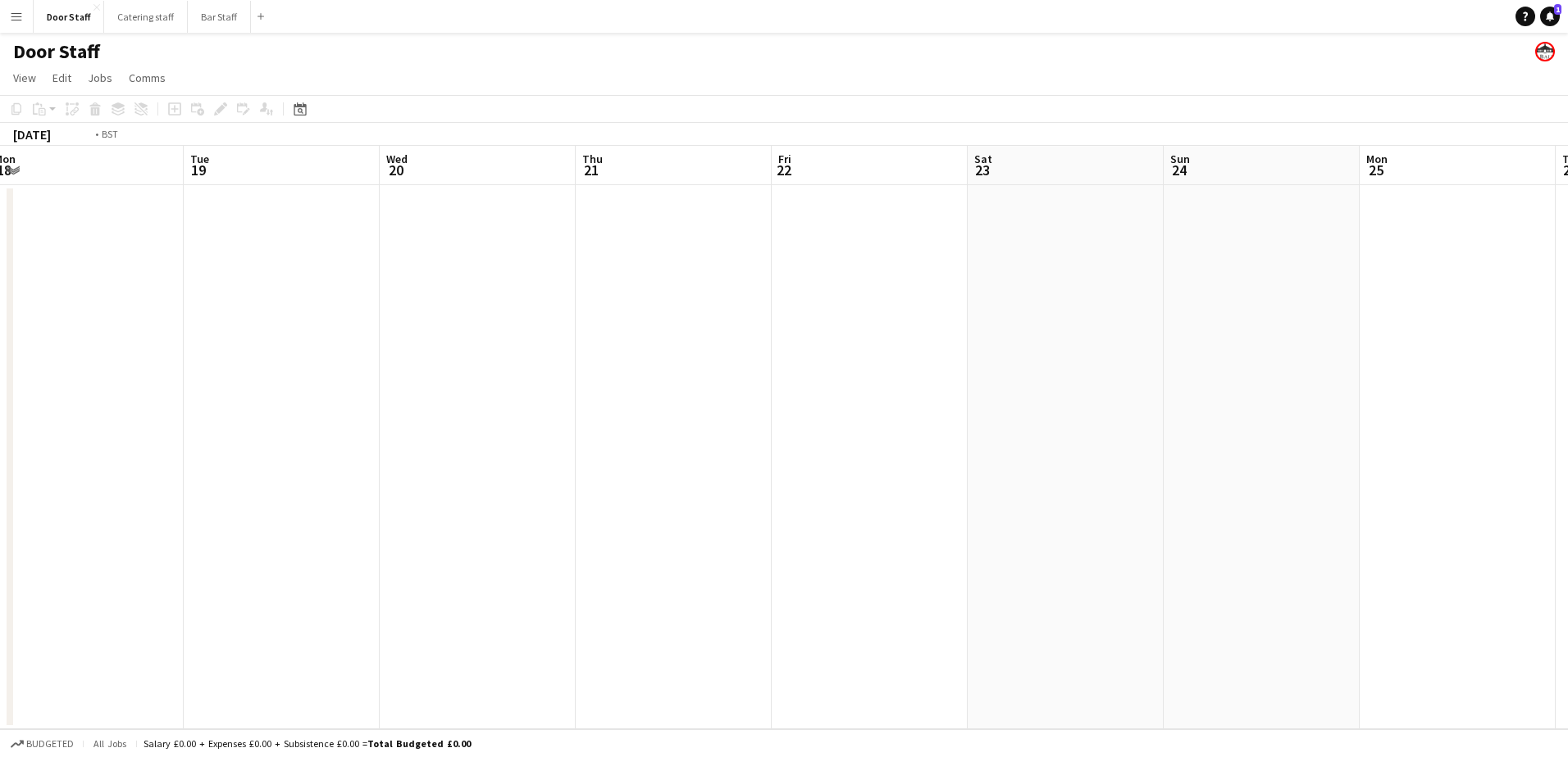
drag, startPoint x: 863, startPoint y: 428, endPoint x: 243, endPoint y: 445, distance: 620.2
click at [243, 445] on app-calendar-viewport "Fri 15 Sat 16 2/2 1 Job Sun 17 Mon 18 Tue 19 Wed 20 Thu 21 Fri 22 Sat 23 Sun 24…" at bounding box center [784, 438] width 1568 height 584
drag, startPoint x: 790, startPoint y: 416, endPoint x: 541, endPoint y: 420, distance: 249.0
click at [541, 420] on app-calendar-viewport "Fri 15 Sat 16 2/2 1 Job Sun 17 Mon 18 Tue 19 Wed 20 Thu 21 Fri 22 Sat 23 Sun 24…" at bounding box center [784, 438] width 1568 height 584
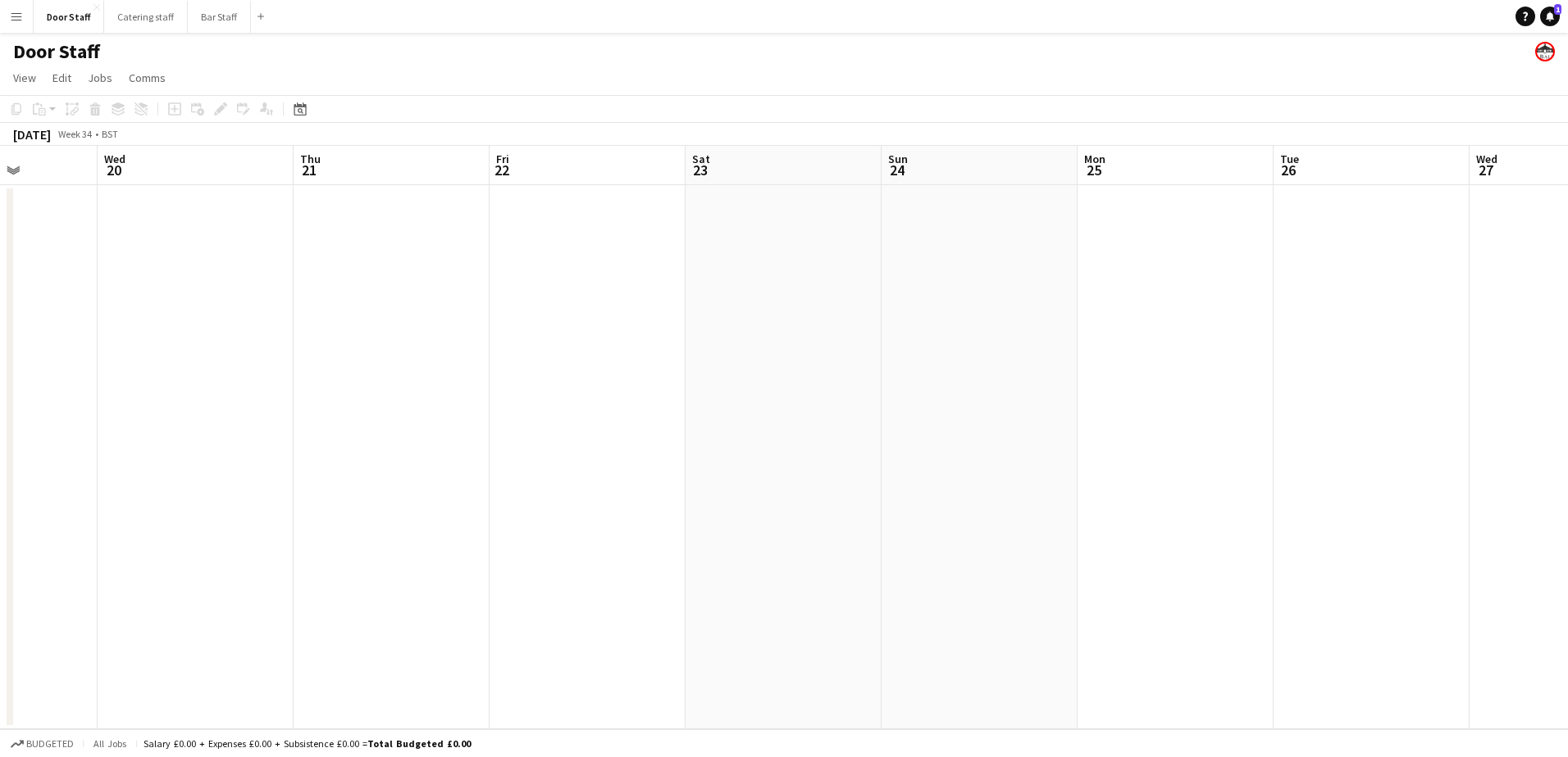
click at [983, 262] on app-date-cell at bounding box center [979, 457] width 196 height 545
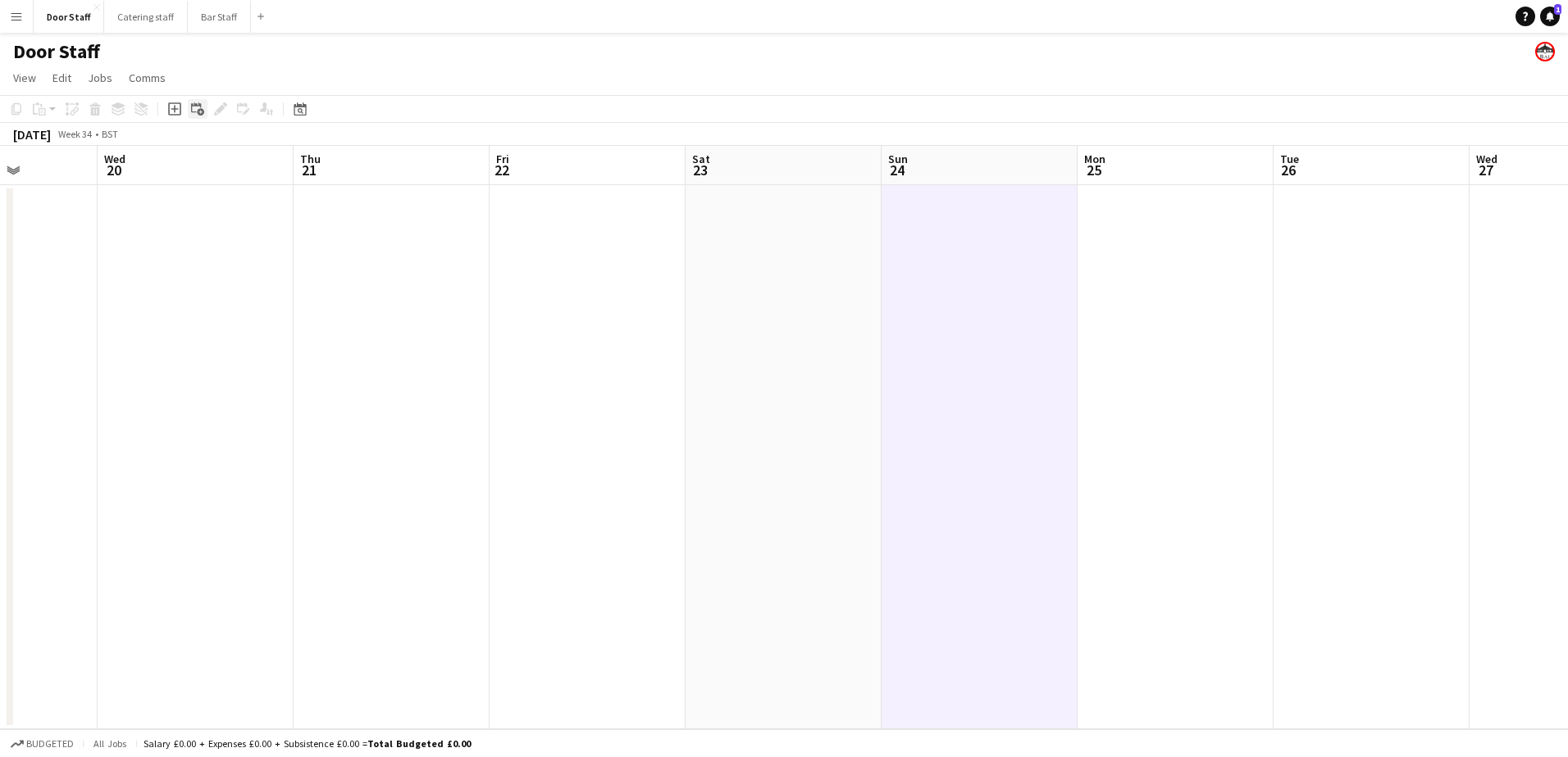
click at [202, 106] on icon "Add linked Job" at bounding box center [197, 109] width 13 height 13
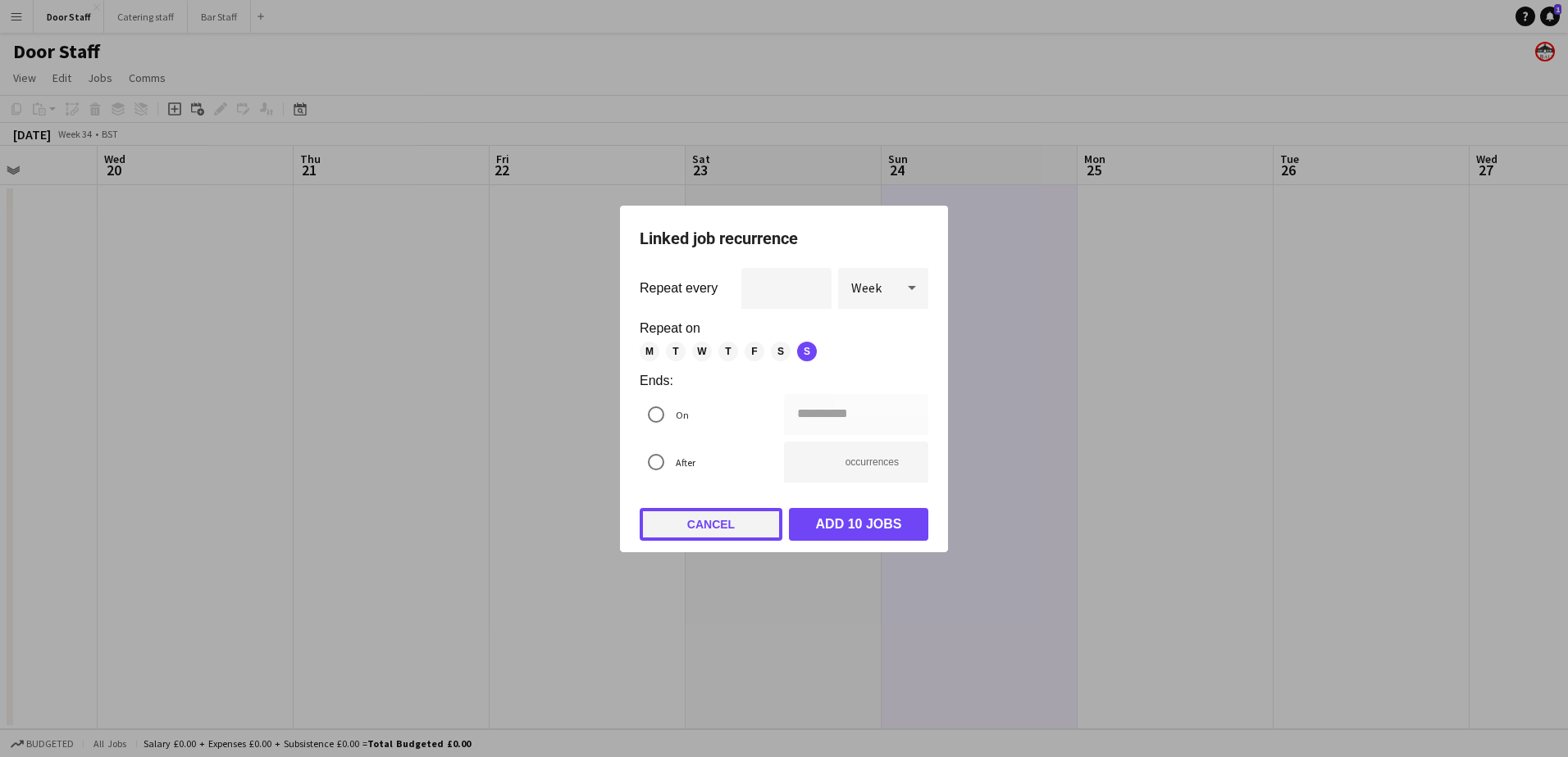
click at [704, 523] on button "Cancel" at bounding box center [711, 525] width 142 height 33
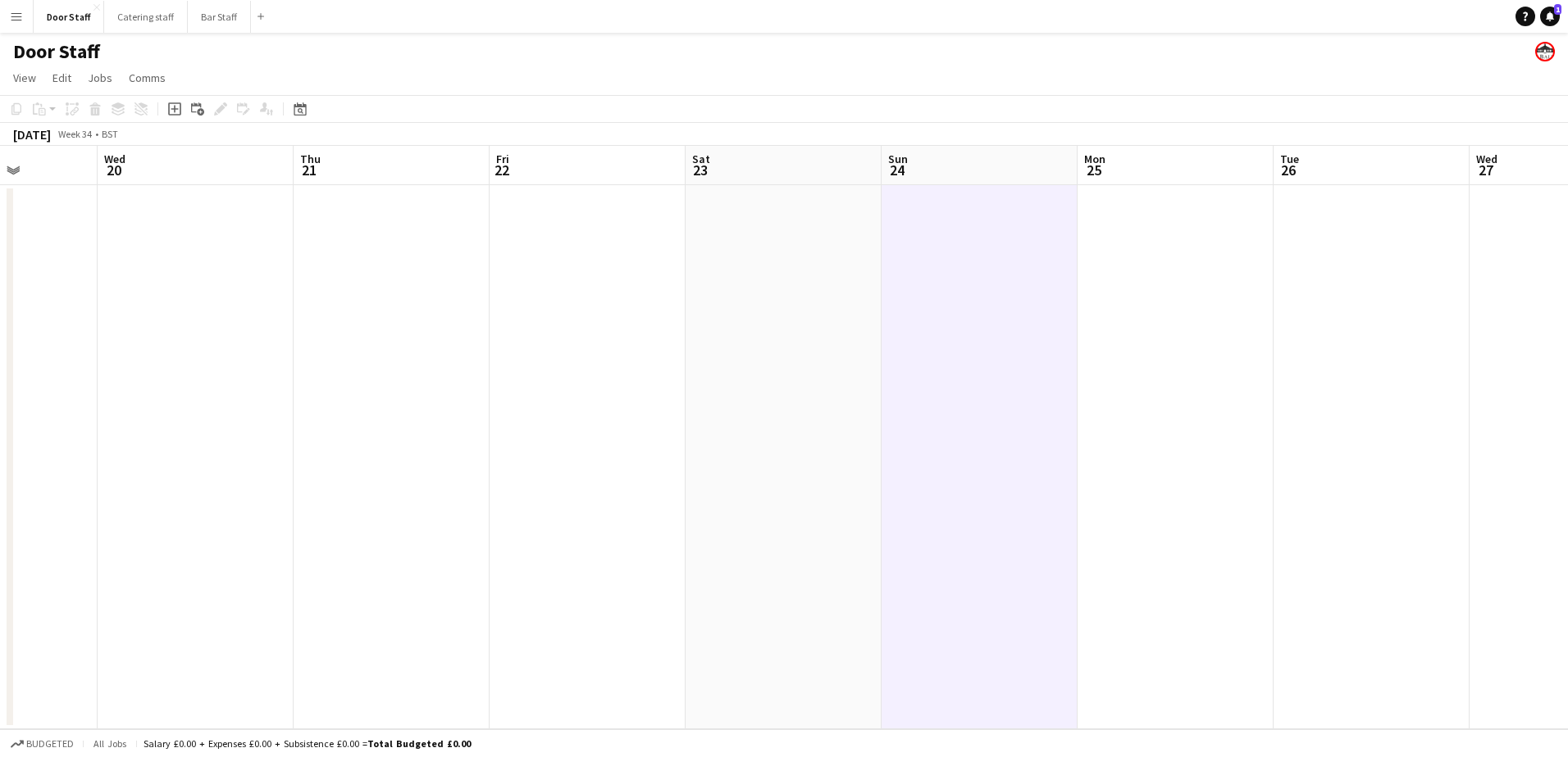
click at [932, 155] on app-board-header-date "Sun 24" at bounding box center [979, 166] width 196 height 40
click at [928, 165] on app-board-header-date "Sun 24" at bounding box center [979, 166] width 196 height 40
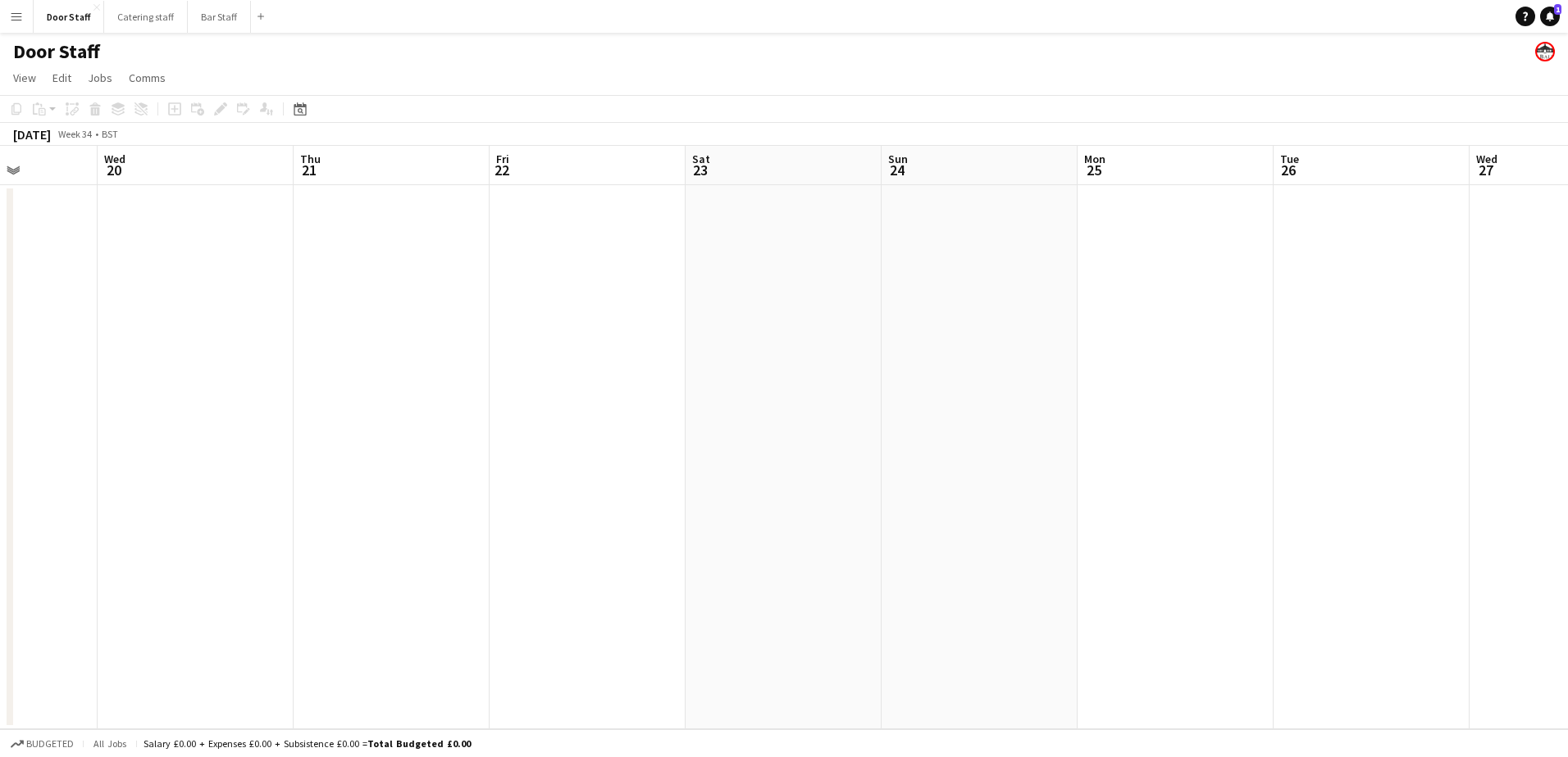
click at [928, 165] on app-board-header-date "Sun 24" at bounding box center [979, 166] width 196 height 40
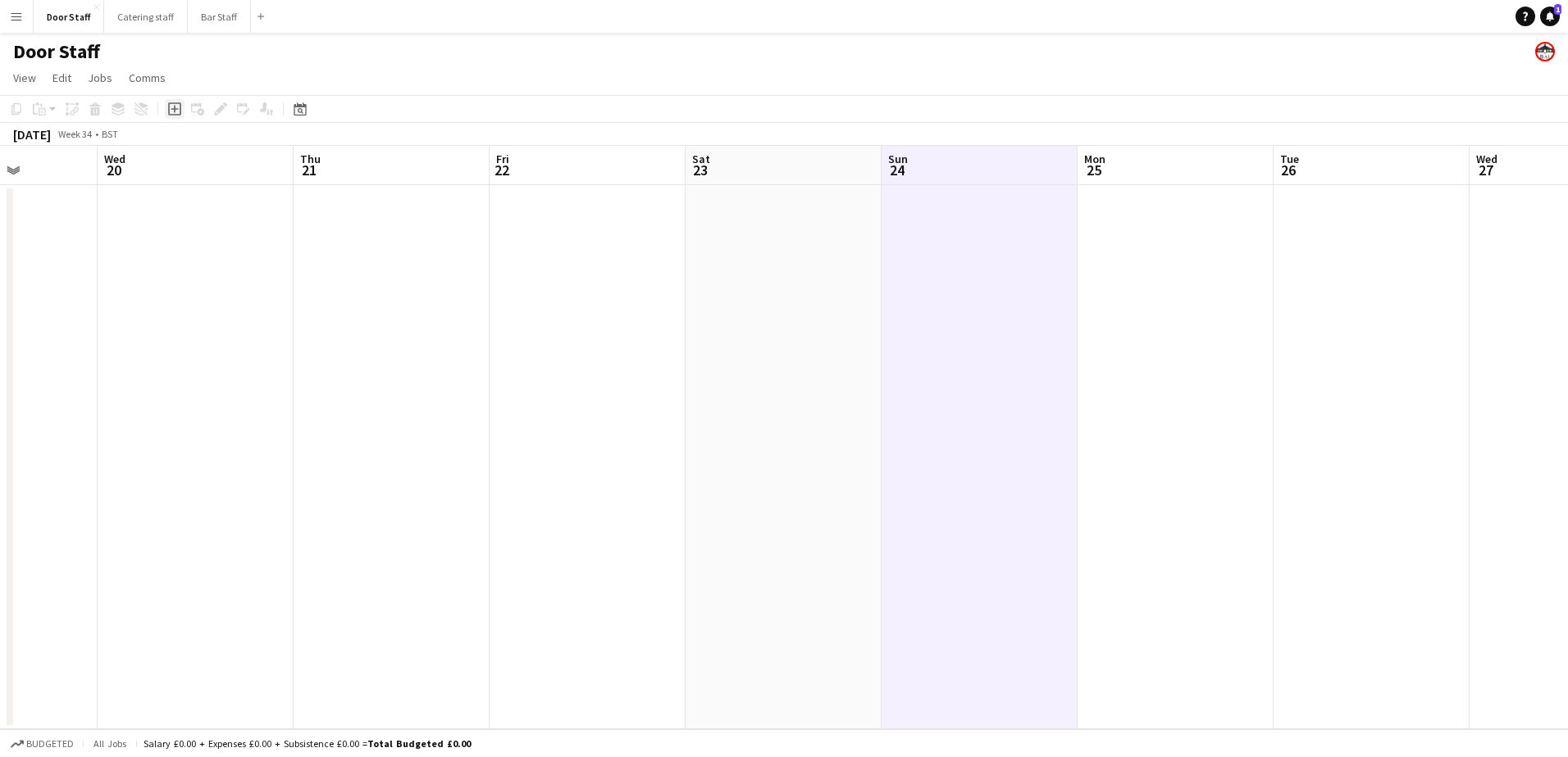
click at [173, 105] on icon "Add job" at bounding box center [174, 109] width 13 height 13
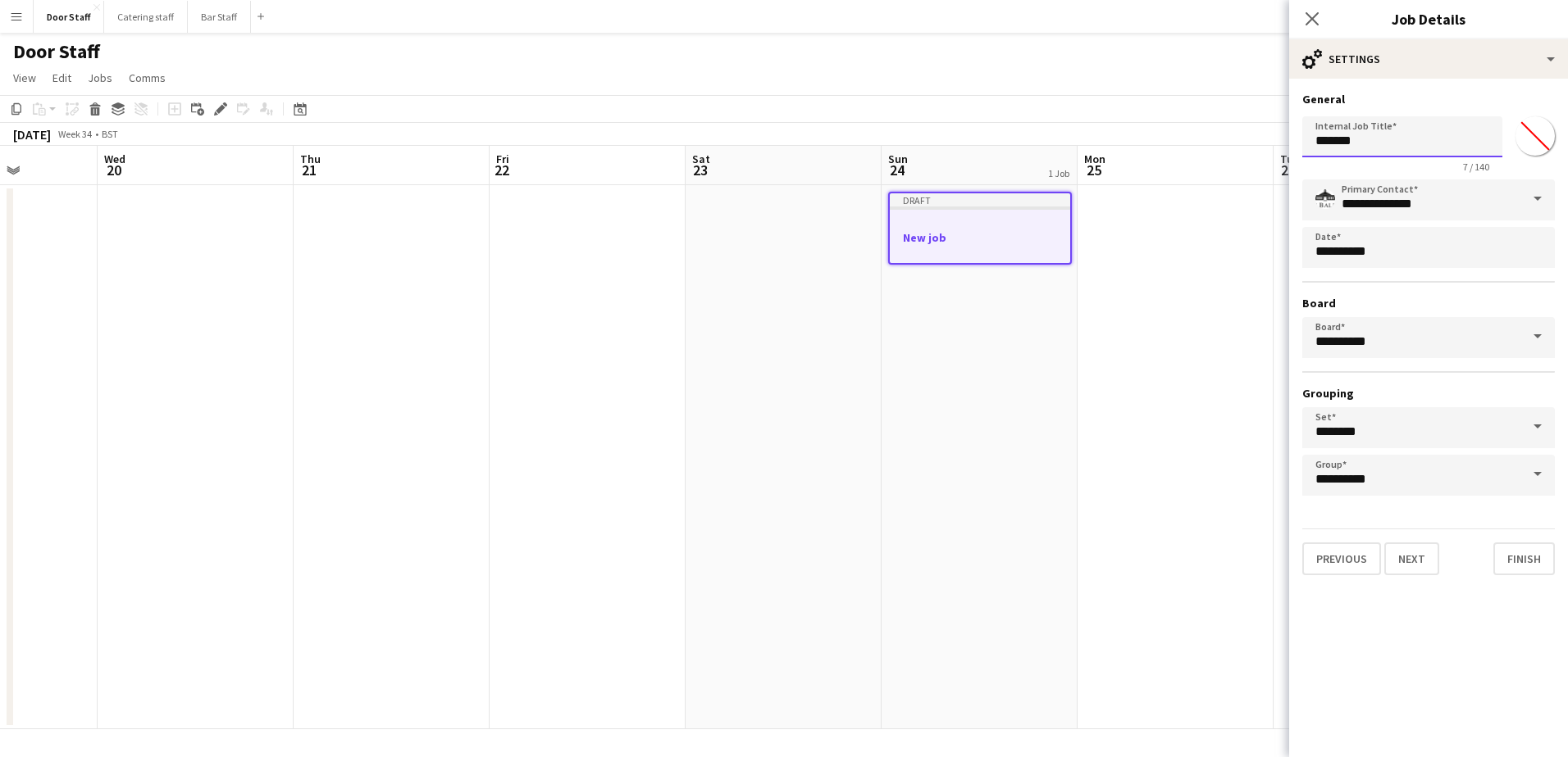
click at [1385, 147] on input "*******" at bounding box center [1402, 136] width 200 height 41
type input "*******"
click at [1414, 571] on button "Next" at bounding box center [1412, 559] width 55 height 33
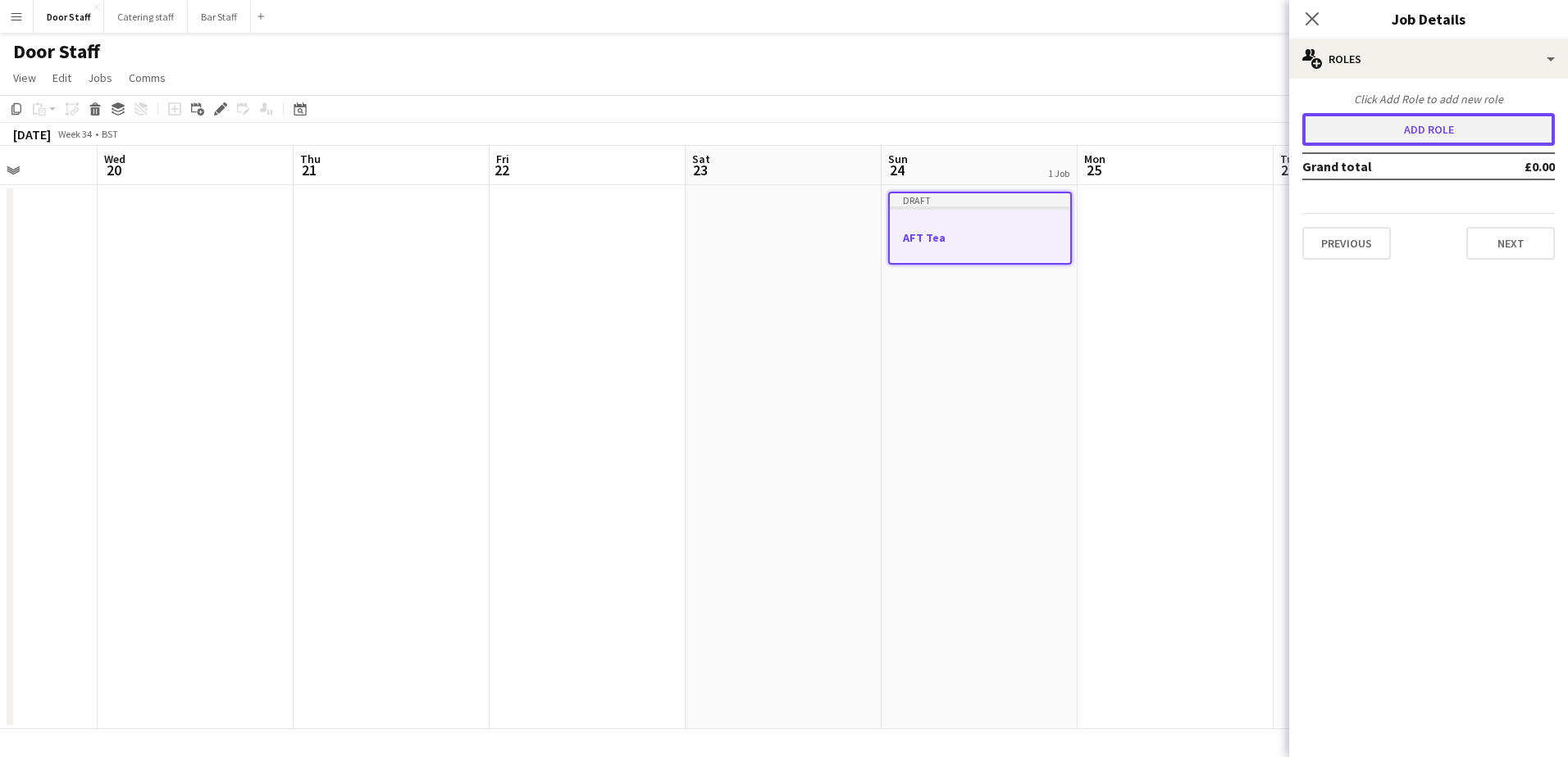
click at [1425, 125] on button "Add role" at bounding box center [1428, 129] width 252 height 33
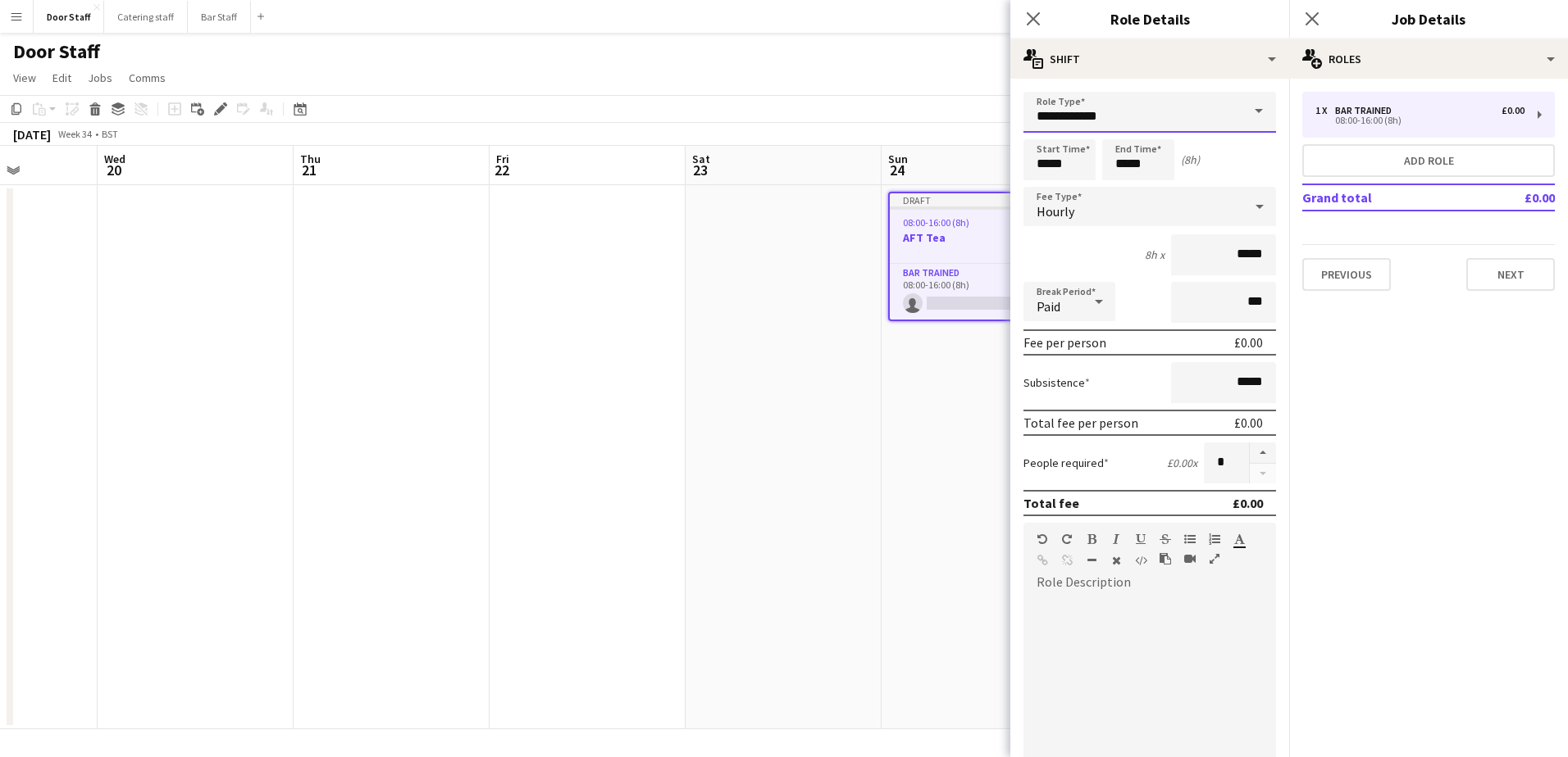
click at [1088, 108] on input "**********" at bounding box center [1149, 111] width 252 height 41
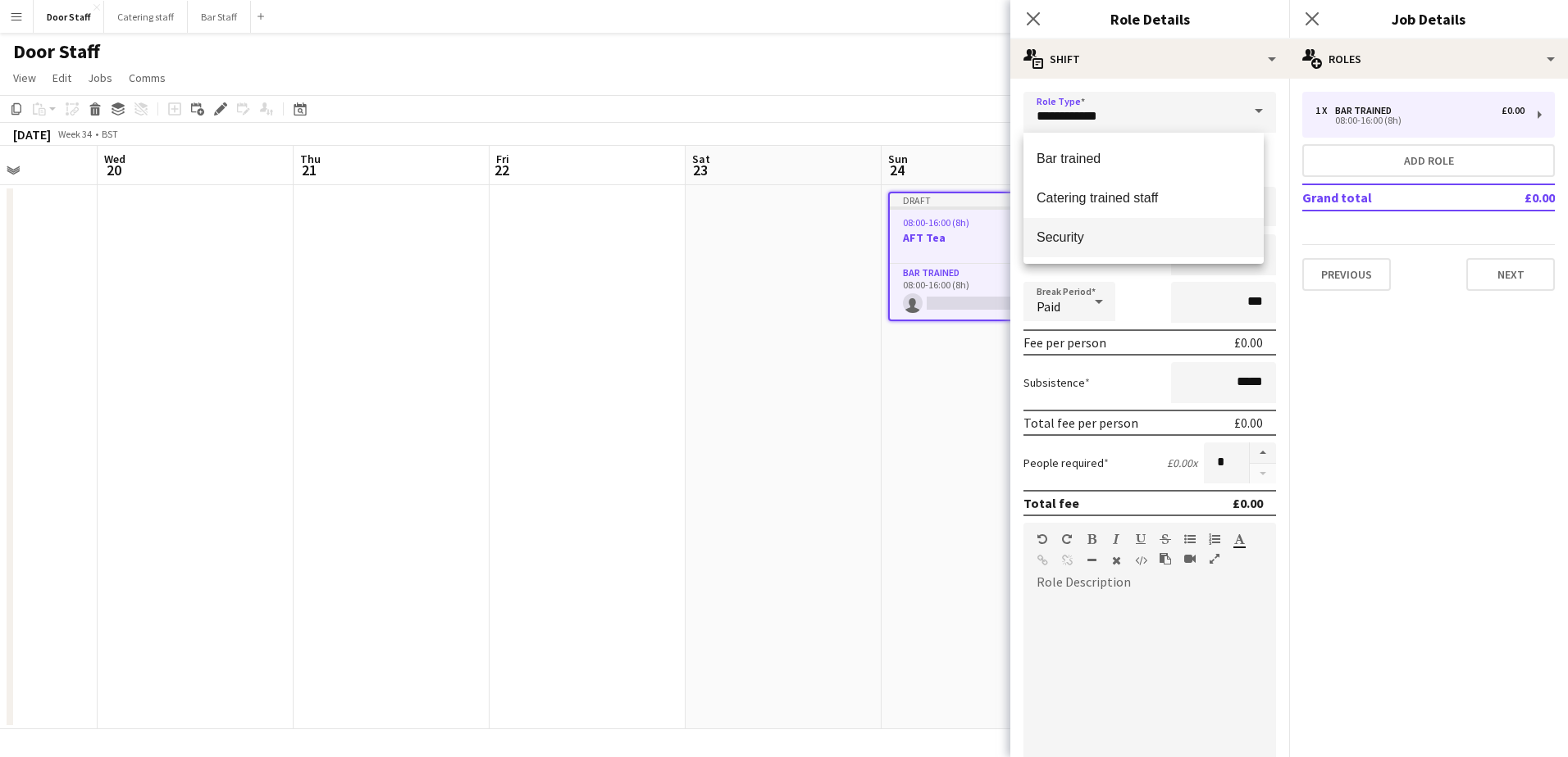
click at [1066, 233] on span "Security" at bounding box center [1143, 237] width 214 height 16
type input "********"
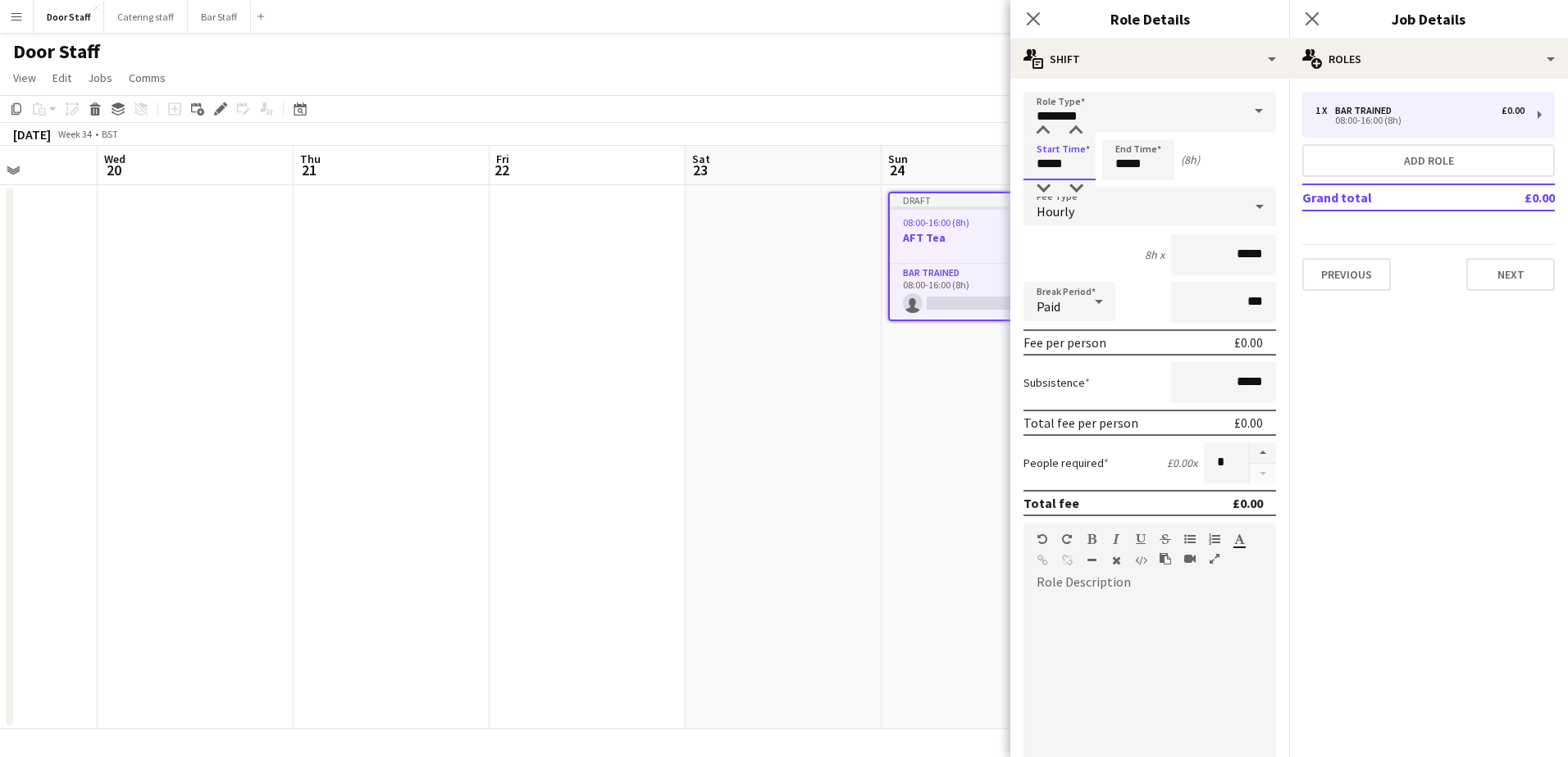
click at [1053, 162] on input "*****" at bounding box center [1059, 159] width 73 height 41
click at [1055, 162] on input "*****" at bounding box center [1059, 159] width 73 height 41
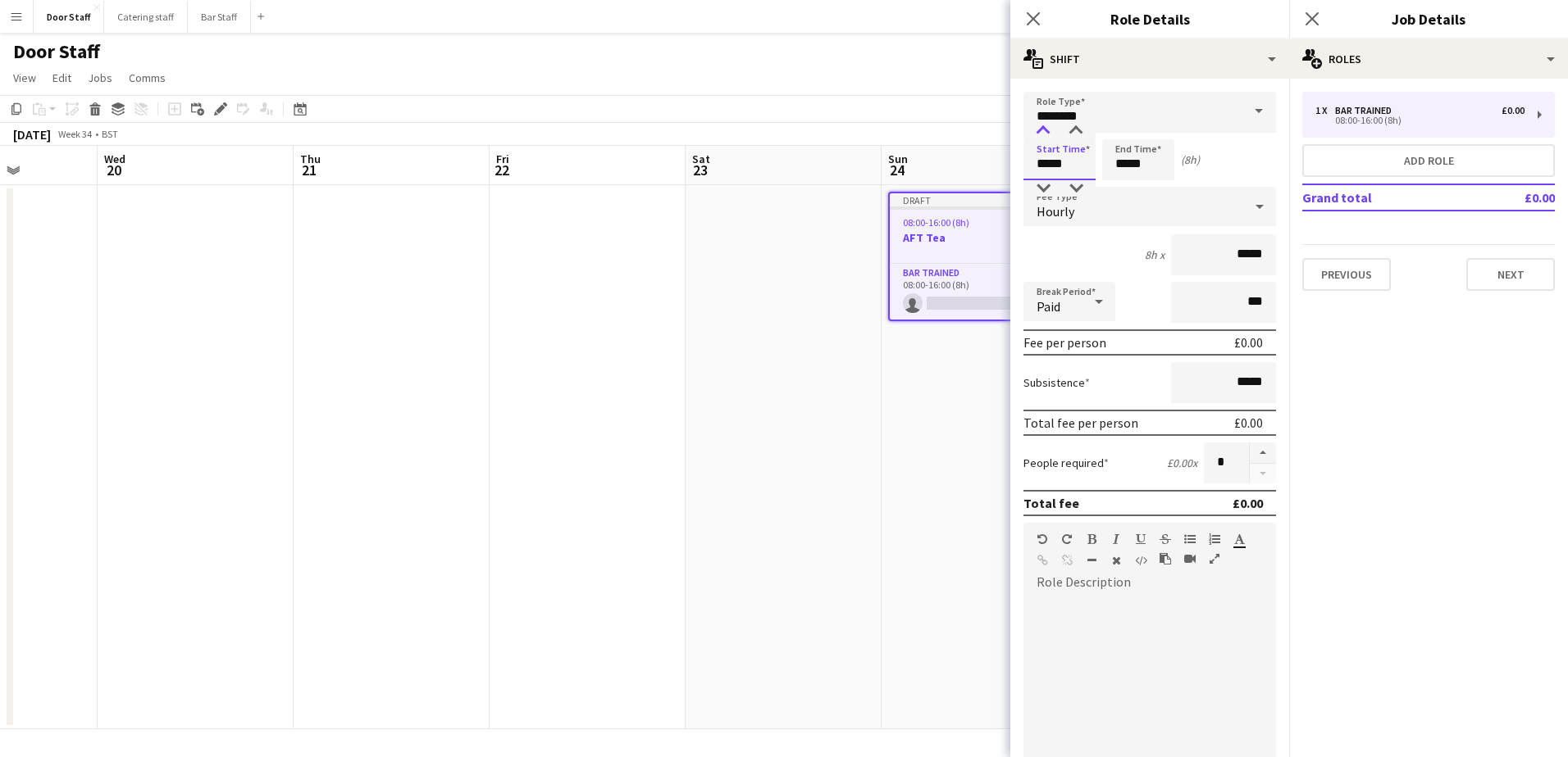
click at [1042, 134] on div at bounding box center [1043, 130] width 33 height 16
click at [1083, 129] on div at bounding box center [1076, 130] width 33 height 16
type input "*****"
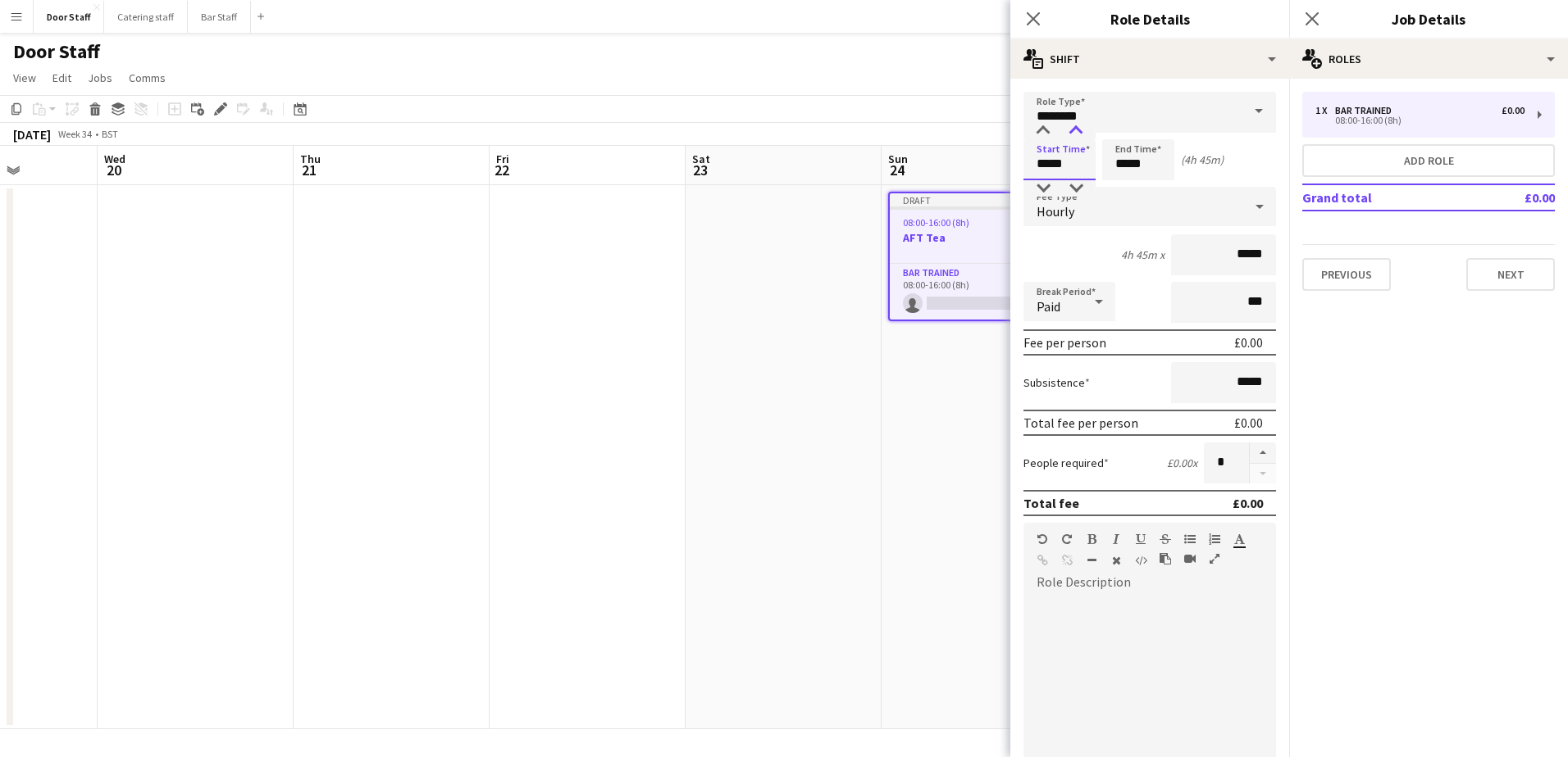
click at [1083, 129] on div at bounding box center [1076, 130] width 33 height 16
click at [1130, 155] on input "*****" at bounding box center [1138, 159] width 73 height 41
click at [1158, 131] on div at bounding box center [1154, 130] width 33 height 16
click at [1129, 129] on div at bounding box center [1122, 130] width 33 height 16
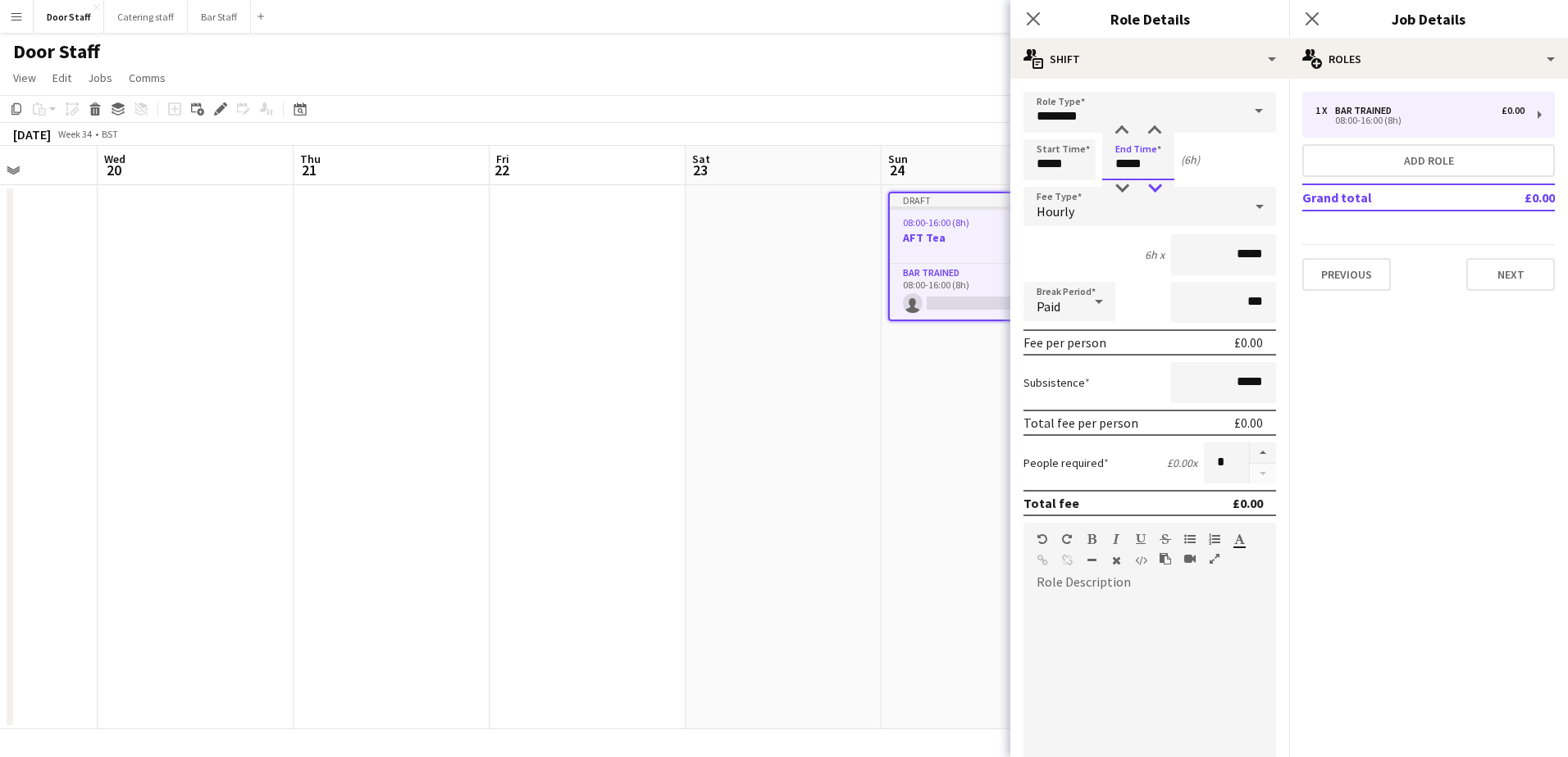
click at [1158, 192] on div at bounding box center [1154, 188] width 33 height 16
type input "*****"
click at [1158, 192] on div at bounding box center [1154, 188] width 33 height 16
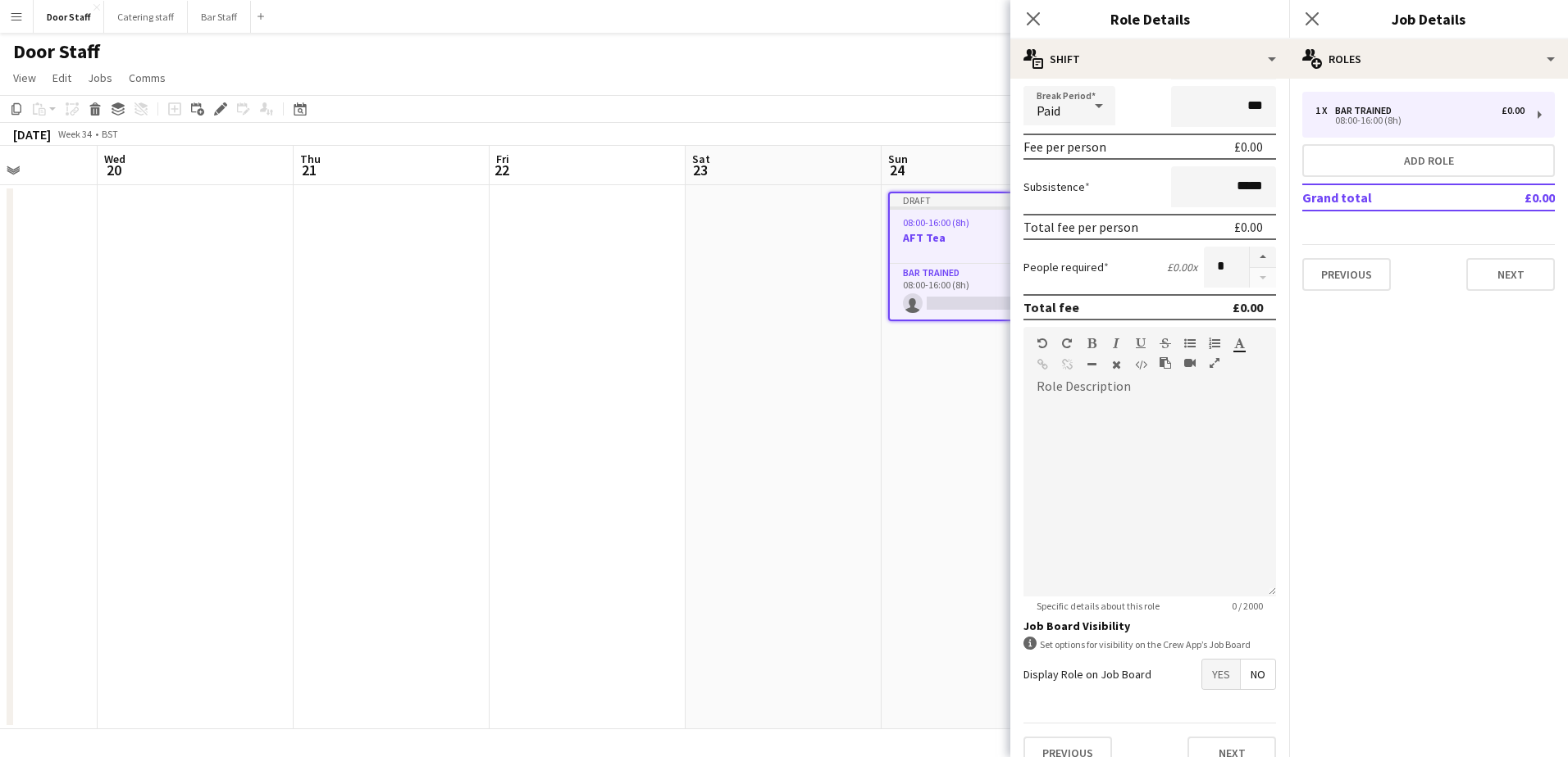
scroll to position [221, 0]
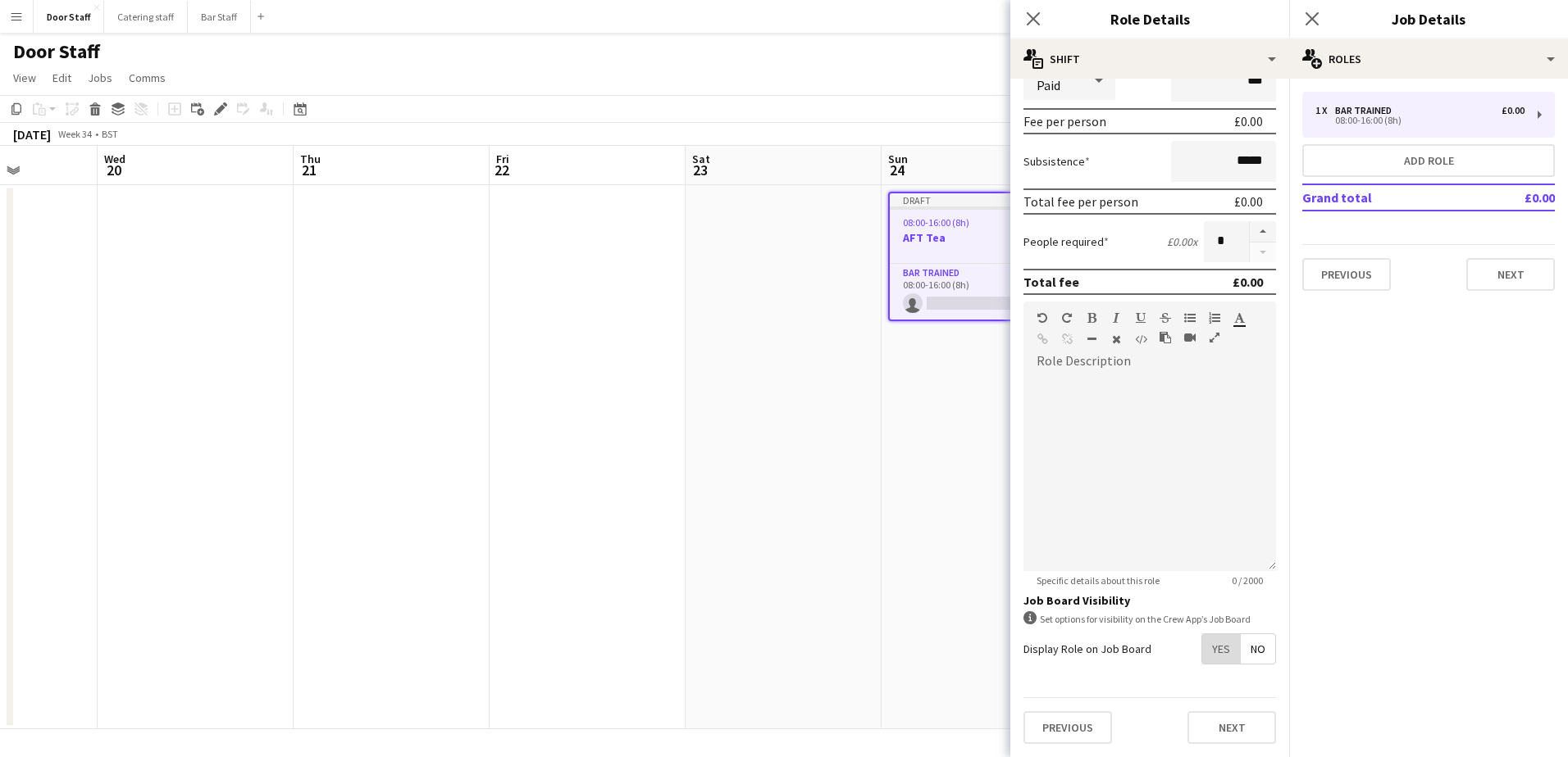
click at [1215, 650] on span "Yes" at bounding box center [1221, 649] width 38 height 29
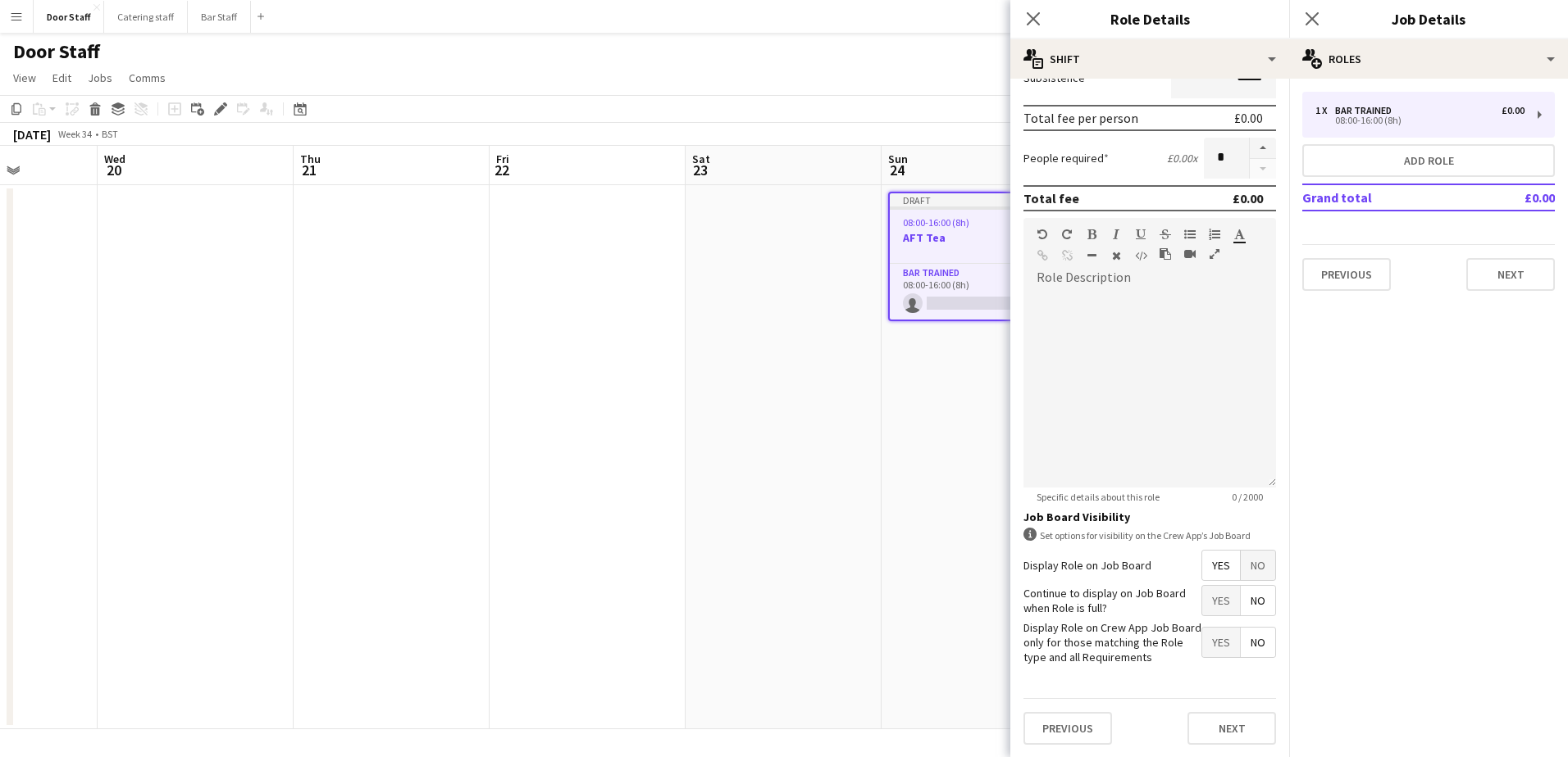
scroll to position [306, 0]
click at [1236, 732] on button "Next" at bounding box center [1231, 728] width 89 height 33
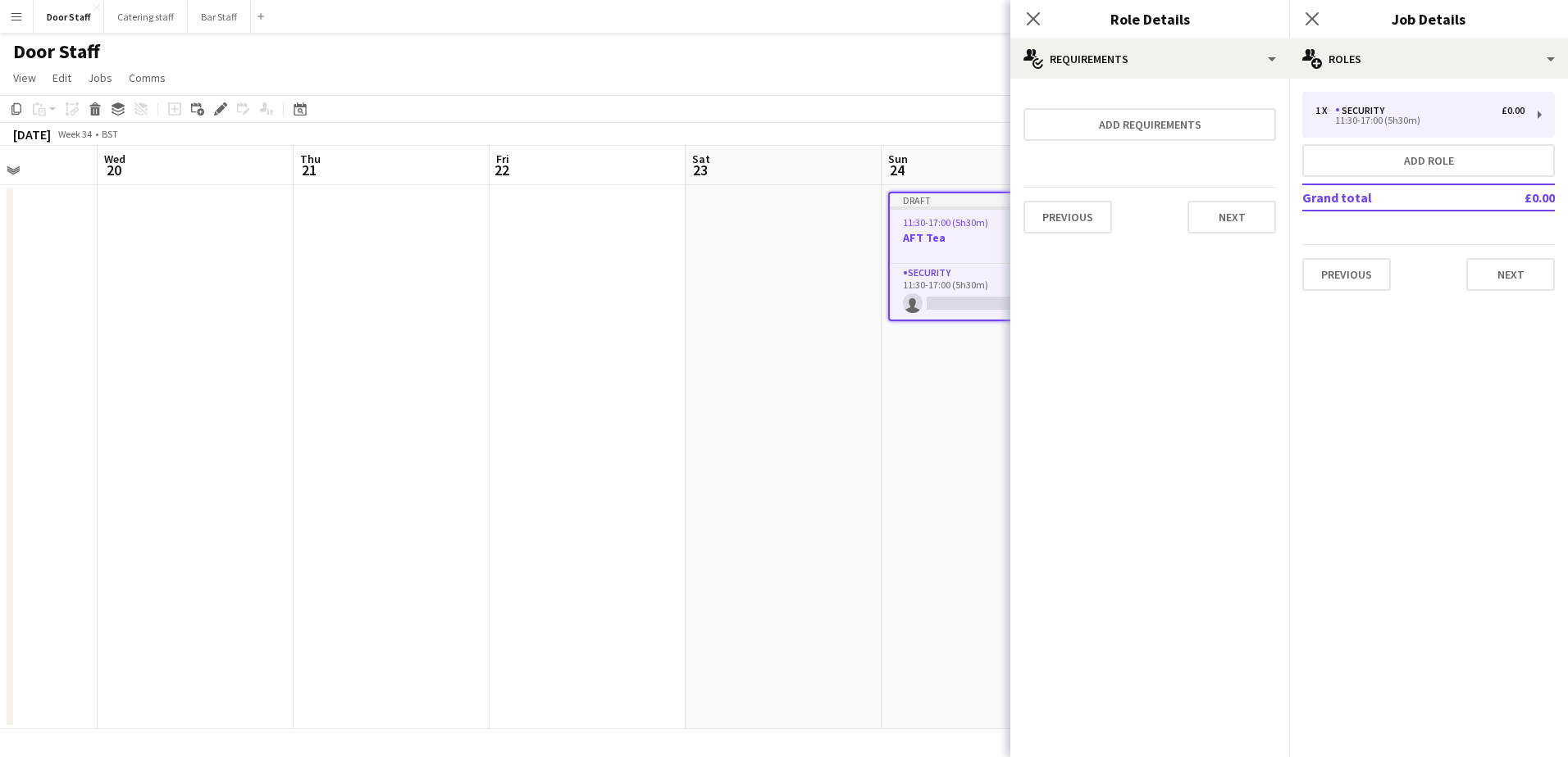
scroll to position [0, 0]
click at [1229, 221] on button "Next" at bounding box center [1231, 218] width 89 height 33
click at [1227, 222] on button "Finish" at bounding box center [1244, 220] width 61 height 33
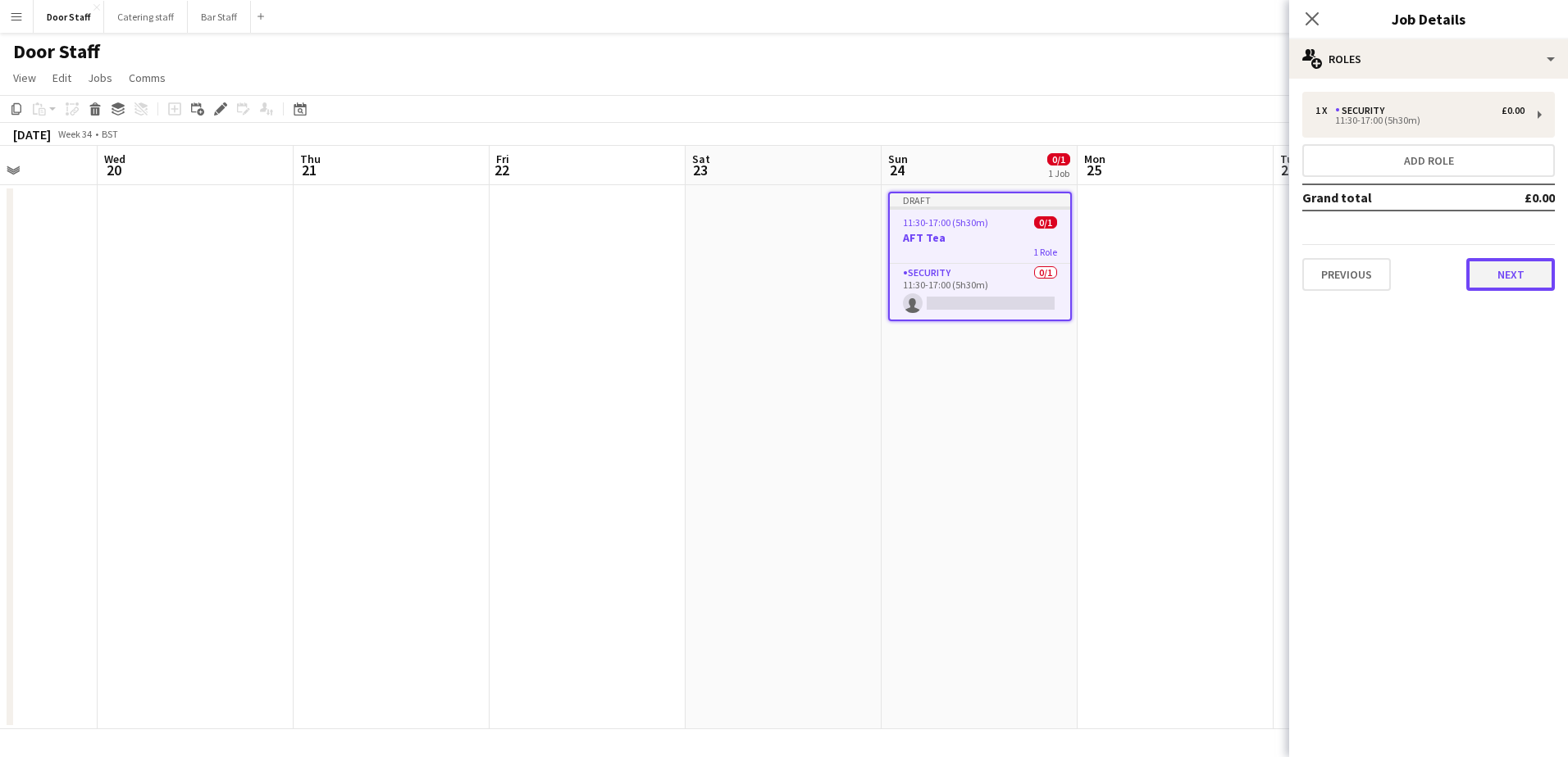
click at [1526, 279] on button "Next" at bounding box center [1510, 274] width 89 height 33
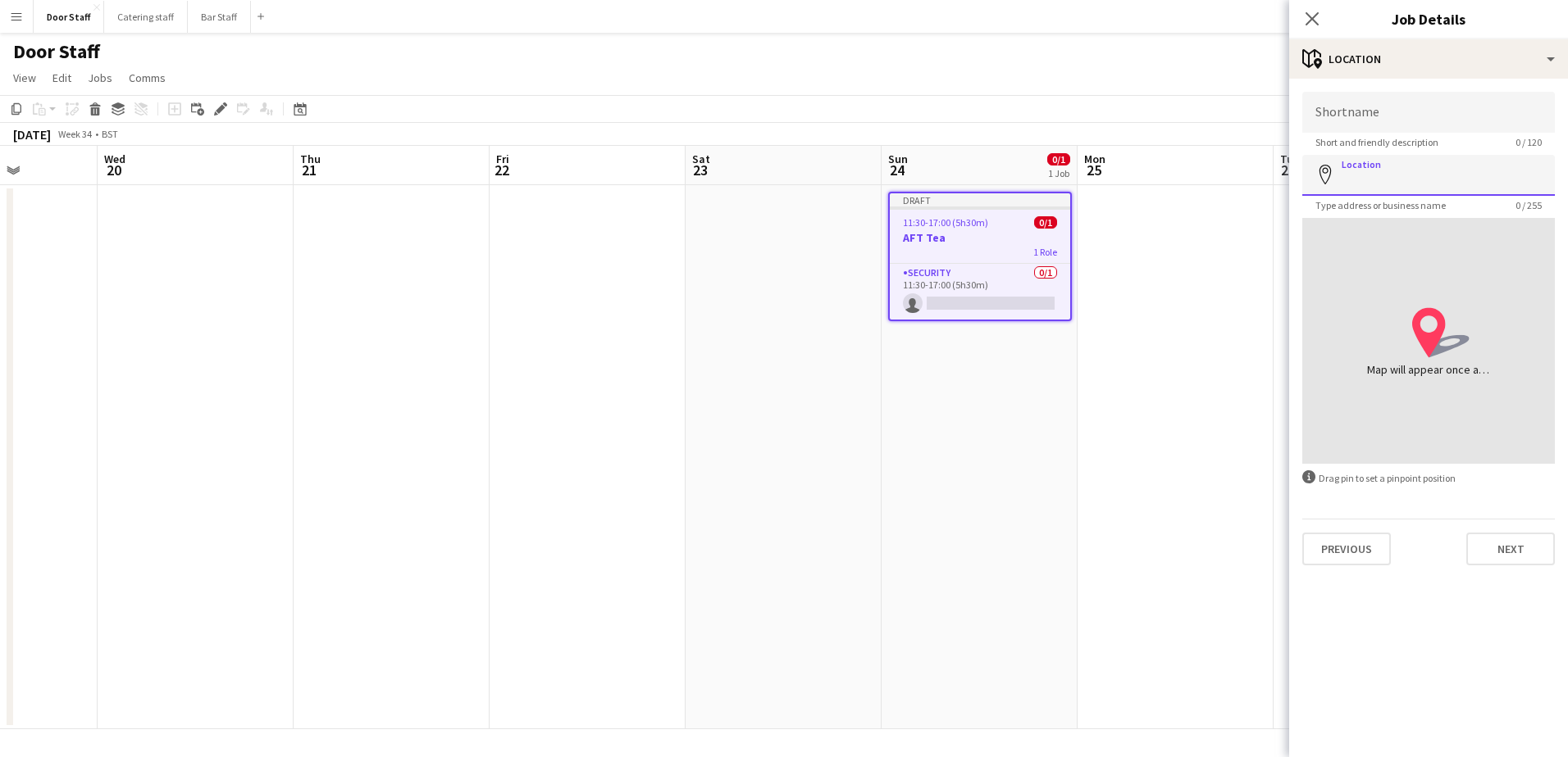
drag, startPoint x: 1422, startPoint y: 164, endPoint x: 1431, endPoint y: 165, distance: 9.1
click at [1429, 164] on input "Location" at bounding box center [1428, 174] width 252 height 41
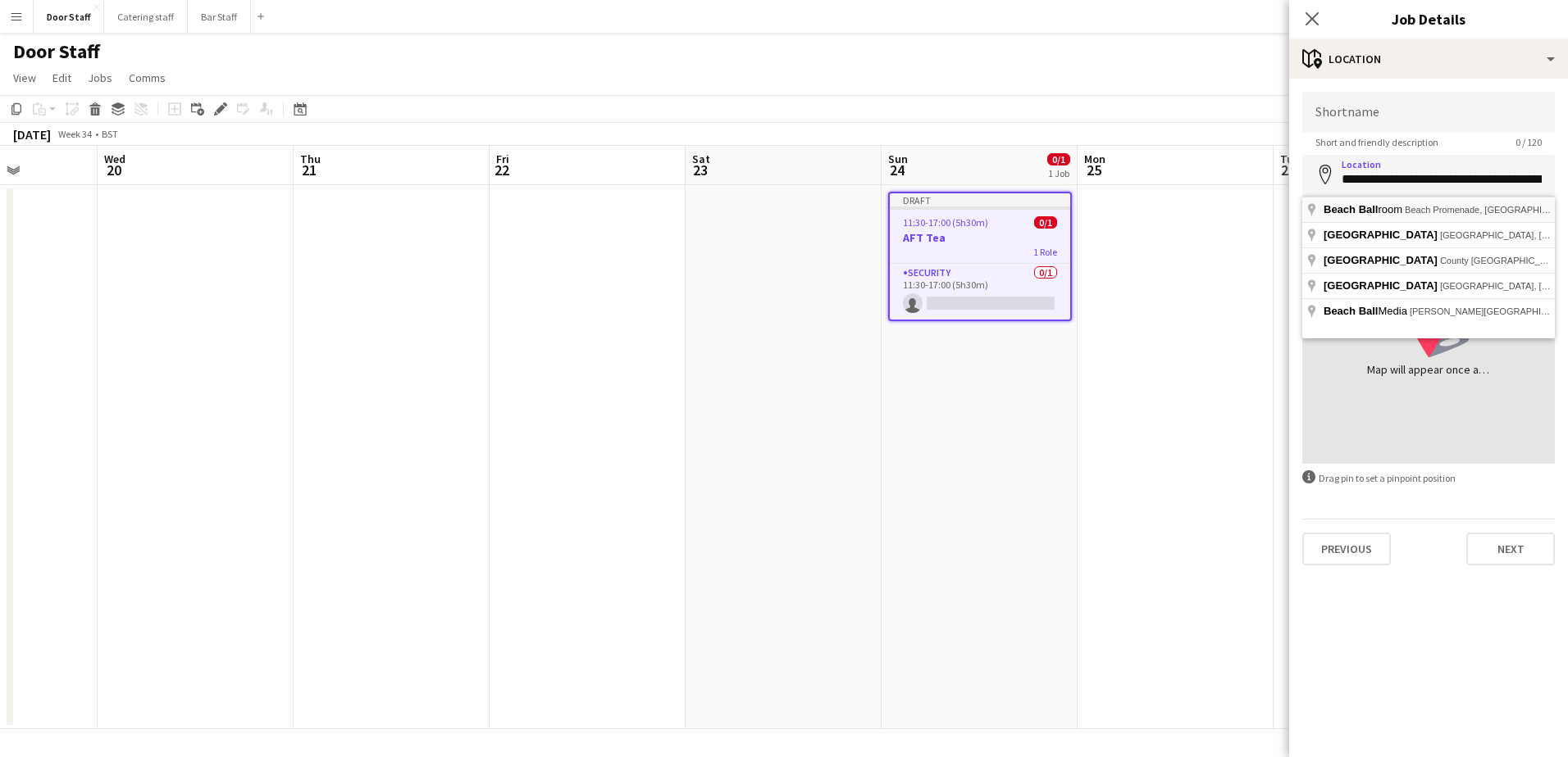
type input "**********"
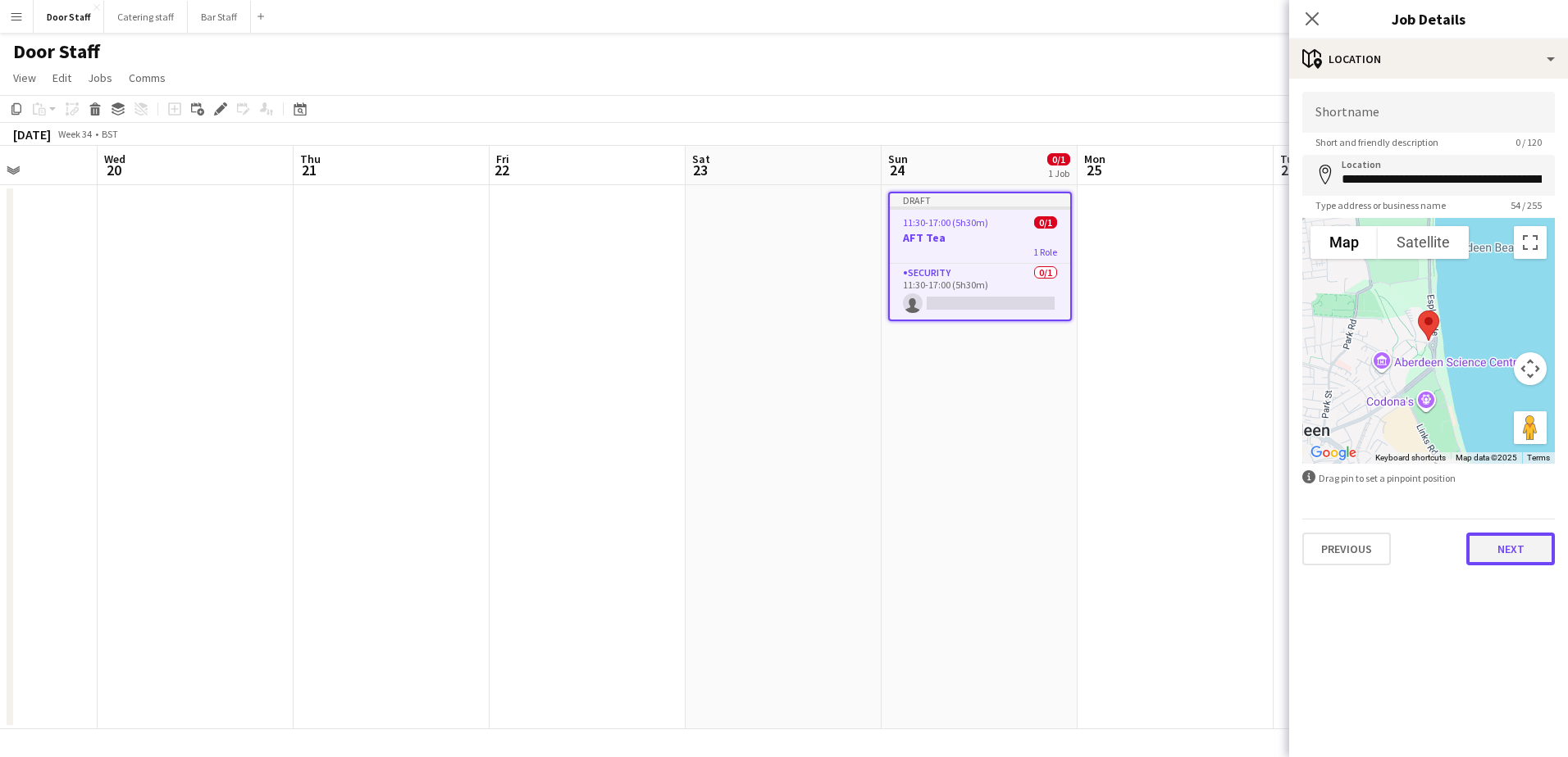
click at [1530, 550] on button "Next" at bounding box center [1510, 549] width 89 height 33
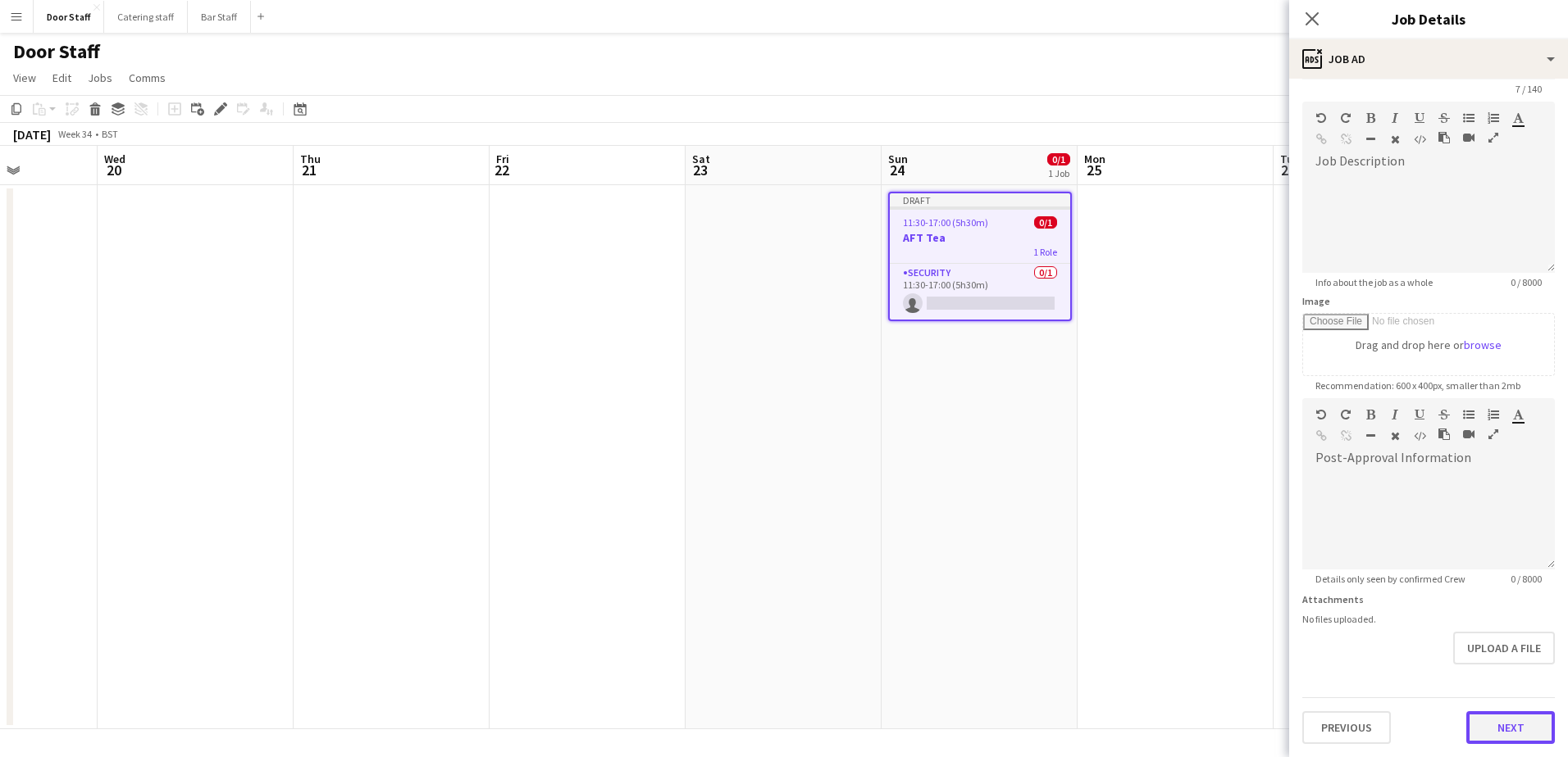
click at [1481, 678] on form "Headline ******* 7 / 140 Job Description default Heading 1 Heading 2 Heading 3 …" at bounding box center [1428, 392] width 279 height 706
click at [1506, 718] on button "Next" at bounding box center [1510, 728] width 89 height 33
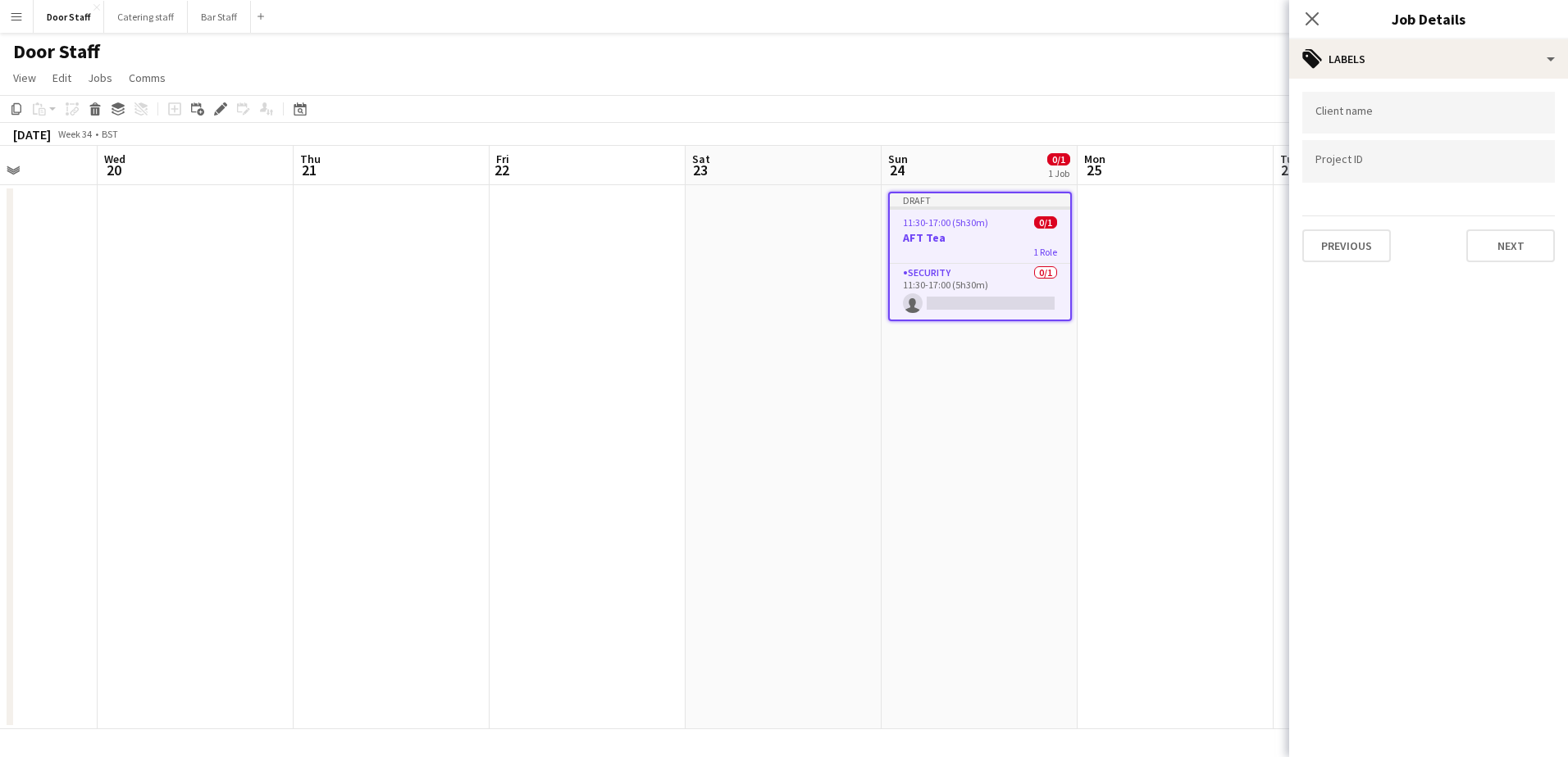
scroll to position [0, 0]
click at [1485, 257] on button "Next" at bounding box center [1510, 246] width 89 height 33
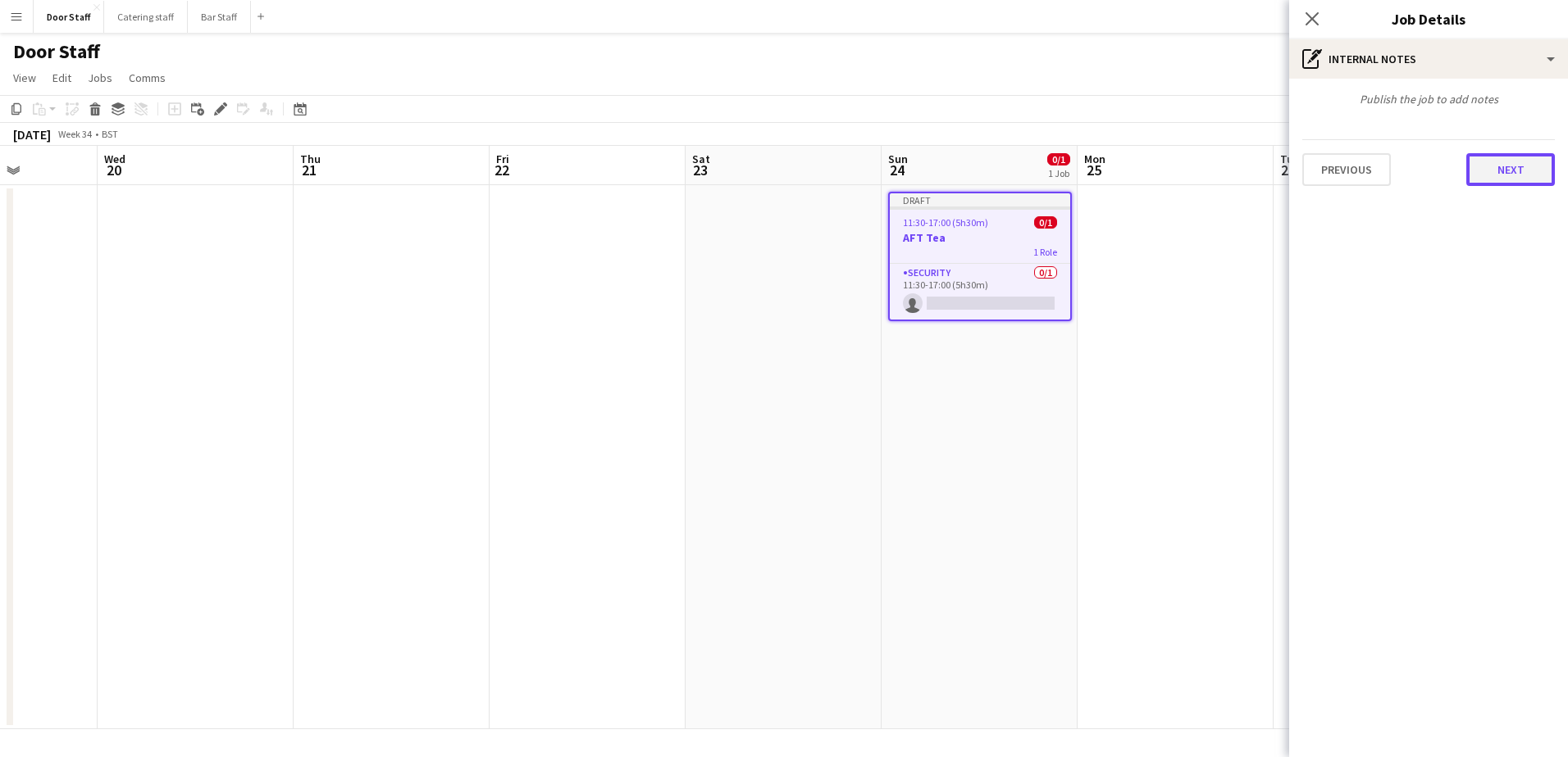
click at [1508, 173] on button "Next" at bounding box center [1510, 170] width 89 height 33
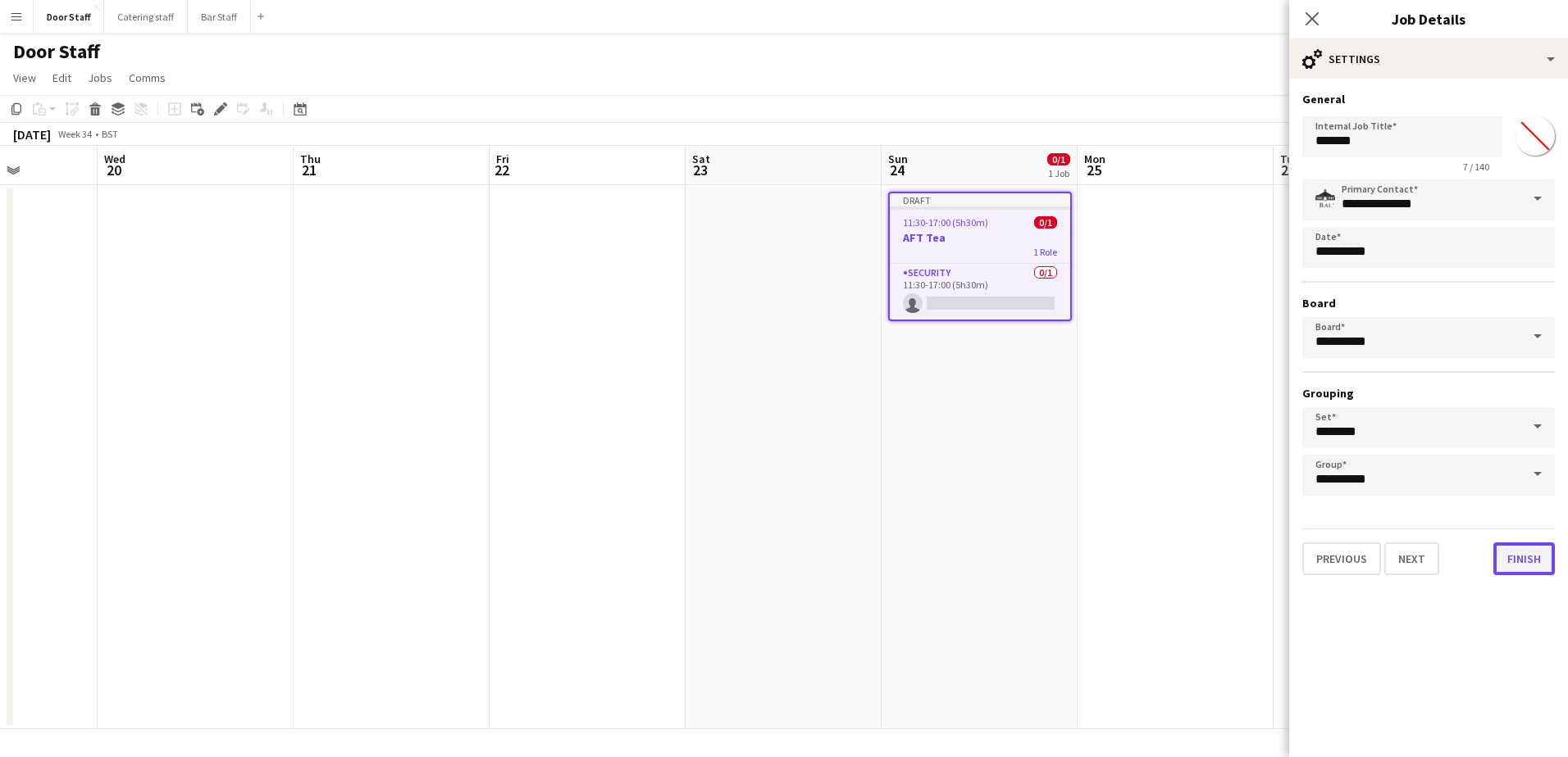
click at [1513, 560] on button "Finish" at bounding box center [1523, 559] width 61 height 33
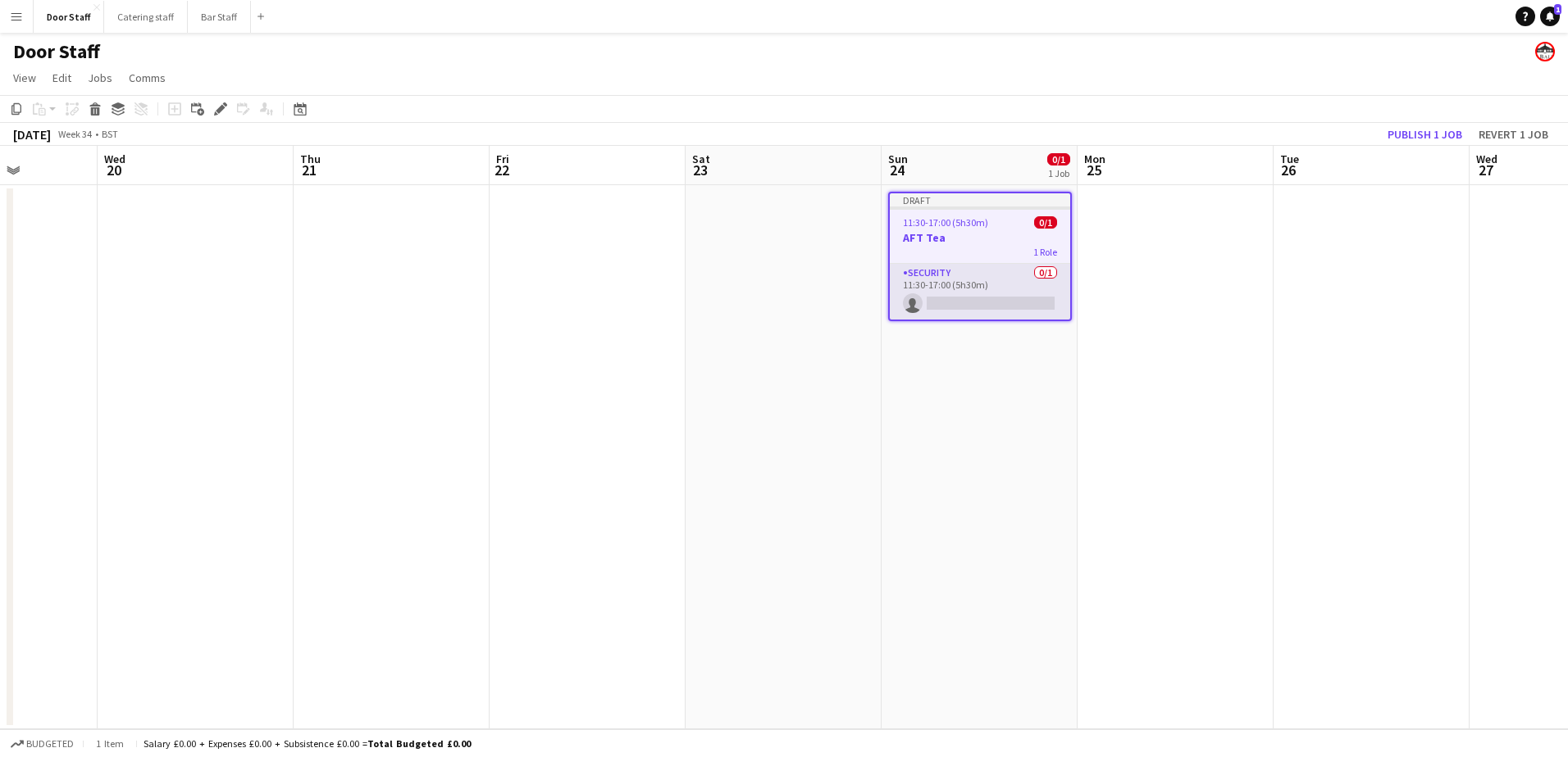
click at [1003, 291] on app-card-role "Security 0/1 11:30-17:00 (5h30m) single-neutral-actions" at bounding box center [979, 292] width 180 height 56
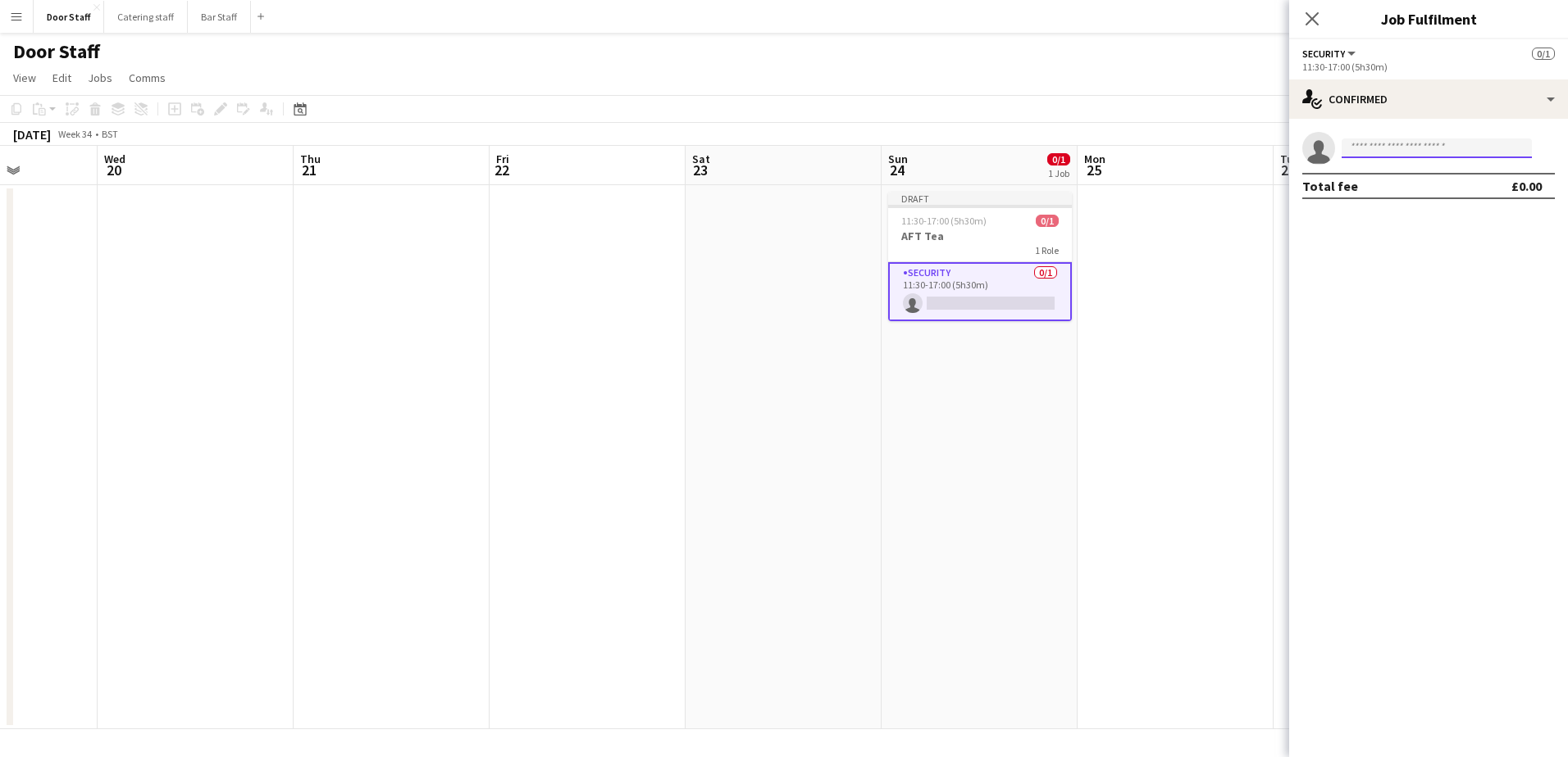
click at [1397, 155] on input at bounding box center [1437, 148] width 190 height 20
type input "*"
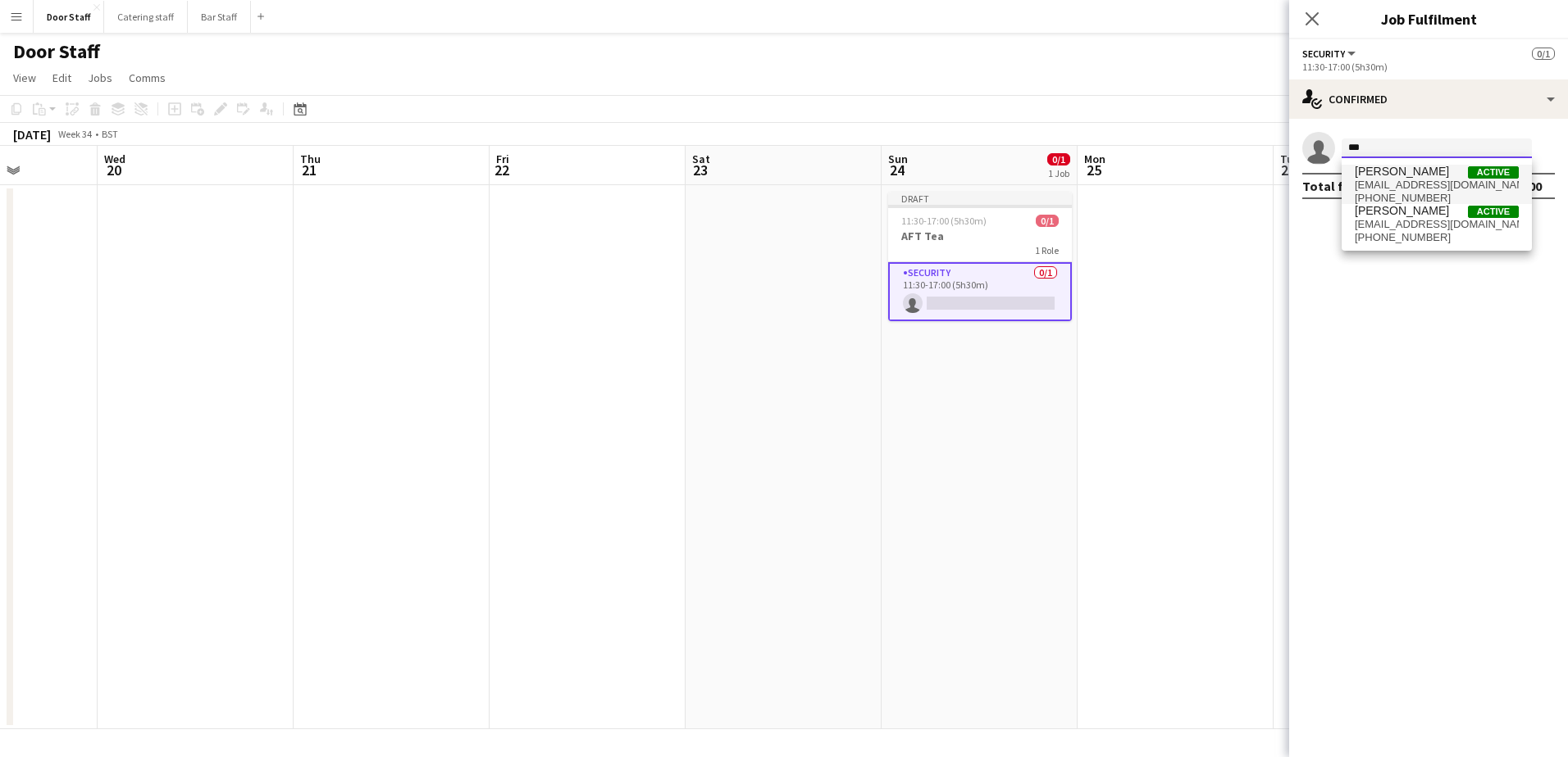
type input "***"
click at [1414, 189] on span "[EMAIL_ADDRESS][DOMAIN_NAME]" at bounding box center [1437, 185] width 164 height 13
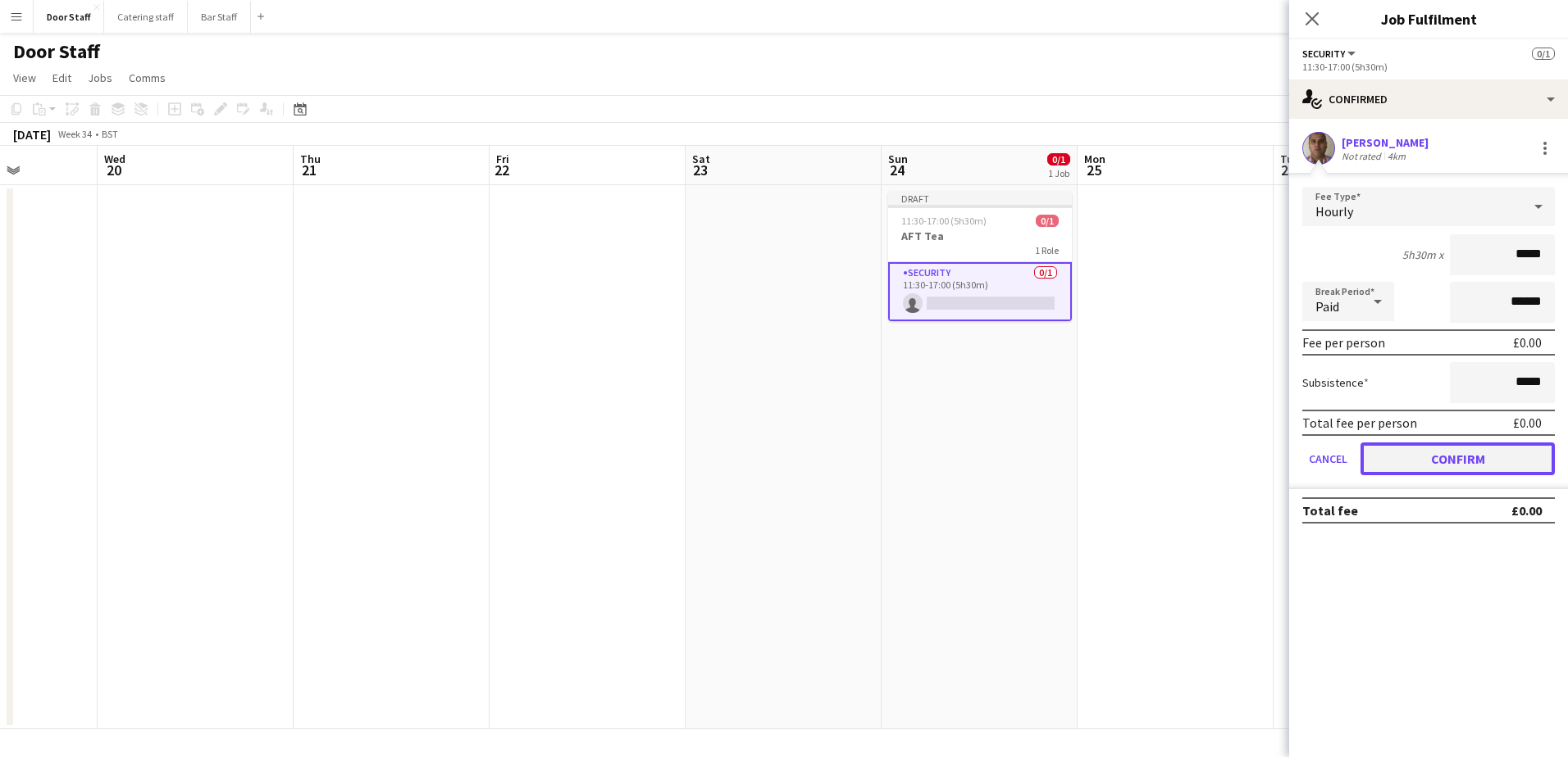
click at [1458, 470] on button "Confirm" at bounding box center [1457, 459] width 194 height 33
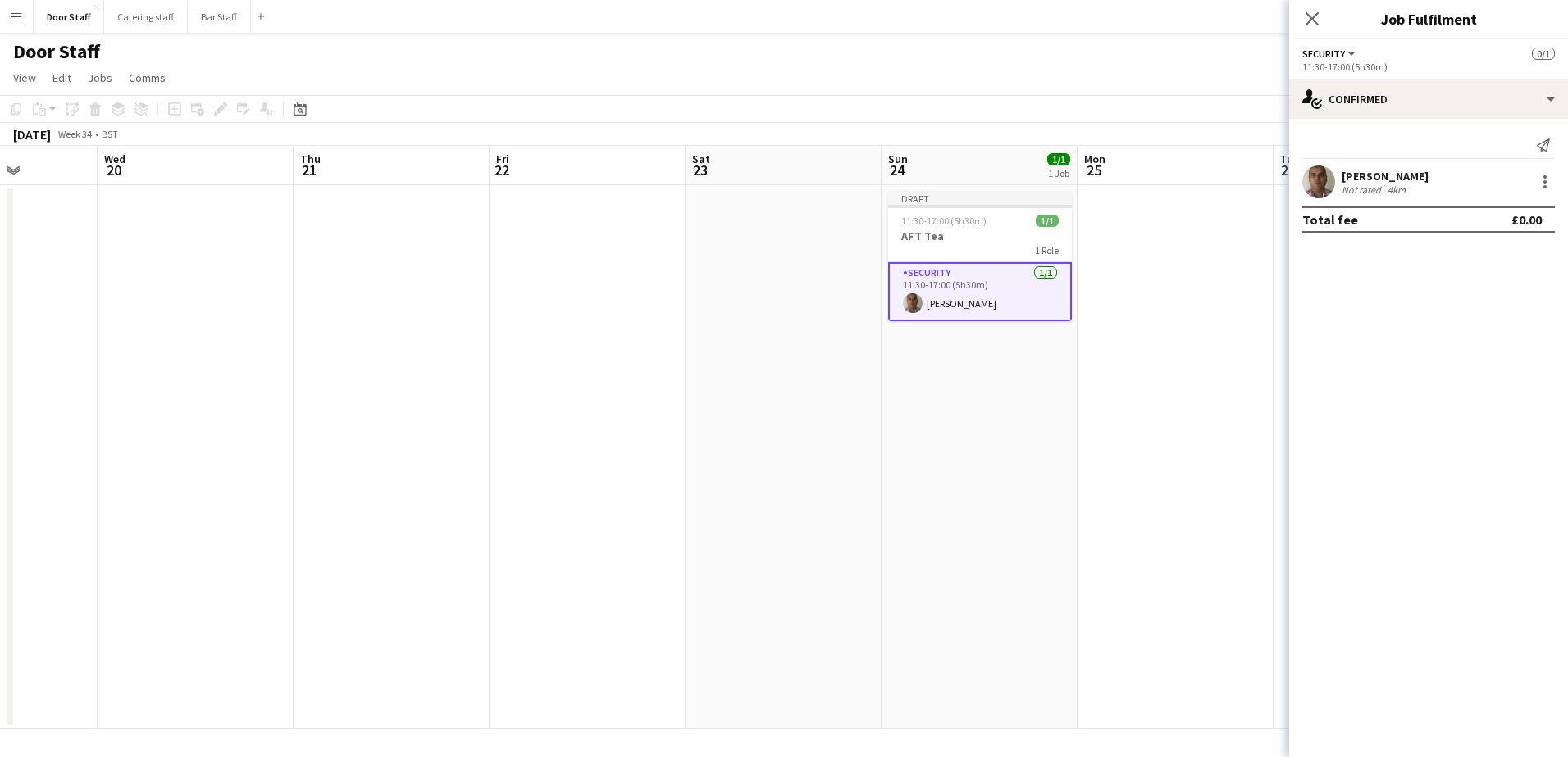
click at [1130, 400] on app-date-cell at bounding box center [1175, 457] width 196 height 545
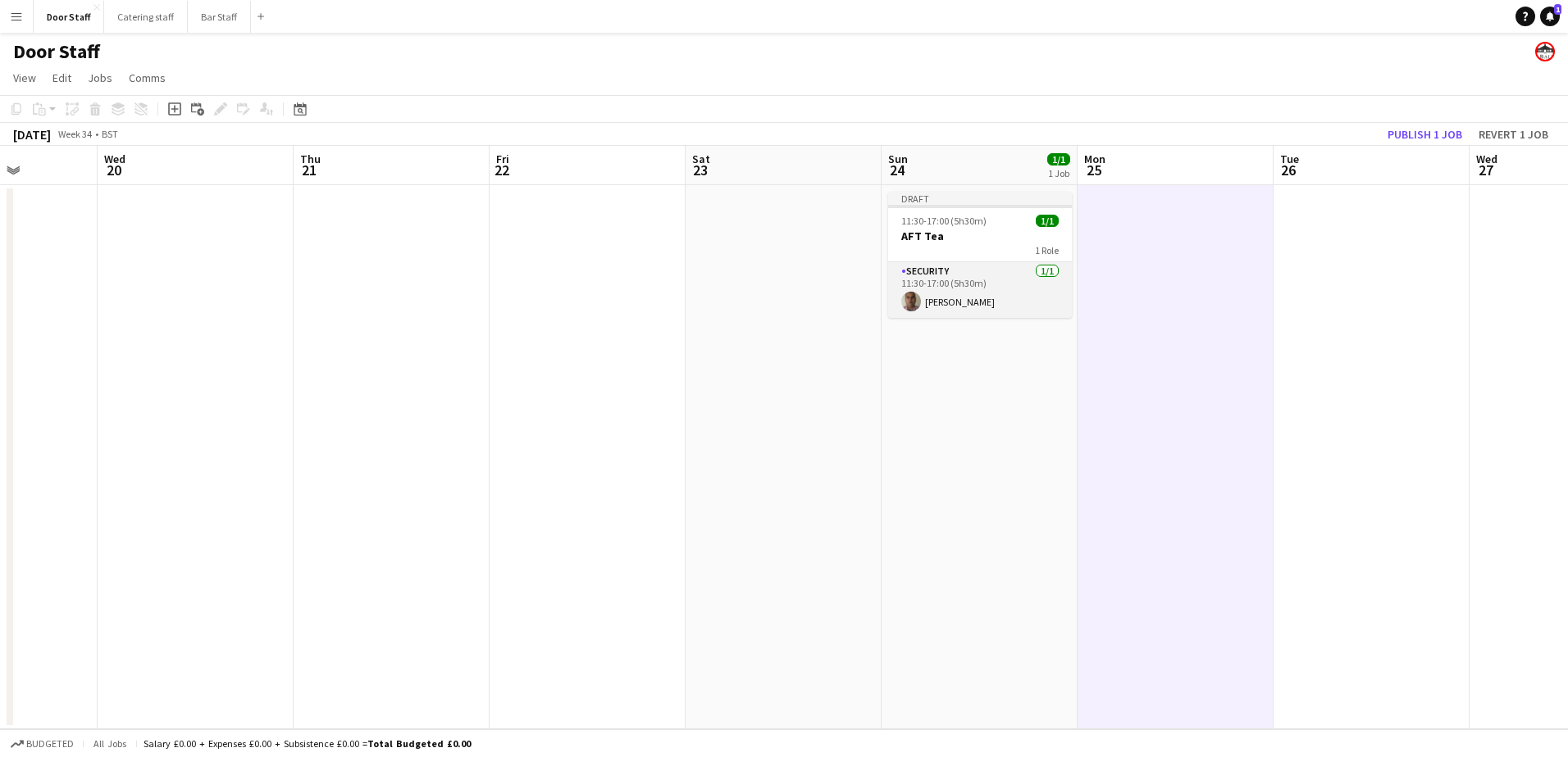
click at [979, 294] on app-card-role "Security [DATE] 11:30-17:00 (5h30m) [PERSON_NAME]" at bounding box center [979, 290] width 184 height 56
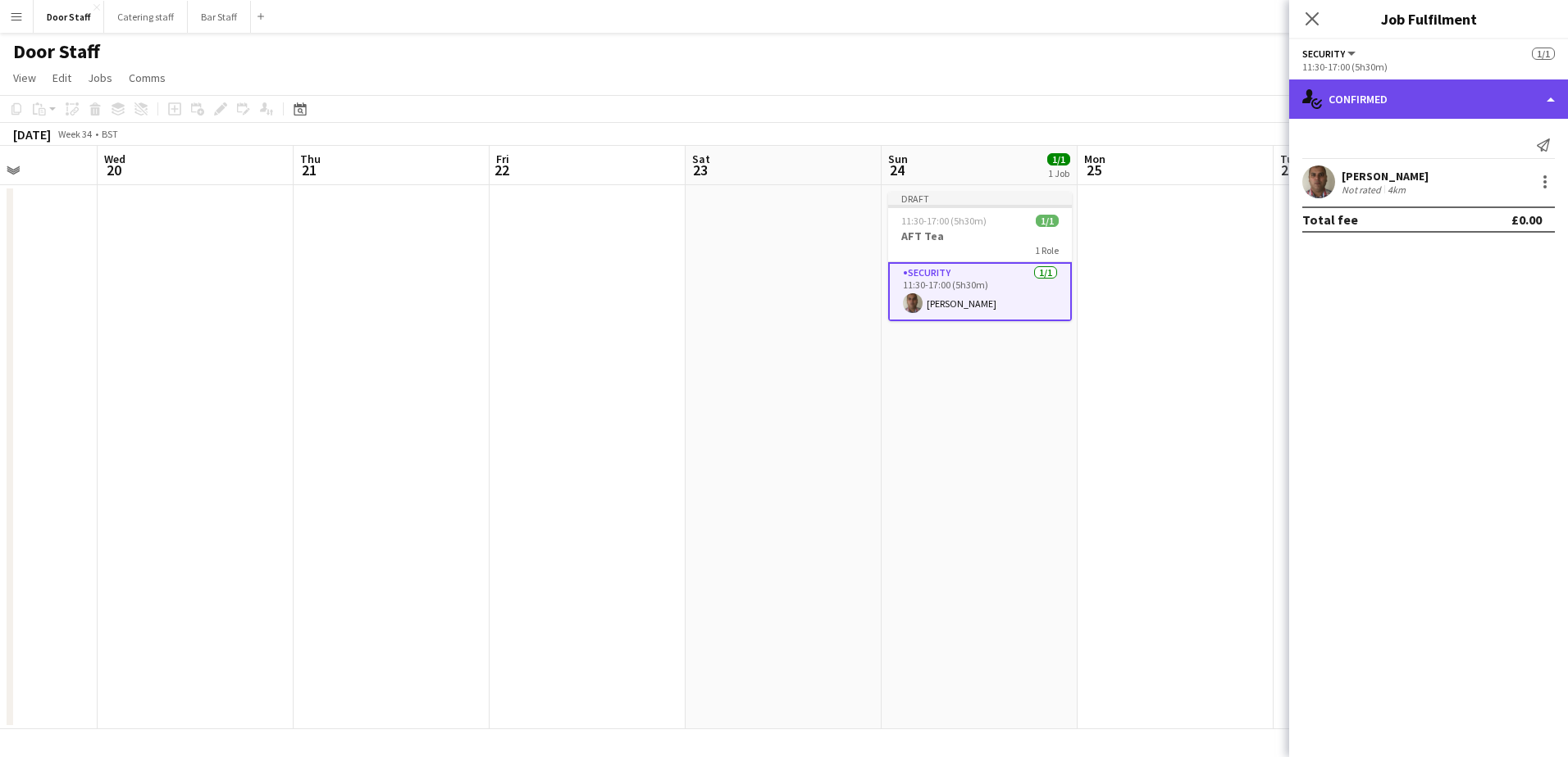
click at [1354, 98] on div "single-neutral-actions-check-2 Confirmed" at bounding box center [1428, 99] width 279 height 40
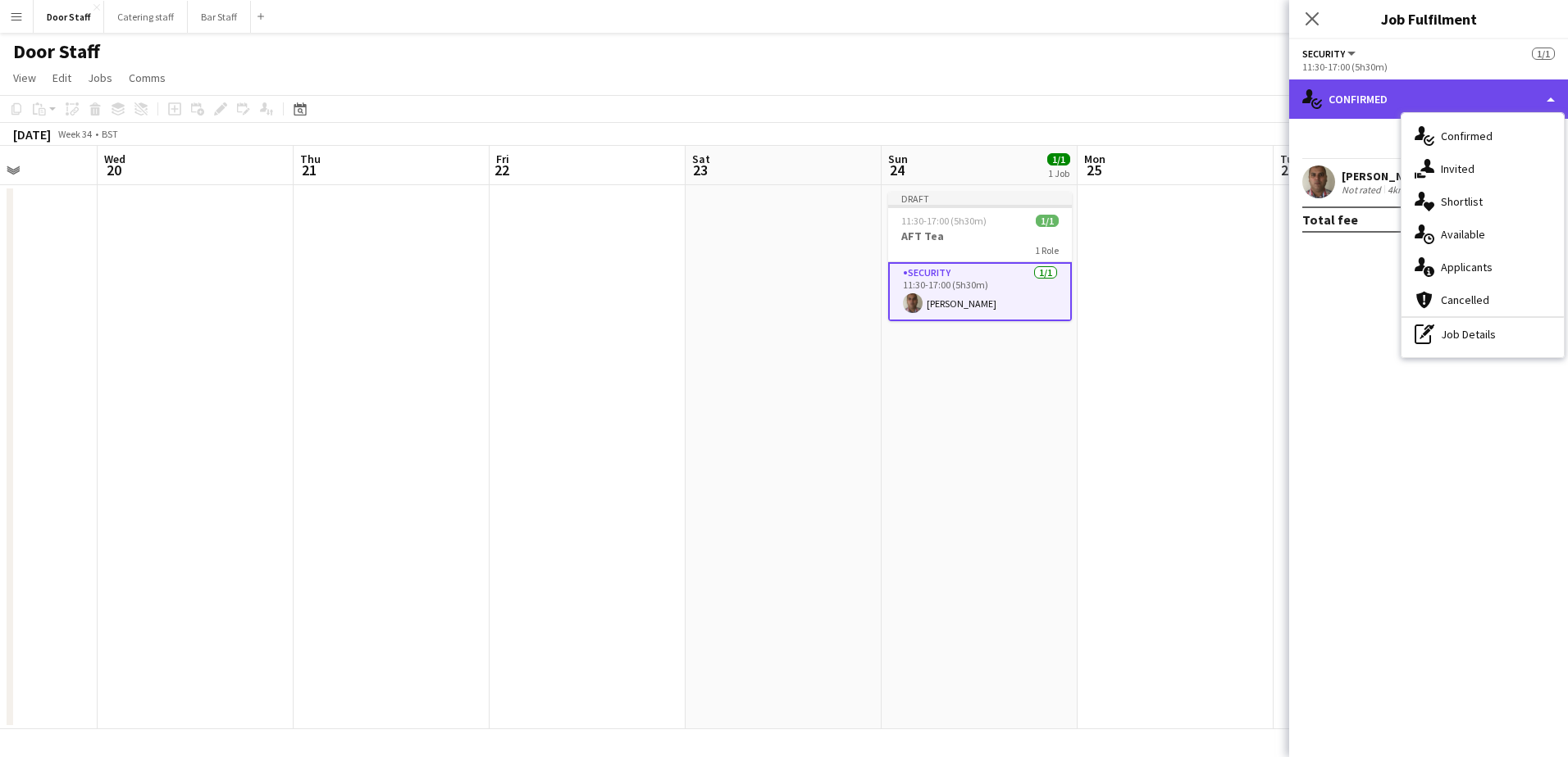
click at [1354, 98] on div "single-neutral-actions-check-2 Confirmed" at bounding box center [1428, 99] width 279 height 40
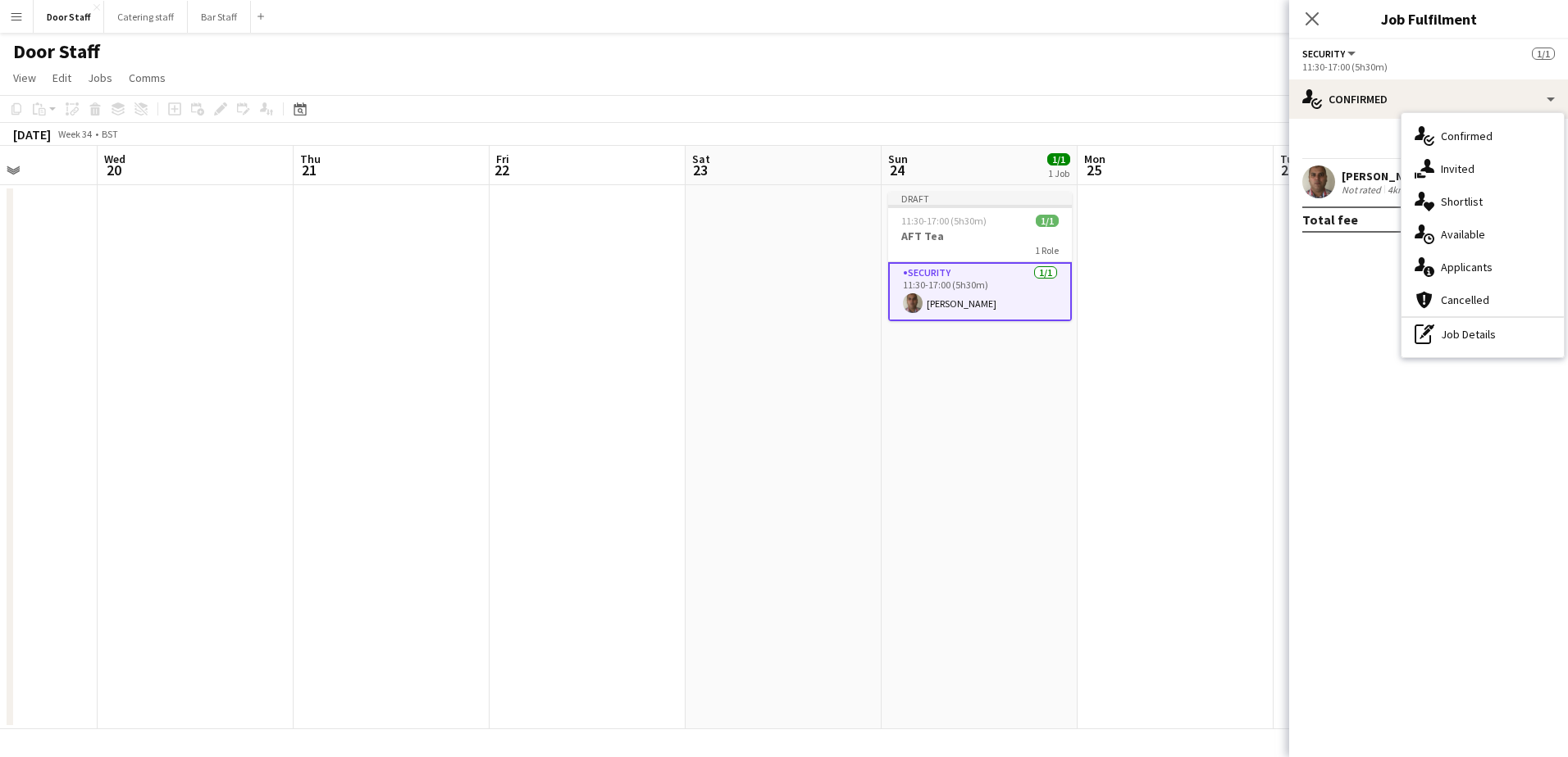
click at [1360, 69] on div "11:30-17:00 (5h30m)" at bounding box center [1428, 66] width 252 height 12
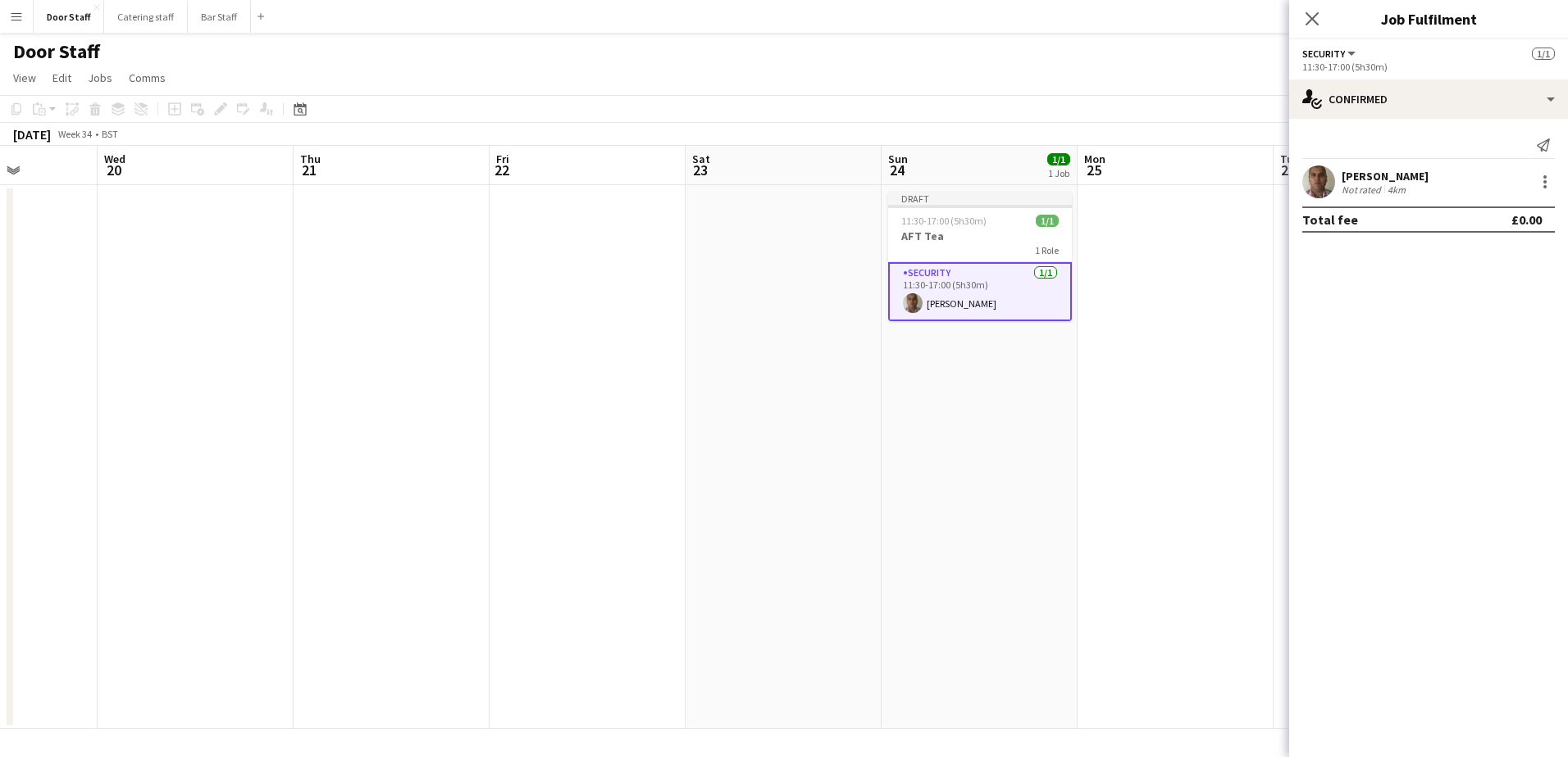
click at [1343, 57] on span "Security" at bounding box center [1323, 54] width 42 height 12
click at [1331, 105] on li "Security" at bounding box center [1356, 109] width 82 height 15
click at [1318, 16] on icon "Close pop-in" at bounding box center [1312, 18] width 16 height 16
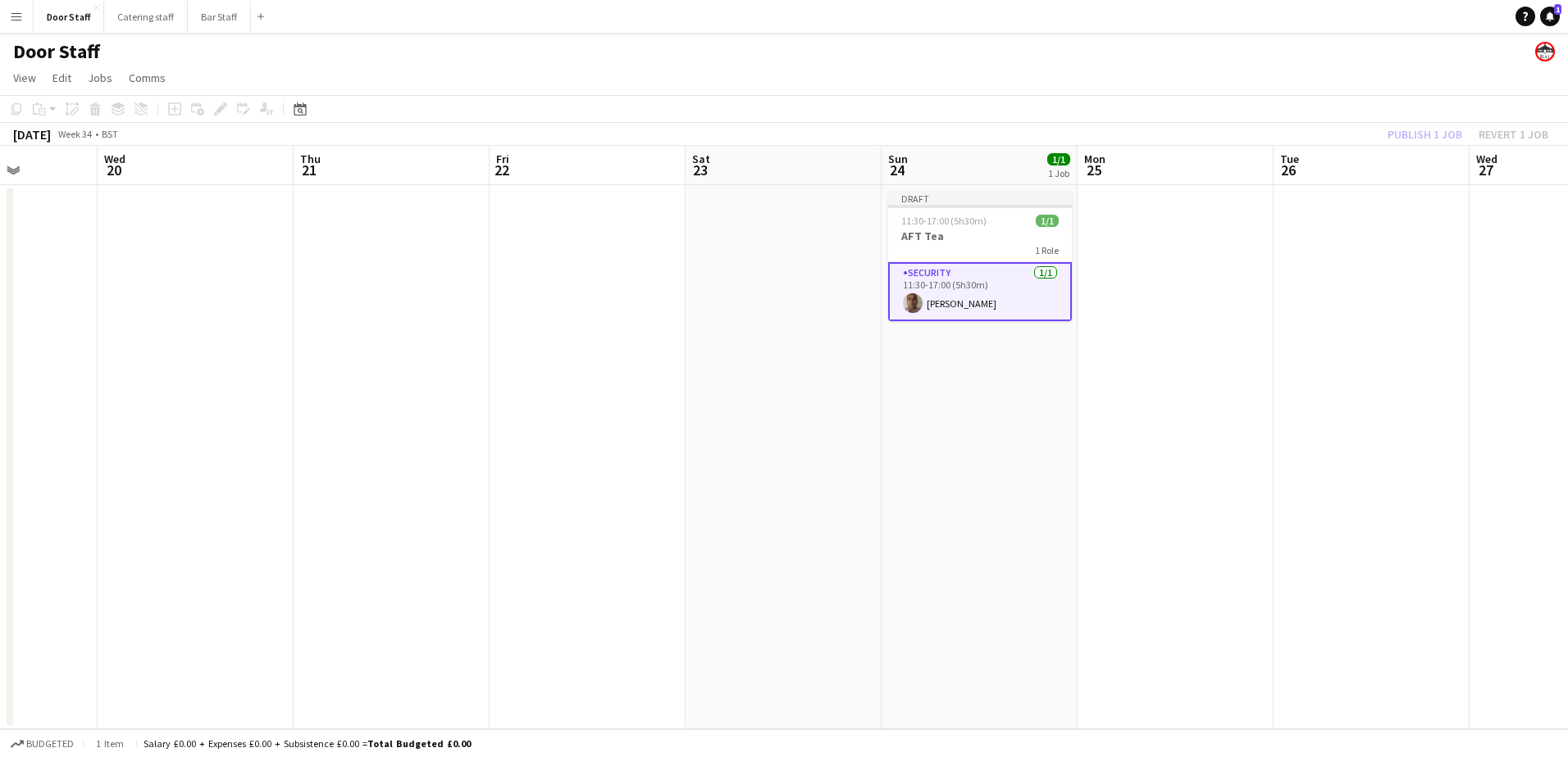
click at [1405, 136] on div "Publish 1 job Revert 1 job" at bounding box center [1468, 134] width 200 height 22
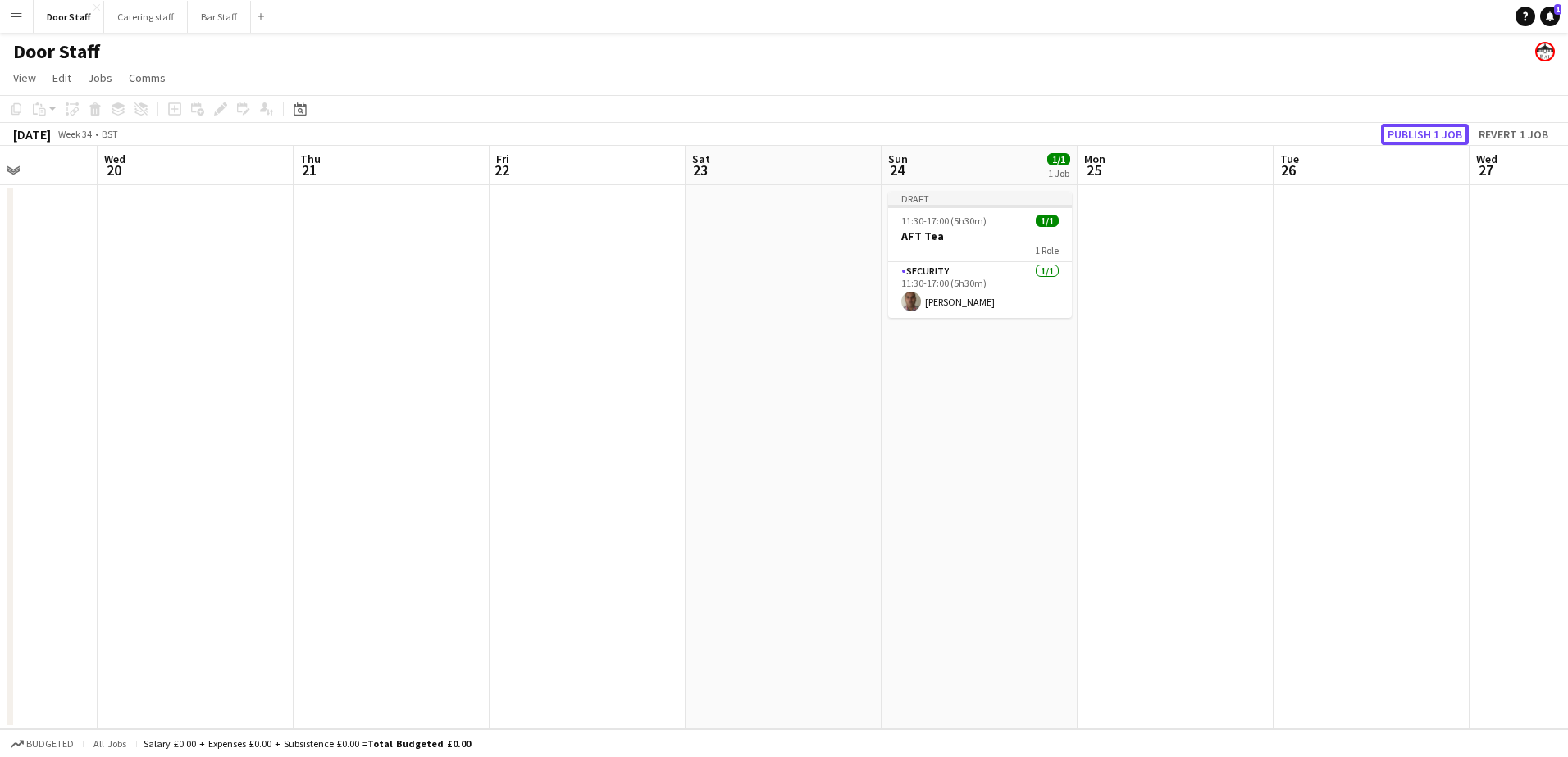
click at [1405, 136] on button "Publish 1 job" at bounding box center [1425, 134] width 88 height 22
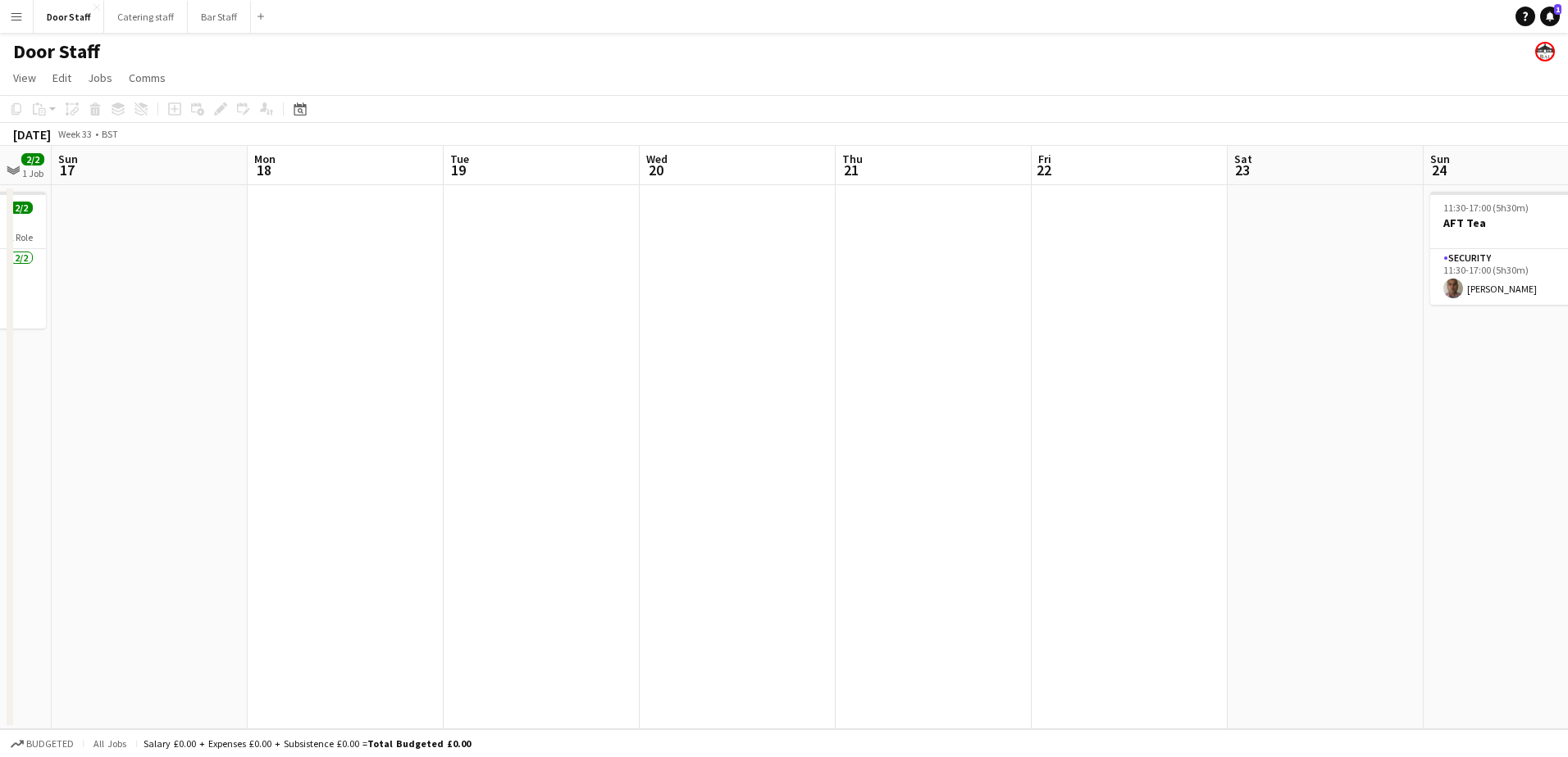
drag, startPoint x: 416, startPoint y: 407, endPoint x: 958, endPoint y: 397, distance: 542.1
click at [958, 397] on app-calendar-viewport "Fri 15 Sat 16 2/2 1 Job Sun 17 Mon 18 Tue 19 Wed 20 Thu 21 Fri 22 Sat 23 Sun 24…" at bounding box center [784, 438] width 1568 height 584
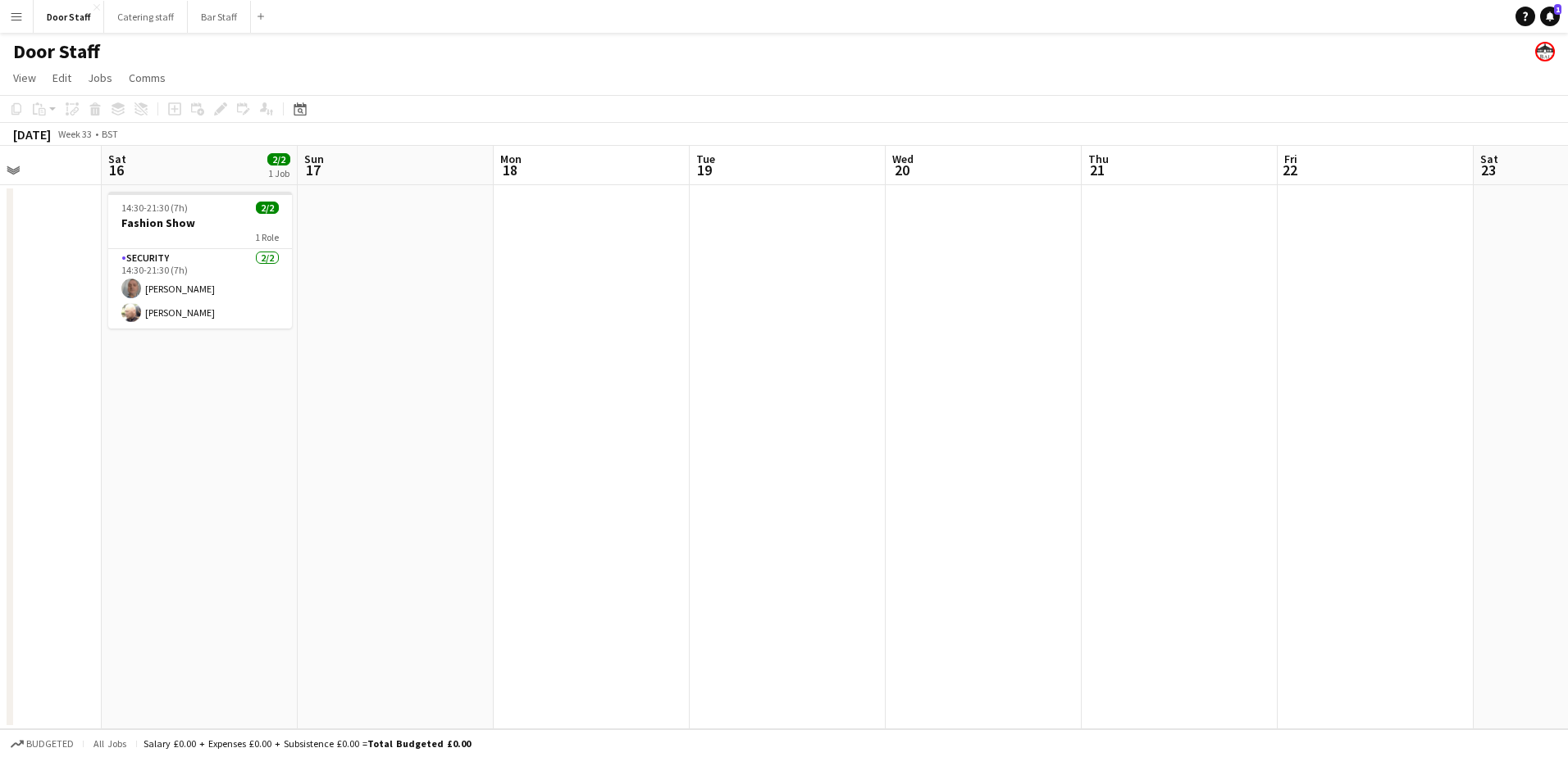
scroll to position [0, 351]
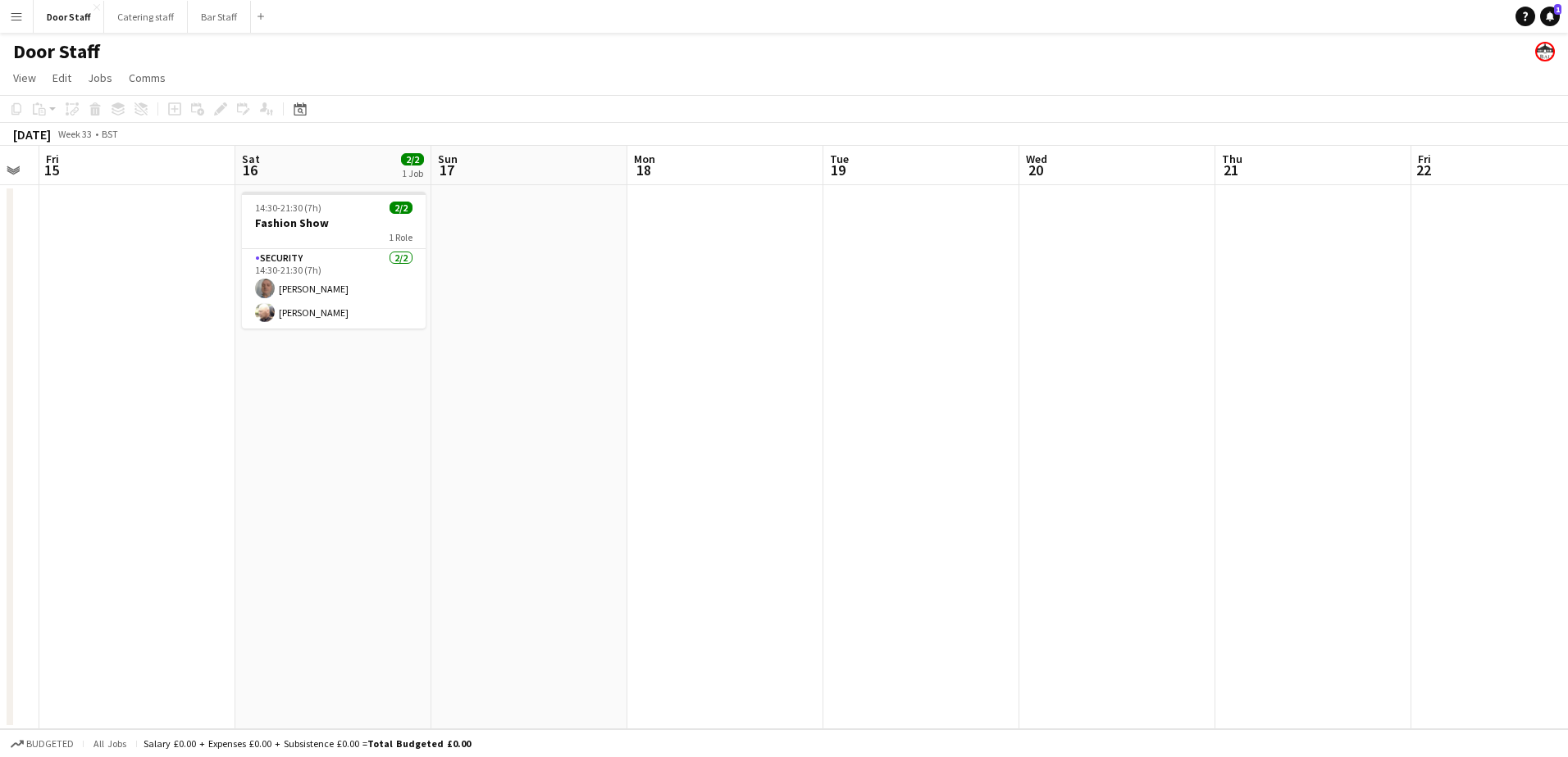
drag, startPoint x: 311, startPoint y: 439, endPoint x: 692, endPoint y: 426, distance: 381.2
click at [692, 426] on app-calendar-viewport "Wed 13 Thu 14 Fri 15 Sat 16 2/2 1 Job Sun 17 Mon 18 Tue 19 Wed 20 Thu 21 Fri 22…" at bounding box center [784, 438] width 1568 height 584
click at [207, 17] on button "Bar Staff Close" at bounding box center [218, 16] width 63 height 32
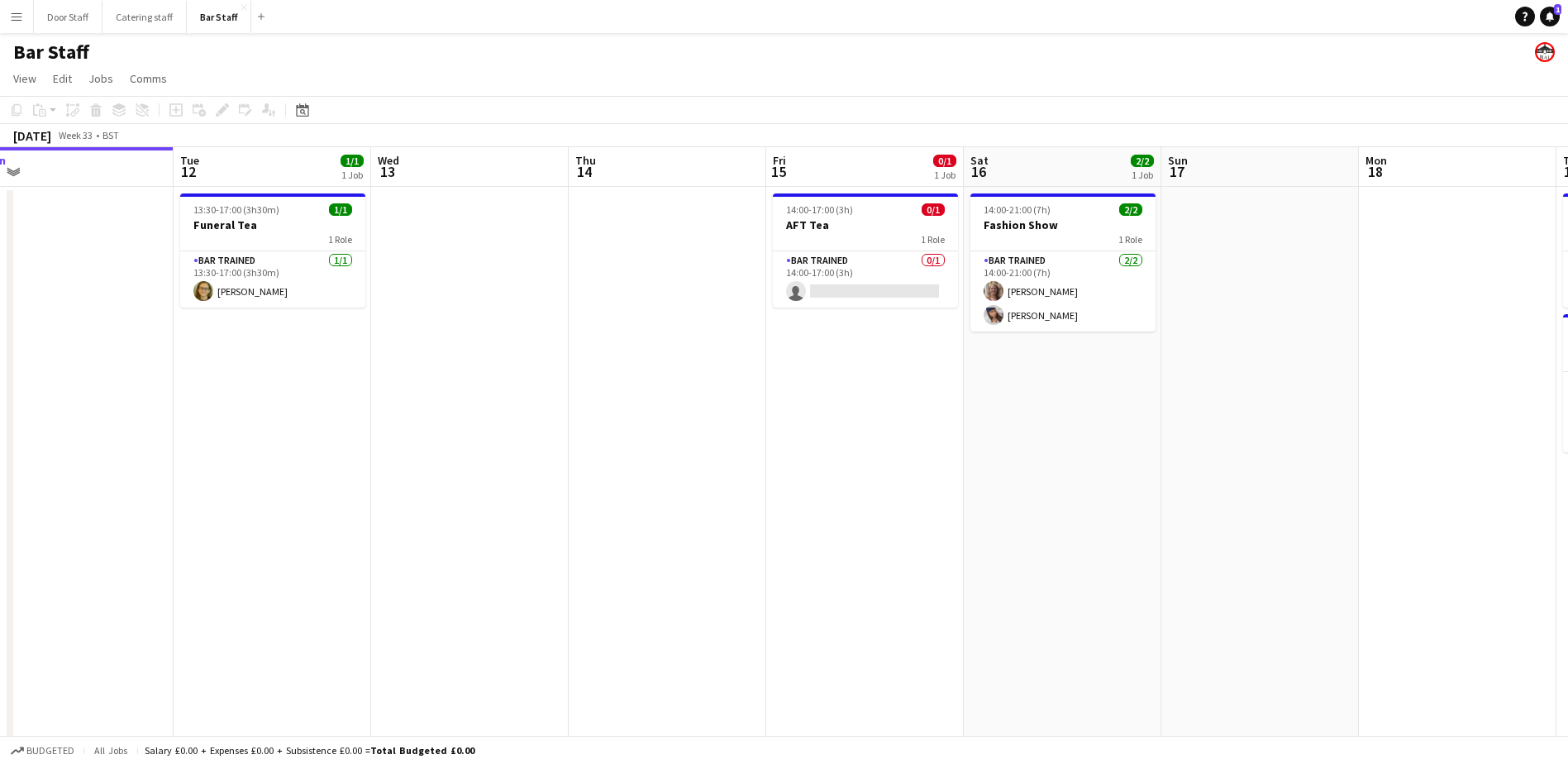
scroll to position [0, 629]
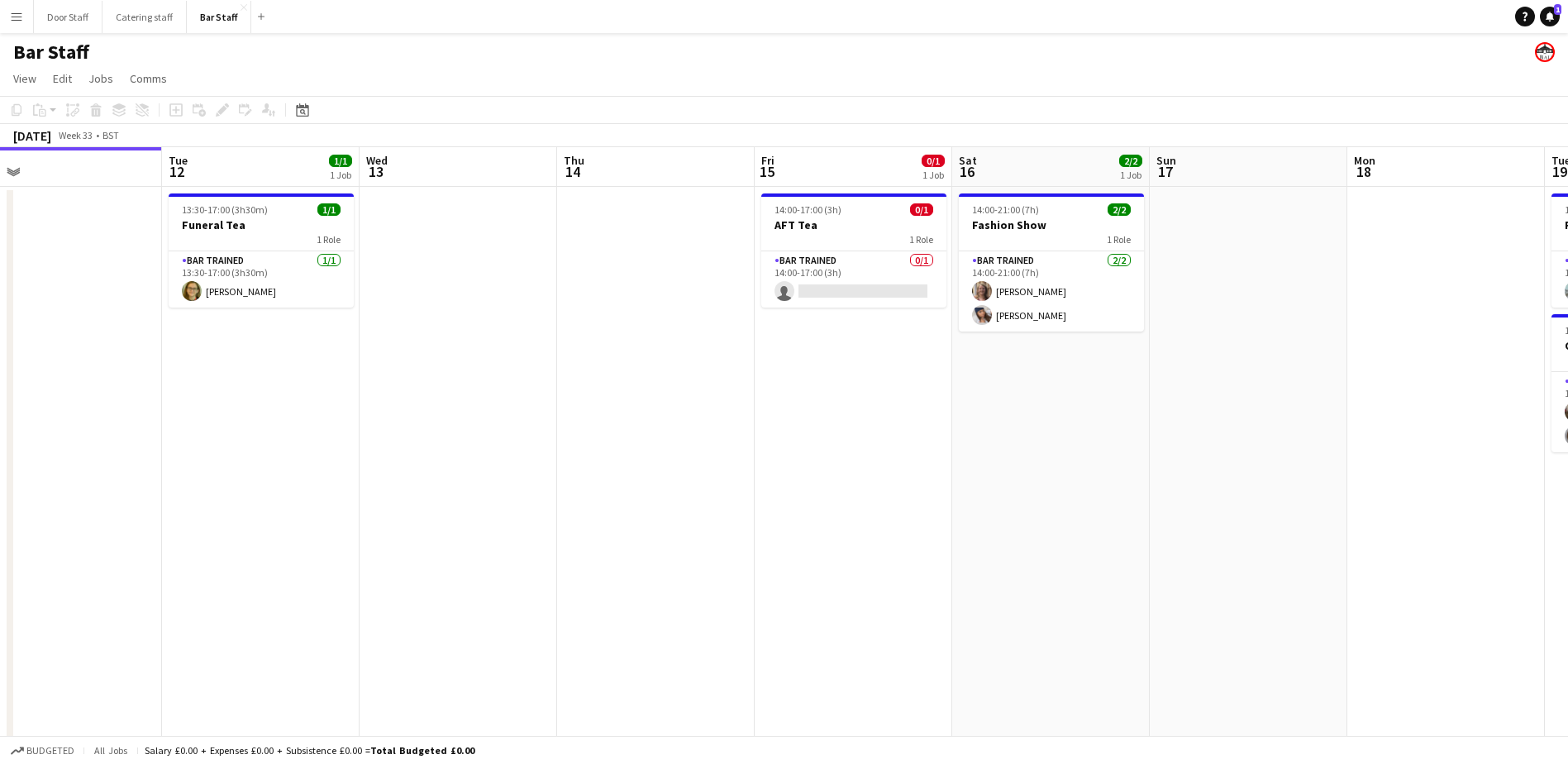
drag, startPoint x: 510, startPoint y: 485, endPoint x: 277, endPoint y: 504, distance: 233.8
click at [277, 504] on app-calendar-viewport "Fri 8 13/13 2 Jobs Sat 9 16/19 5 Jobs Sun 10 Mon 11 Tue 12 1/1 1 Job Wed 13 Thu…" at bounding box center [784, 553] width 1568 height 813
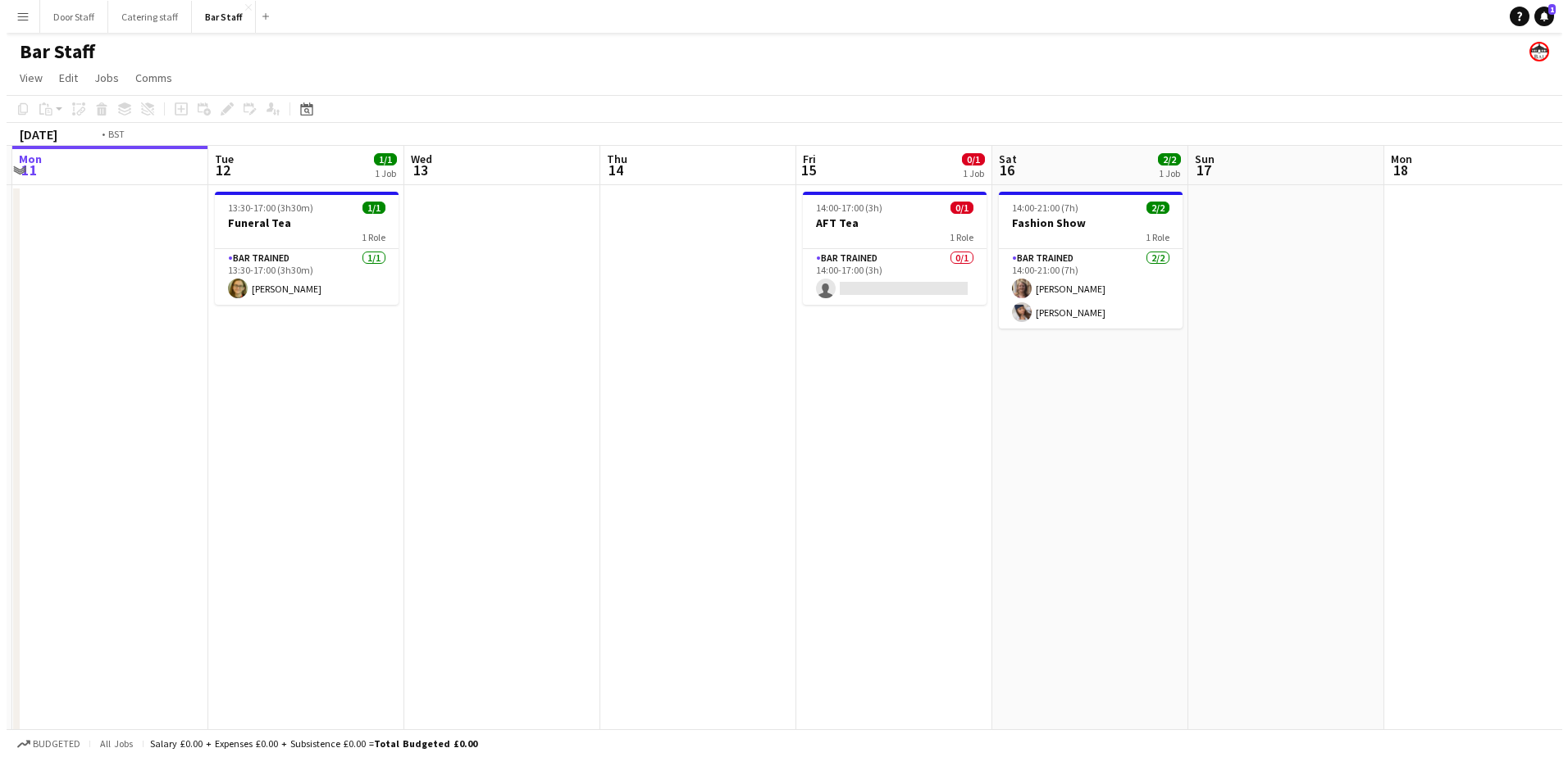
scroll to position [0, 570]
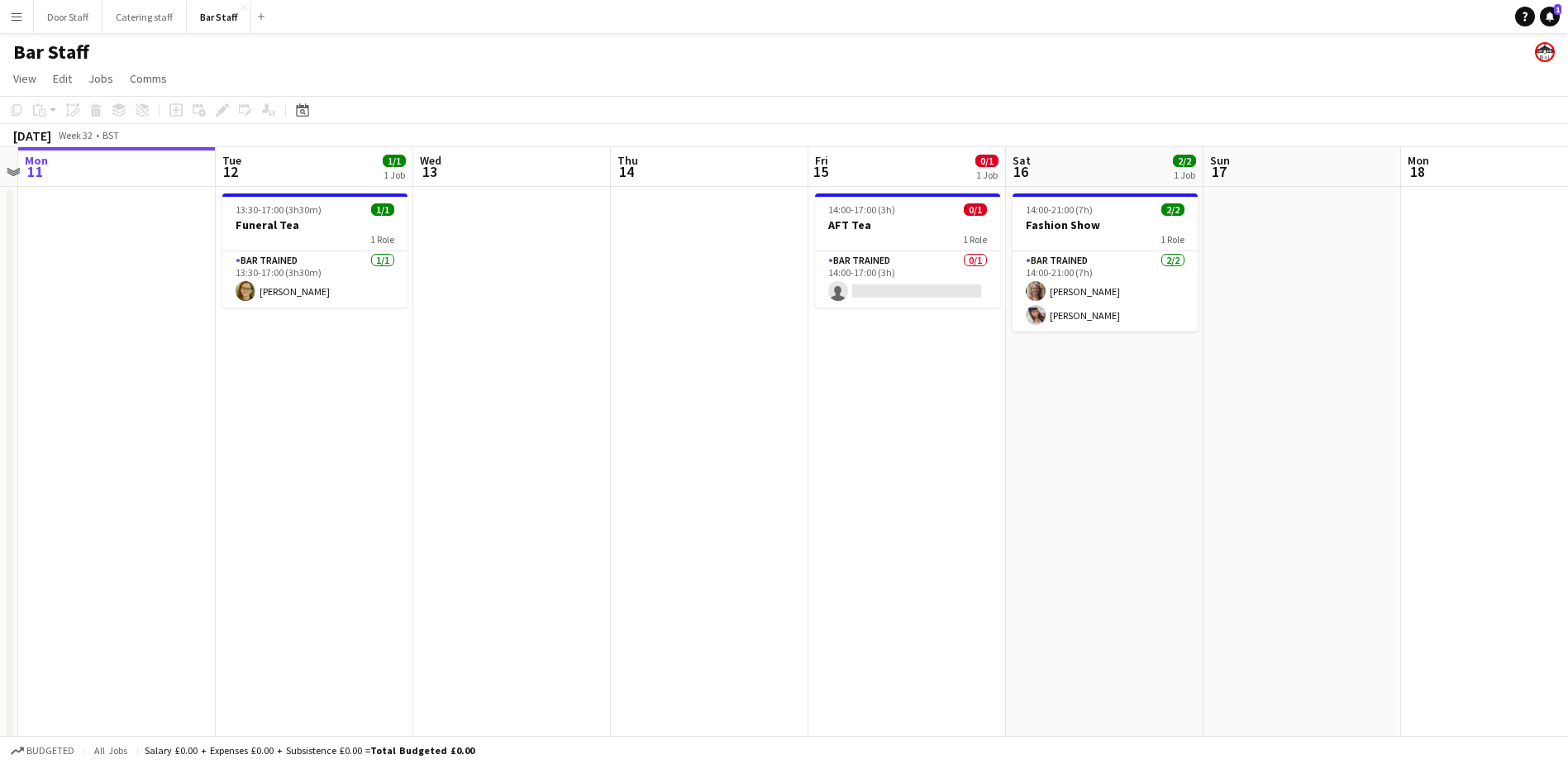
drag, startPoint x: 277, startPoint y: 504, endPoint x: 331, endPoint y: 495, distance: 54.7
click at [331, 495] on app-calendar-viewport "Fri 8 13/13 2 Jobs Sat 9 16/19 5 Jobs Sun 10 Mon 11 Tue 12 1/1 1 Job Wed 13 Thu…" at bounding box center [784, 553] width 1568 height 813
click at [143, 14] on button "Catering staff Close" at bounding box center [145, 17] width 84 height 32
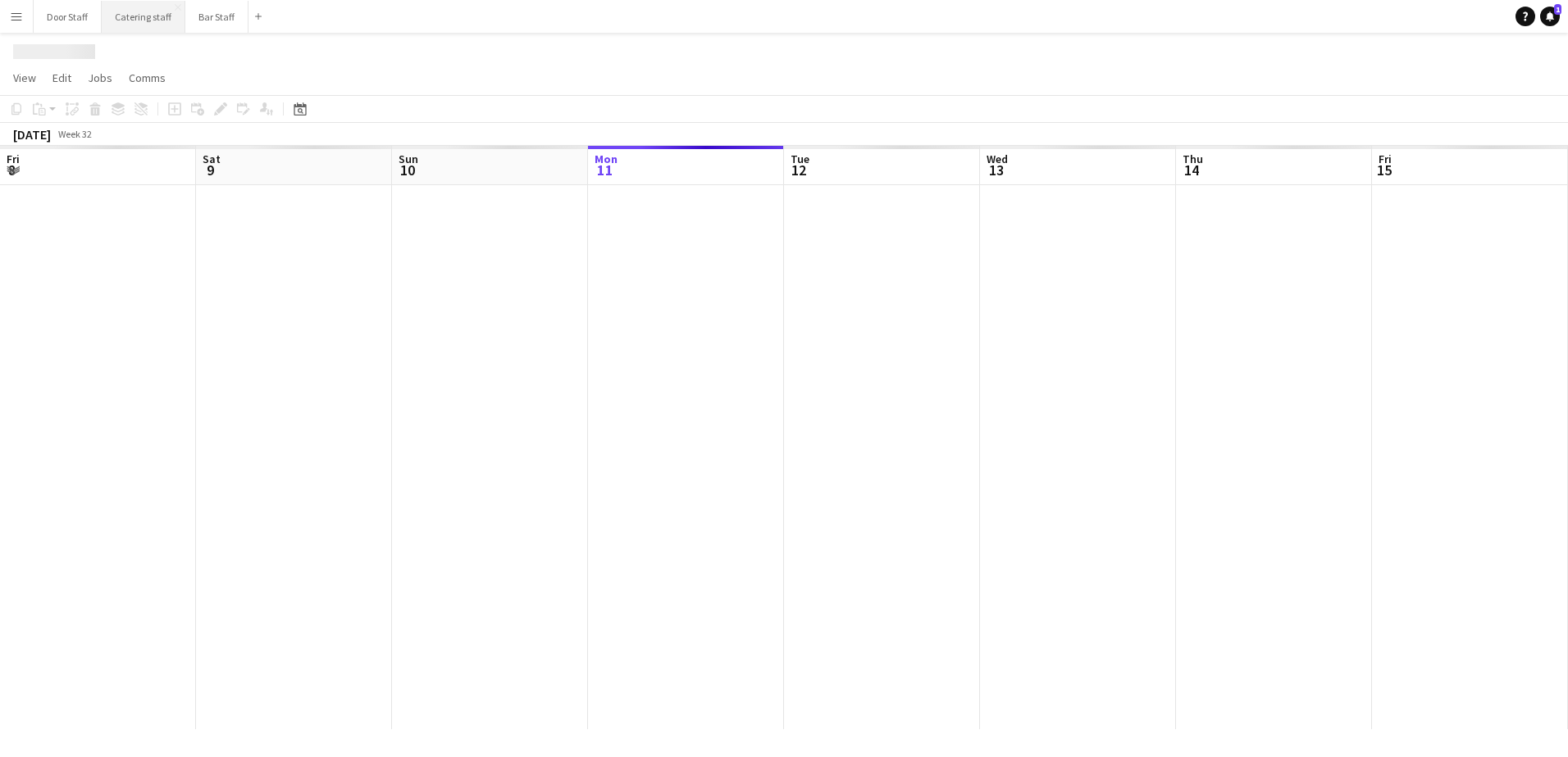
scroll to position [0, 392]
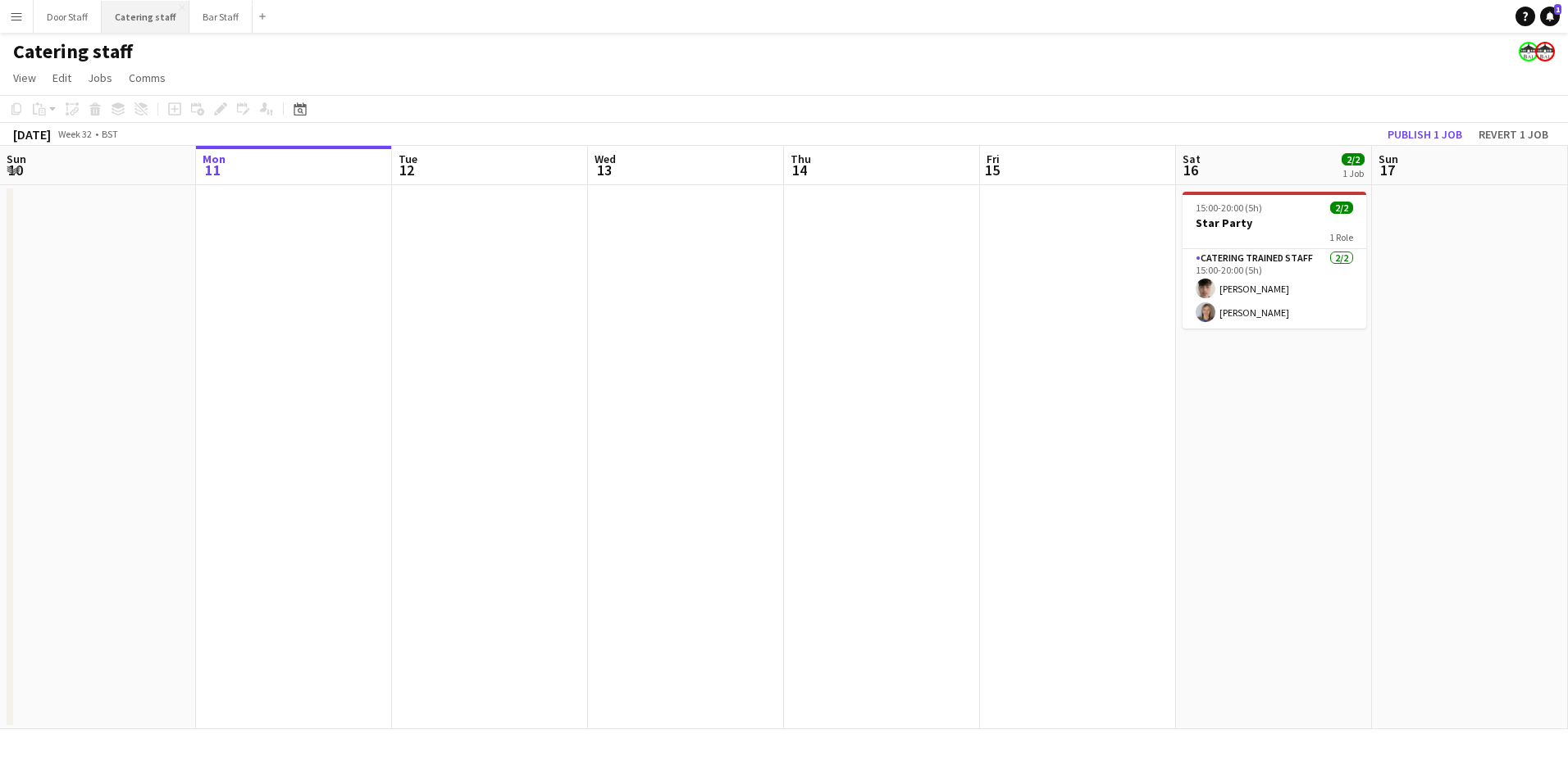
click at [147, 17] on button "Catering staff Close" at bounding box center [146, 16] width 88 height 32
click at [218, 14] on button "Bar Staff Close" at bounding box center [220, 16] width 63 height 32
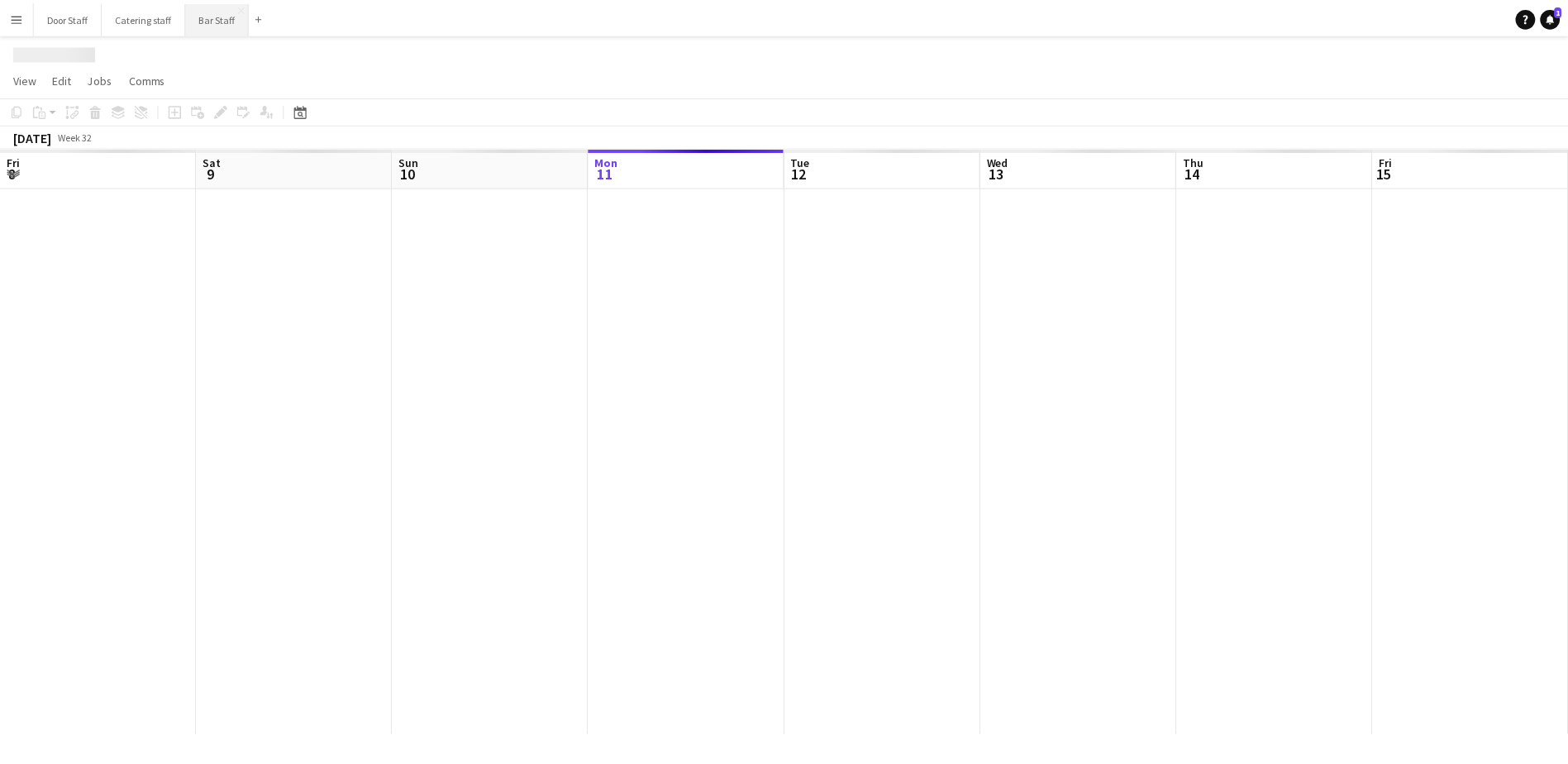
scroll to position [0, 395]
